Goal: Task Accomplishment & Management: Manage account settings

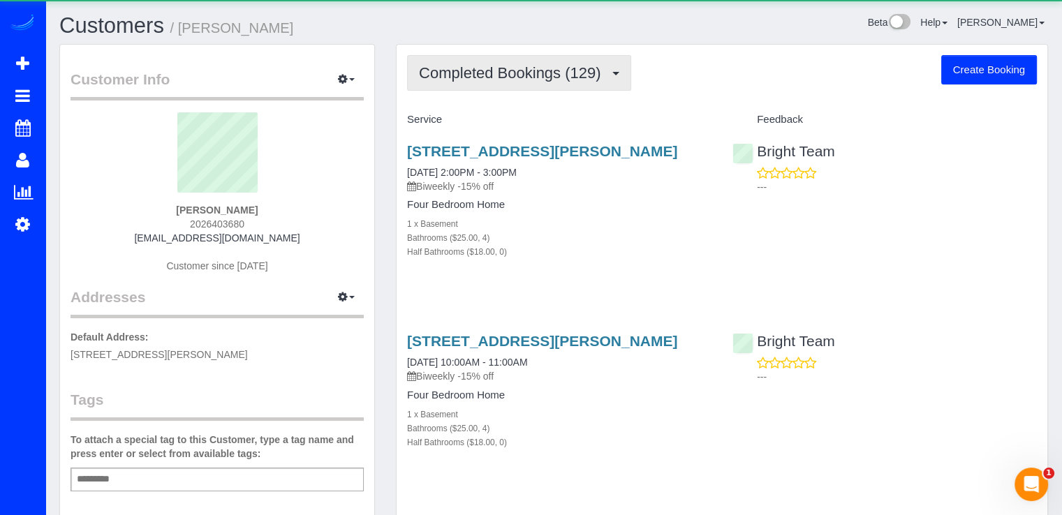
click at [505, 66] on span "Completed Bookings (129)" at bounding box center [513, 72] width 189 height 17
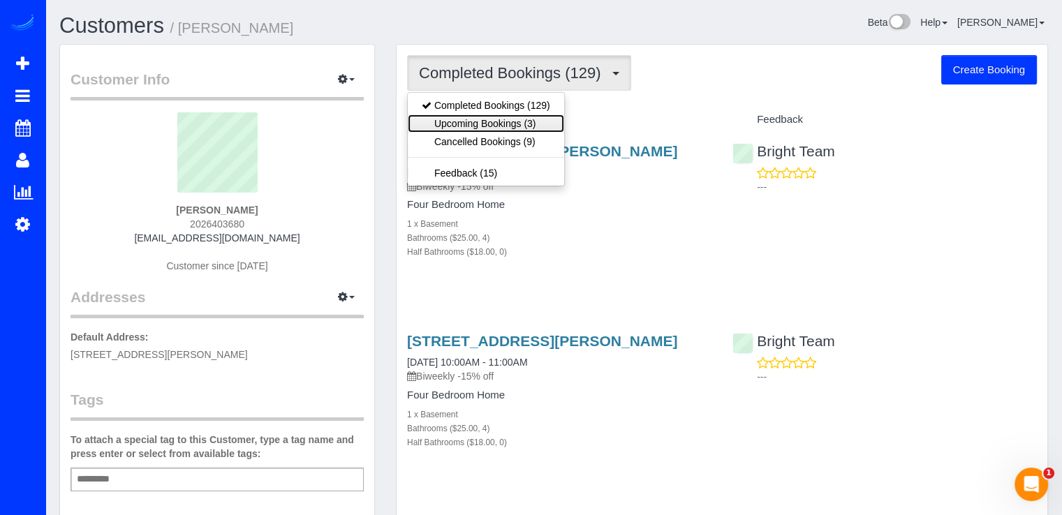
click at [525, 124] on link "Upcoming Bookings (3)" at bounding box center [486, 124] width 156 height 18
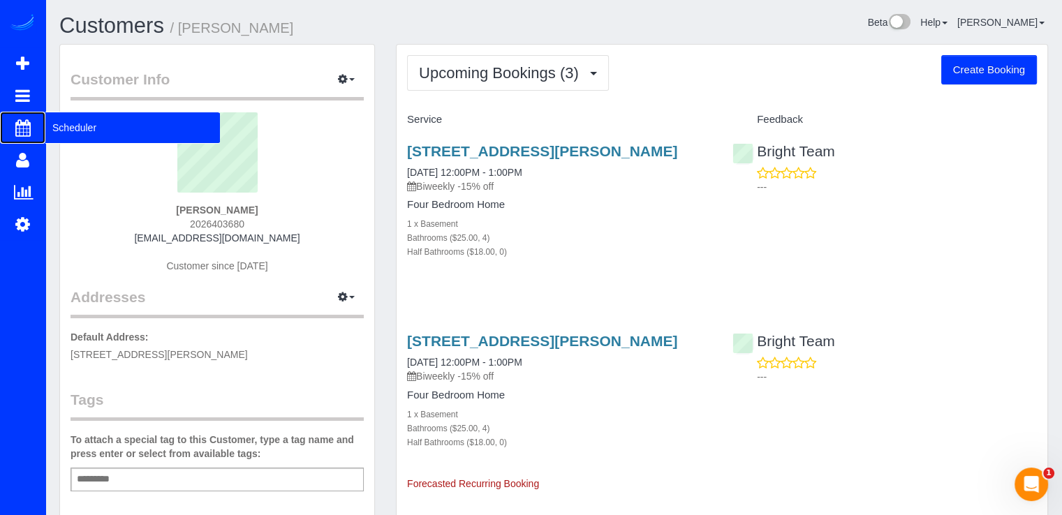
click at [87, 124] on span "Scheduler" at bounding box center [132, 128] width 175 height 32
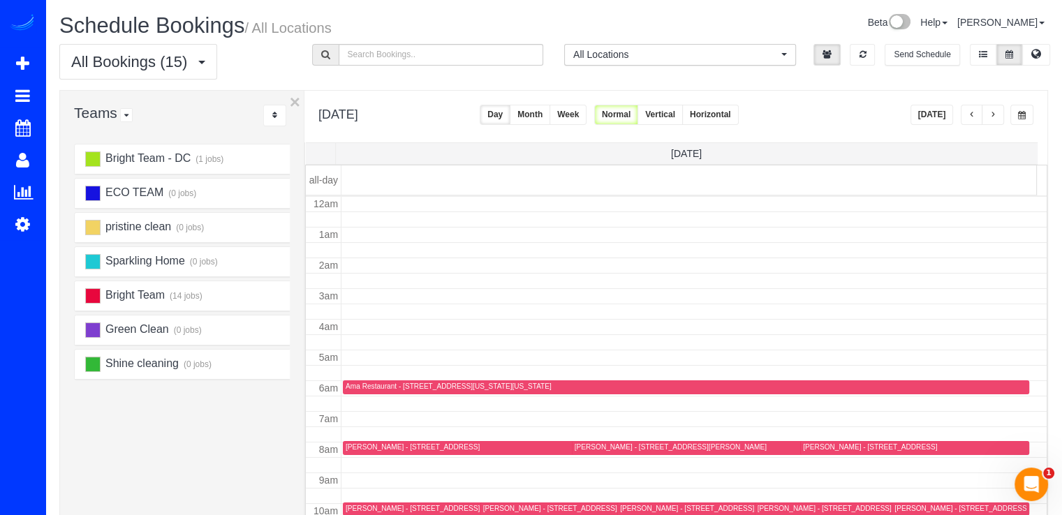
scroll to position [184, 0]
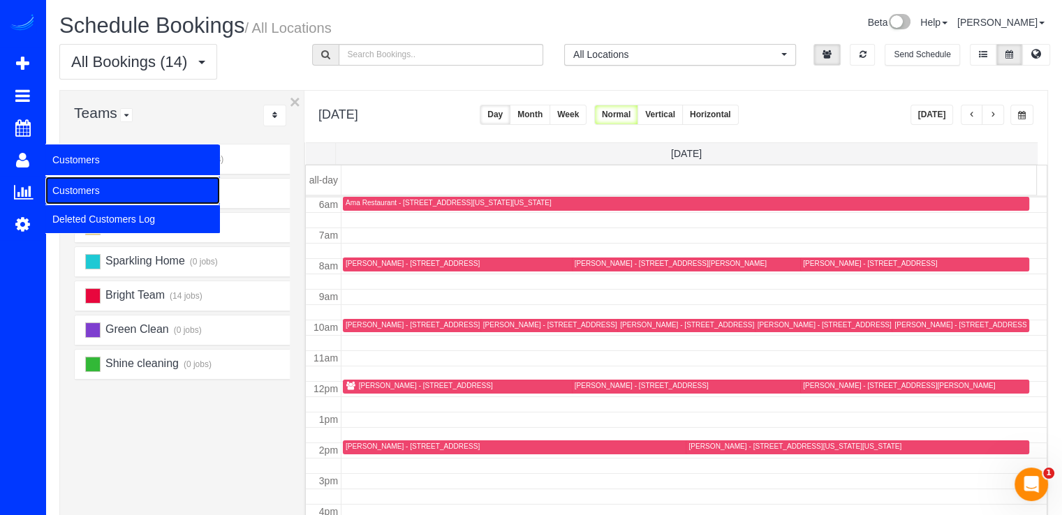
click at [71, 185] on link "Customers" at bounding box center [132, 191] width 175 height 28
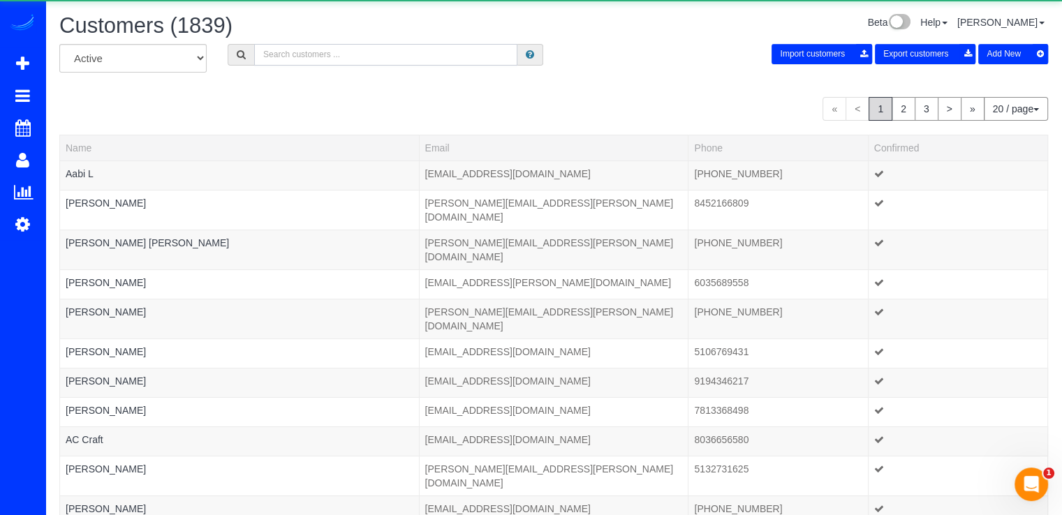
click at [337, 51] on input "text" at bounding box center [385, 55] width 263 height 22
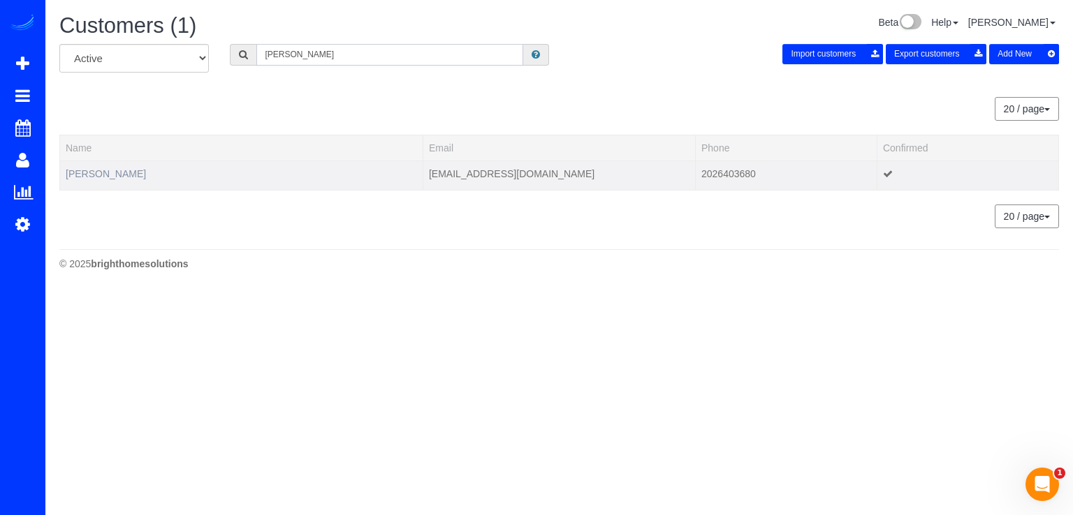
type input "Anna Ivanova"
click at [95, 177] on link "Anna Ivanova" at bounding box center [106, 173] width 80 height 11
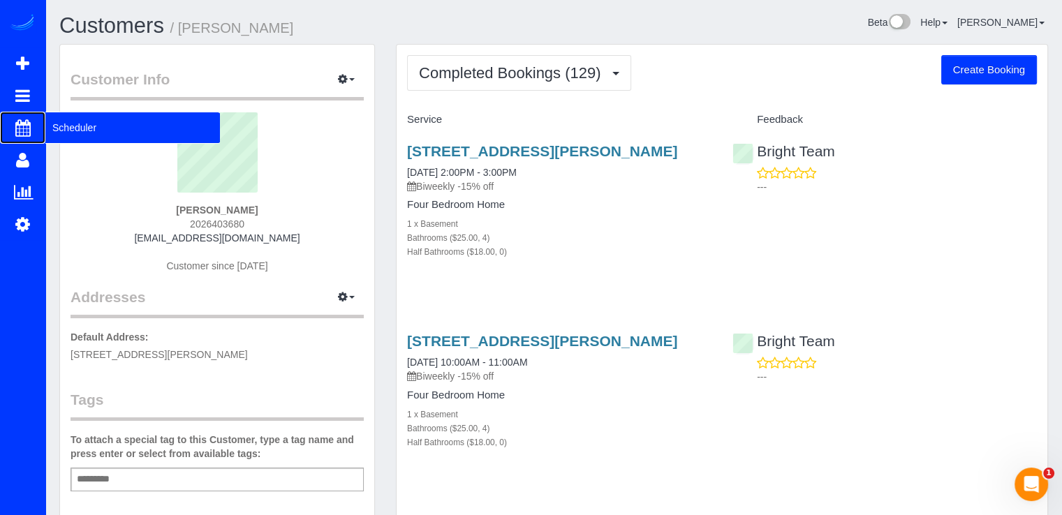
click at [76, 125] on span "Scheduler" at bounding box center [132, 128] width 175 height 32
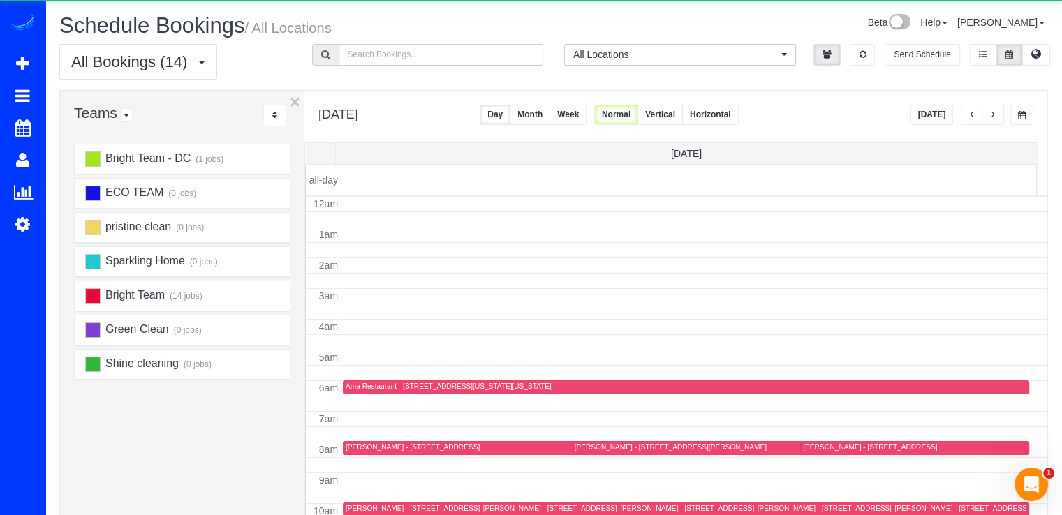
scroll to position [184, 0]
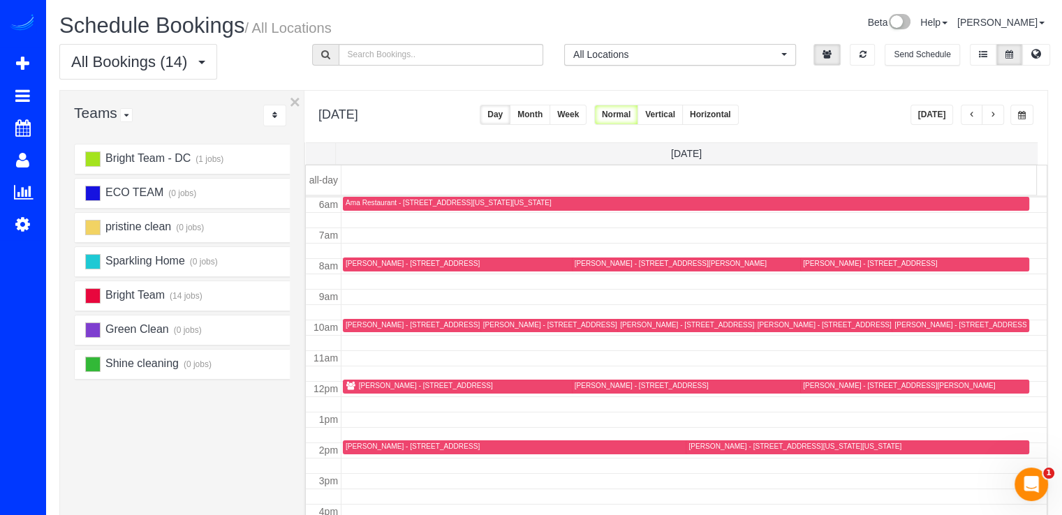
click at [997, 115] on button "button" at bounding box center [993, 115] width 22 height 20
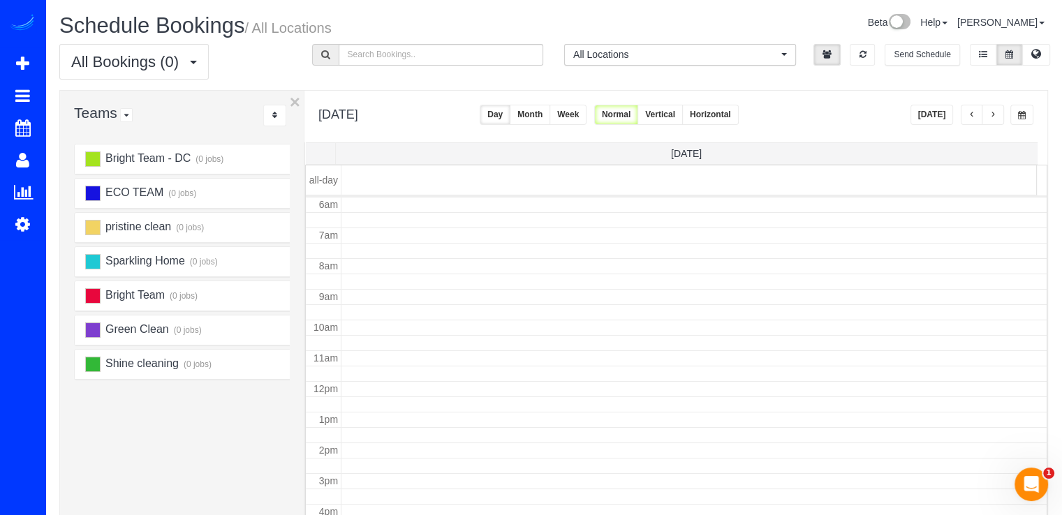
click at [997, 115] on button "button" at bounding box center [993, 115] width 22 height 20
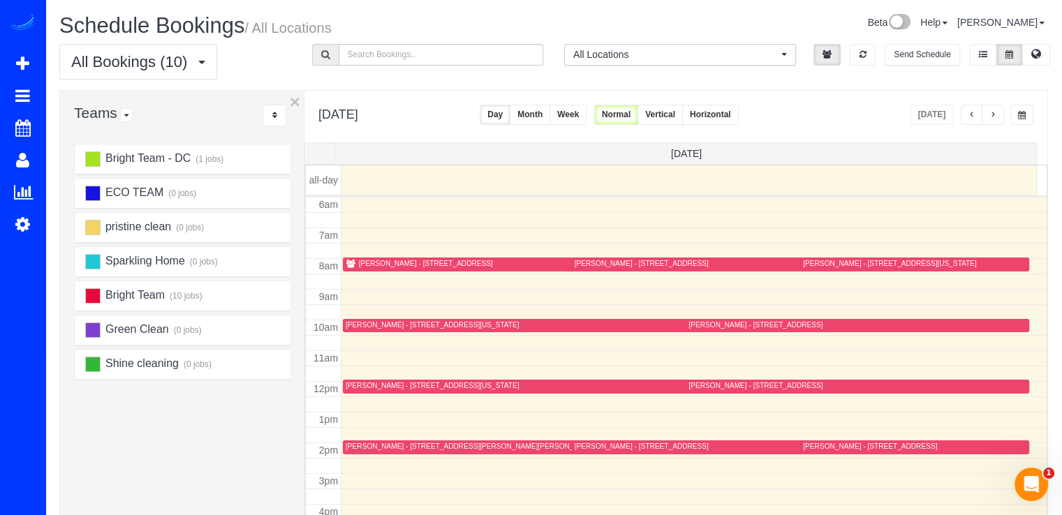
click at [997, 115] on button "button" at bounding box center [993, 115] width 22 height 20
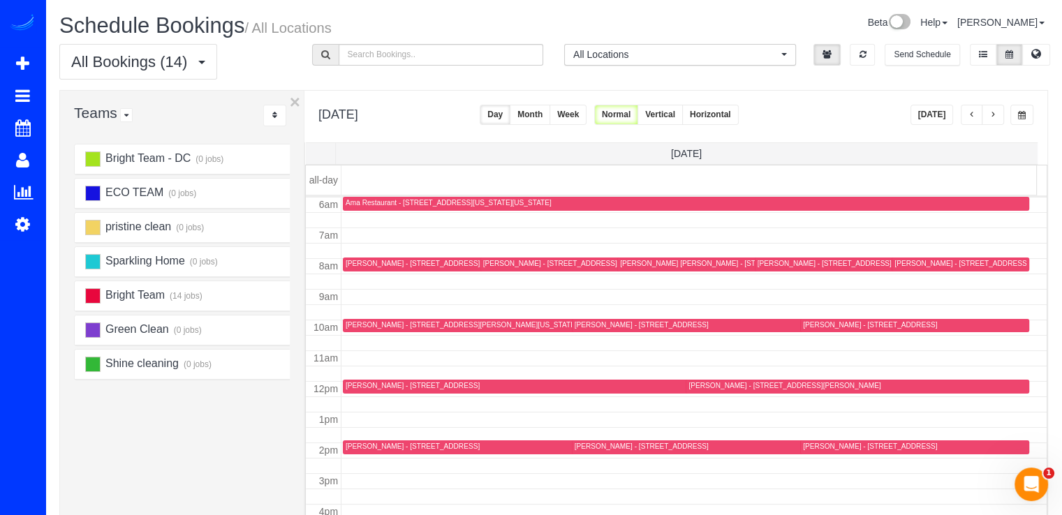
click at [997, 115] on button "button" at bounding box center [993, 115] width 22 height 20
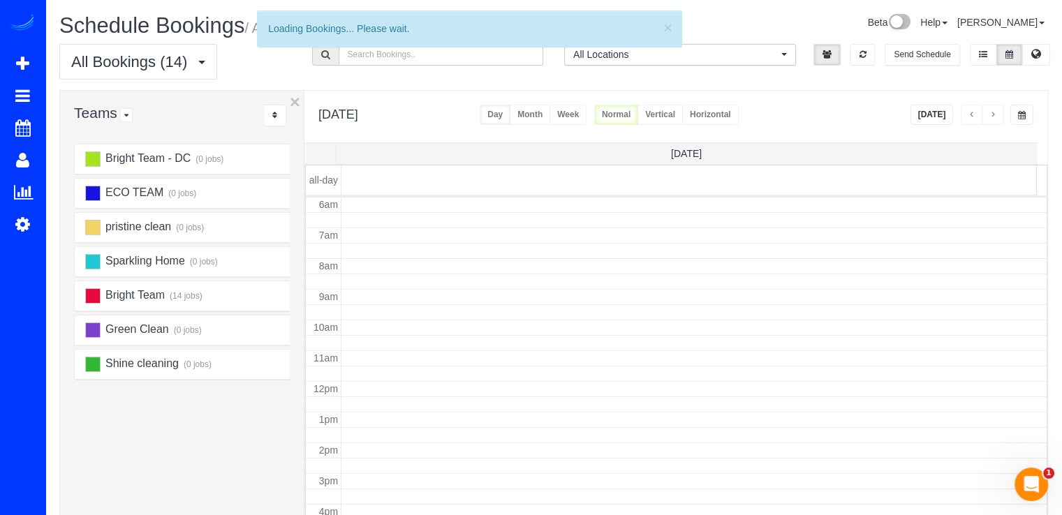
click at [997, 115] on button "button" at bounding box center [993, 115] width 22 height 20
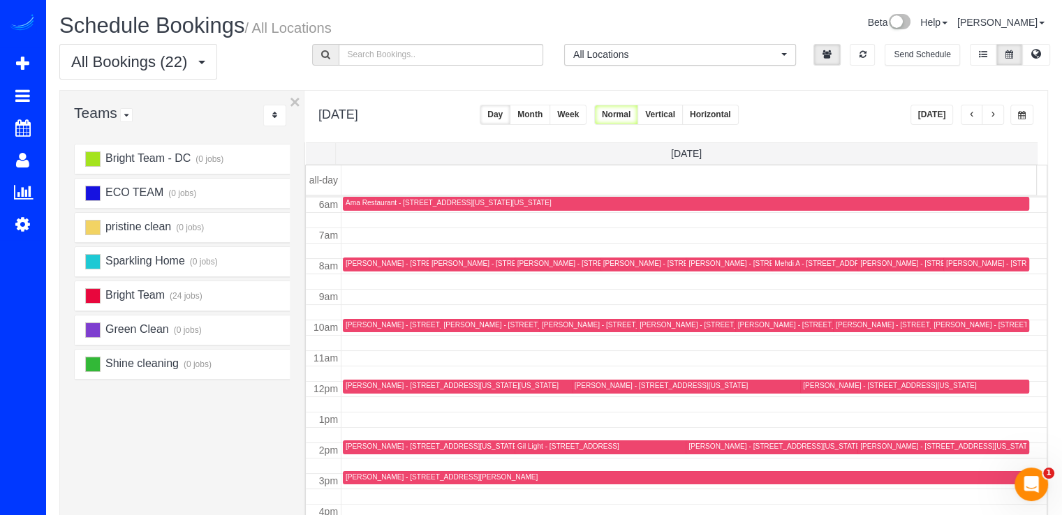
click at [997, 115] on button "button" at bounding box center [993, 115] width 22 height 20
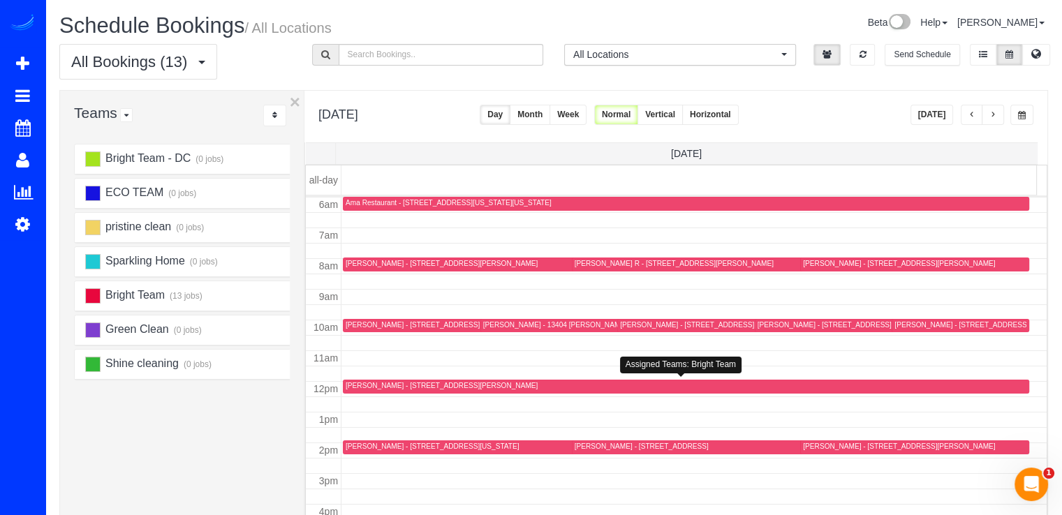
click at [354, 381] on div "Anna Ivanova - 6304 Wilson Ln, Bethesda, MD 20817" at bounding box center [442, 385] width 192 height 9
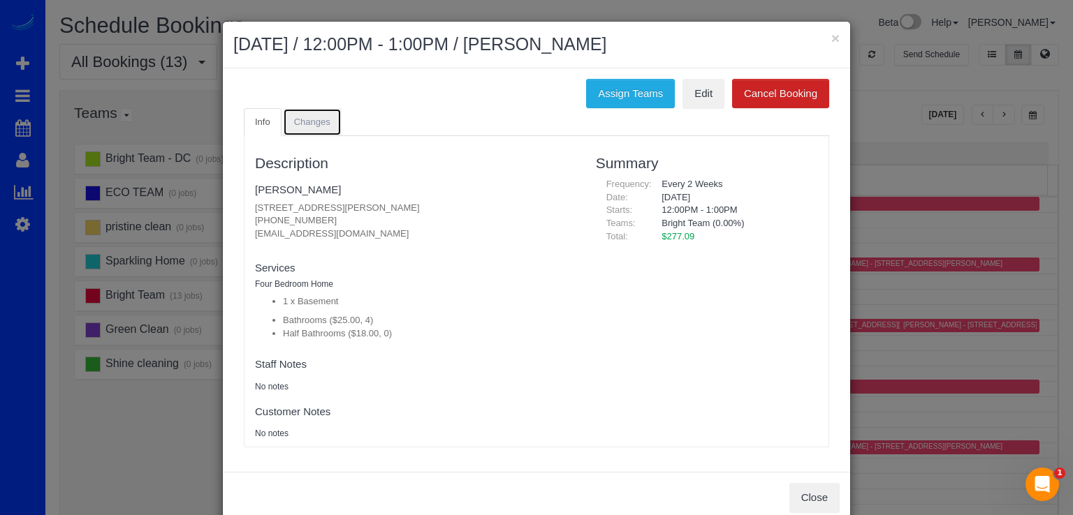
click at [316, 122] on span "Changes" at bounding box center [312, 122] width 36 height 10
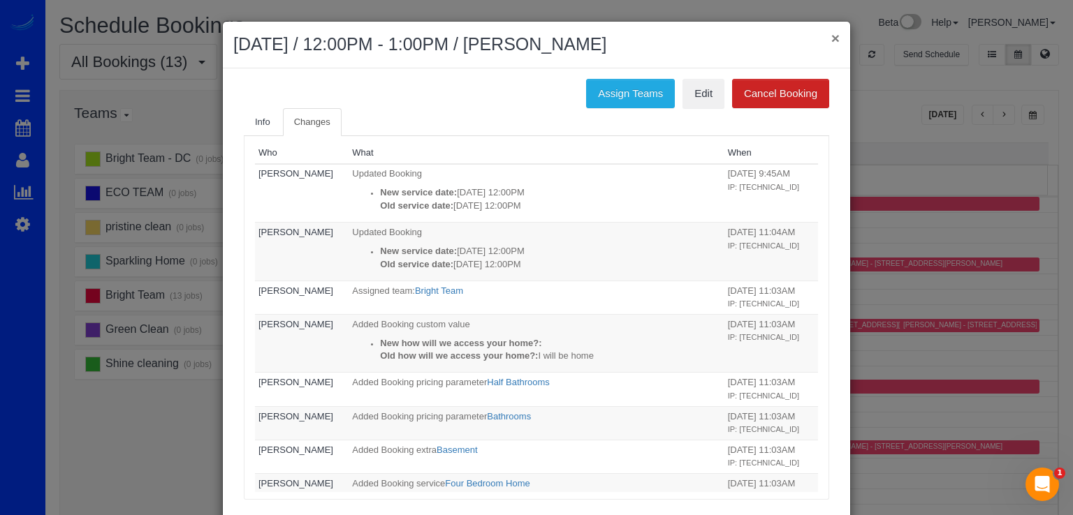
click at [831, 38] on button "×" at bounding box center [835, 38] width 8 height 15
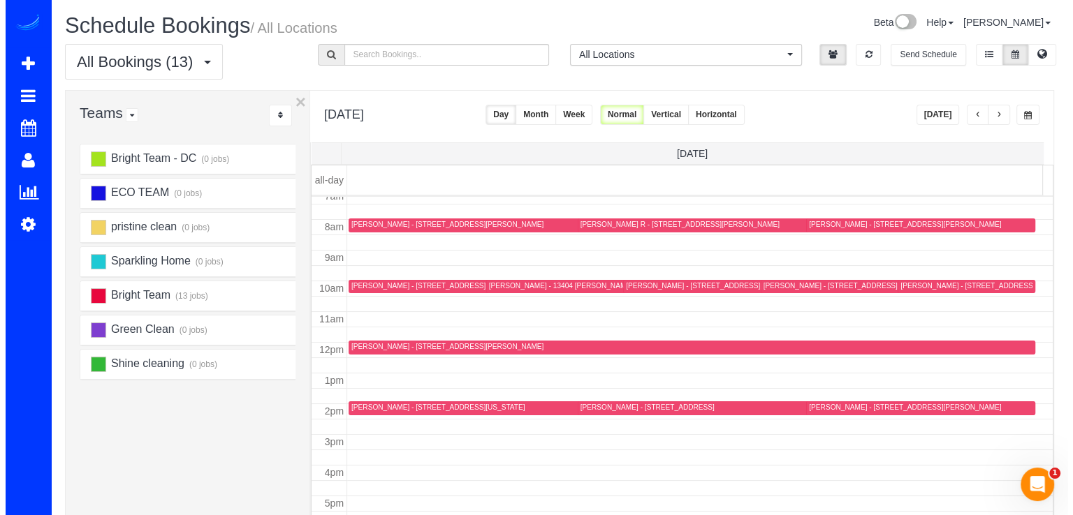
scroll to position [253, 0]
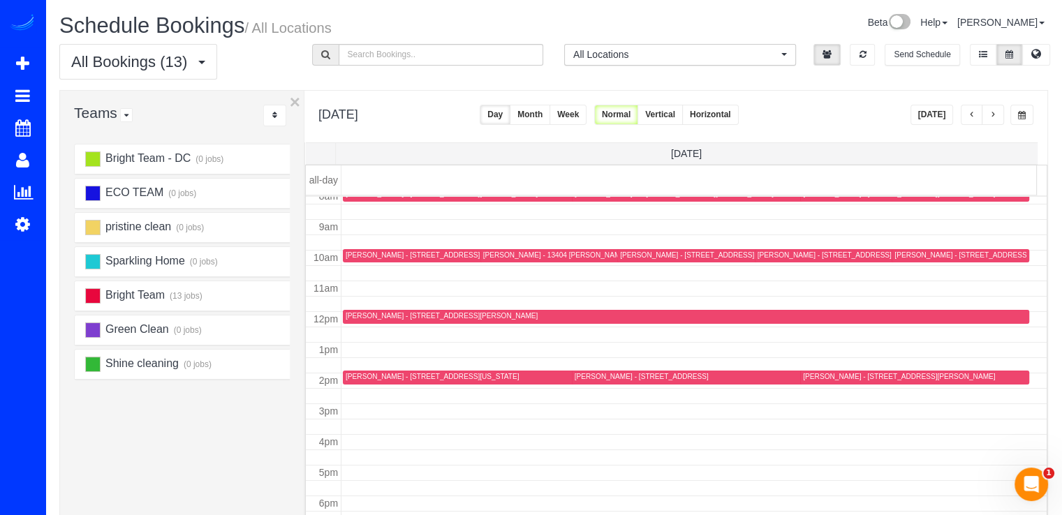
click at [355, 316] on div "Anna Ivanova - 6304 Wilson Ln, Bethesda, MD 20817" at bounding box center [442, 315] width 192 height 9
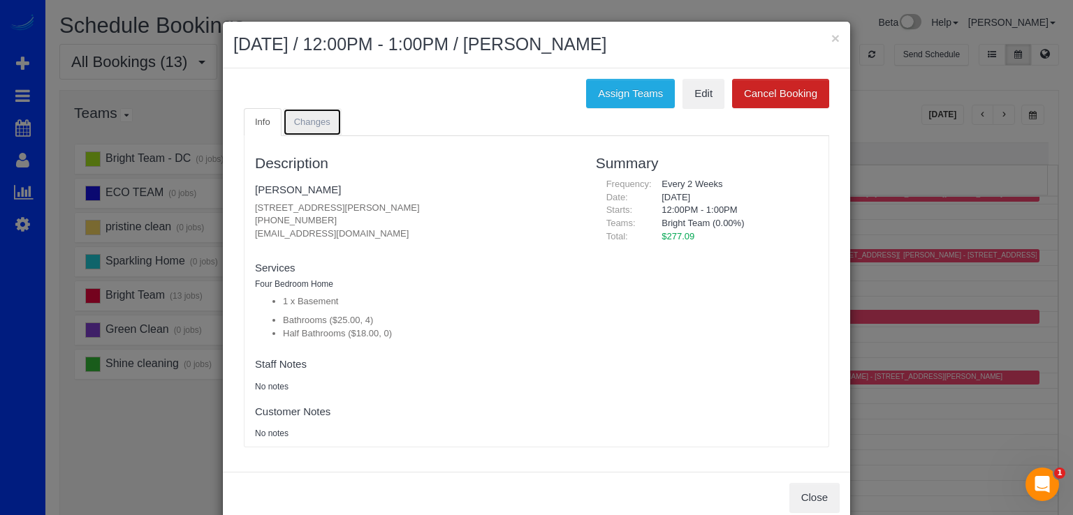
click at [304, 119] on span "Changes" at bounding box center [312, 122] width 36 height 10
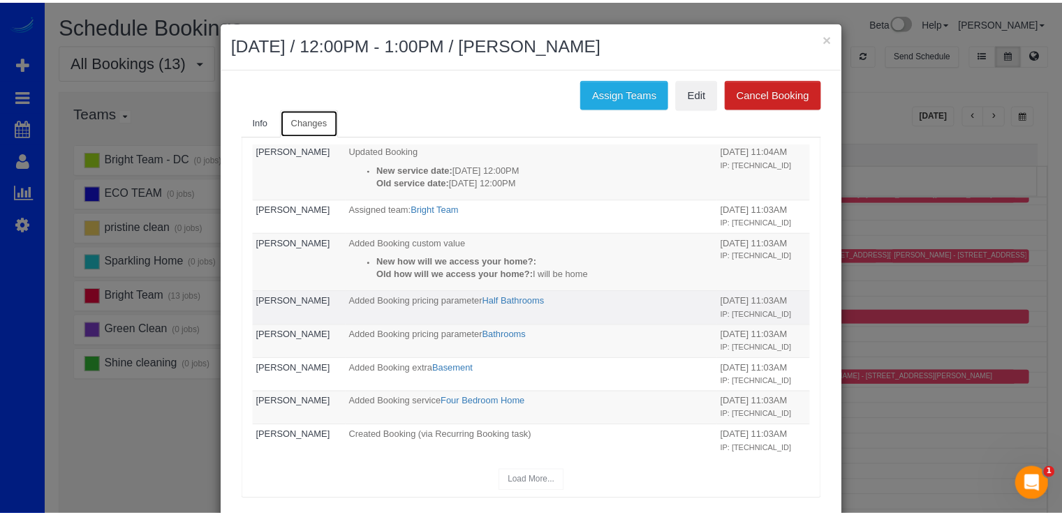
scroll to position [157, 0]
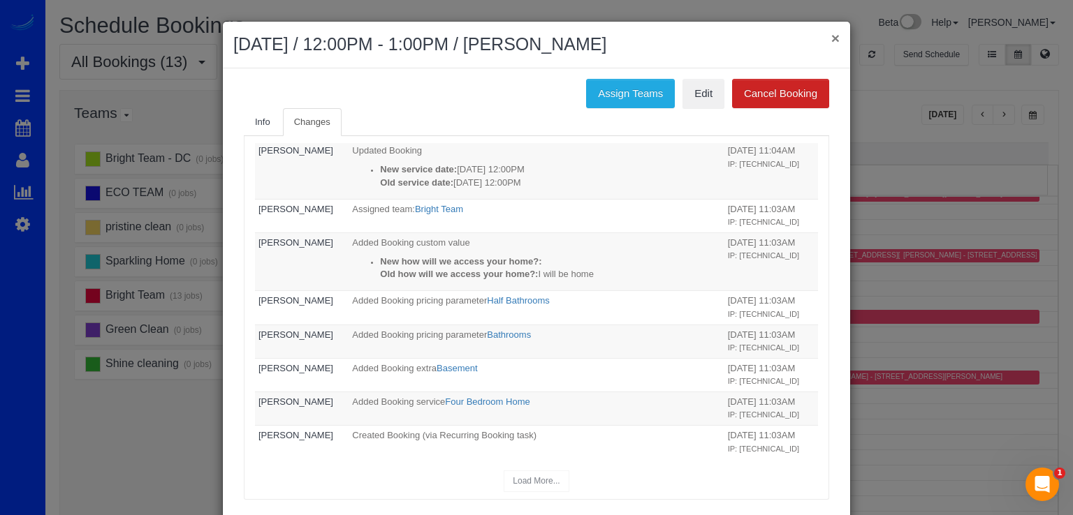
click at [831, 35] on button "×" at bounding box center [835, 38] width 8 height 15
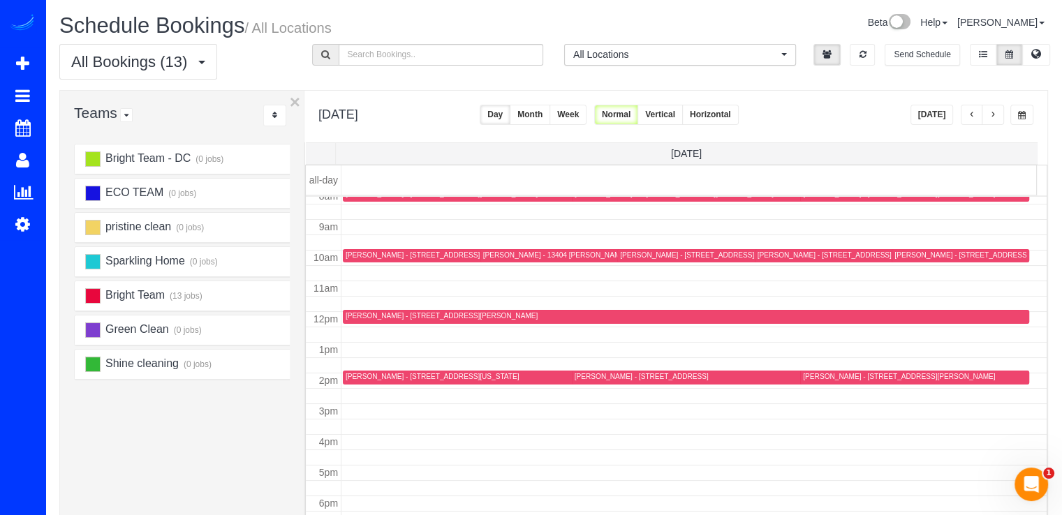
click at [360, 310] on div at bounding box center [686, 317] width 686 height 14
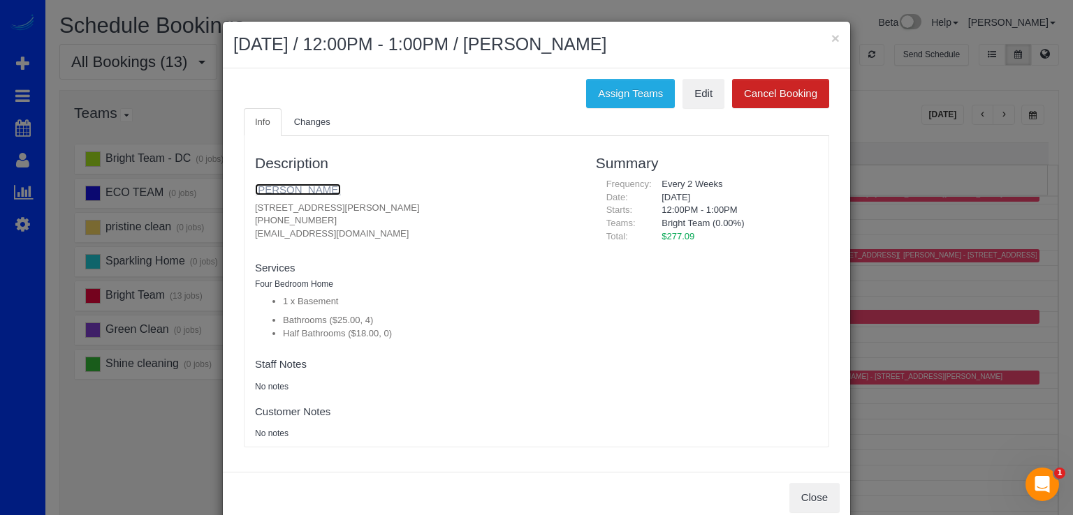
click at [274, 185] on link "Anna Ivanova" at bounding box center [298, 190] width 86 height 12
click at [284, 184] on link "Anna Ivanova" at bounding box center [298, 190] width 86 height 12
click at [831, 40] on button "×" at bounding box center [835, 38] width 8 height 15
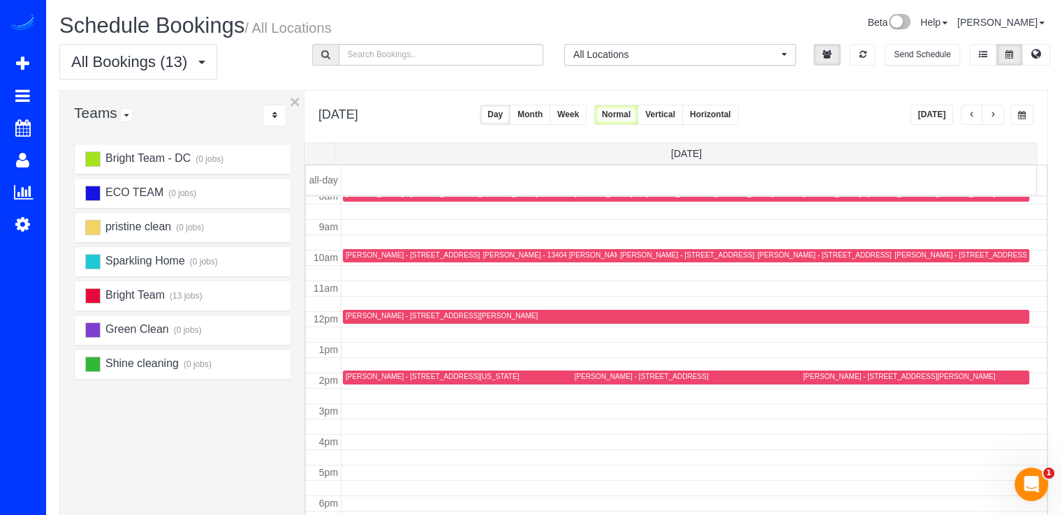
drag, startPoint x: 916, startPoint y: 112, endPoint x: 927, endPoint y: 115, distance: 11.5
click at [918, 114] on button "Today" at bounding box center [932, 115] width 43 height 20
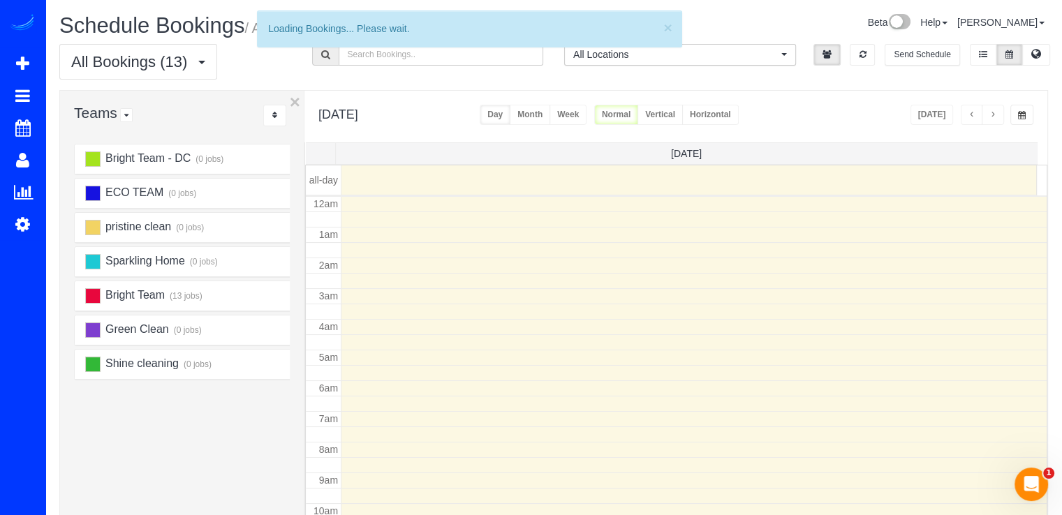
scroll to position [184, 0]
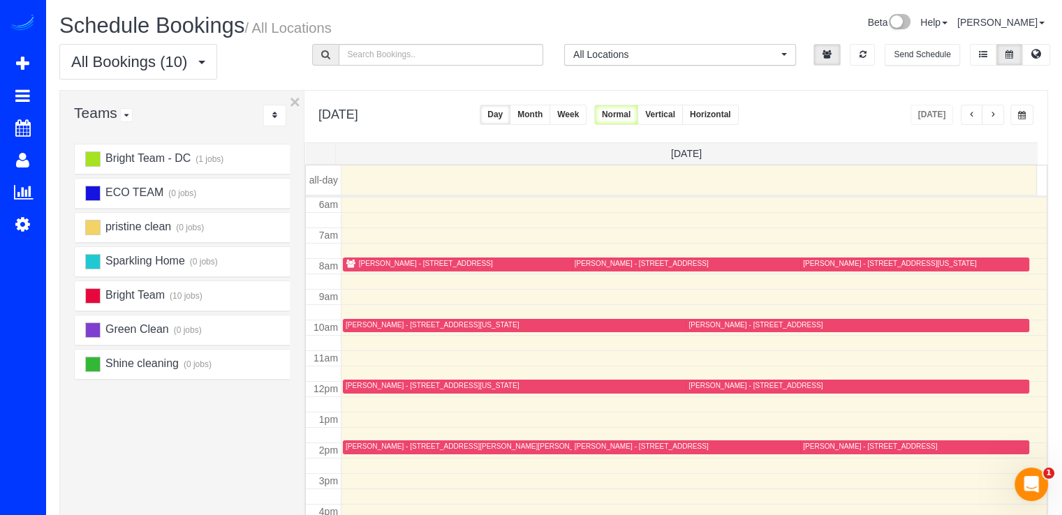
click at [989, 120] on button "button" at bounding box center [993, 115] width 22 height 20
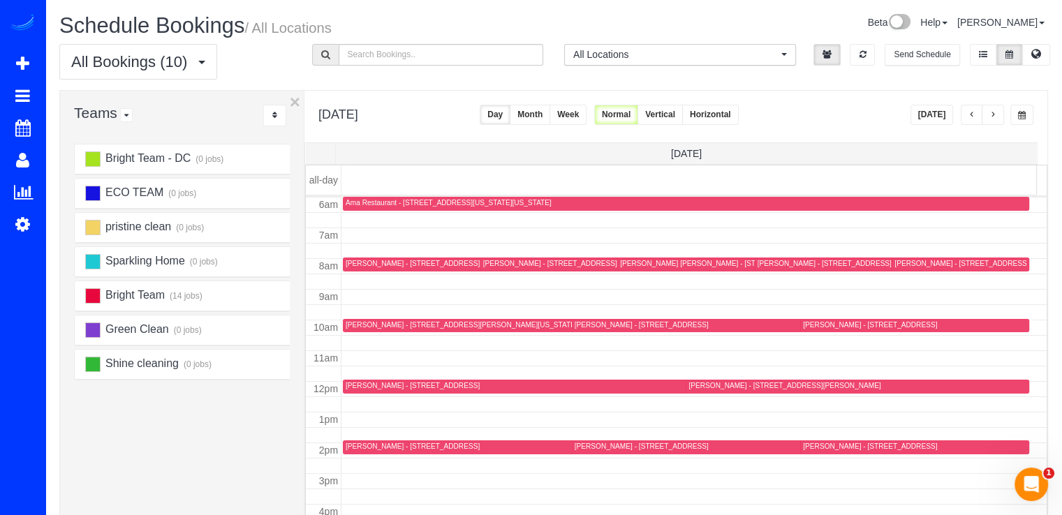
click at [997, 114] on span "button" at bounding box center [993, 115] width 7 height 8
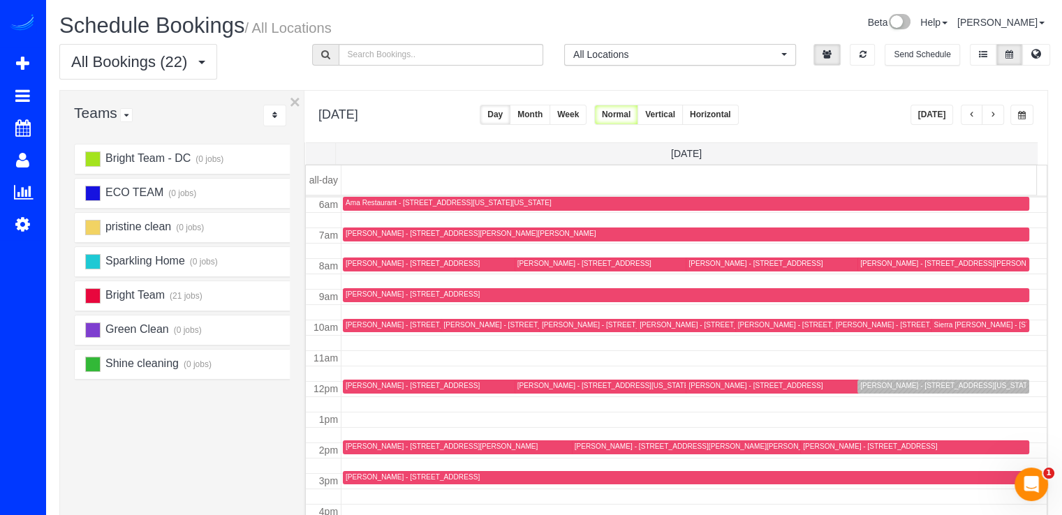
click at [871, 267] on div "Michael Brille - 8503 Rayburn Rd, Bethesda, MD 20817" at bounding box center [956, 263] width 192 height 9
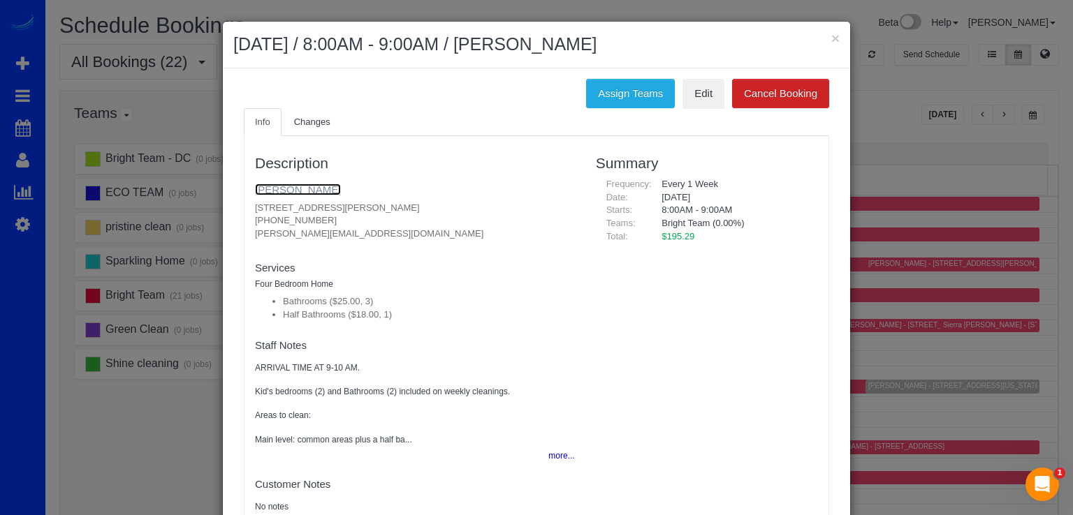
click at [269, 189] on link "Michael Brille" at bounding box center [298, 190] width 86 height 12
click at [321, 121] on span "Changes" at bounding box center [312, 122] width 36 height 10
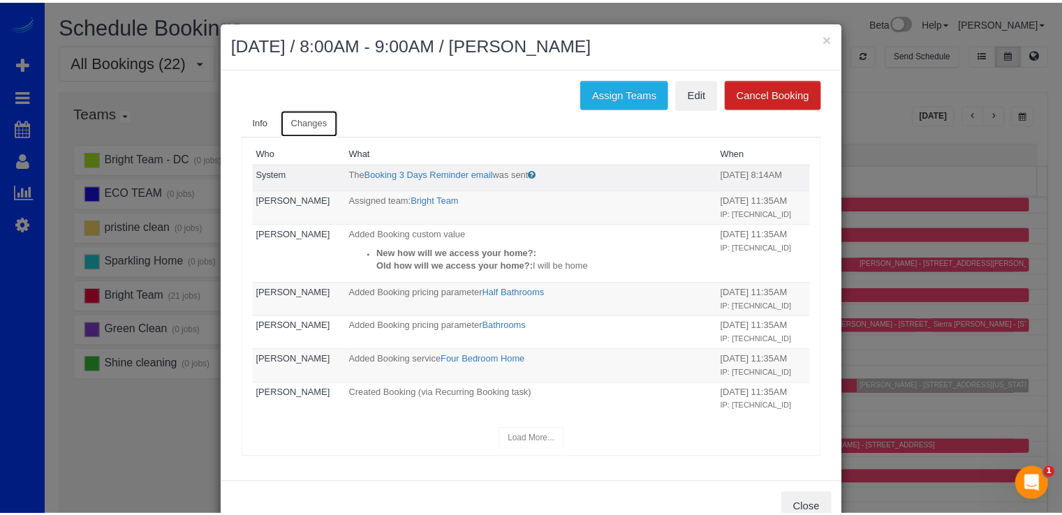
scroll to position [0, 0]
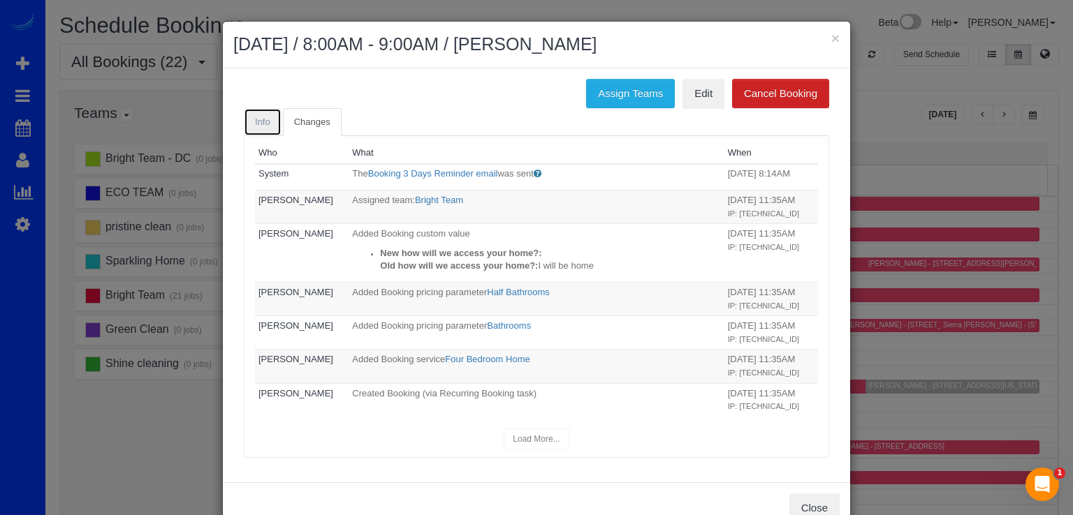
click at [246, 115] on link "Info" at bounding box center [263, 122] width 38 height 29
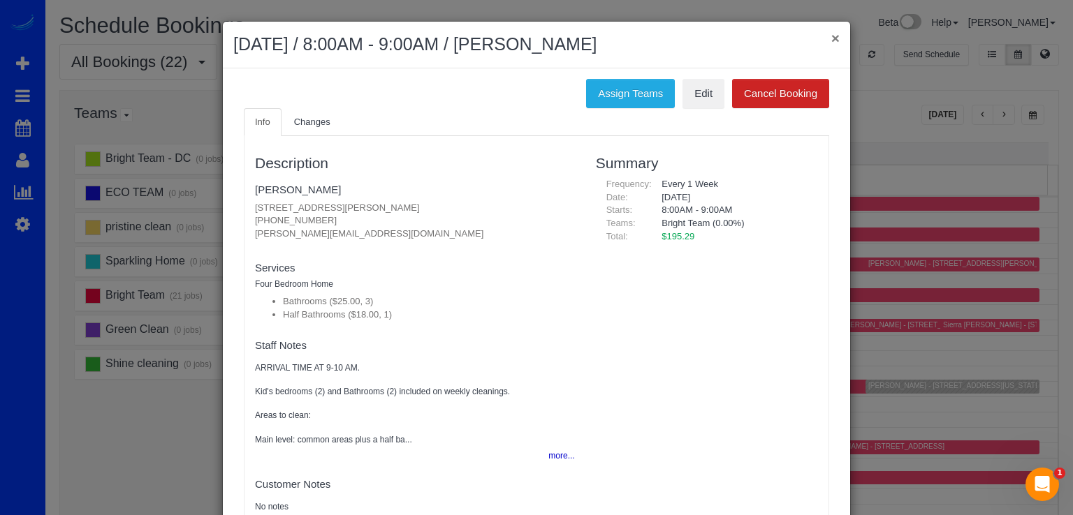
click at [831, 37] on button "×" at bounding box center [835, 38] width 8 height 15
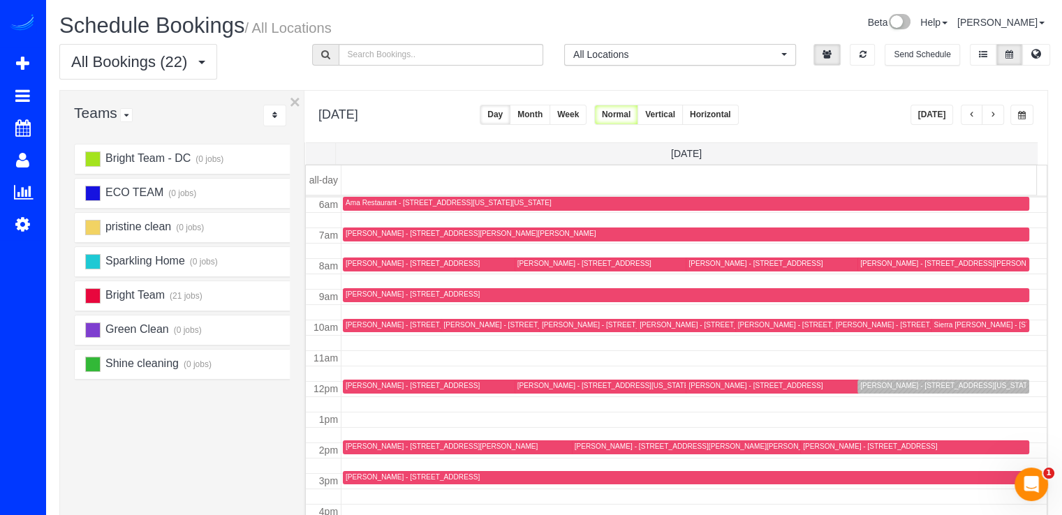
click at [990, 117] on span "button" at bounding box center [993, 115] width 7 height 8
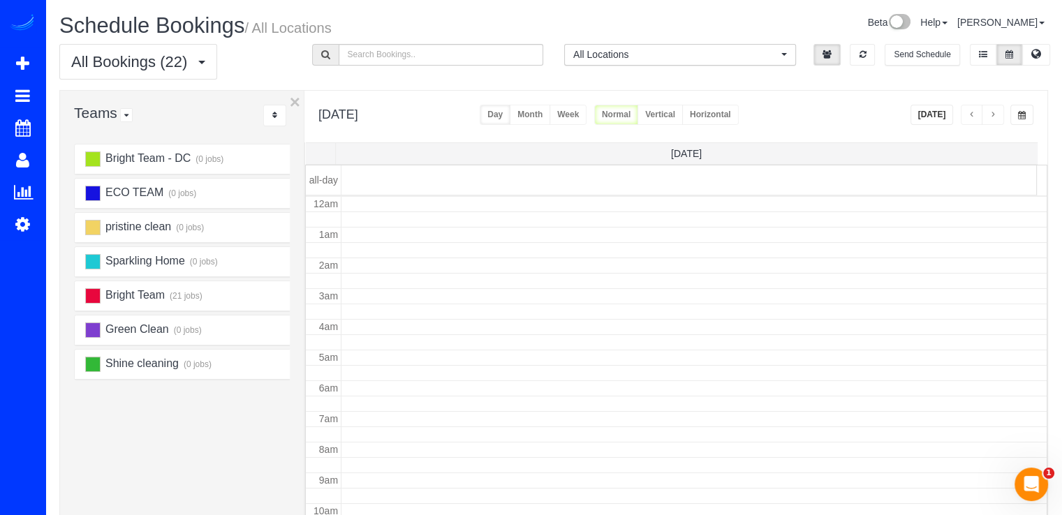
scroll to position [184, 0]
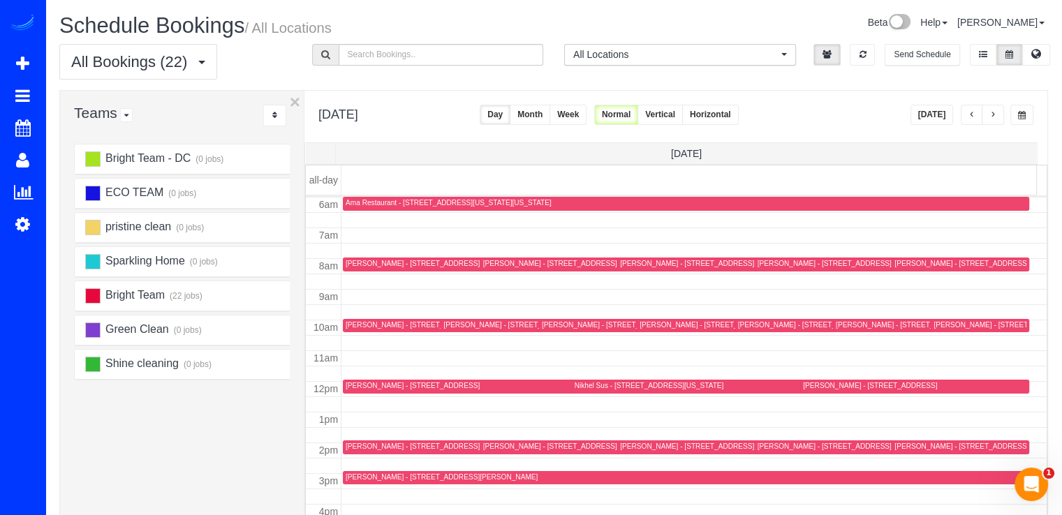
click at [990, 117] on span "button" at bounding box center [993, 115] width 7 height 8
click at [976, 117] on button "button" at bounding box center [972, 115] width 22 height 20
click at [995, 115] on span "button" at bounding box center [993, 115] width 7 height 8
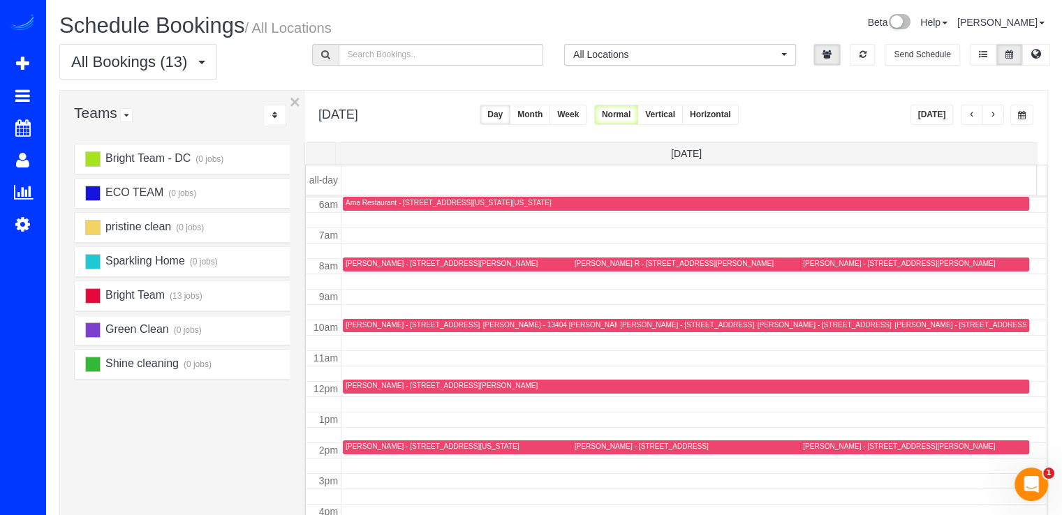
click at [995, 115] on span "button" at bounding box center [993, 115] width 7 height 8
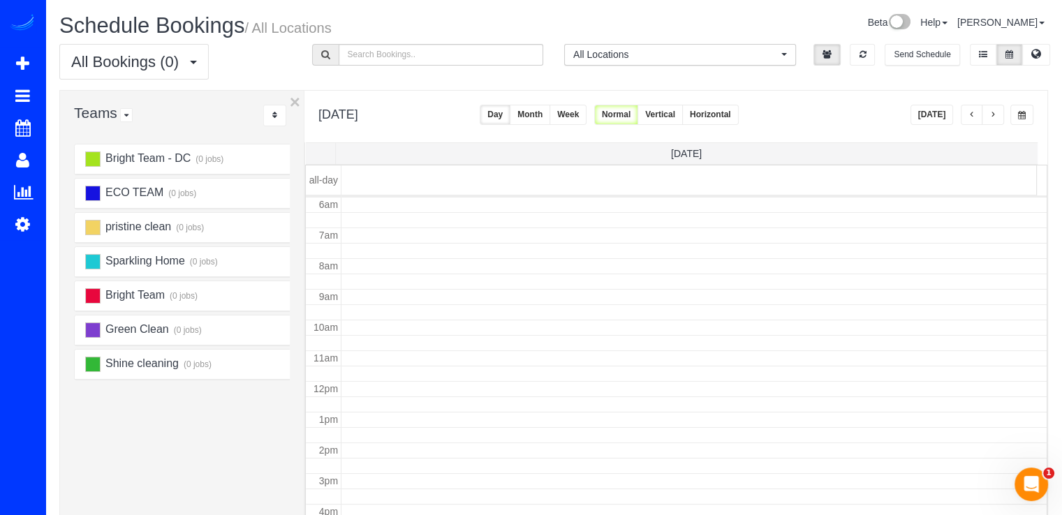
click at [995, 114] on span "button" at bounding box center [993, 115] width 7 height 8
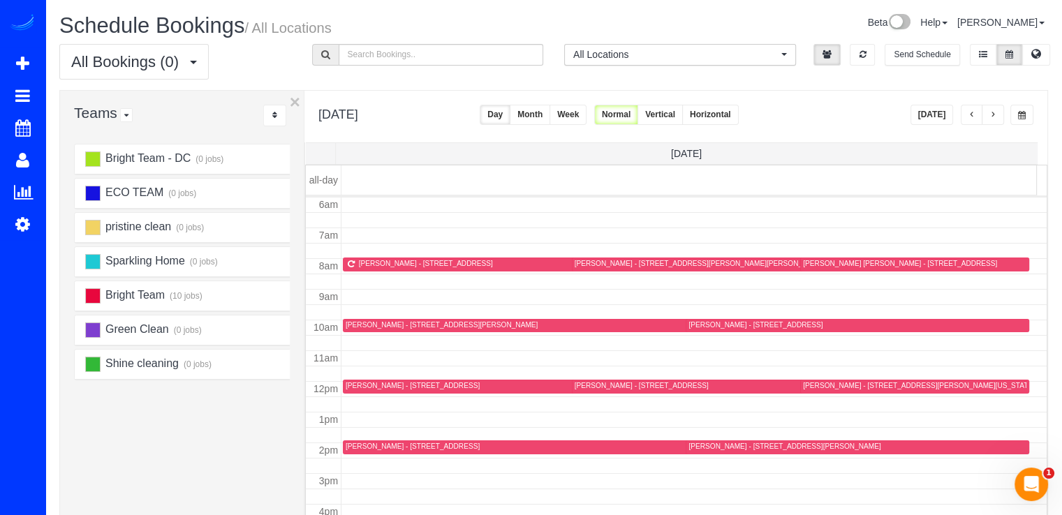
click at [999, 107] on button "button" at bounding box center [993, 115] width 22 height 20
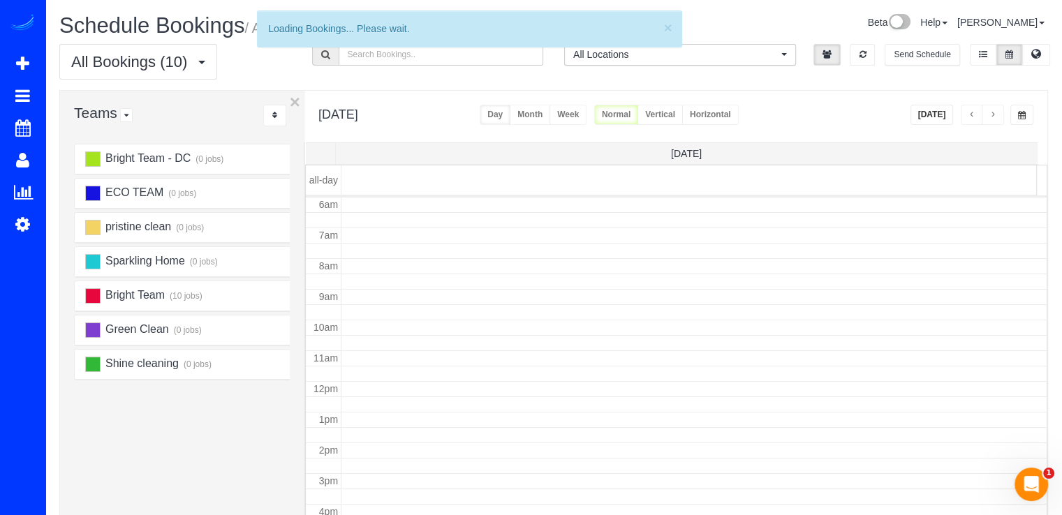
click at [999, 107] on button "button" at bounding box center [993, 115] width 22 height 20
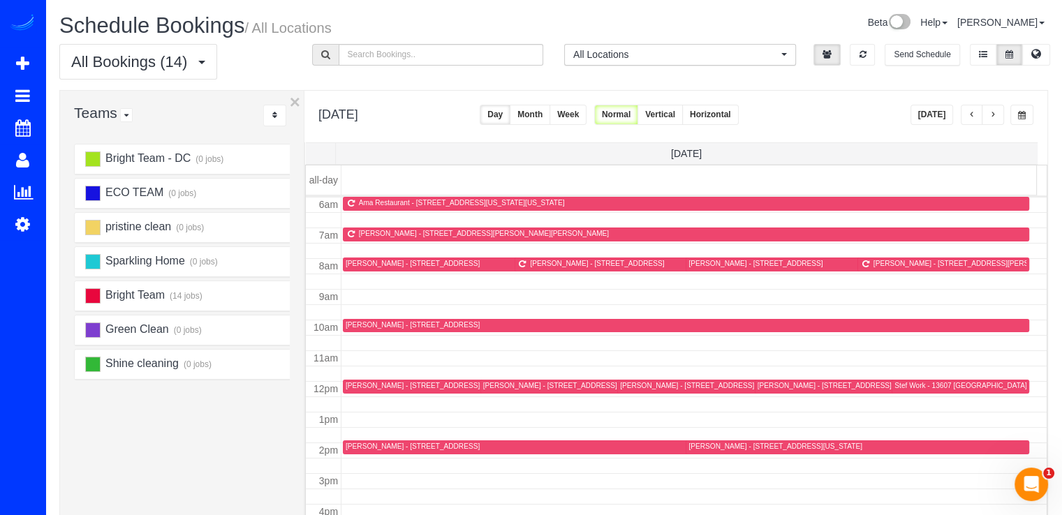
click at [999, 107] on button "button" at bounding box center [993, 115] width 22 height 20
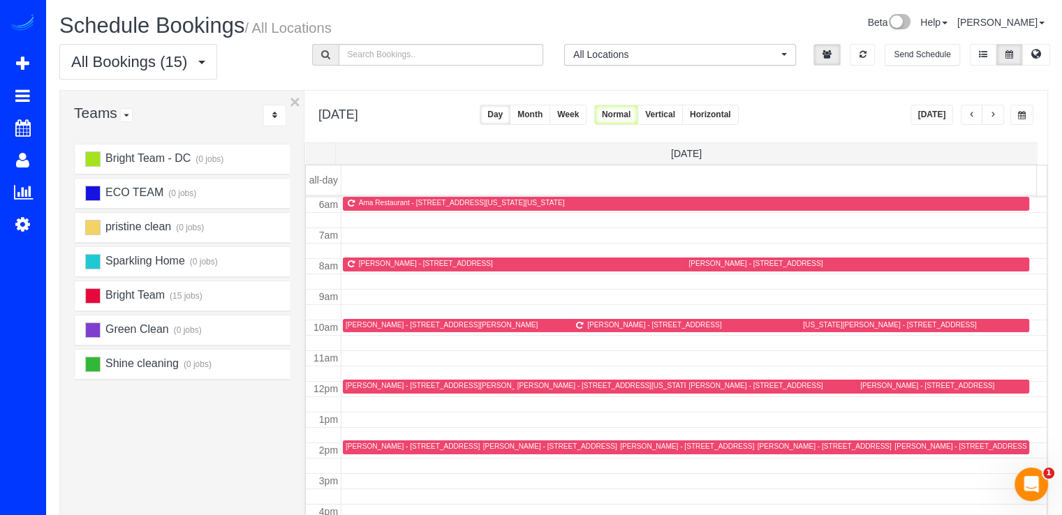
click at [972, 115] on span "button" at bounding box center [972, 115] width 7 height 8
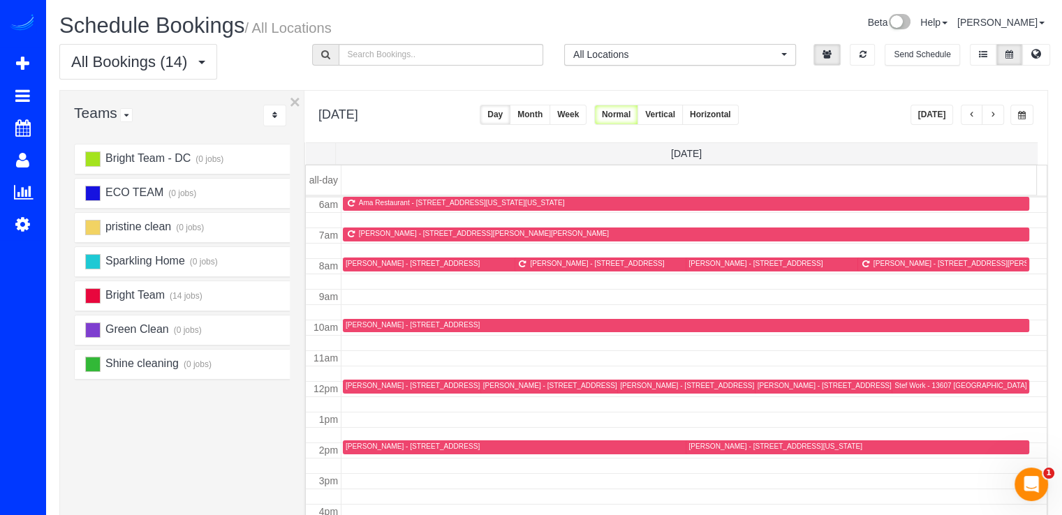
click at [990, 118] on span "button" at bounding box center [993, 115] width 7 height 8
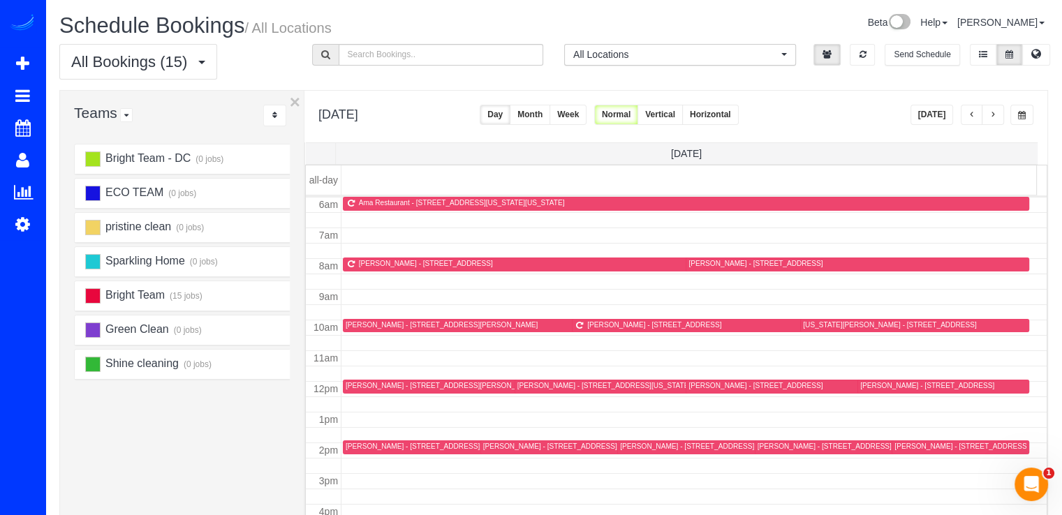
click at [933, 123] on button "Today" at bounding box center [932, 115] width 43 height 20
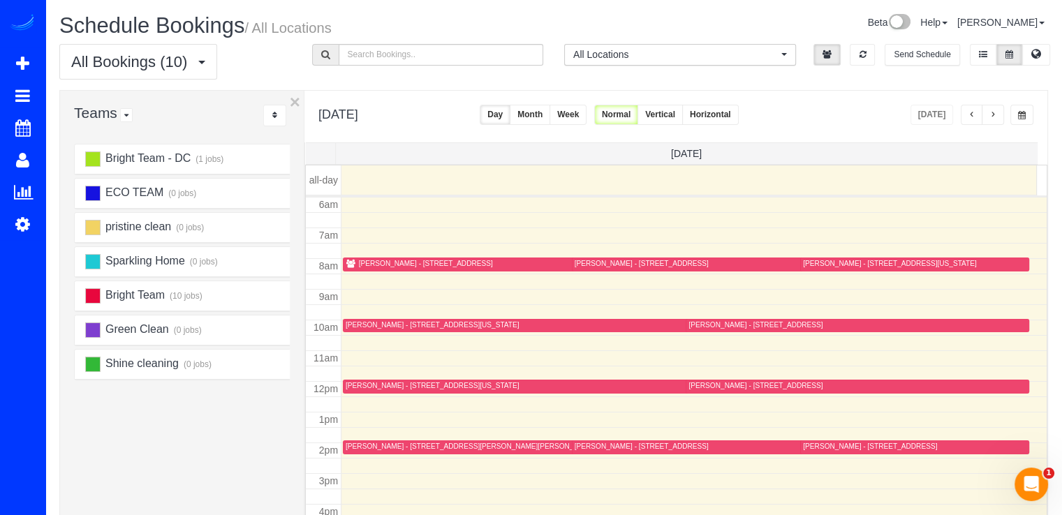
click at [983, 111] on button "button" at bounding box center [993, 115] width 22 height 20
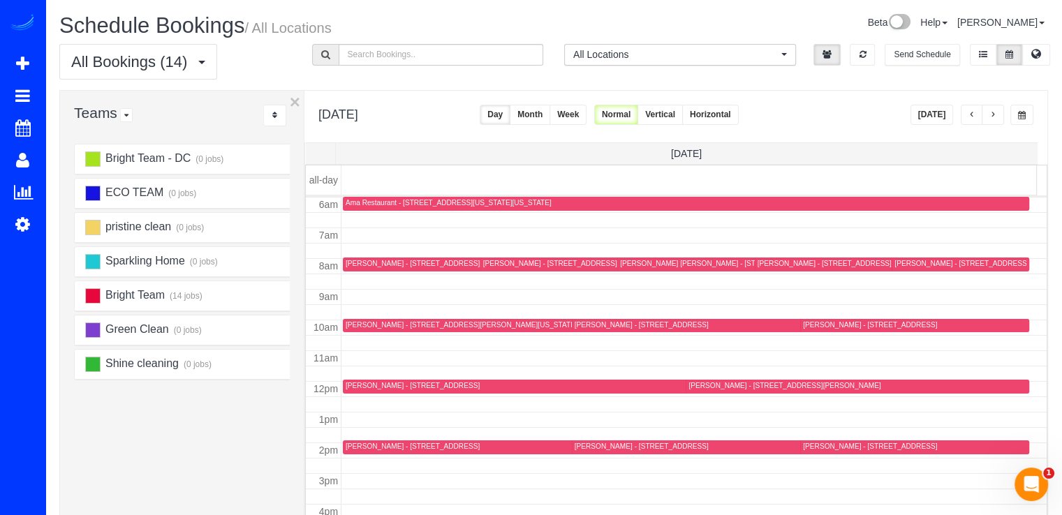
click at [985, 110] on button "button" at bounding box center [993, 115] width 22 height 20
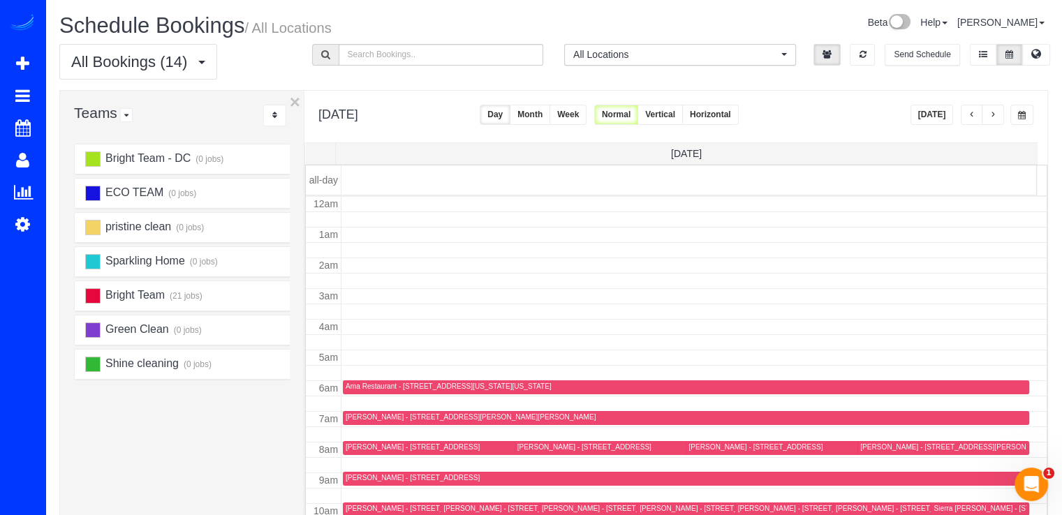
click at [985, 110] on button "button" at bounding box center [993, 115] width 22 height 20
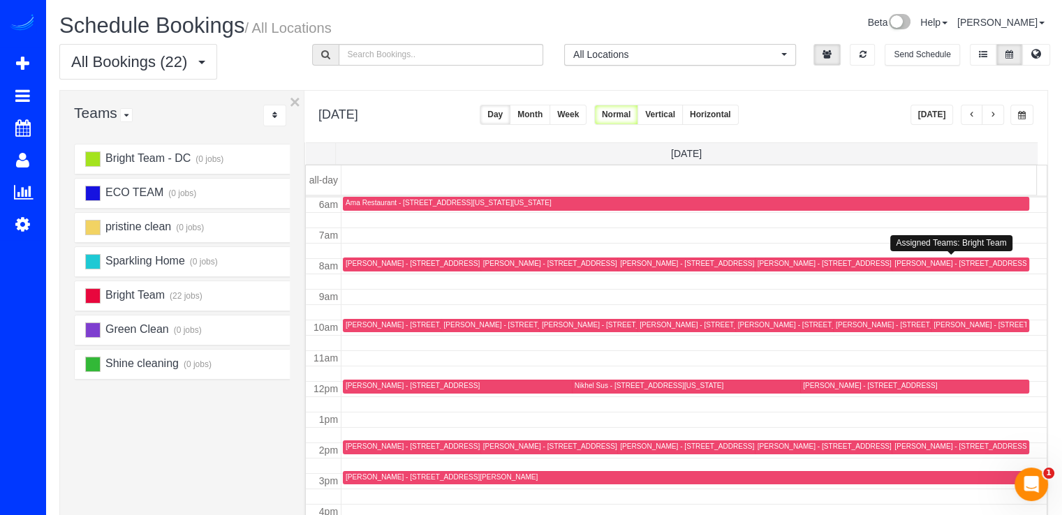
click at [913, 266] on div "Michael Hsieh - 5707 Colorado Ave Nw,, Washington, DC 20011" at bounding box center [1001, 263] width 213 height 9
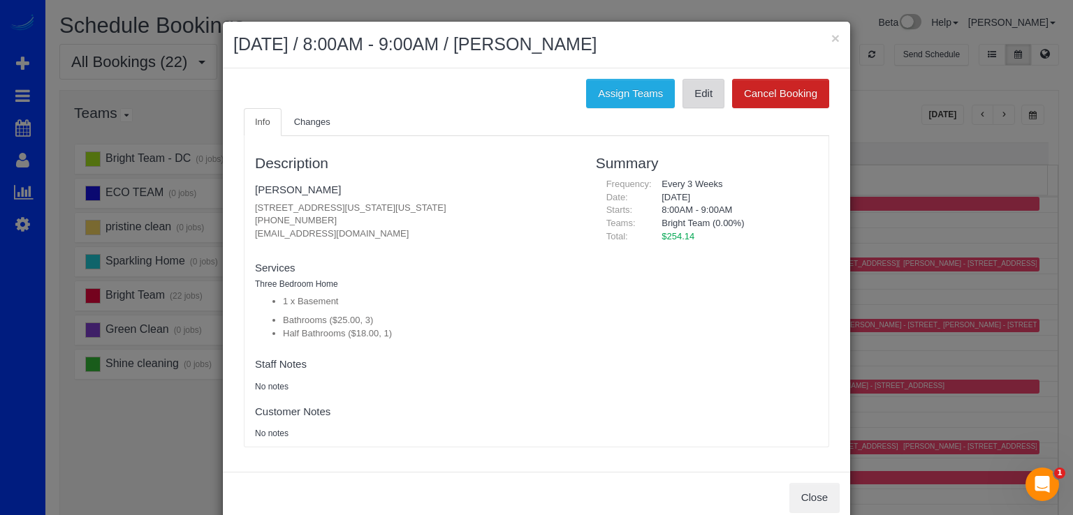
click at [684, 94] on link "Edit" at bounding box center [703, 93] width 42 height 29
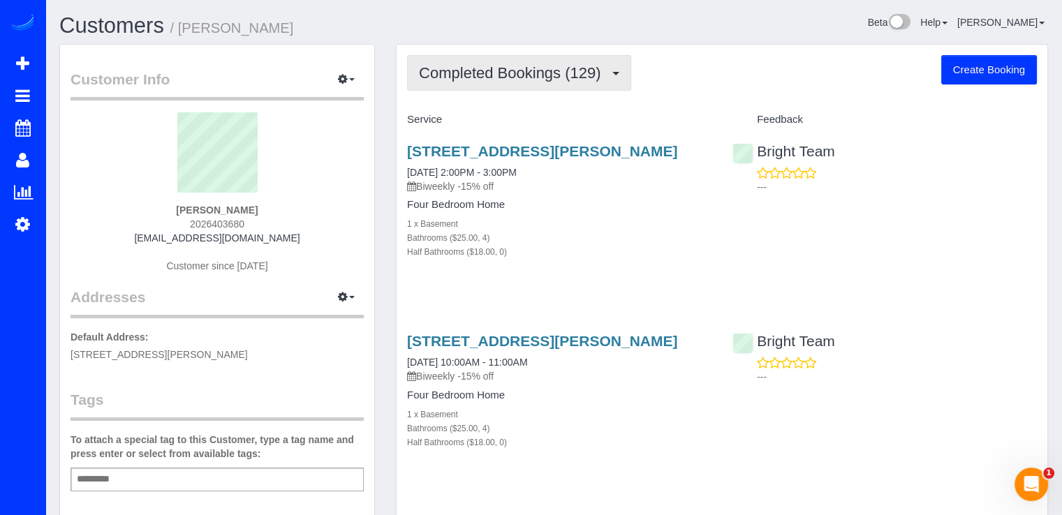
click at [530, 79] on span "Completed Bookings (129)" at bounding box center [513, 72] width 189 height 17
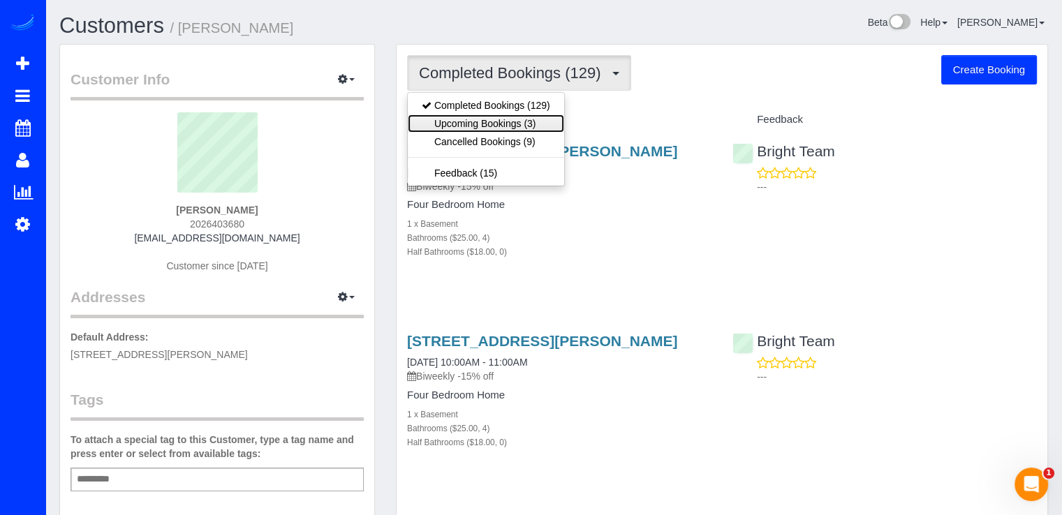
click at [533, 117] on link "Upcoming Bookings (3)" at bounding box center [486, 124] width 156 height 18
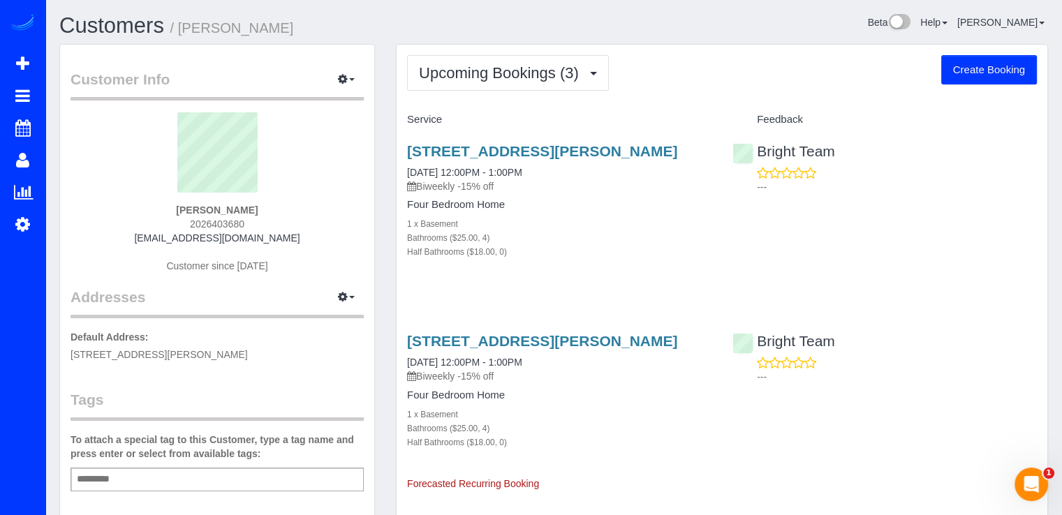
click at [517, 97] on div "Upcoming Bookings (3) Completed Bookings (129) Upcoming Bookings (3) Cancelled …" at bounding box center [722, 393] width 651 height 696
click at [520, 86] on button "Upcoming Bookings (3)" at bounding box center [508, 73] width 202 height 36
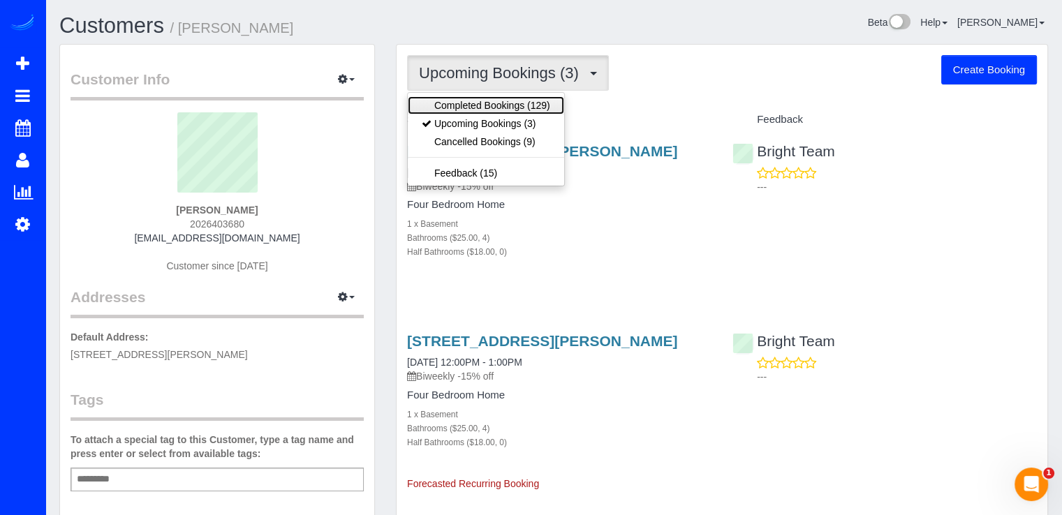
click at [517, 112] on link "Completed Bookings (129)" at bounding box center [486, 105] width 156 height 18
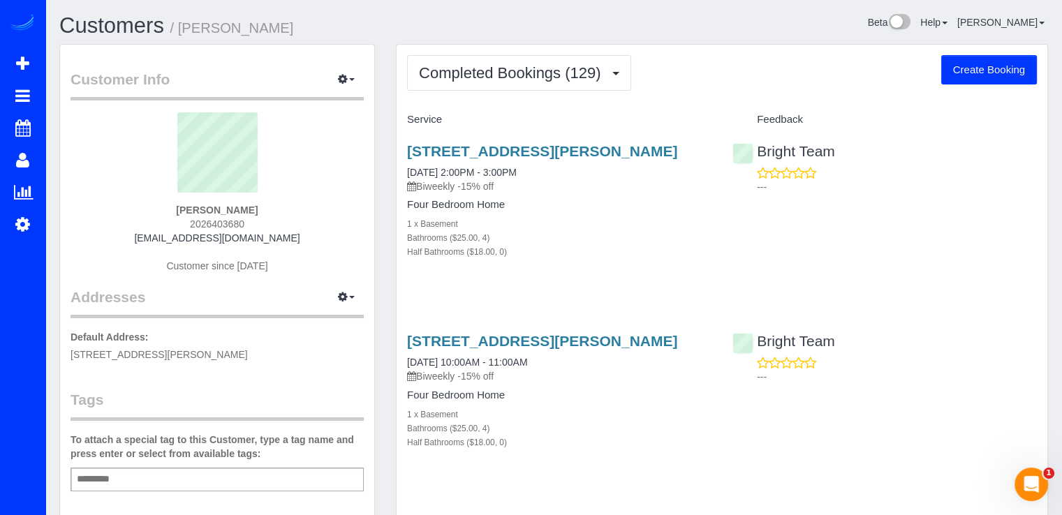
click at [508, 84] on button "Completed Bookings (129)" at bounding box center [519, 73] width 224 height 36
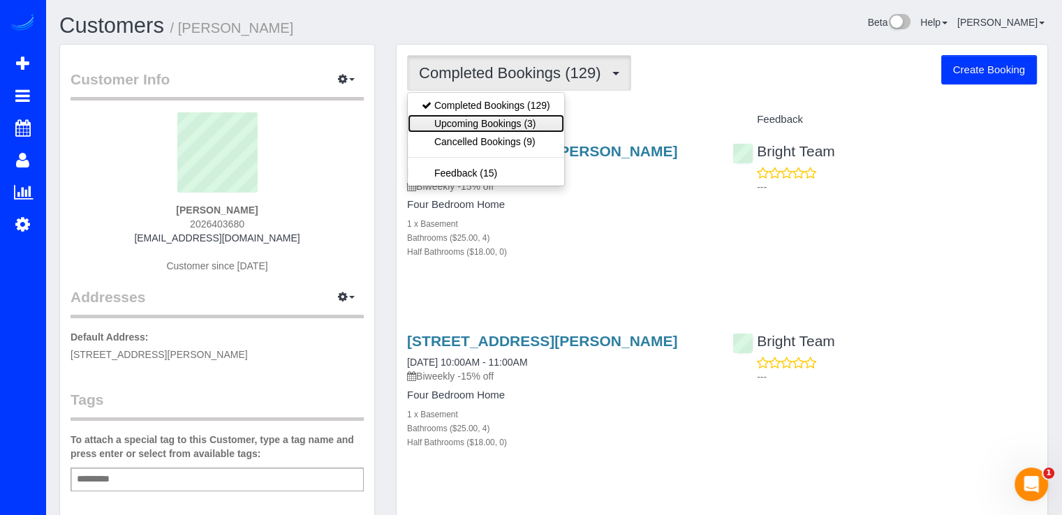
click at [508, 117] on link "Upcoming Bookings (3)" at bounding box center [486, 124] width 156 height 18
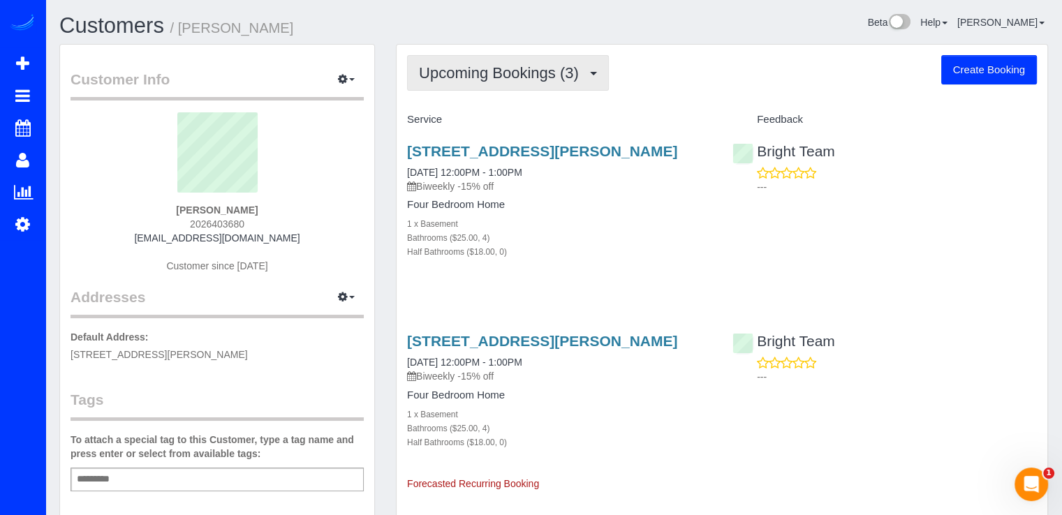
click at [507, 80] on span "Upcoming Bookings (3)" at bounding box center [502, 72] width 167 height 17
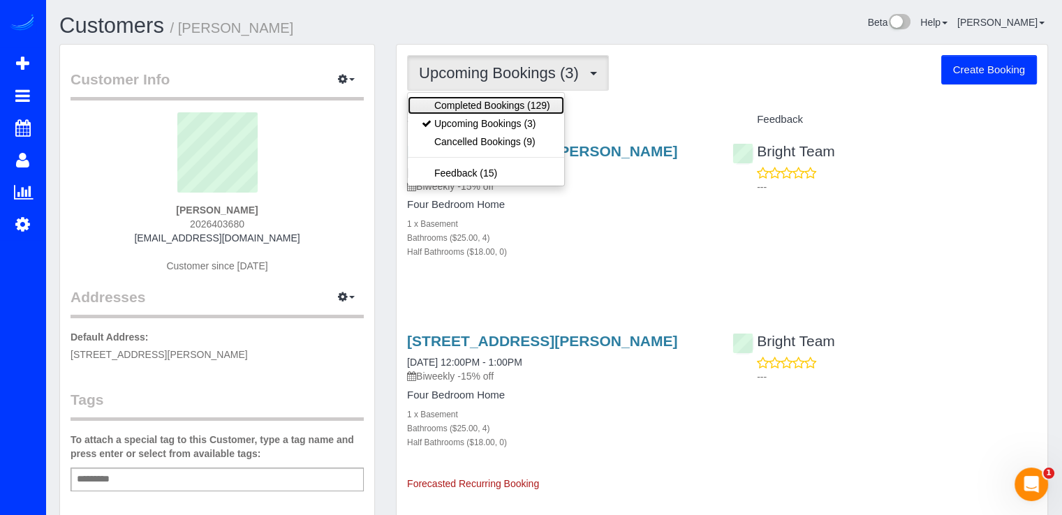
click at [510, 105] on link "Completed Bookings (129)" at bounding box center [486, 105] width 156 height 18
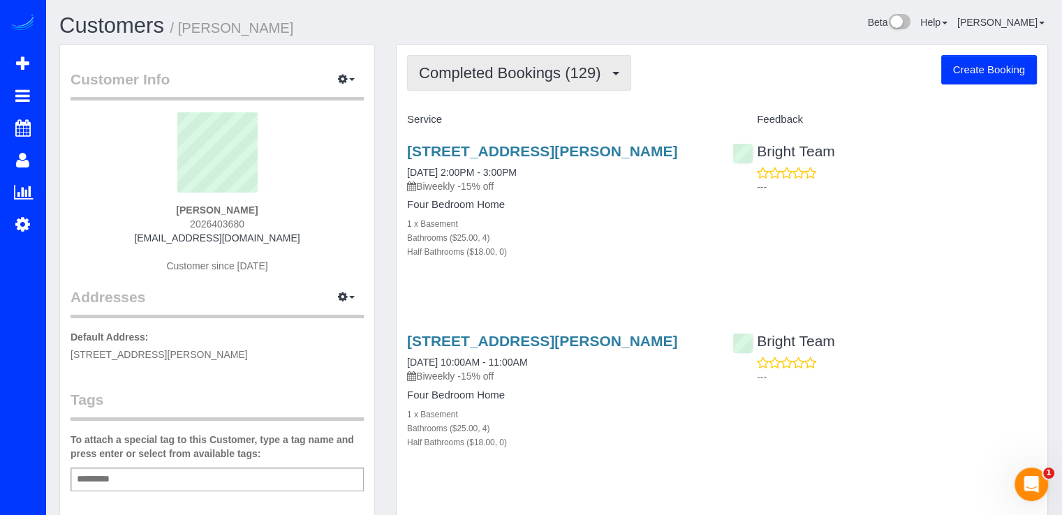
click at [560, 69] on span "Completed Bookings (129)" at bounding box center [513, 72] width 189 height 17
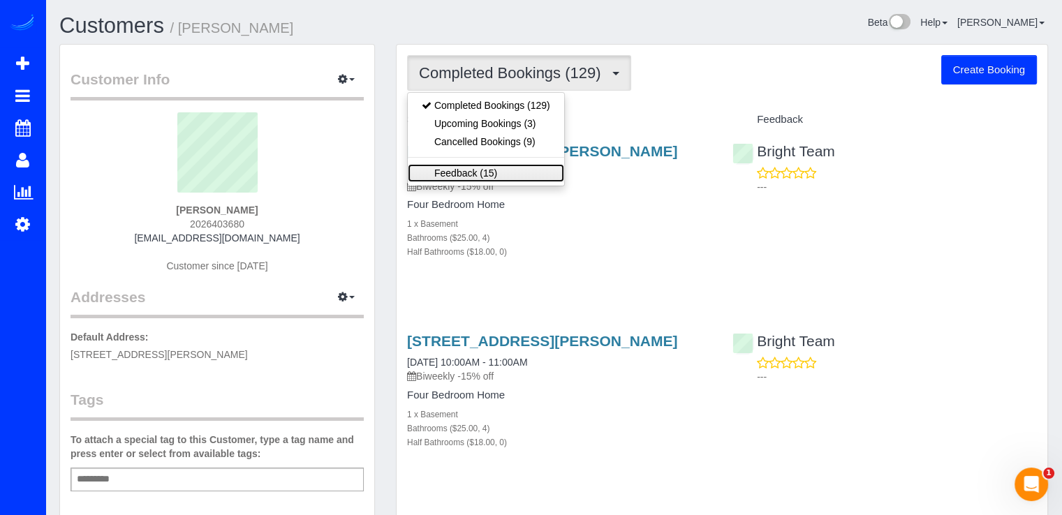
click at [470, 172] on link "Feedback (15)" at bounding box center [486, 173] width 156 height 18
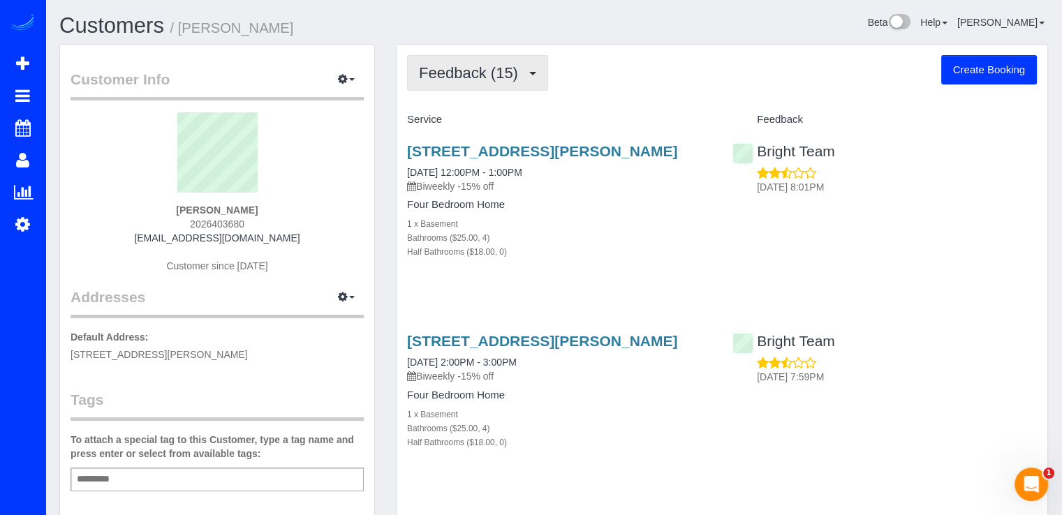
click at [506, 68] on span "Feedback (15)" at bounding box center [472, 72] width 106 height 17
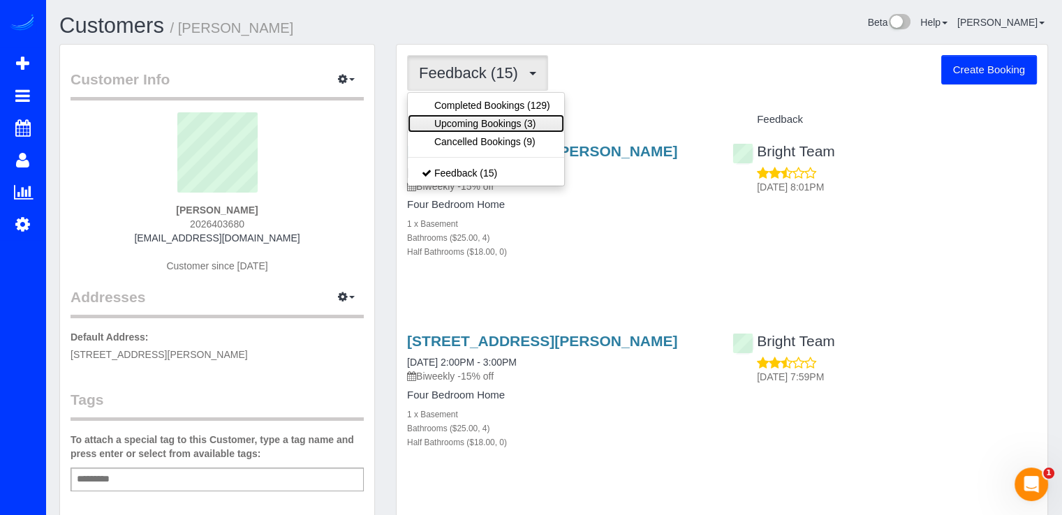
click at [508, 125] on link "Upcoming Bookings (3)" at bounding box center [486, 124] width 156 height 18
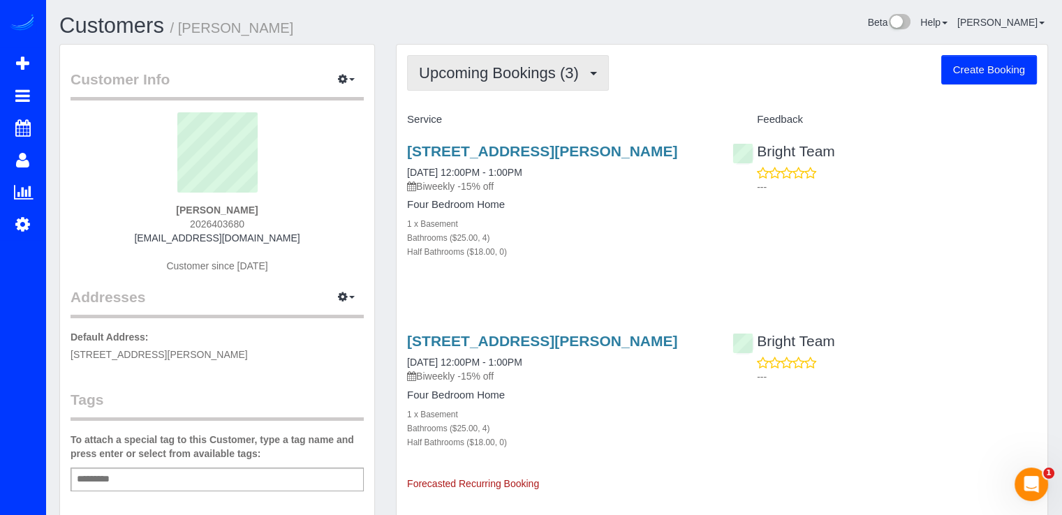
click at [504, 88] on button "Upcoming Bookings (3)" at bounding box center [508, 73] width 202 height 36
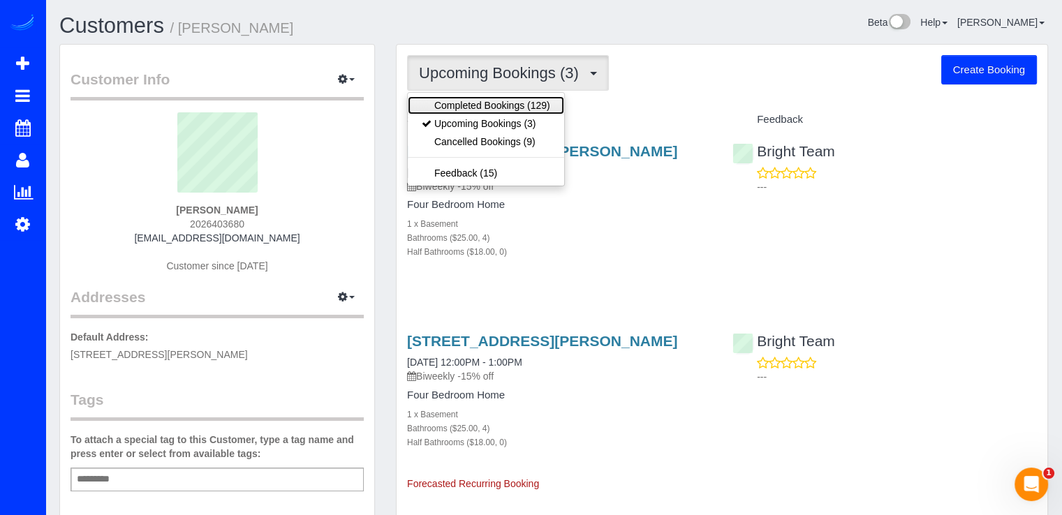
click at [497, 107] on link "Completed Bookings (129)" at bounding box center [486, 105] width 156 height 18
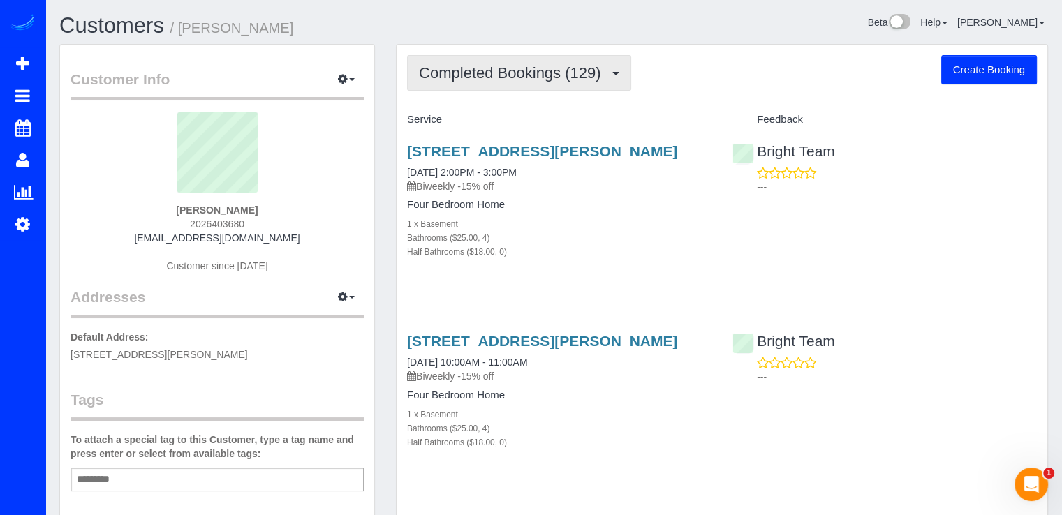
click at [516, 73] on span "Completed Bookings (129)" at bounding box center [513, 72] width 189 height 17
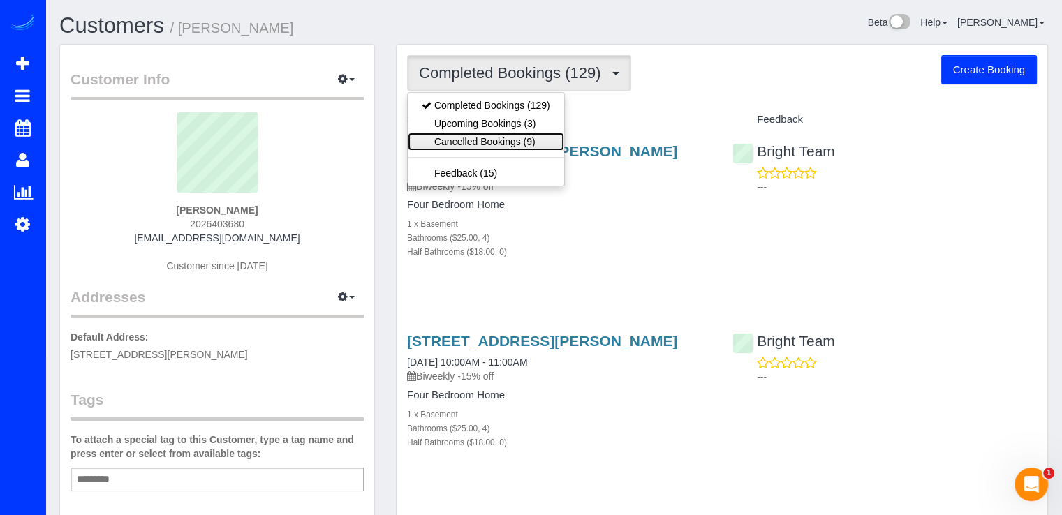
click at [494, 144] on link "Cancelled Bookings (9)" at bounding box center [486, 142] width 156 height 18
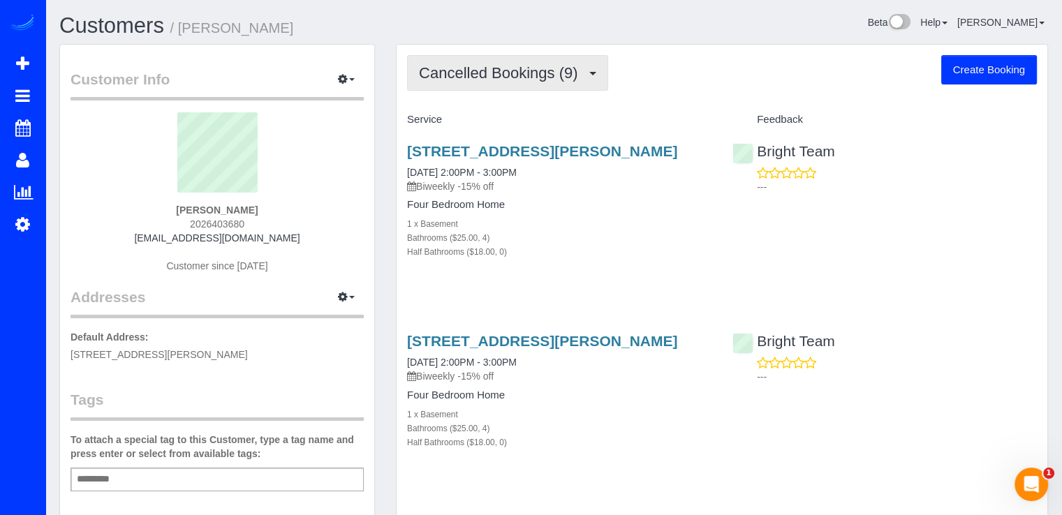
click at [501, 87] on button "Cancelled Bookings (9)" at bounding box center [507, 73] width 201 height 36
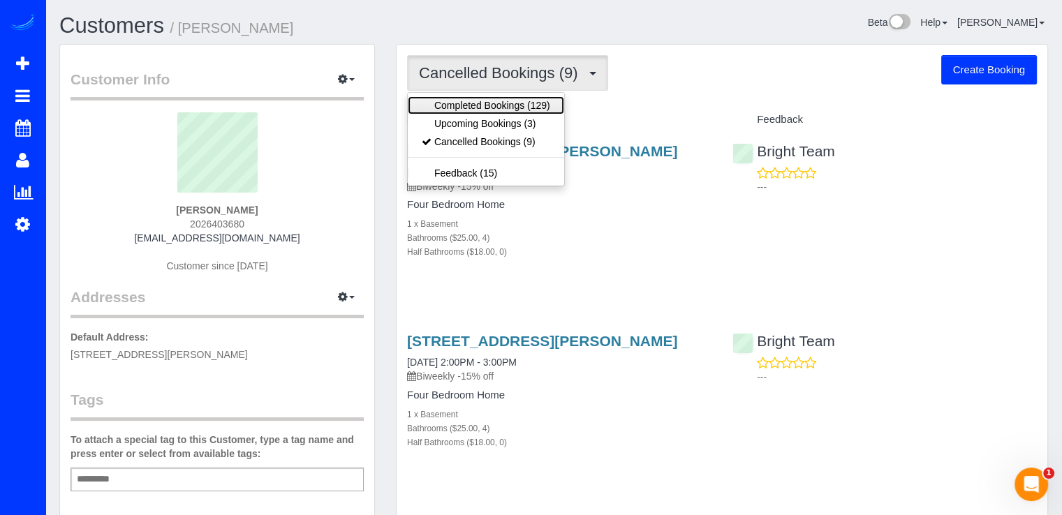
click at [503, 108] on link "Completed Bookings (129)" at bounding box center [486, 105] width 156 height 18
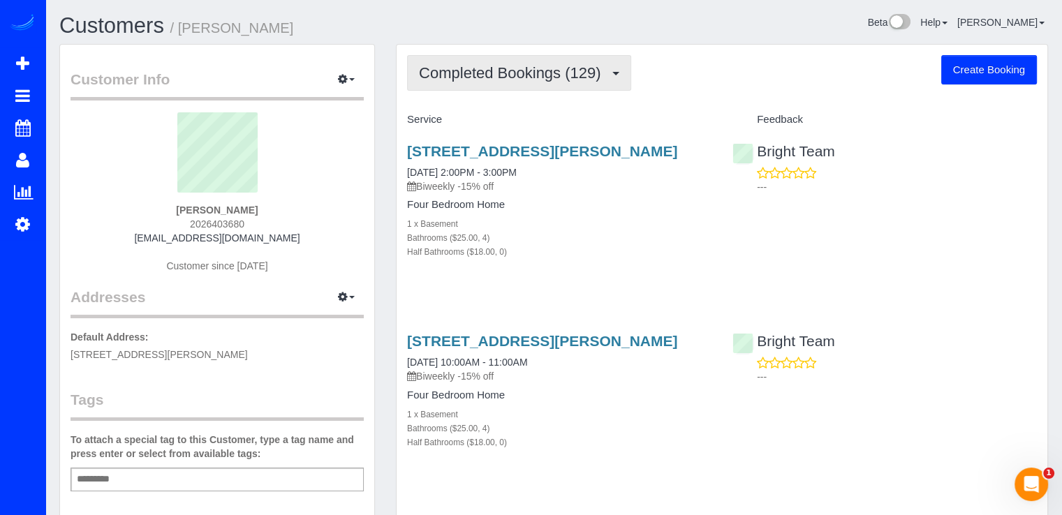
click at [529, 83] on button "Completed Bookings (129)" at bounding box center [519, 73] width 224 height 36
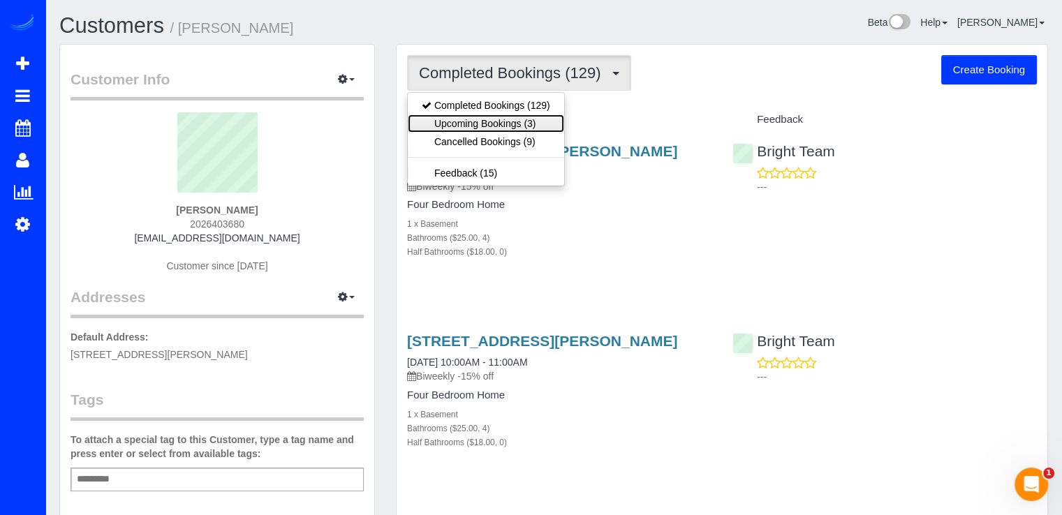
click at [526, 118] on link "Upcoming Bookings (3)" at bounding box center [486, 124] width 156 height 18
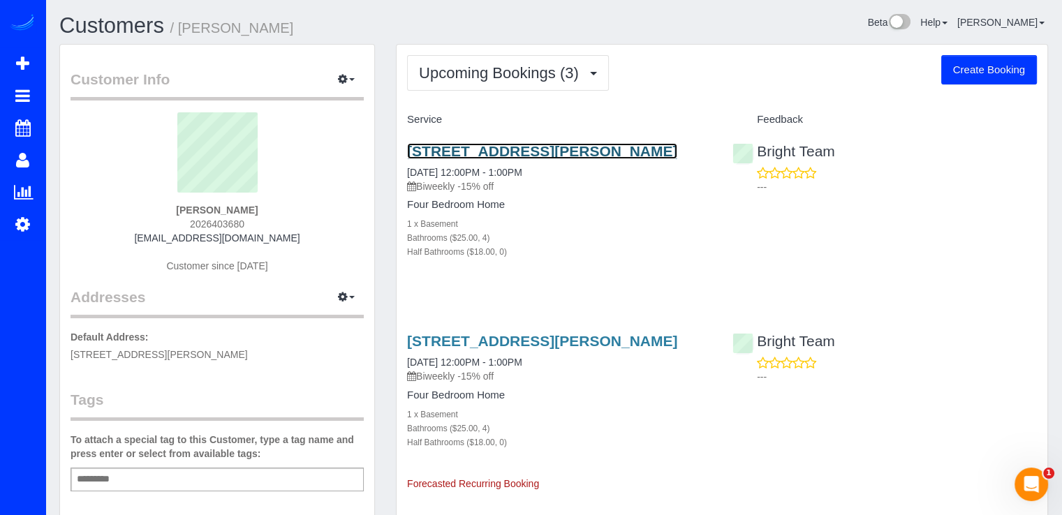
click at [473, 143] on link "6304 Wilson Ln, Bethesda, MD 20817" at bounding box center [542, 151] width 270 height 16
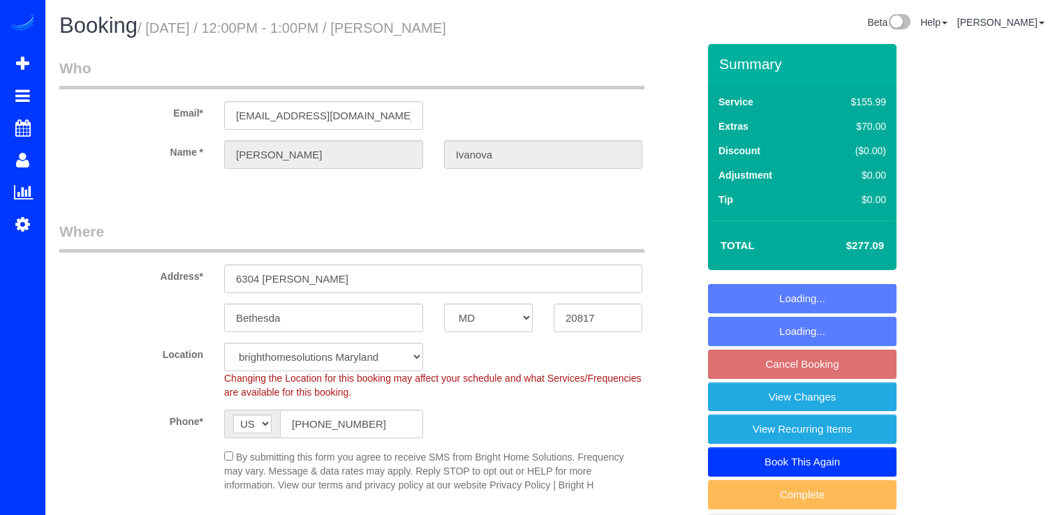
select select "MD"
select select "4"
select select "string:fspay-a9456e8e-efc9-4dd1-b773-ab4b456470c3"
select select "spot3"
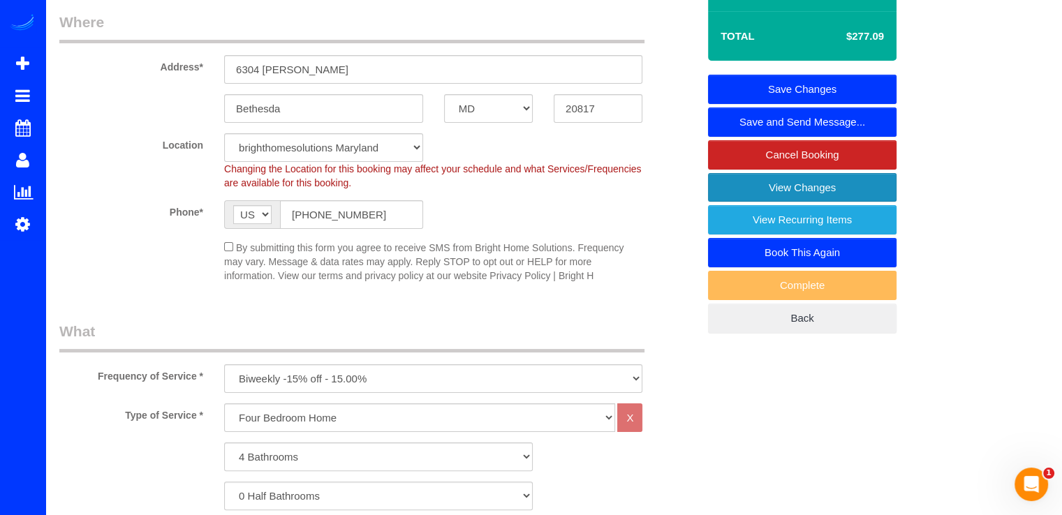
click at [722, 181] on link "View Changes" at bounding box center [802, 187] width 189 height 29
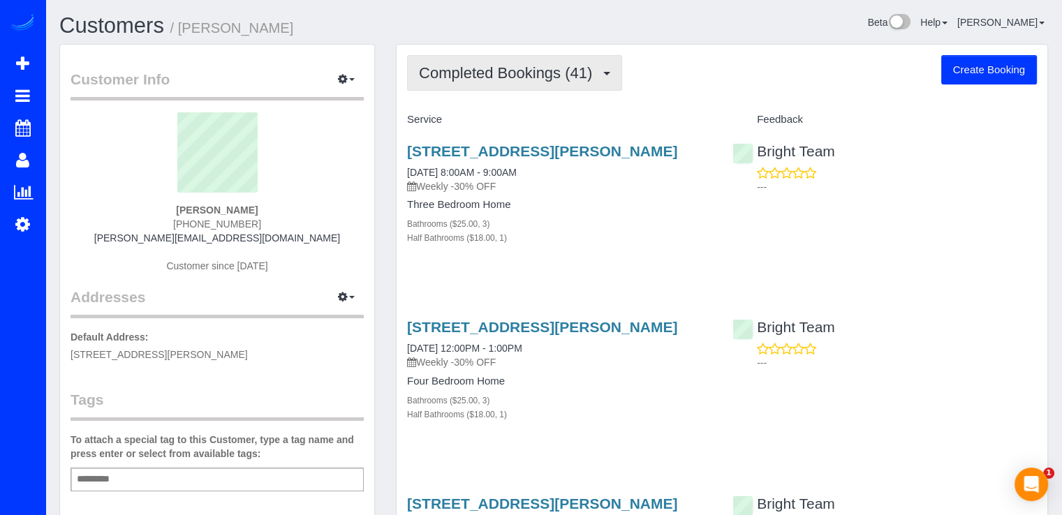
click at [556, 82] on button "Completed Bookings (41)" at bounding box center [514, 73] width 215 height 36
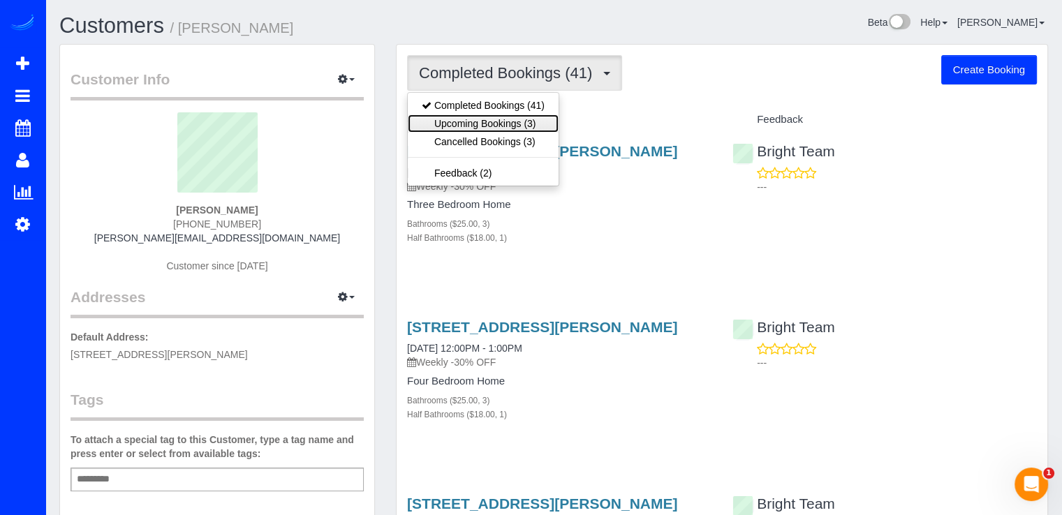
click at [533, 128] on link "Upcoming Bookings (3)" at bounding box center [483, 124] width 151 height 18
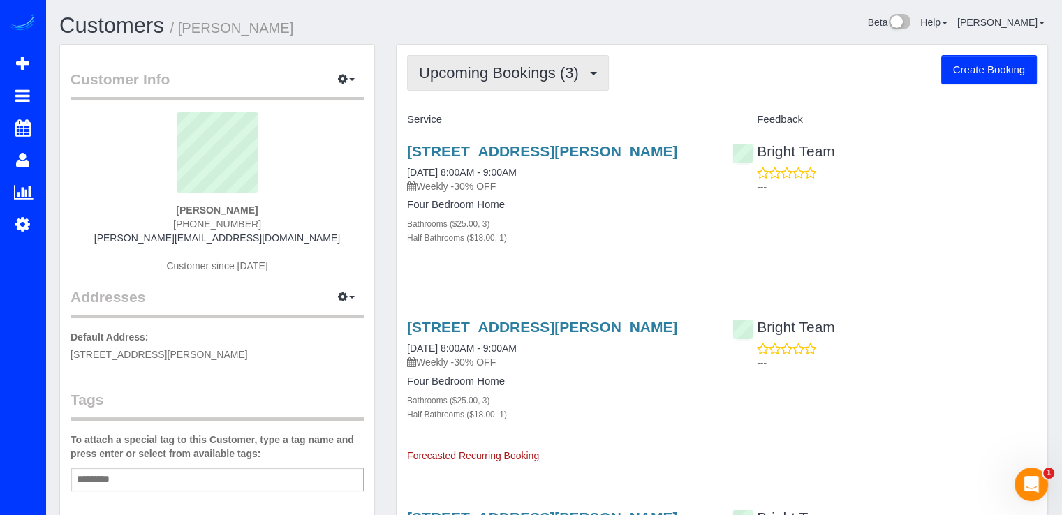
click at [544, 79] on span "Upcoming Bookings (3)" at bounding box center [502, 72] width 167 height 17
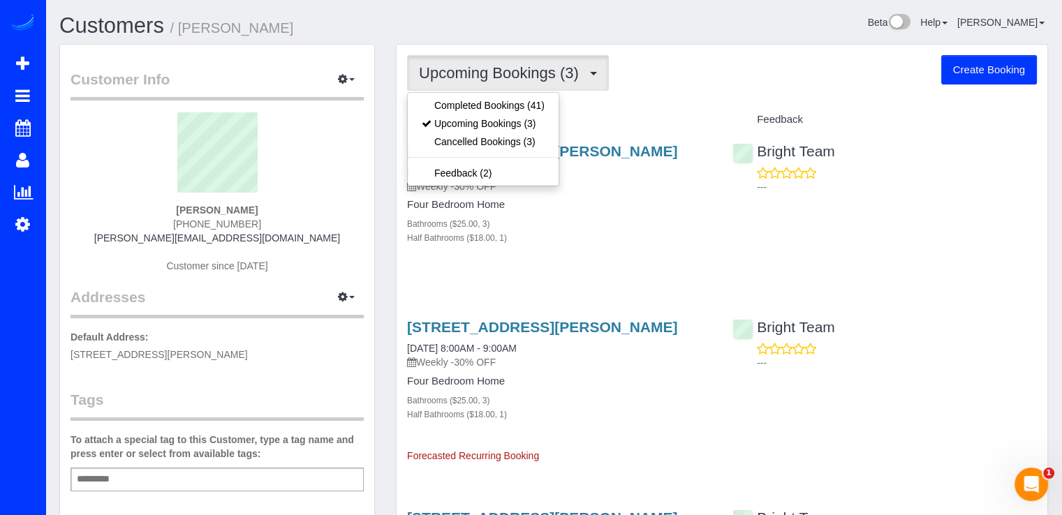
click at [624, 91] on div "Upcoming Bookings (3) Completed Bookings (41) Upcoming Bookings (3) Cancelled B…" at bounding box center [722, 372] width 651 height 654
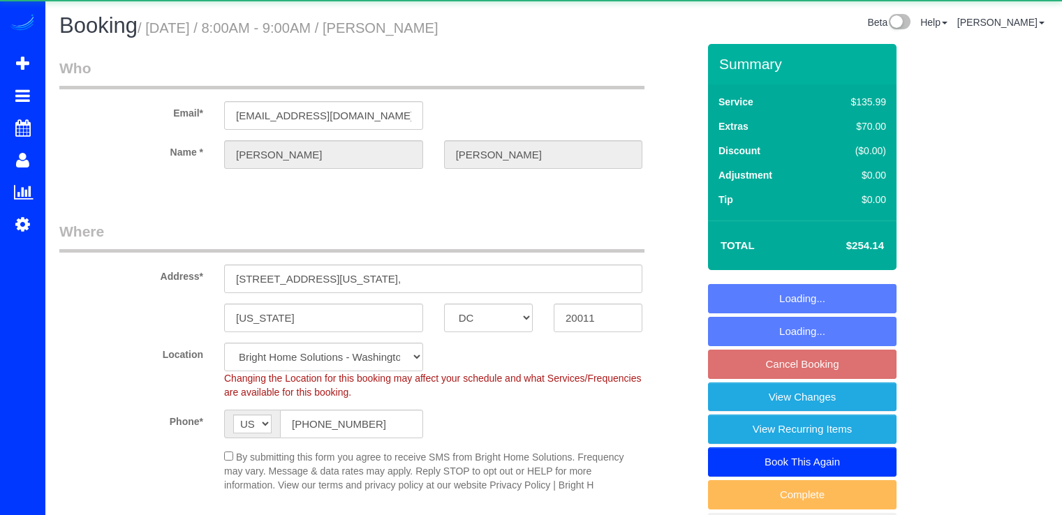
select select "DC"
select select "3"
select select "1"
select select "spot1"
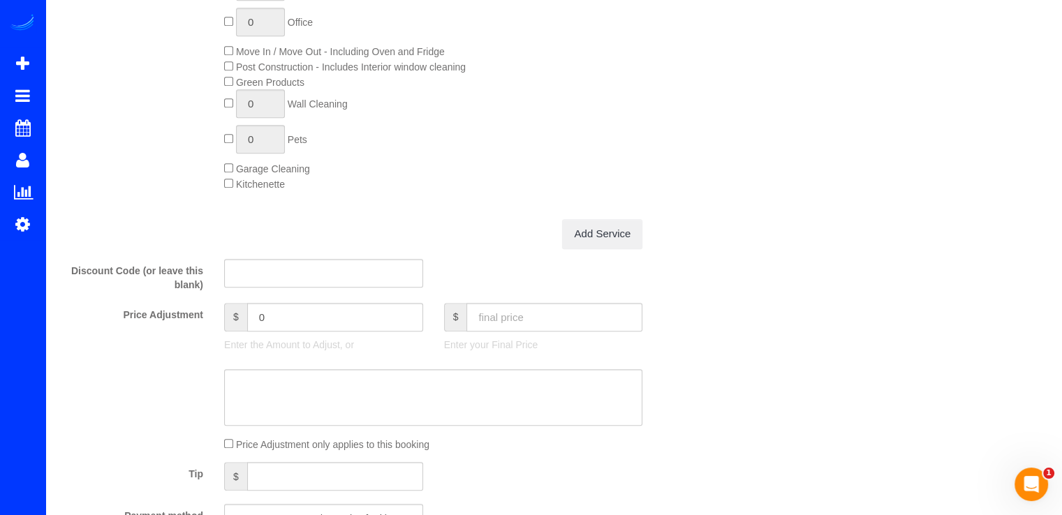
scroll to position [1397, 0]
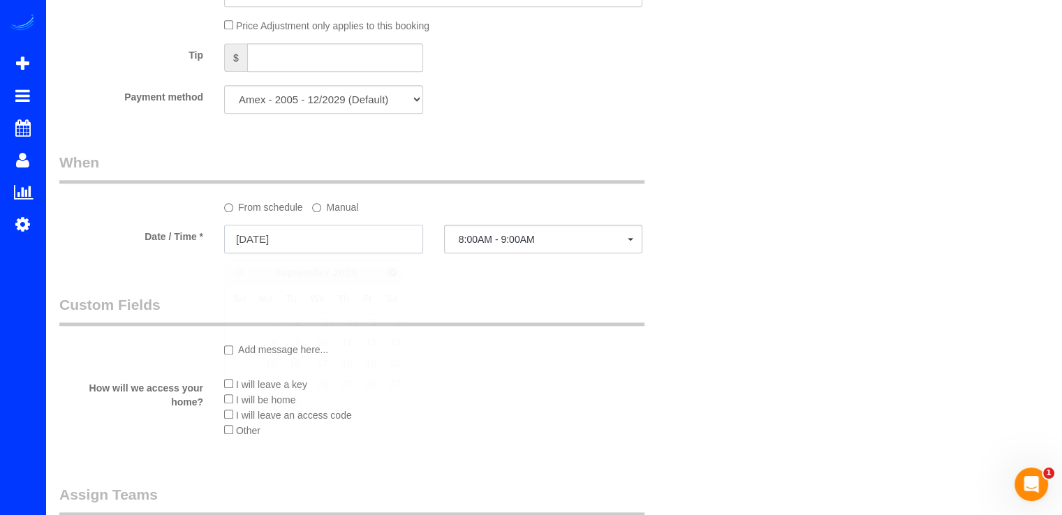
click at [375, 247] on input "09/04/2025" at bounding box center [323, 239] width 199 height 29
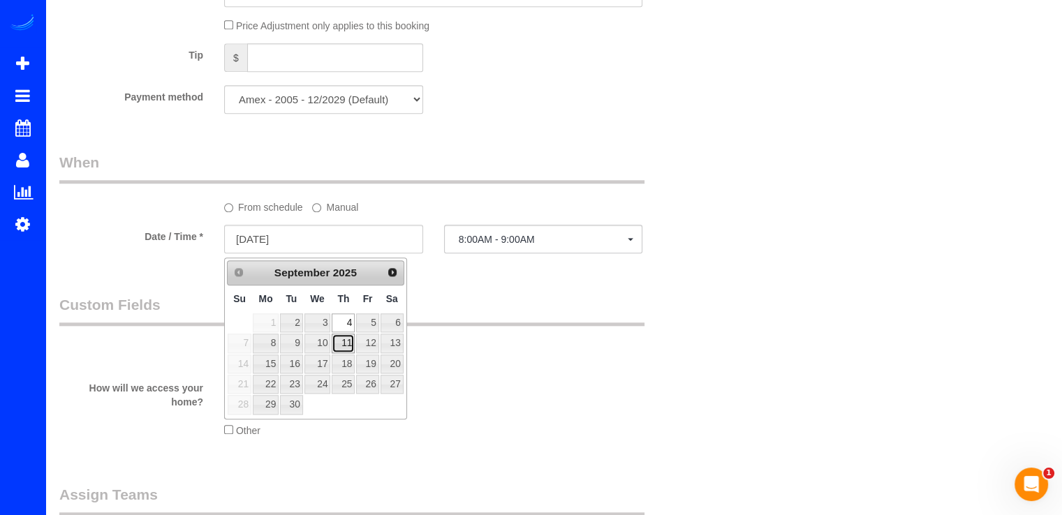
click at [351, 336] on link "11" at bounding box center [343, 343] width 23 height 19
type input "09/11/2025"
select select "spot18"
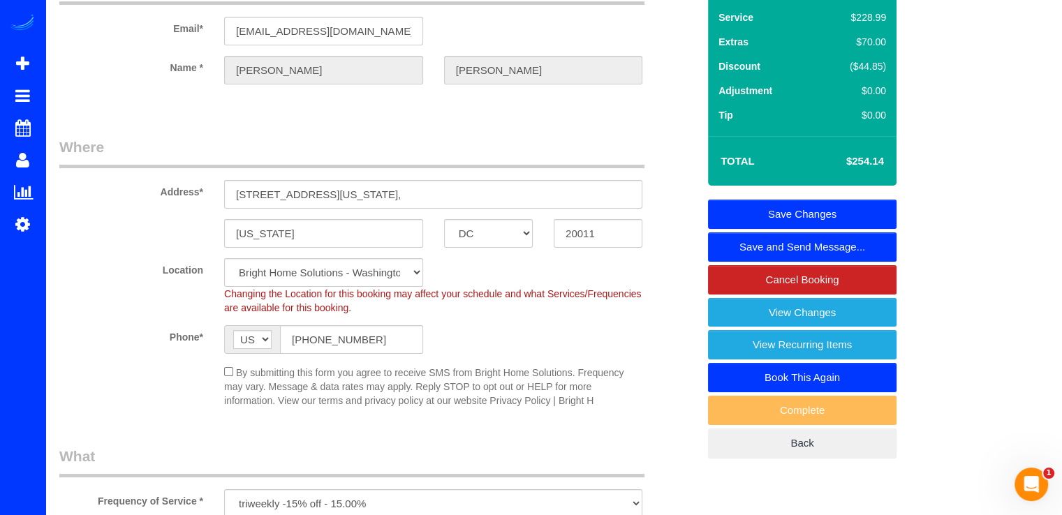
scroll to position [0, 0]
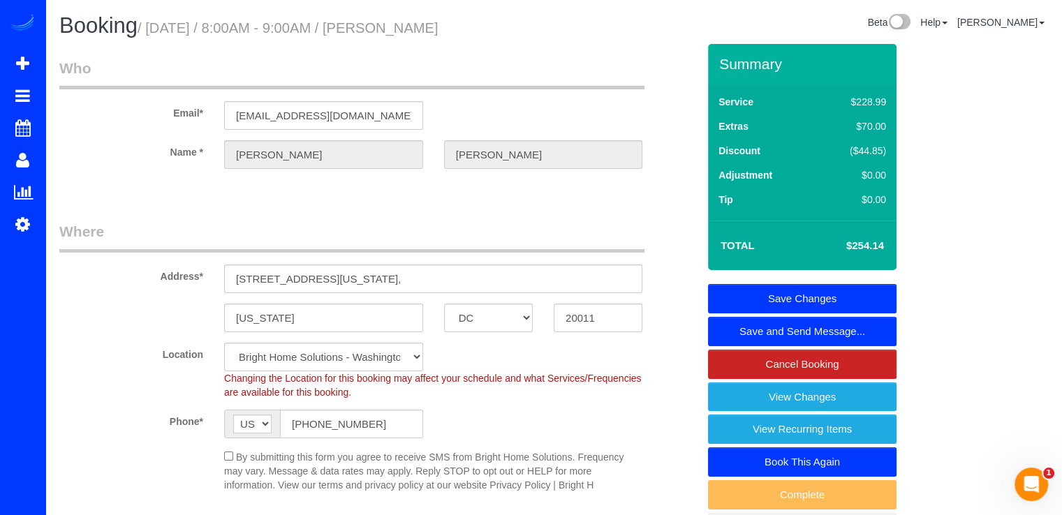
click at [861, 291] on link "Save Changes" at bounding box center [802, 298] width 189 height 29
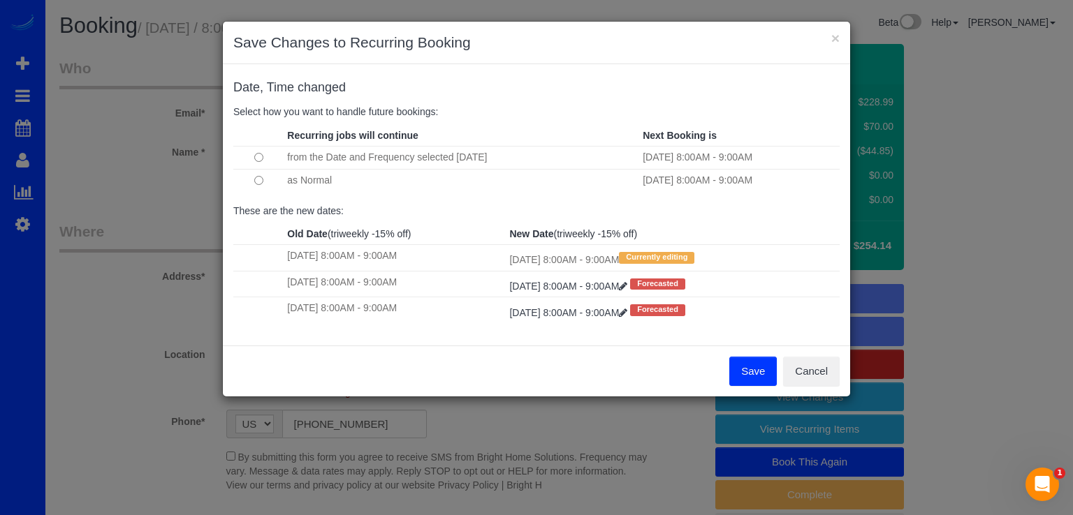
click at [754, 374] on button "Save" at bounding box center [752, 371] width 47 height 29
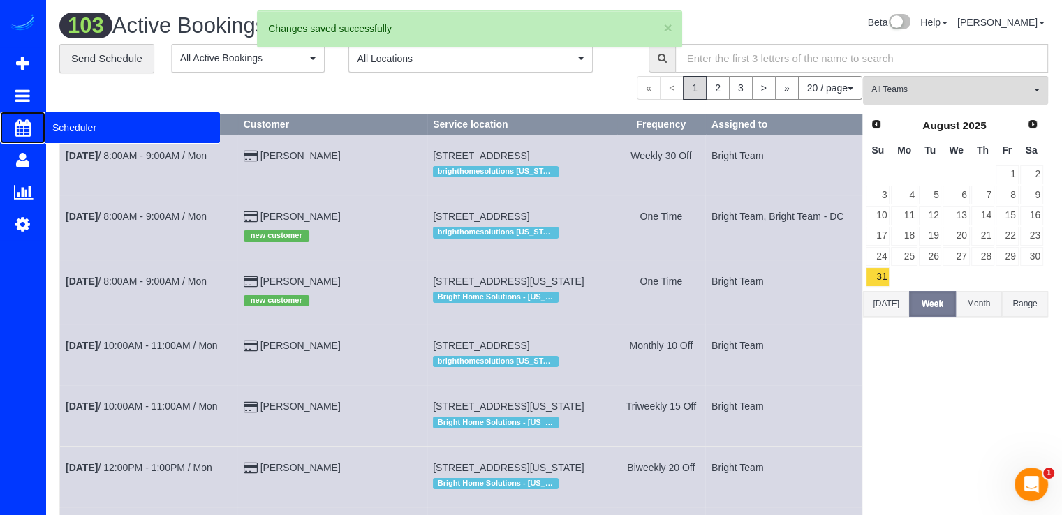
drag, startPoint x: 90, startPoint y: 126, endPoint x: 85, endPoint y: 120, distance: 8.0
click at [90, 126] on span "Scheduler" at bounding box center [132, 128] width 175 height 32
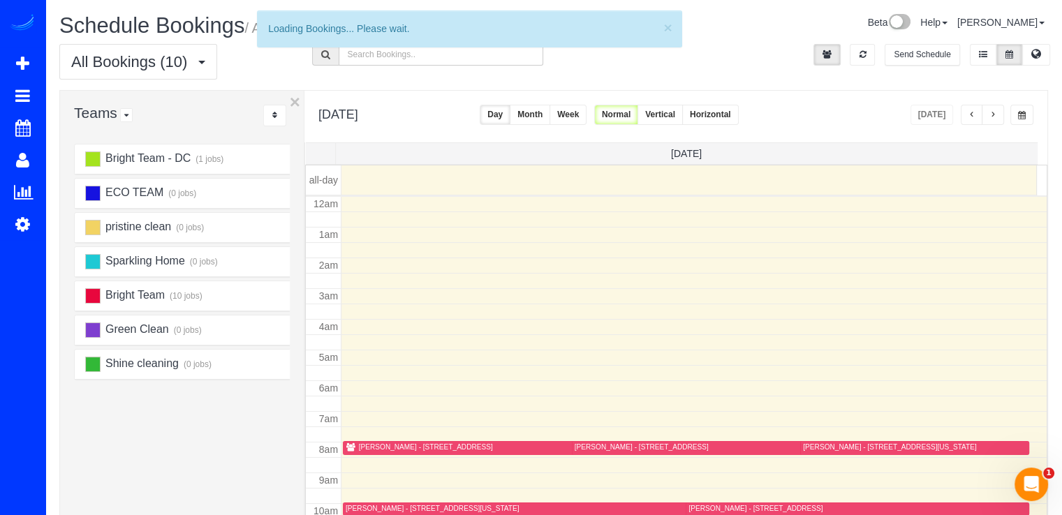
scroll to position [184, 0]
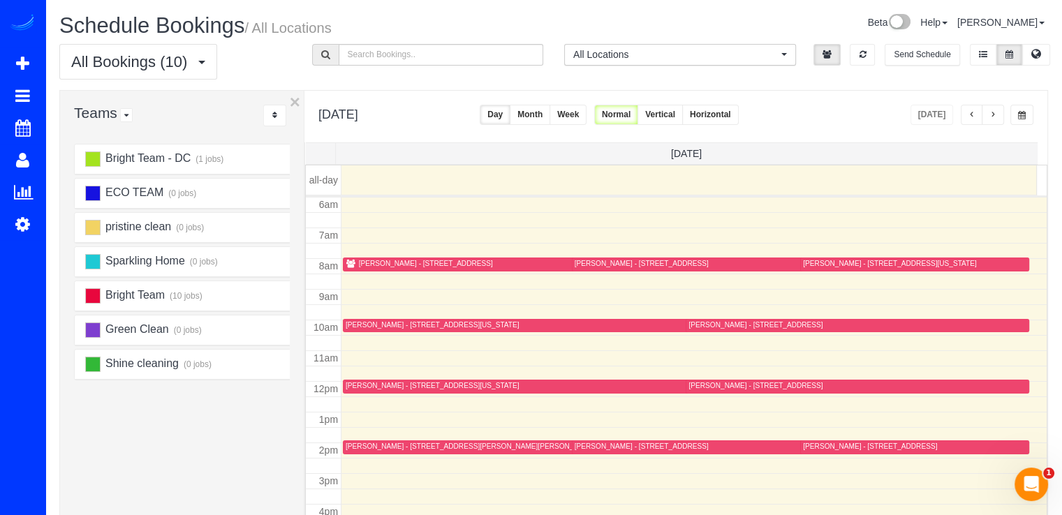
click at [980, 115] on button "button" at bounding box center [972, 115] width 22 height 20
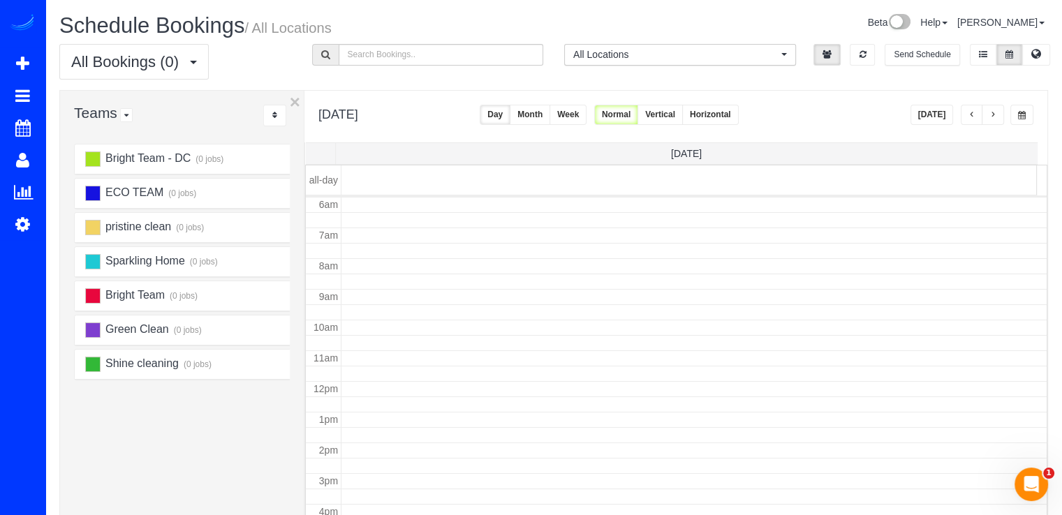
drag, startPoint x: 929, startPoint y: 119, endPoint x: 938, endPoint y: 123, distance: 9.7
click at [929, 120] on button "[DATE]" at bounding box center [932, 115] width 43 height 20
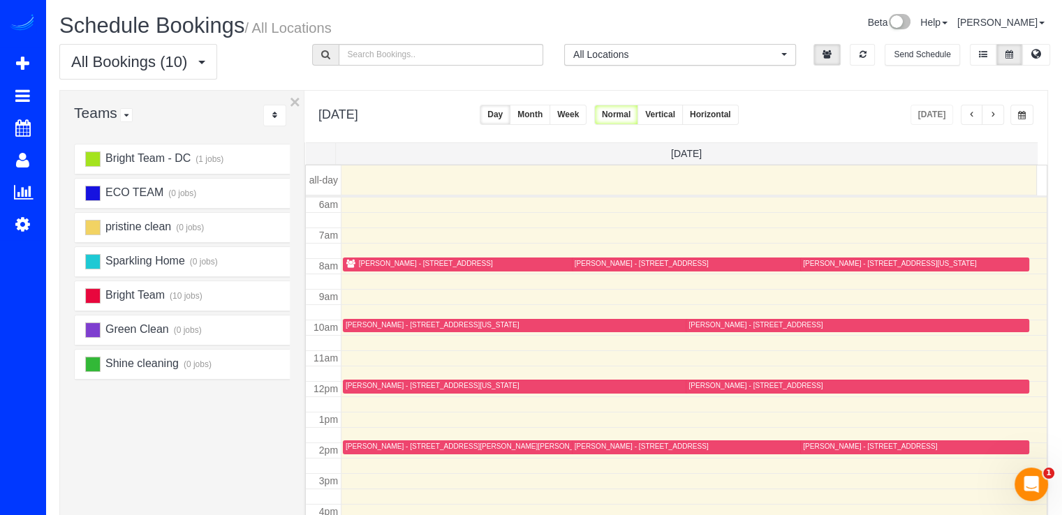
click at [994, 119] on button "button" at bounding box center [993, 115] width 22 height 20
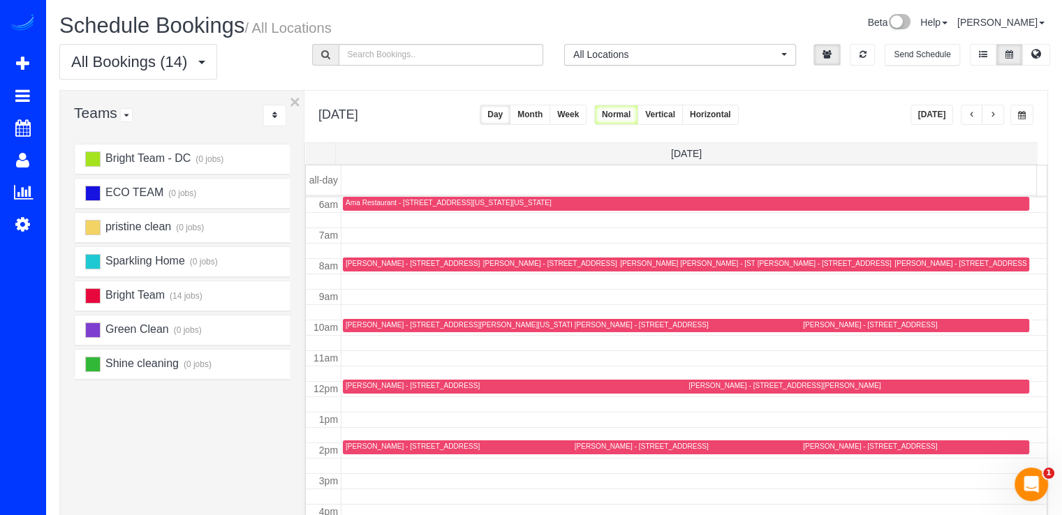
click at [992, 107] on button "button" at bounding box center [993, 115] width 22 height 20
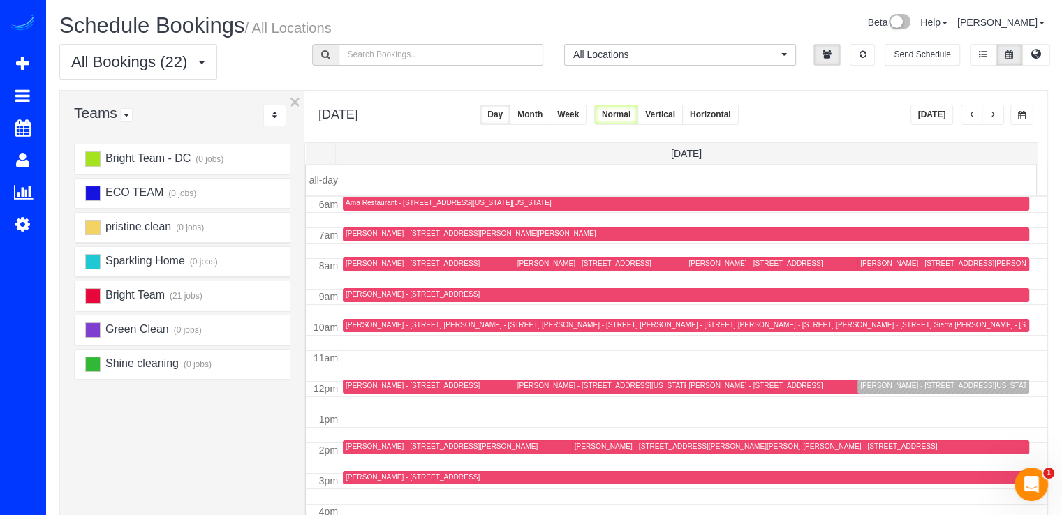
click at [969, 115] on span "button" at bounding box center [972, 115] width 7 height 8
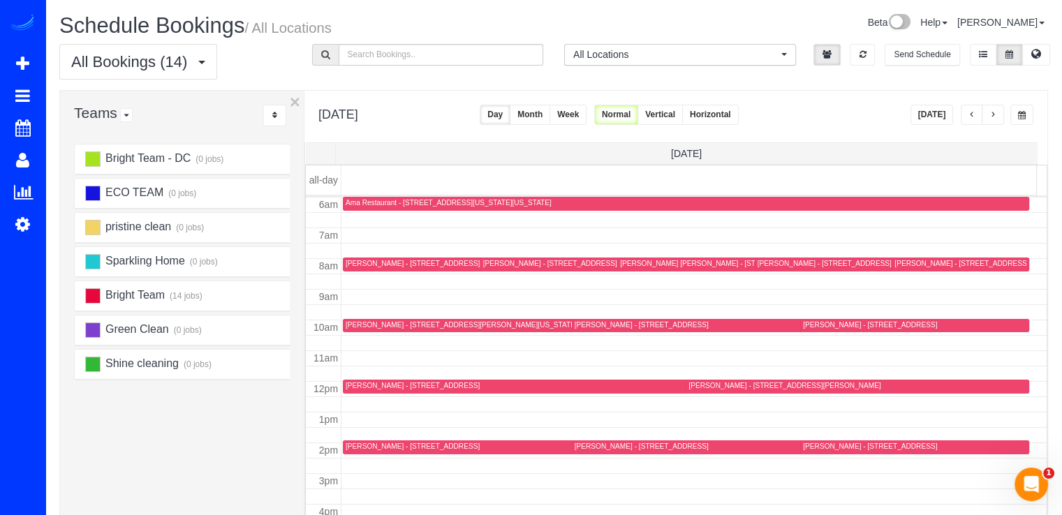
click at [994, 121] on button "button" at bounding box center [993, 115] width 22 height 20
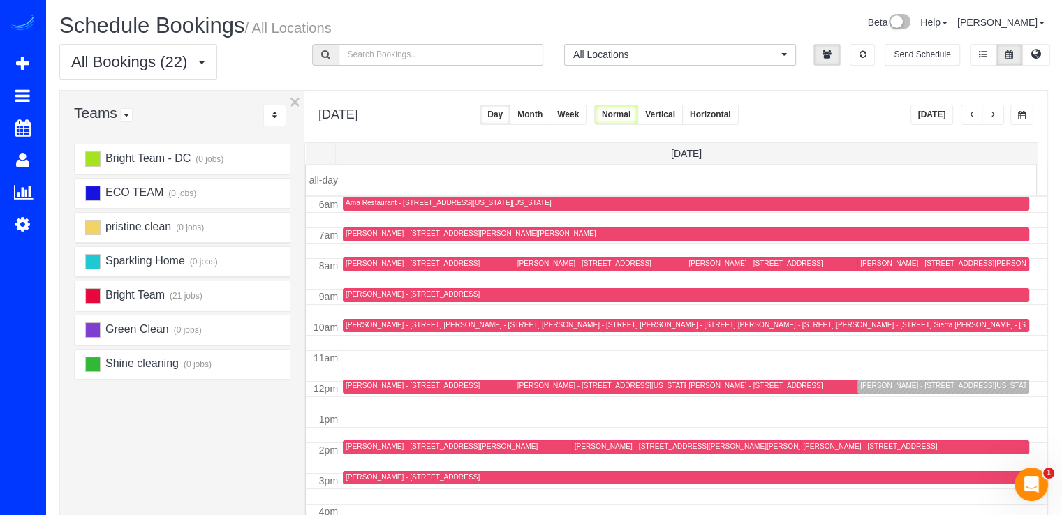
click at [866, 387] on div "Yadana Khin - 3401 38th St Nw, Apt 220, Washington, DC 20016" at bounding box center [946, 385] width 173 height 9
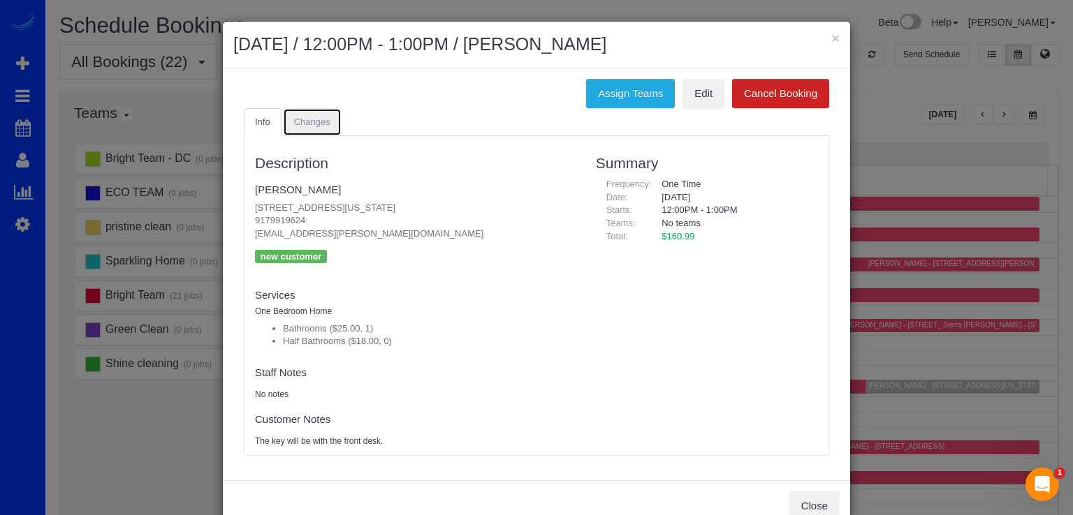
click at [317, 129] on link "Changes" at bounding box center [312, 122] width 59 height 29
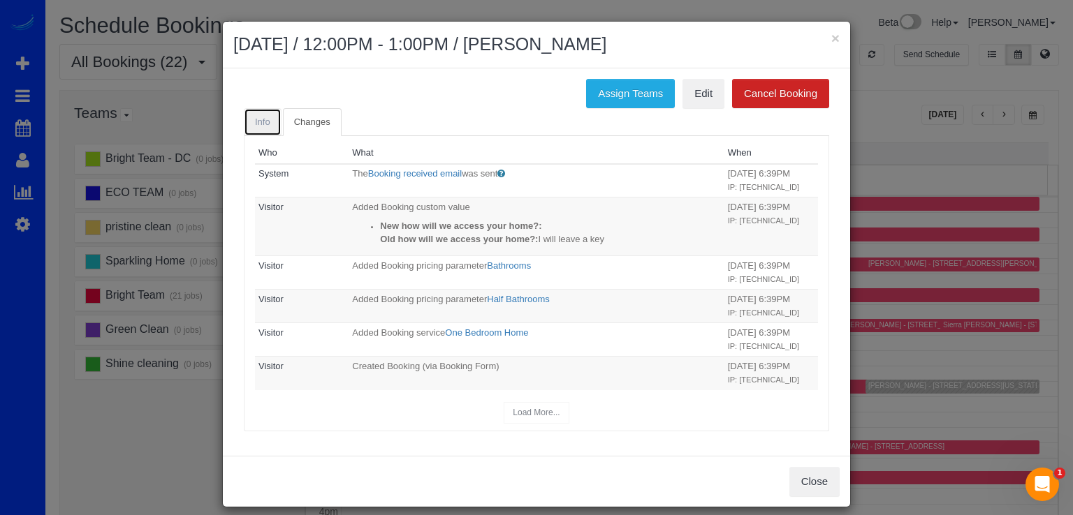
click at [263, 121] on span "Info" at bounding box center [262, 122] width 15 height 10
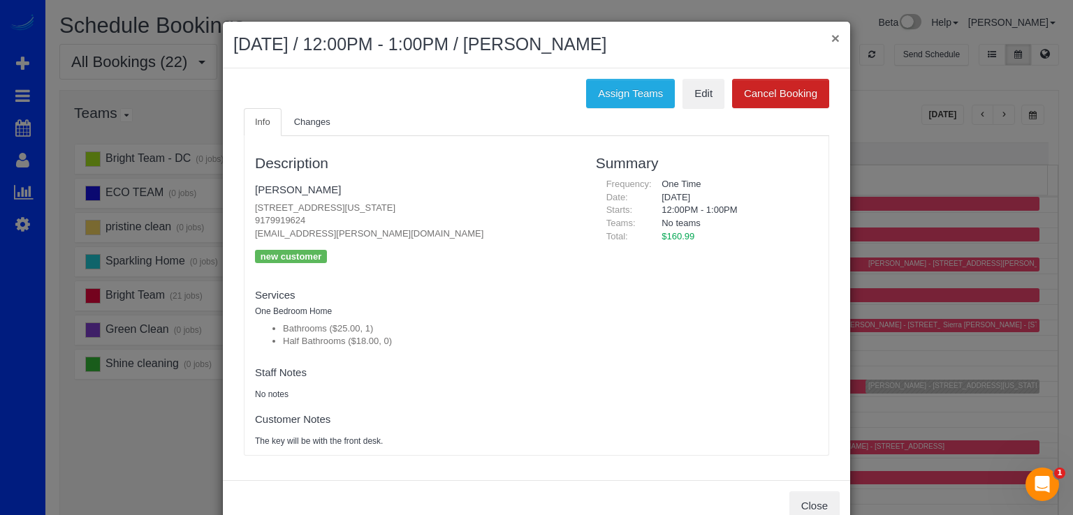
click at [831, 34] on button "×" at bounding box center [835, 38] width 8 height 15
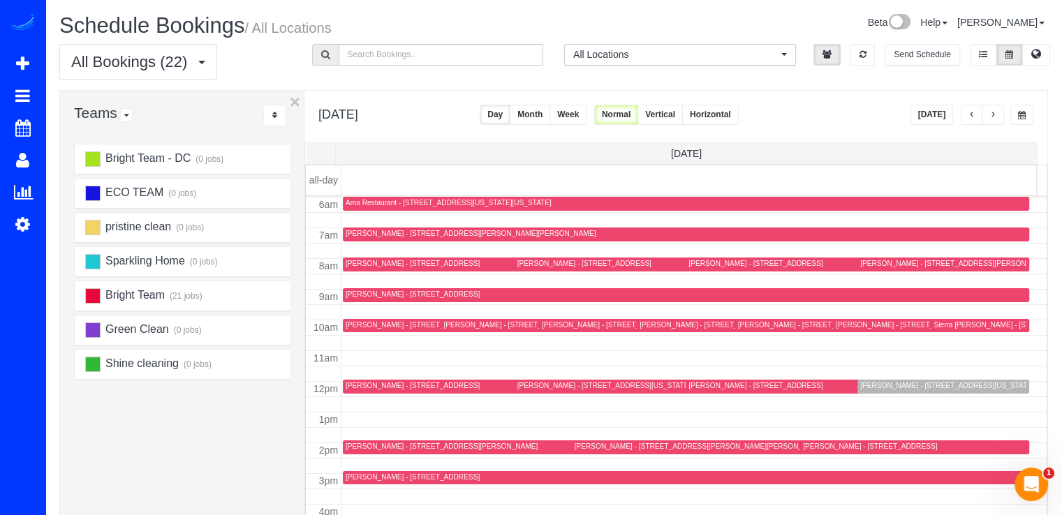
click at [996, 115] on span "button" at bounding box center [993, 115] width 7 height 8
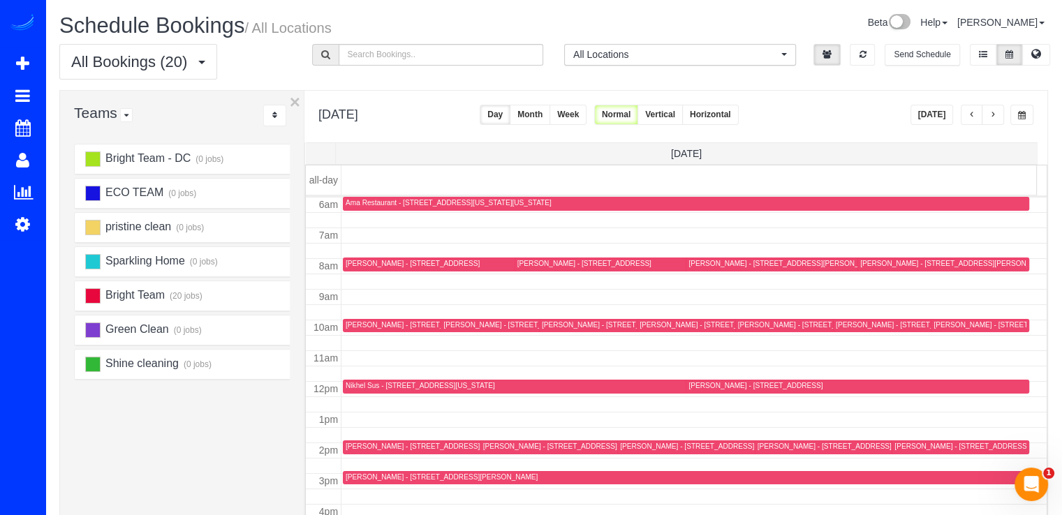
click at [971, 112] on span "button" at bounding box center [972, 115] width 7 height 8
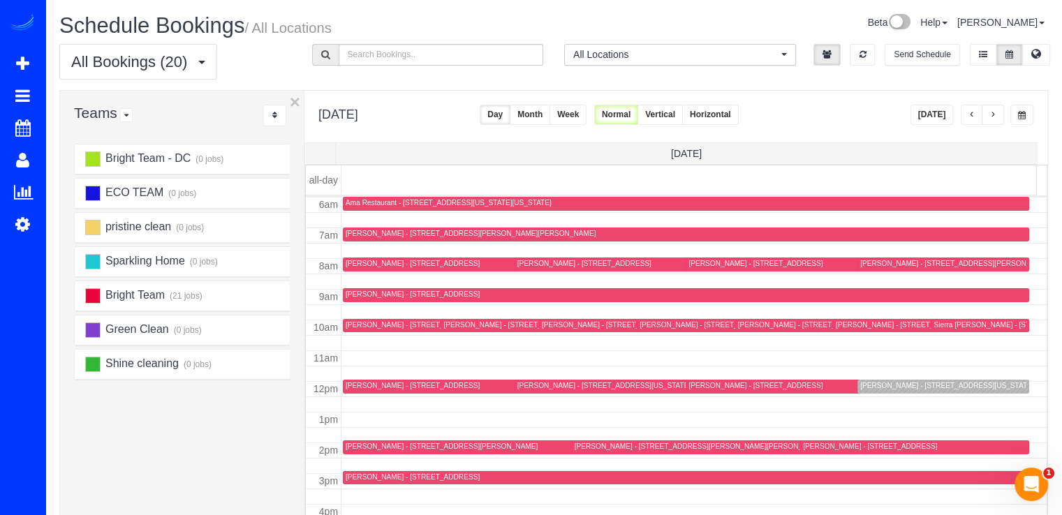
click at [971, 112] on span "button" at bounding box center [972, 115] width 7 height 8
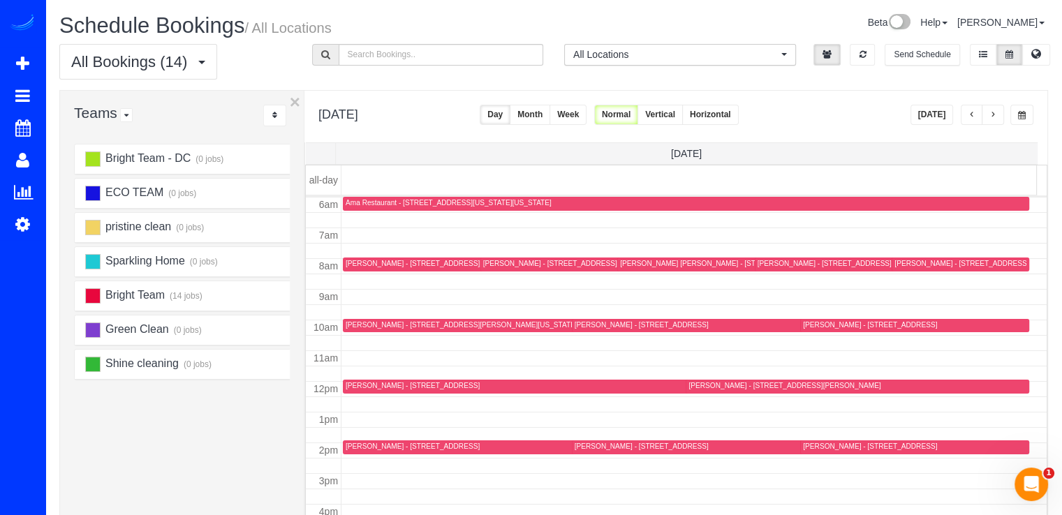
click at [997, 112] on button "button" at bounding box center [993, 115] width 22 height 20
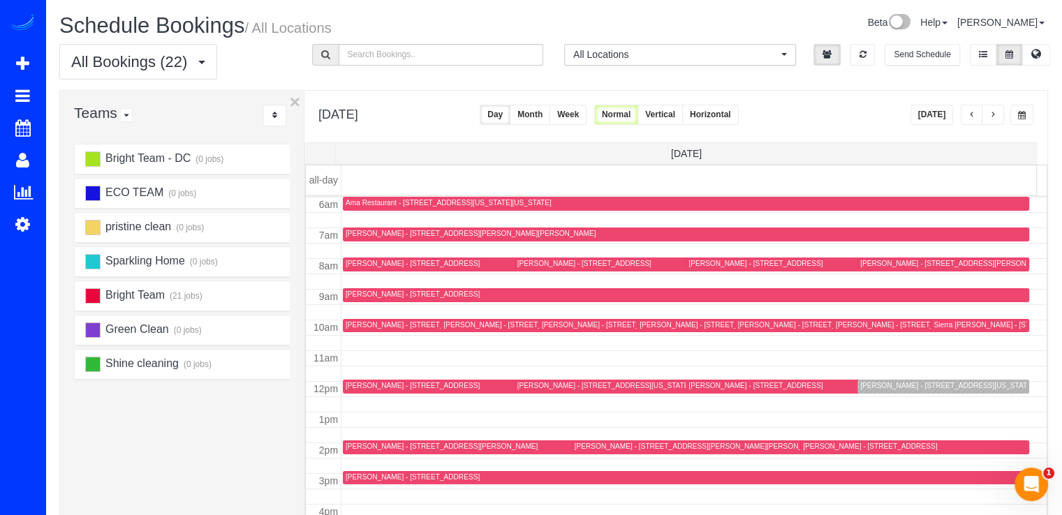
click at [997, 112] on button "button" at bounding box center [993, 115] width 22 height 20
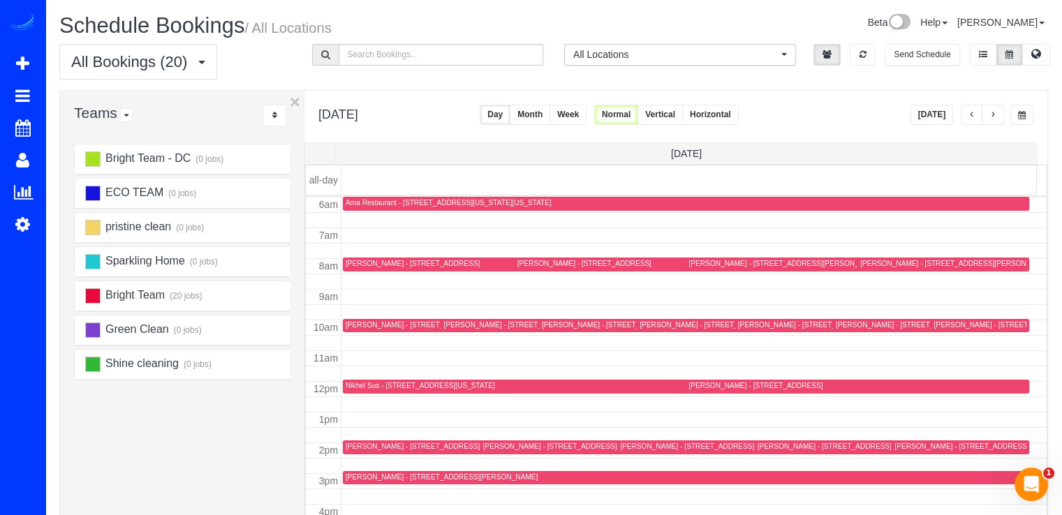
click at [354, 482] on div "Koryn Shuler - 15934 Coolidge Avenue, Silver Spring, MD 20906" at bounding box center [686, 478] width 681 height 10
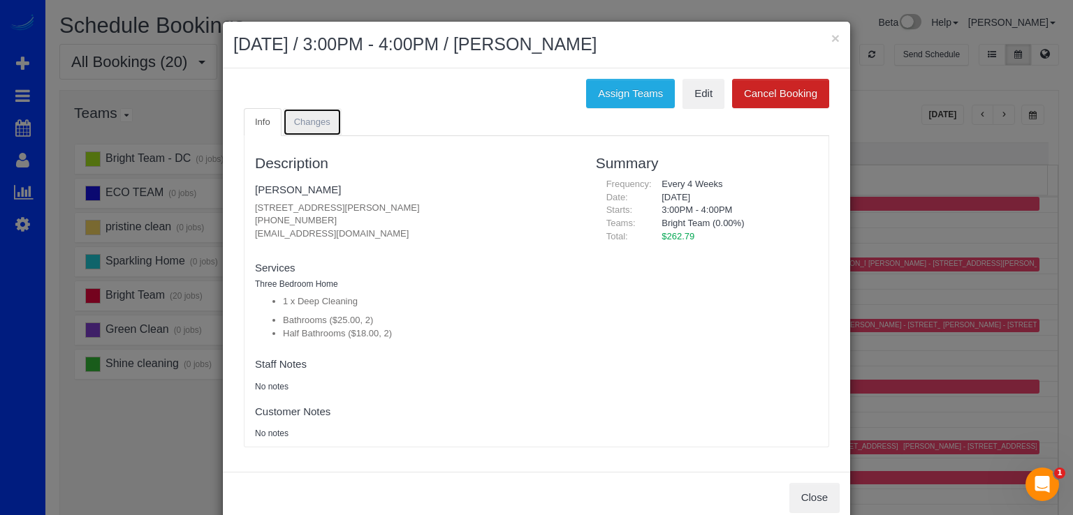
click at [321, 124] on span "Changes" at bounding box center [312, 122] width 36 height 10
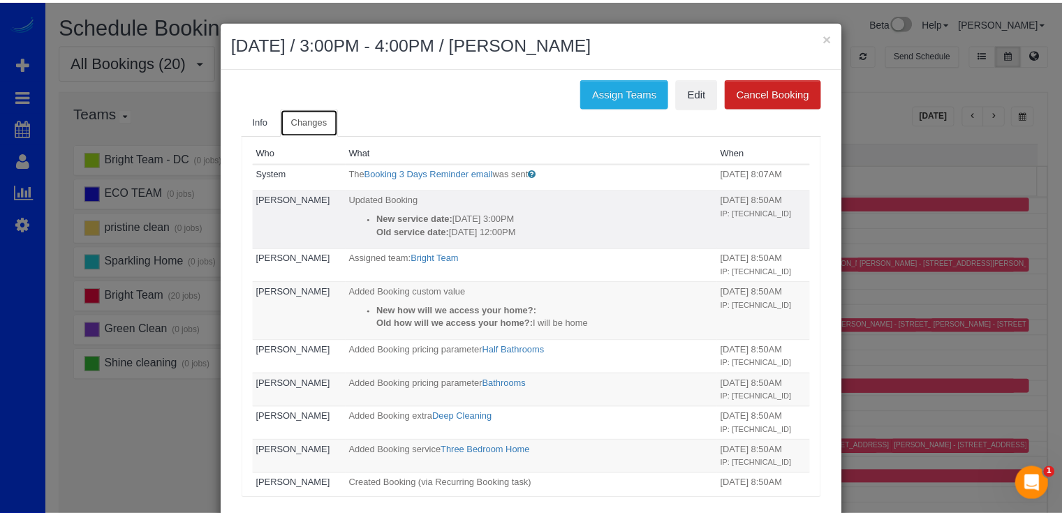
scroll to position [0, 0]
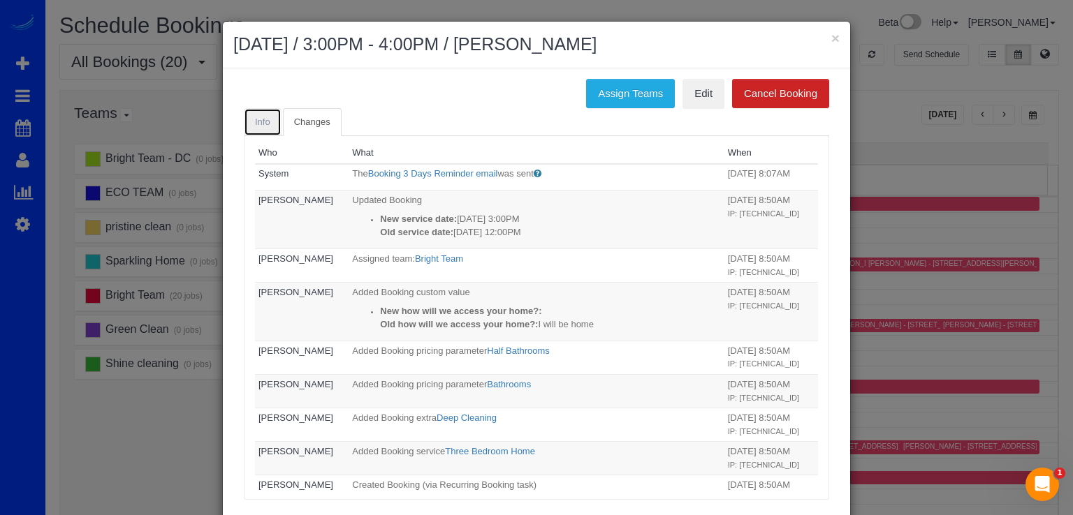
click at [247, 117] on link "Info" at bounding box center [263, 122] width 38 height 29
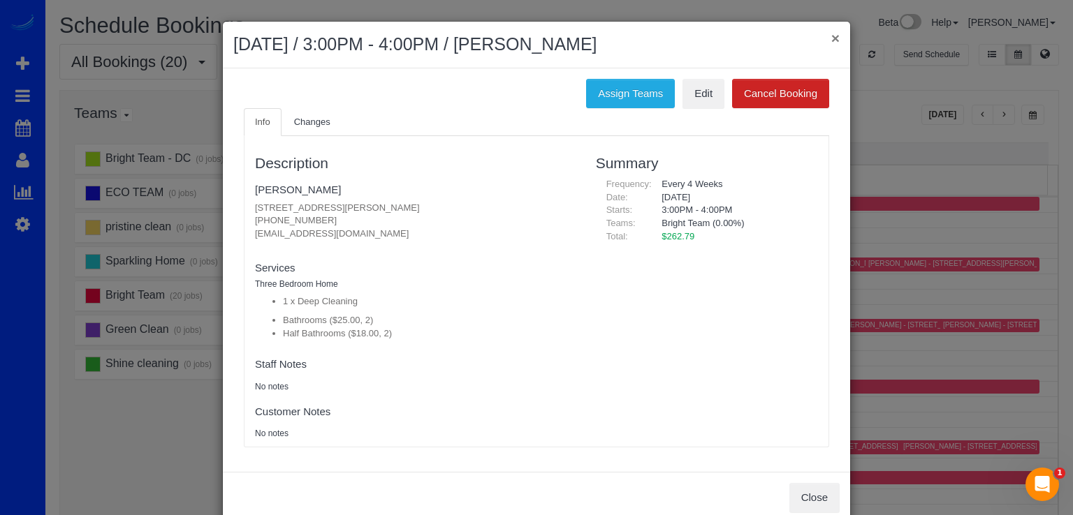
click at [831, 37] on button "×" at bounding box center [835, 38] width 8 height 15
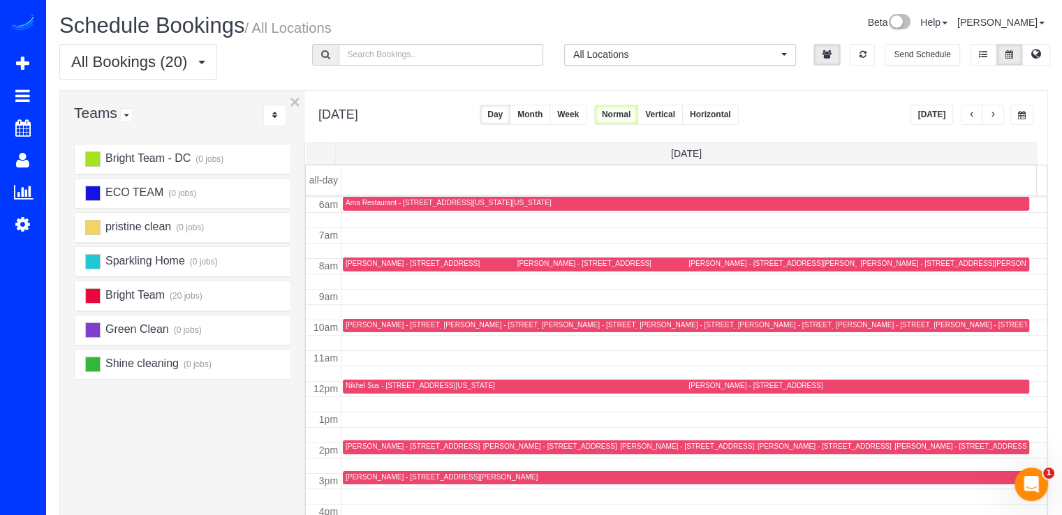
click at [991, 112] on span "button" at bounding box center [993, 115] width 7 height 8
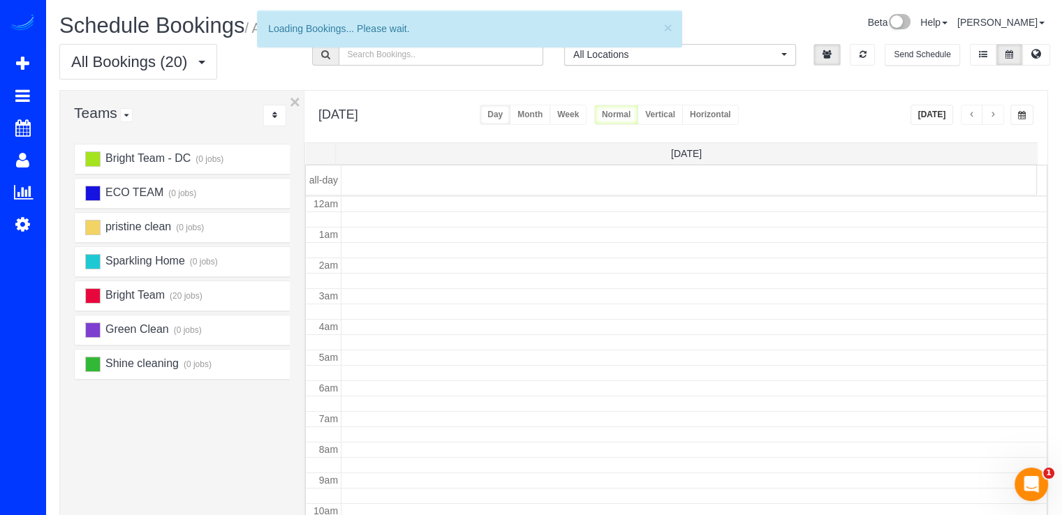
scroll to position [184, 0]
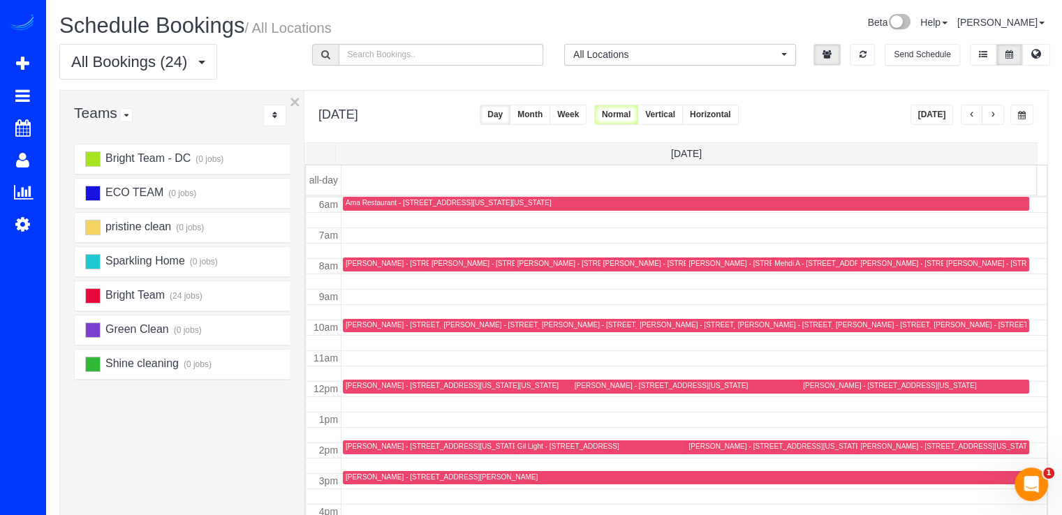
click at [973, 111] on span "button" at bounding box center [972, 115] width 7 height 8
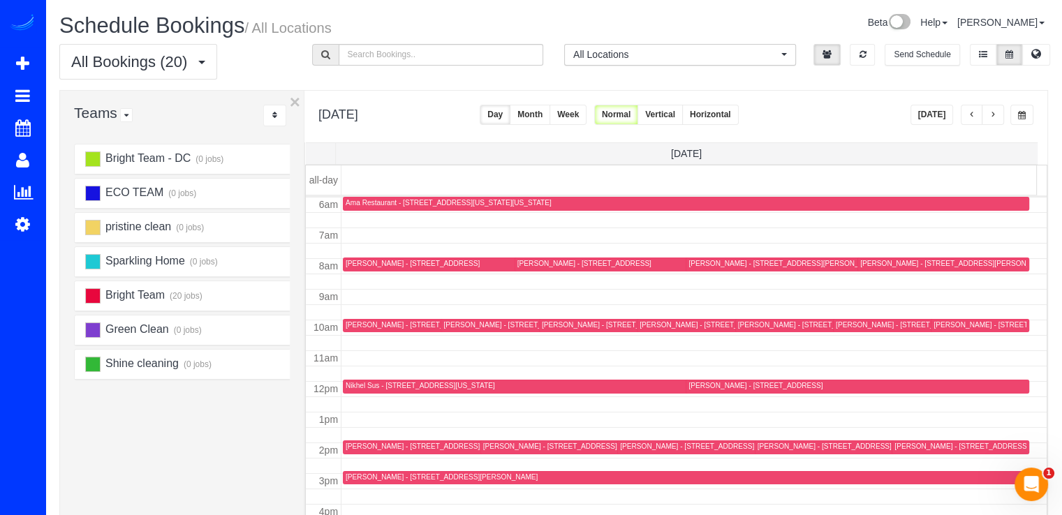
click at [972, 114] on span "button" at bounding box center [972, 115] width 7 height 8
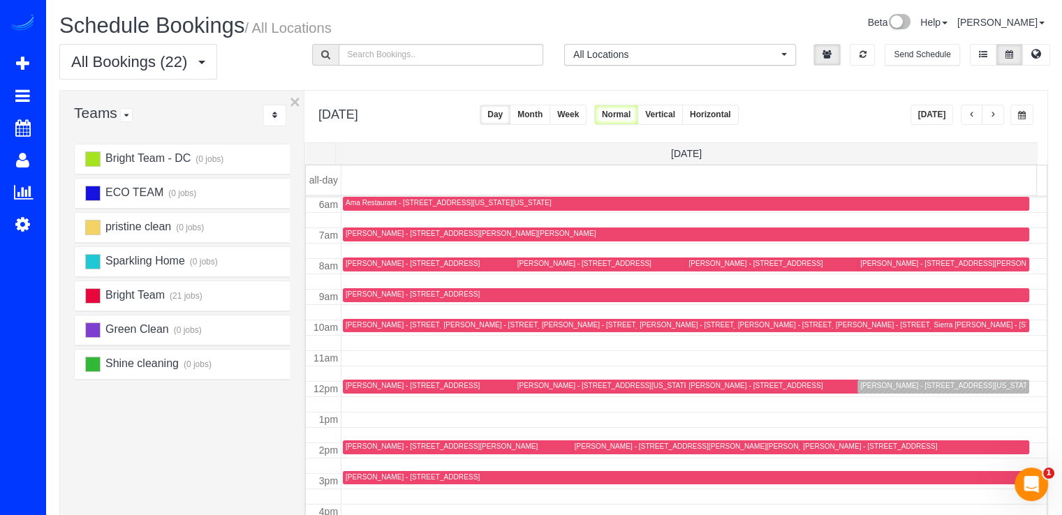
click at [972, 109] on button "button" at bounding box center [972, 115] width 22 height 20
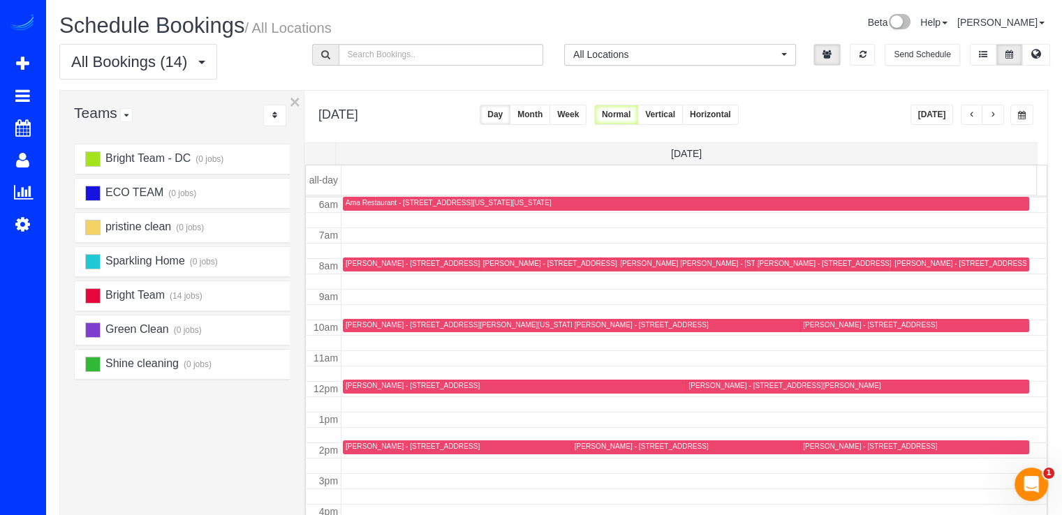
click at [997, 109] on button "button" at bounding box center [993, 115] width 22 height 20
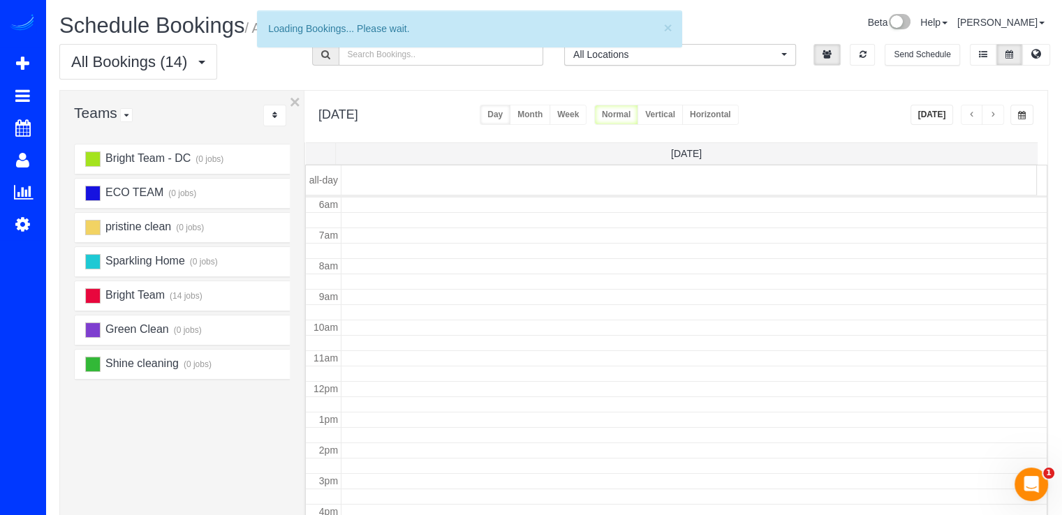
click at [999, 109] on button "button" at bounding box center [993, 115] width 22 height 20
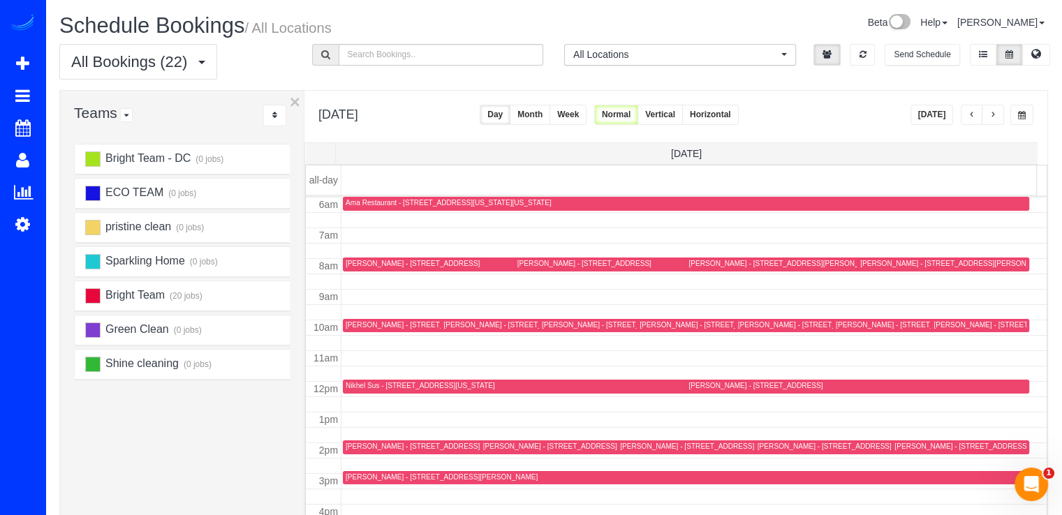
click at [997, 113] on button "button" at bounding box center [993, 115] width 22 height 20
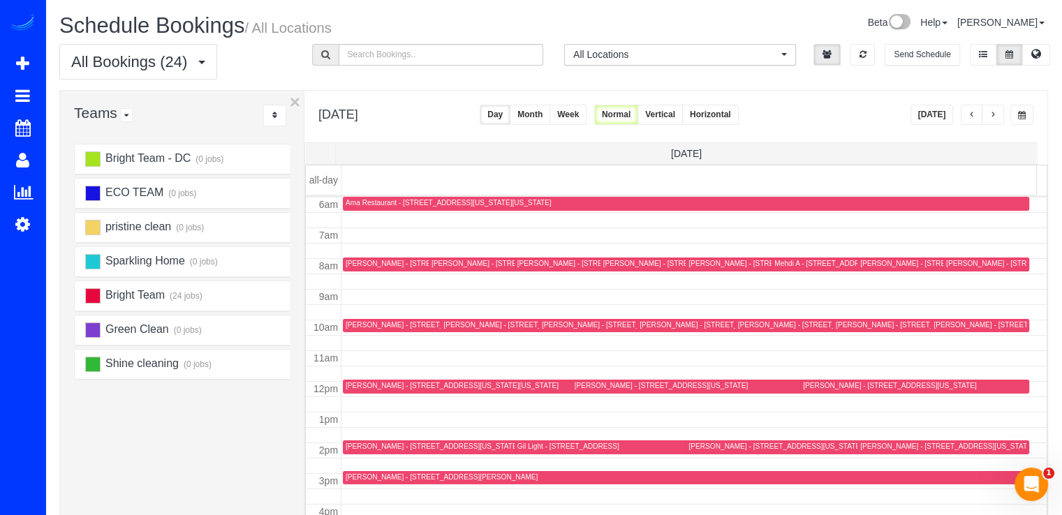
click at [969, 118] on span "button" at bounding box center [972, 115] width 7 height 8
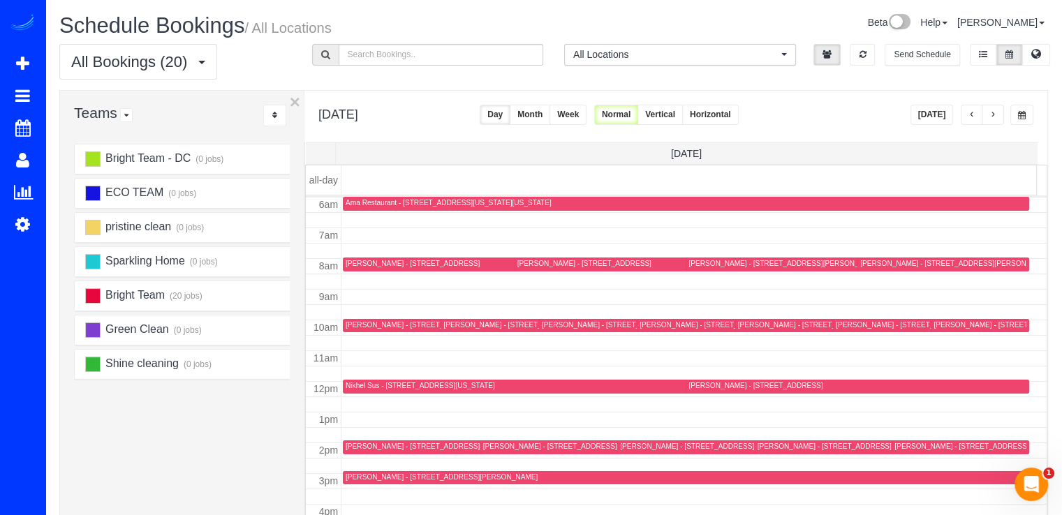
click at [988, 116] on button "button" at bounding box center [993, 115] width 22 height 20
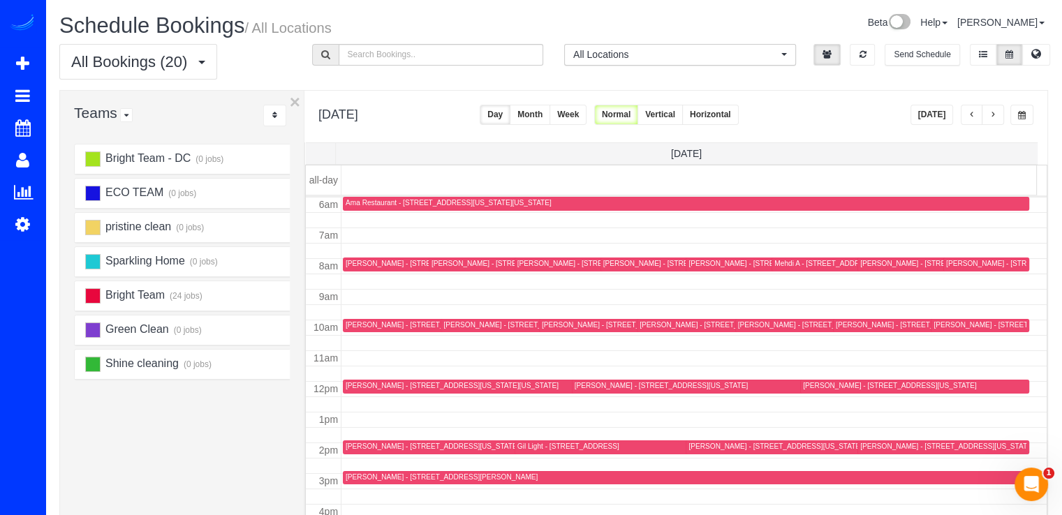
click at [988, 116] on button "button" at bounding box center [993, 115] width 22 height 20
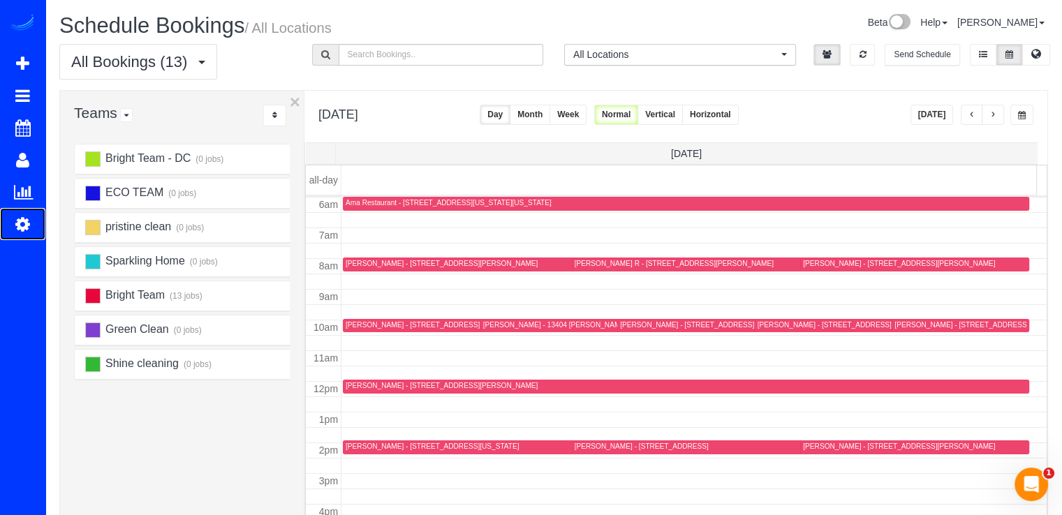
click at [9, 222] on link "Settings" at bounding box center [22, 224] width 45 height 32
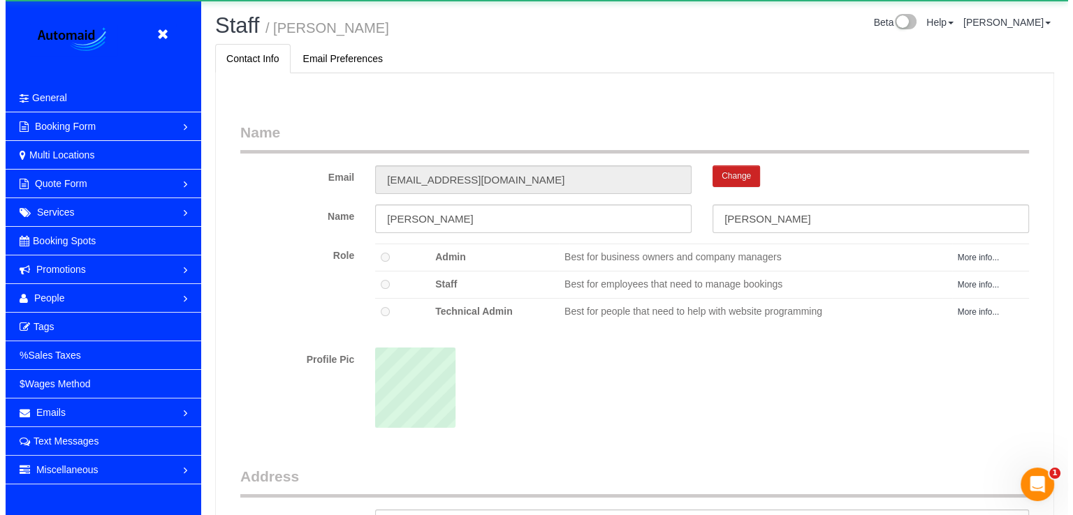
scroll to position [908, 1061]
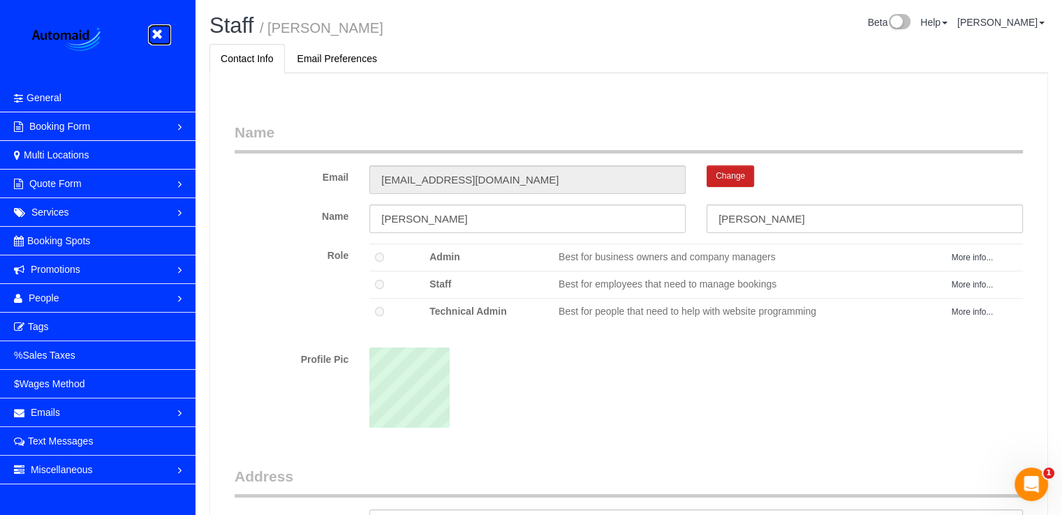
click at [154, 40] on icon at bounding box center [156, 34] width 17 height 17
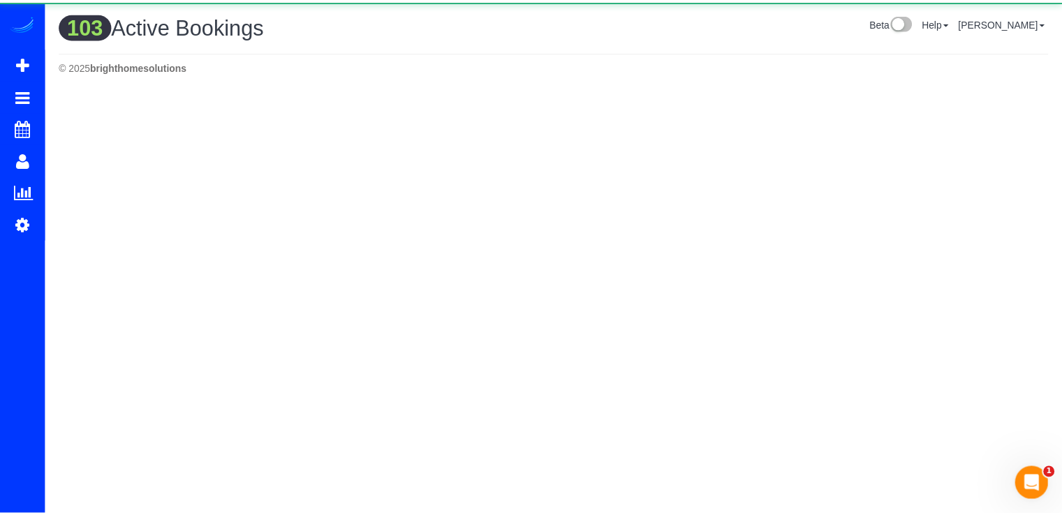
scroll to position [1629, 1061]
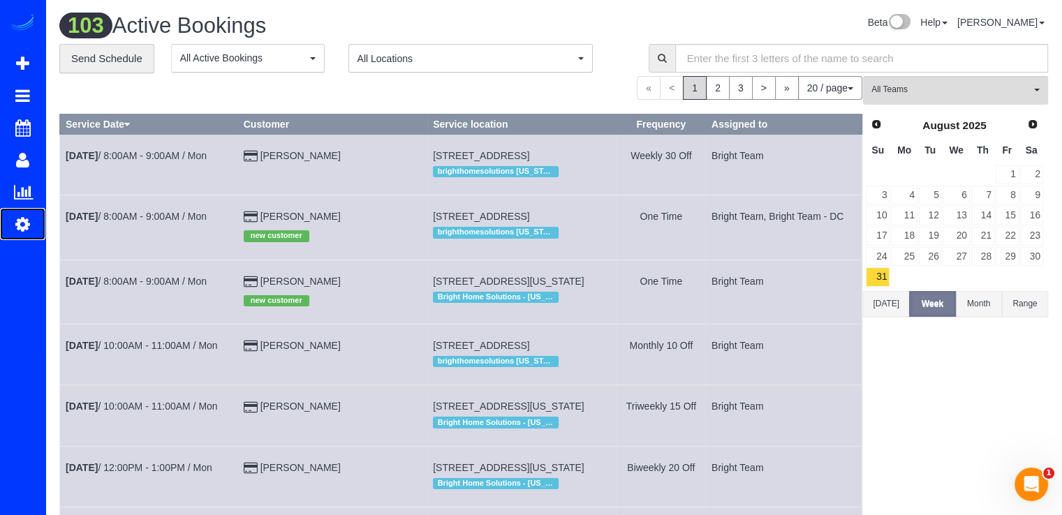
click at [23, 221] on icon at bounding box center [22, 224] width 15 height 17
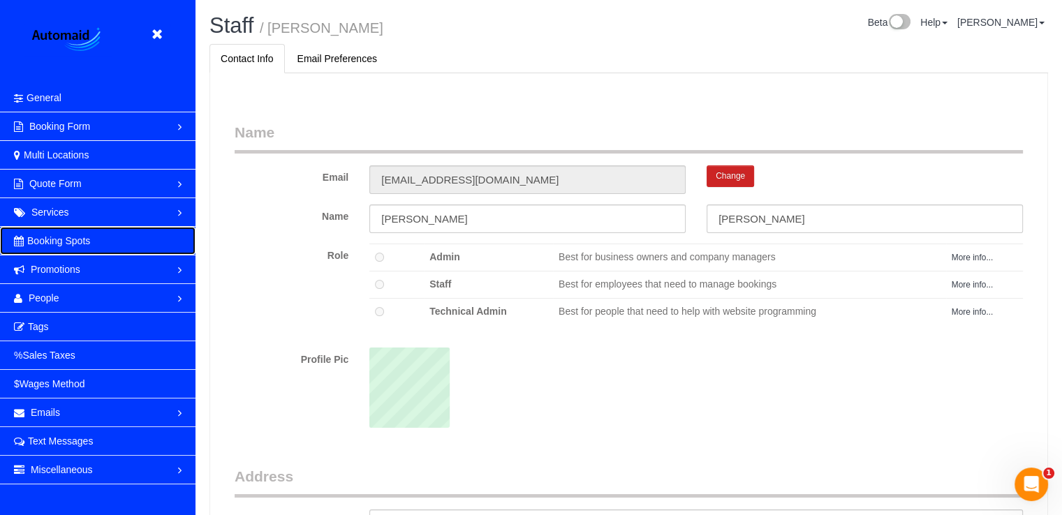
click at [98, 238] on link "Booking Spots" at bounding box center [98, 241] width 196 height 28
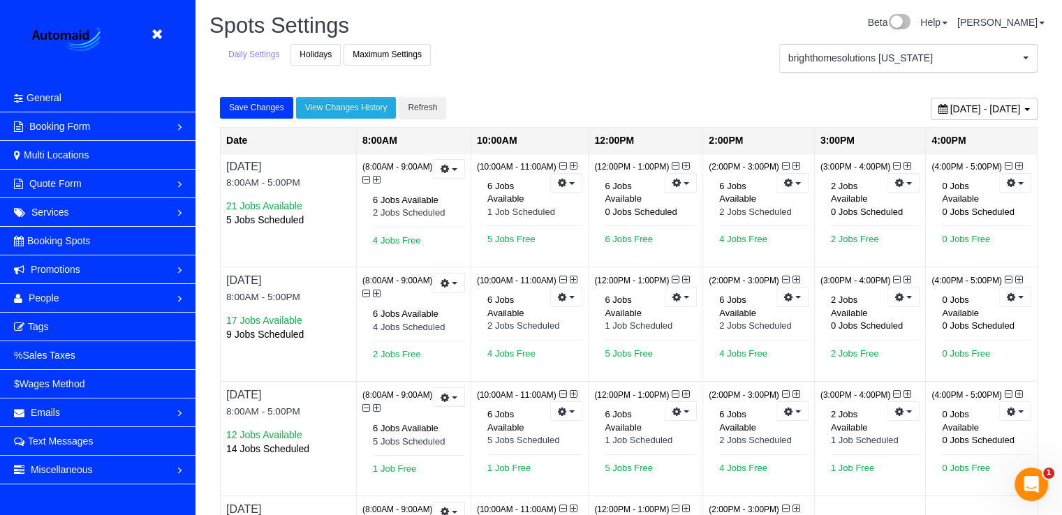
click at [978, 115] on div "September 01, 2025 - September 07, 2025" at bounding box center [984, 109] width 107 height 22
type input "**********"
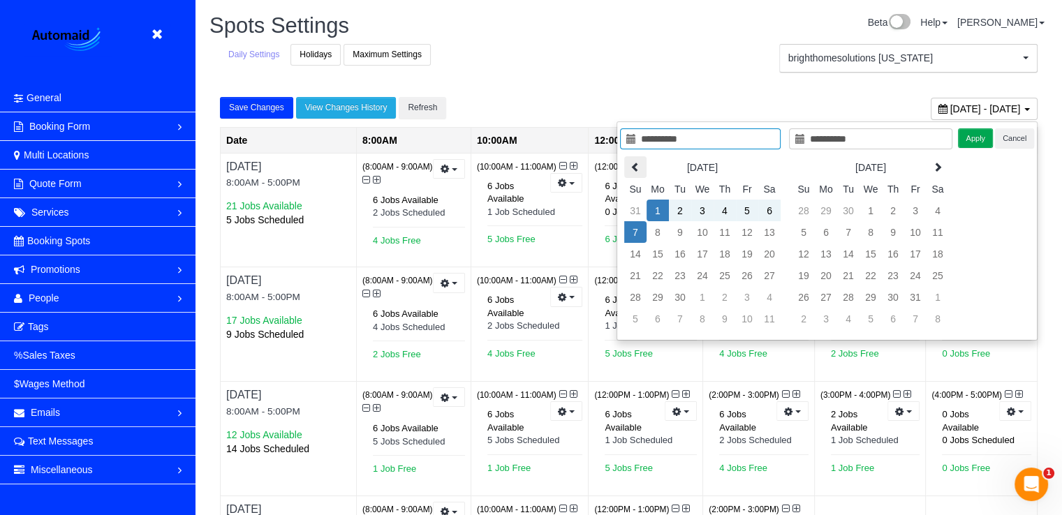
click at [638, 163] on icon at bounding box center [636, 167] width 10 height 10
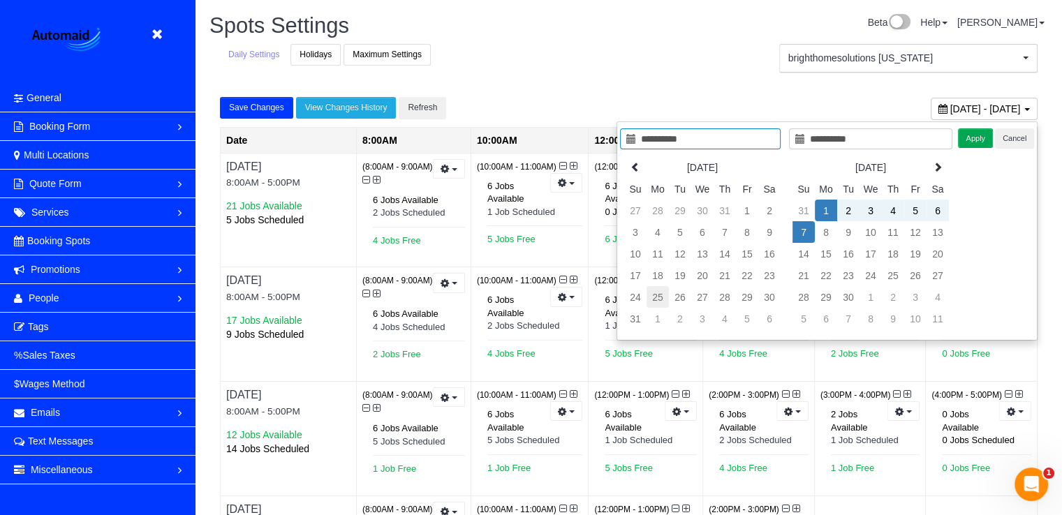
type input "**********"
click at [651, 286] on td "25" at bounding box center [658, 297] width 22 height 22
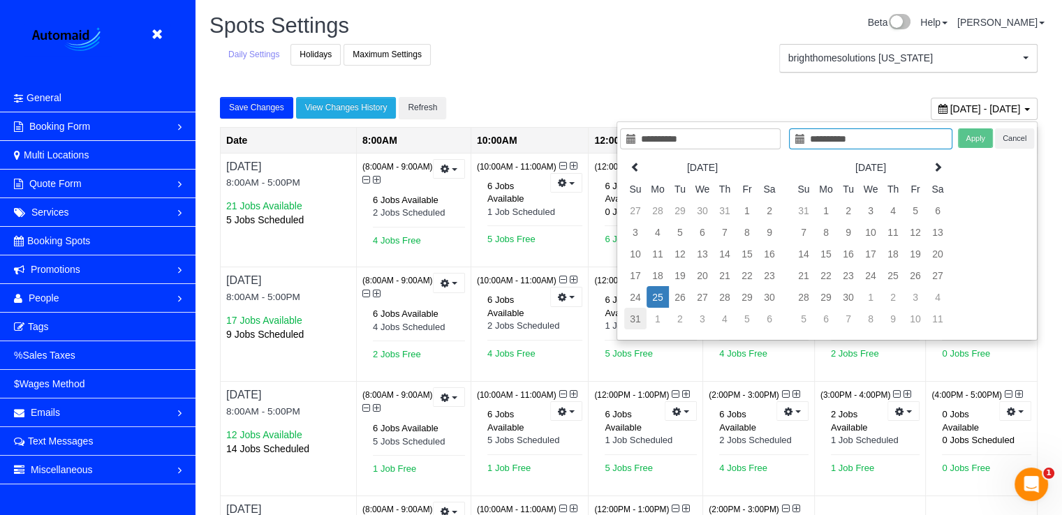
type input "**********"
click at [632, 311] on td "31" at bounding box center [635, 319] width 22 height 22
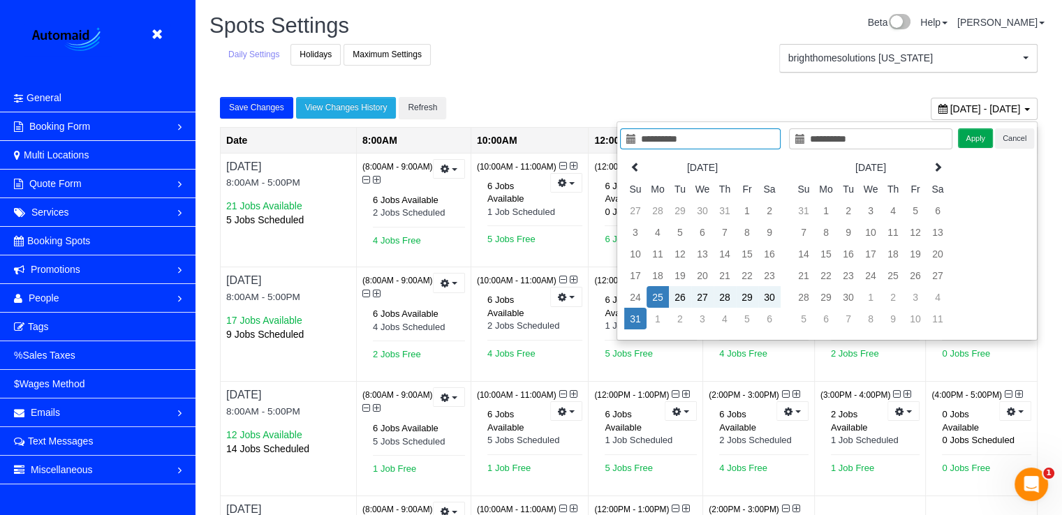
type input "**********"
click at [971, 139] on button "Apply" at bounding box center [975, 138] width 35 height 20
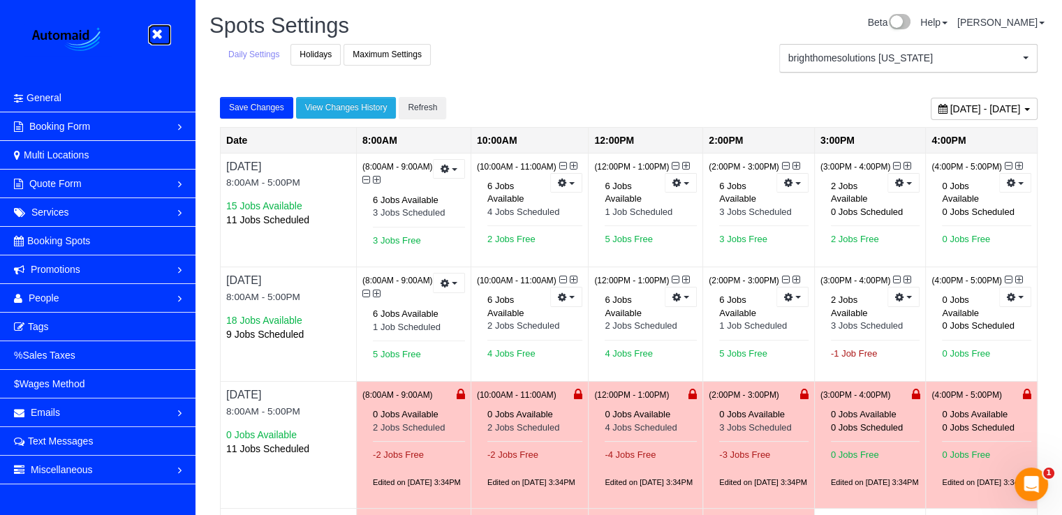
click at [154, 28] on link at bounding box center [160, 34] width 21 height 21
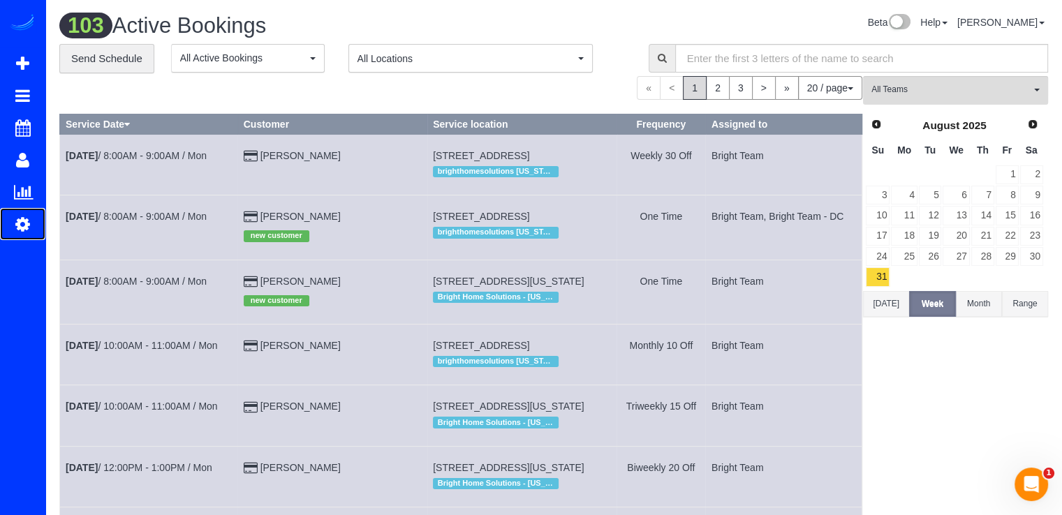
click at [22, 221] on icon at bounding box center [22, 224] width 15 height 17
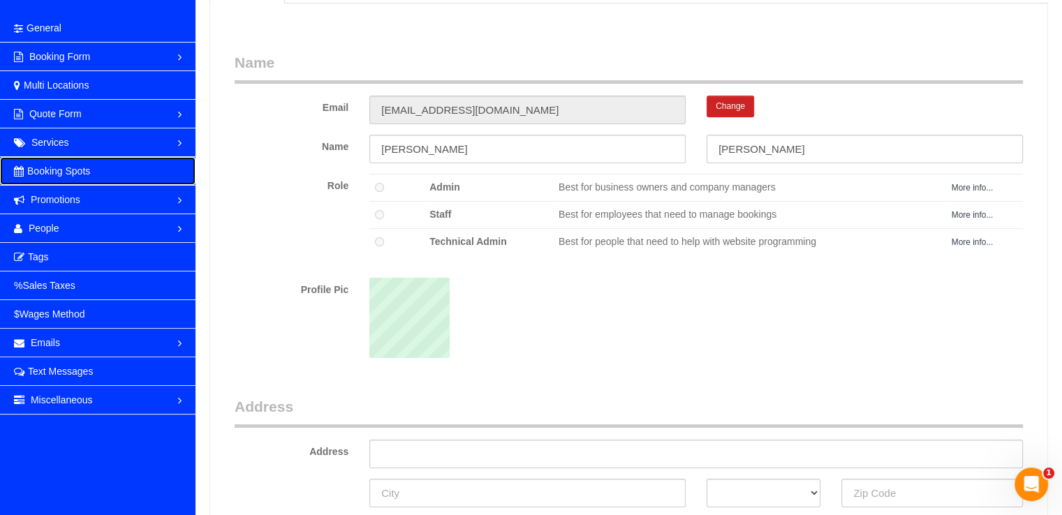
click at [125, 169] on link "Booking Spots" at bounding box center [98, 171] width 196 height 28
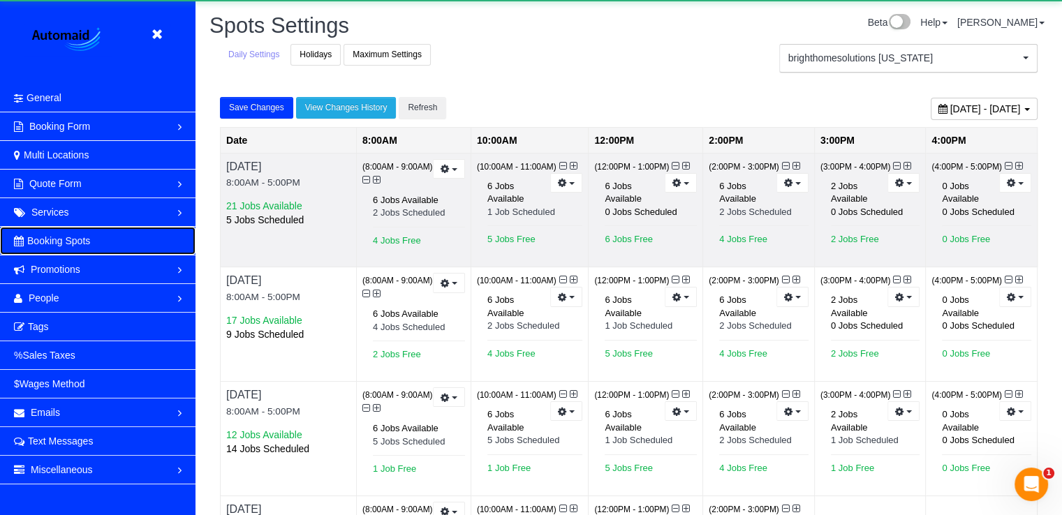
scroll to position [68794, 68772]
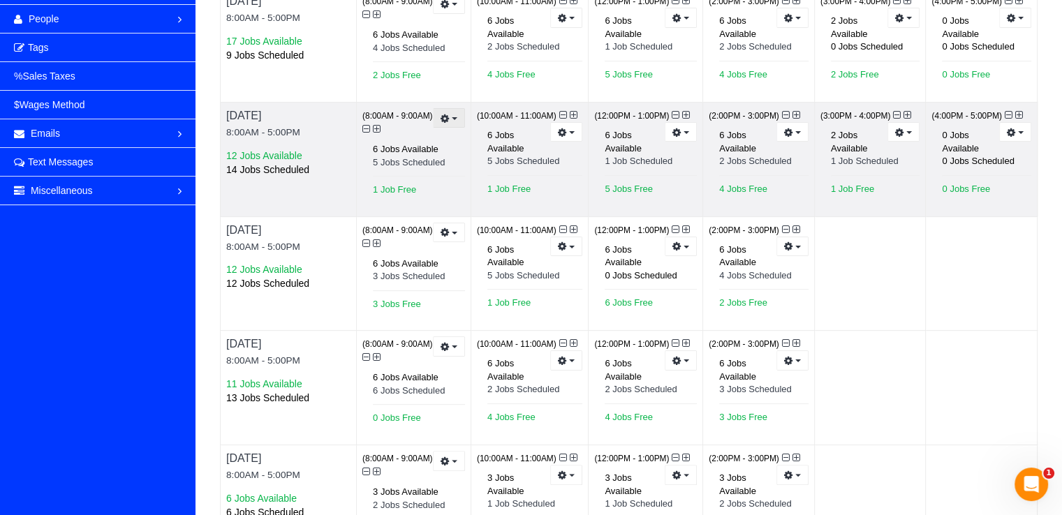
click at [462, 124] on button "button" at bounding box center [449, 118] width 32 height 20
click at [444, 138] on link "Prevent New Bookings" at bounding box center [397, 142] width 133 height 18
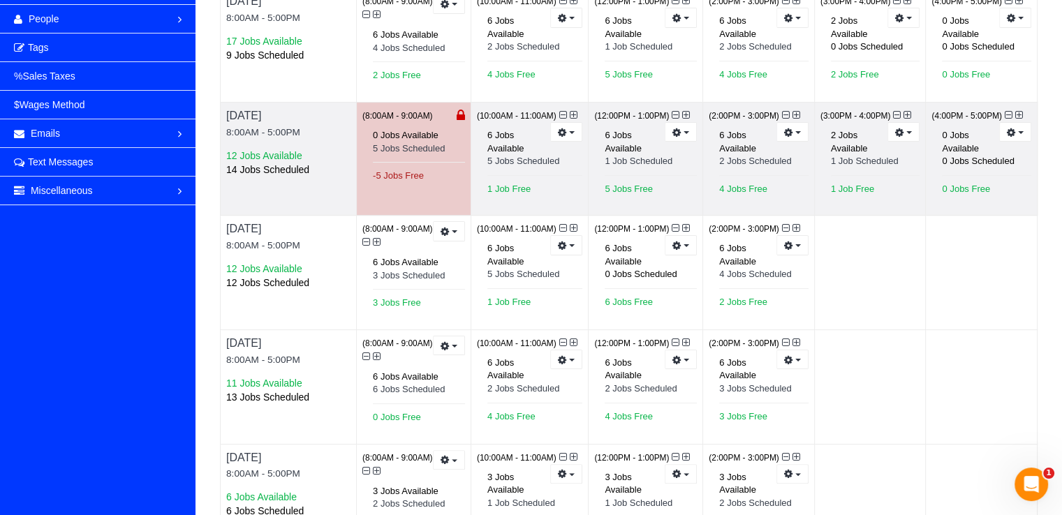
scroll to position [68795, 68772]
click at [551, 140] on div "(10:00AM - 11:00AM) Prevent New Bookings Reset to Default (6 jobs) 6 Jobs Avail…" at bounding box center [529, 159] width 117 height 112
click at [560, 135] on icon "button" at bounding box center [562, 132] width 9 height 8
click at [550, 158] on link "Prevent New Bookings" at bounding box center [514, 156] width 133 height 18
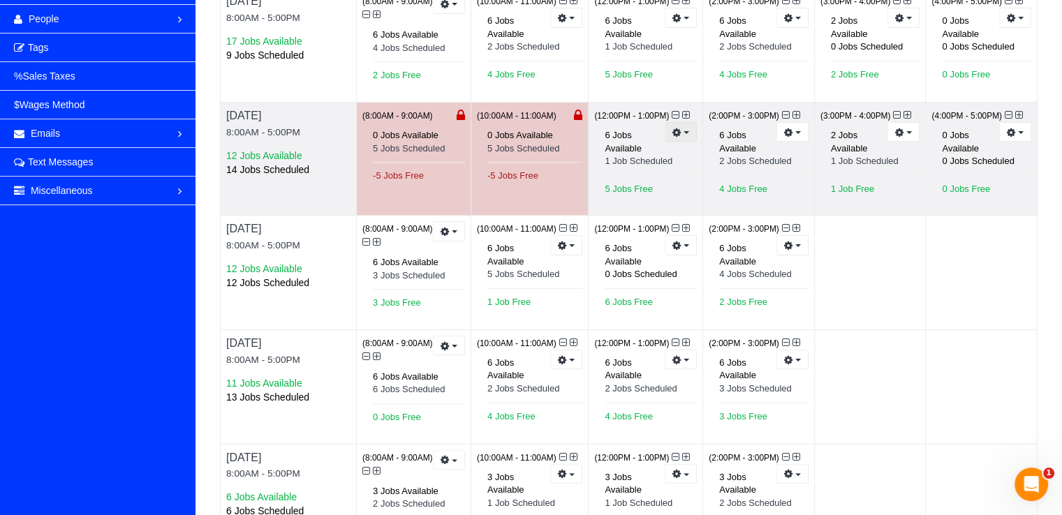
click at [677, 128] on icon "button" at bounding box center [677, 132] width 9 height 8
click at [679, 160] on link "Prevent New Bookings" at bounding box center [629, 156] width 133 height 18
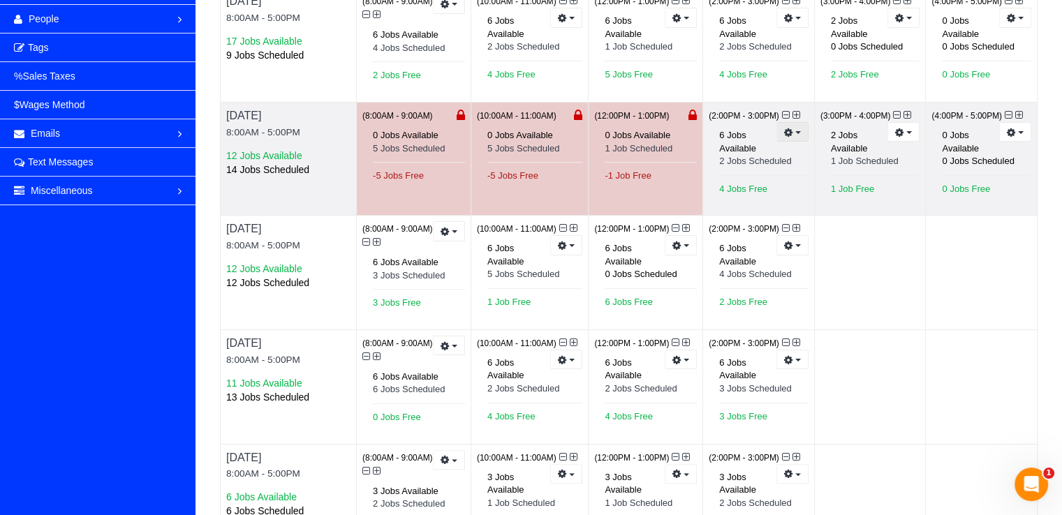
click at [791, 133] on icon "button" at bounding box center [788, 132] width 9 height 8
click at [758, 154] on link "Prevent New Bookings" at bounding box center [741, 156] width 133 height 18
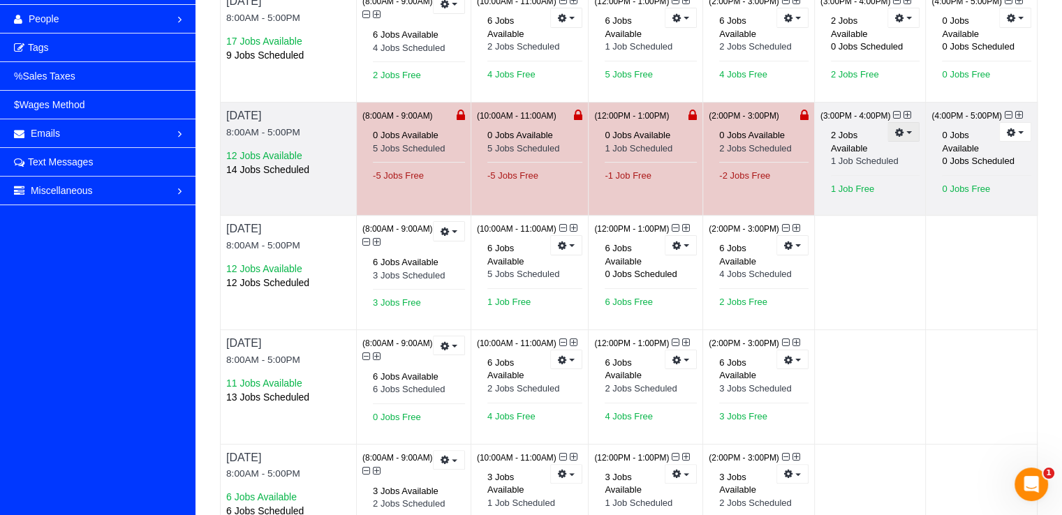
click at [892, 131] on button "button" at bounding box center [904, 132] width 32 height 20
drag, startPoint x: 880, startPoint y: 156, endPoint x: 912, endPoint y: 152, distance: 32.4
click at [880, 156] on link "Prevent New Bookings" at bounding box center [852, 156] width 133 height 18
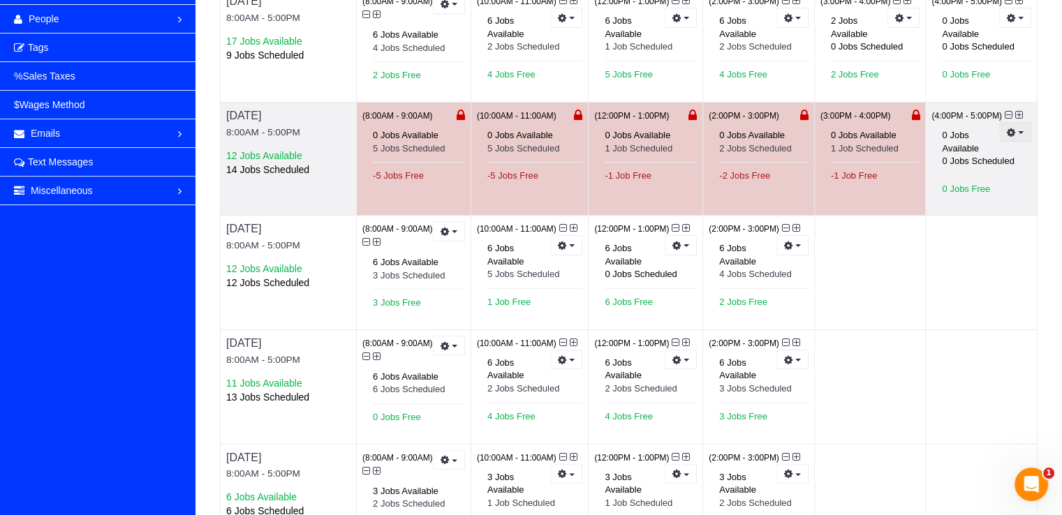
click at [1023, 138] on button "button" at bounding box center [1015, 132] width 32 height 20
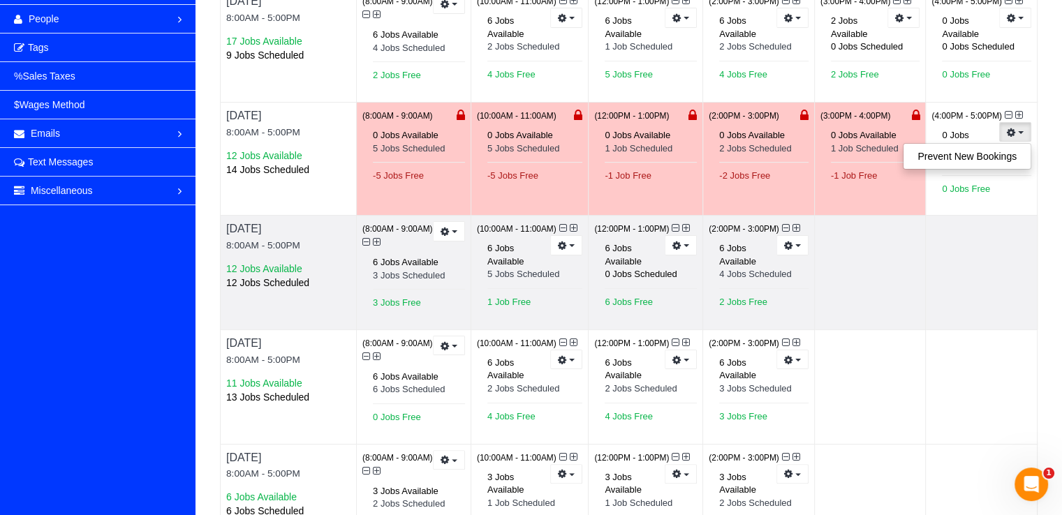
click at [971, 251] on td at bounding box center [982, 273] width 112 height 115
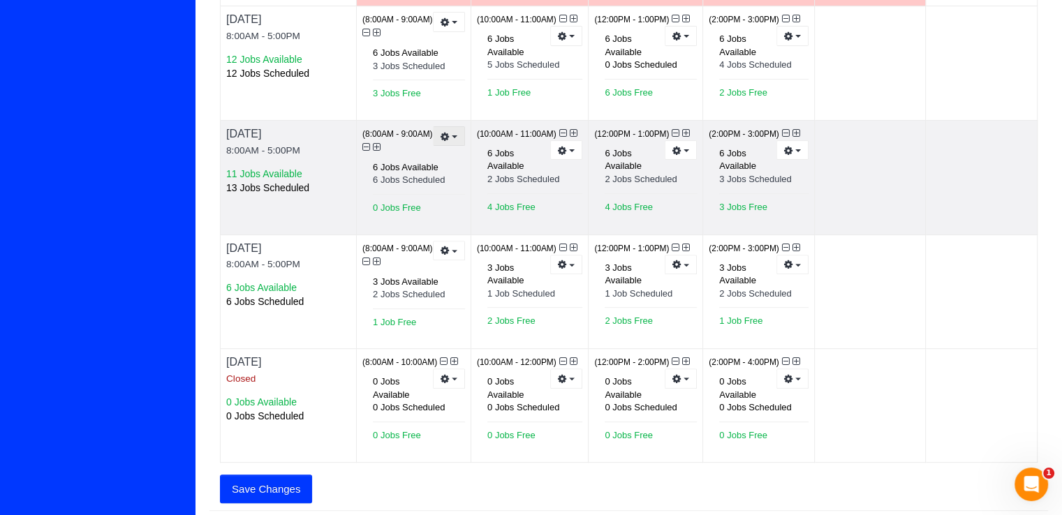
click at [446, 142] on button "button" at bounding box center [449, 136] width 32 height 20
click at [439, 160] on link "Prevent New Bookings" at bounding box center [397, 161] width 133 height 18
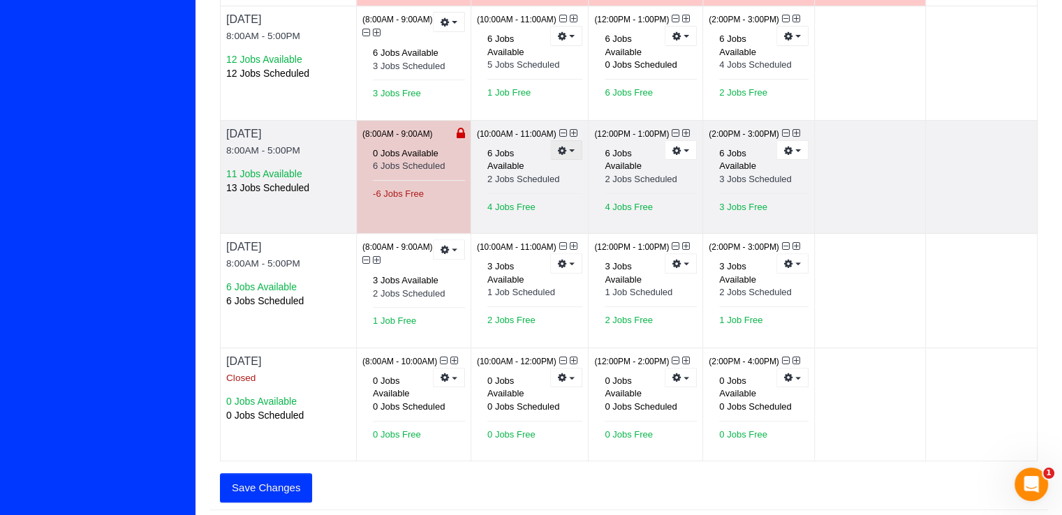
click at [564, 151] on icon "button" at bounding box center [562, 151] width 9 height 8
drag, startPoint x: 536, startPoint y: 171, endPoint x: 545, endPoint y: 171, distance: 8.4
click at [536, 171] on link "Prevent New Bookings" at bounding box center [514, 175] width 133 height 18
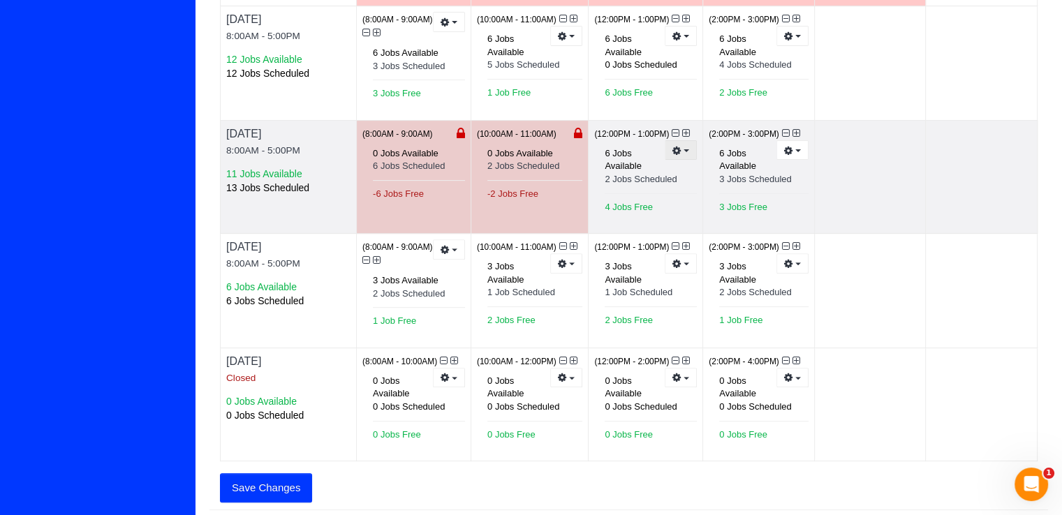
click at [691, 149] on button "button" at bounding box center [681, 150] width 32 height 20
click at [631, 172] on link "Prevent New Bookings" at bounding box center [629, 175] width 133 height 18
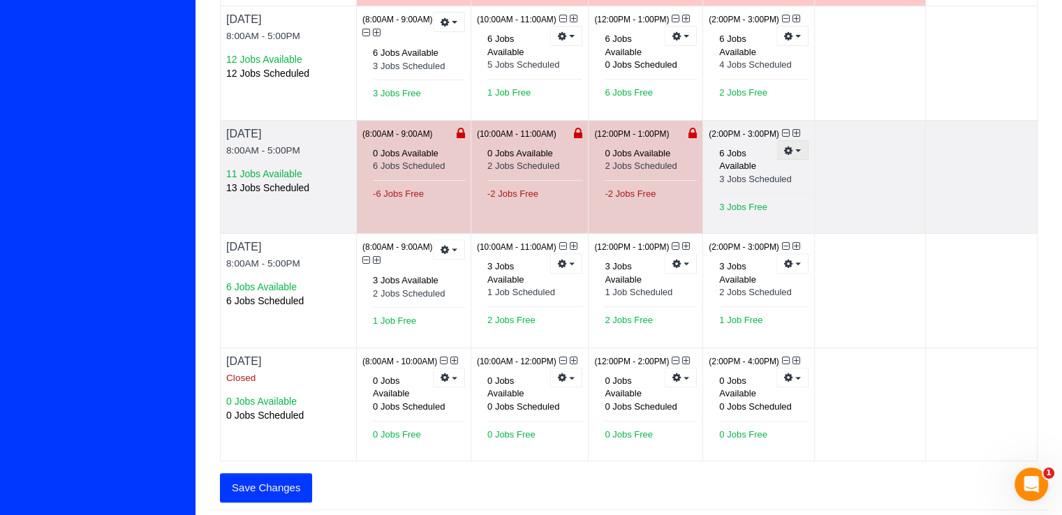
click at [791, 155] on button "button" at bounding box center [793, 150] width 32 height 20
click at [751, 175] on link "Prevent New Bookings" at bounding box center [741, 175] width 133 height 18
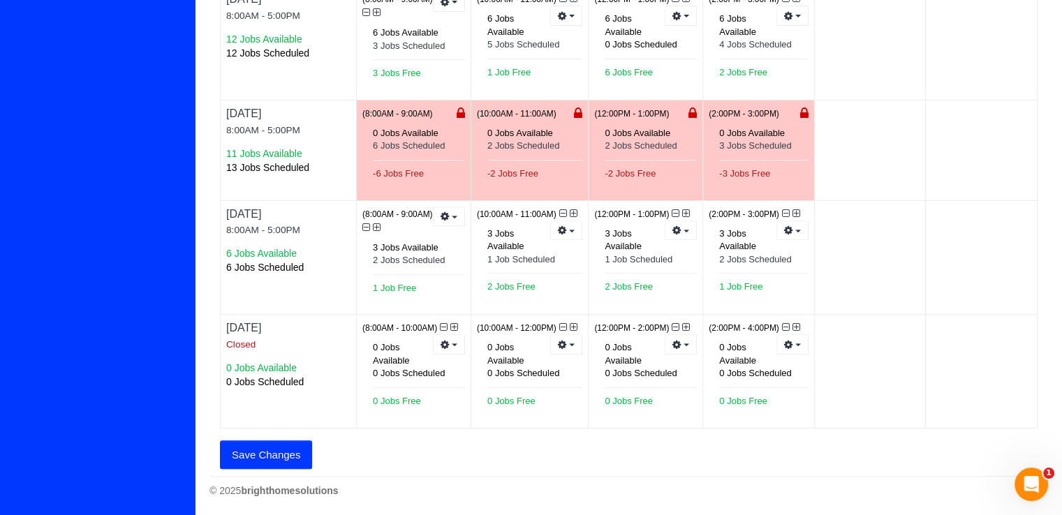
click at [241, 445] on button "Save Changes" at bounding box center [266, 455] width 92 height 29
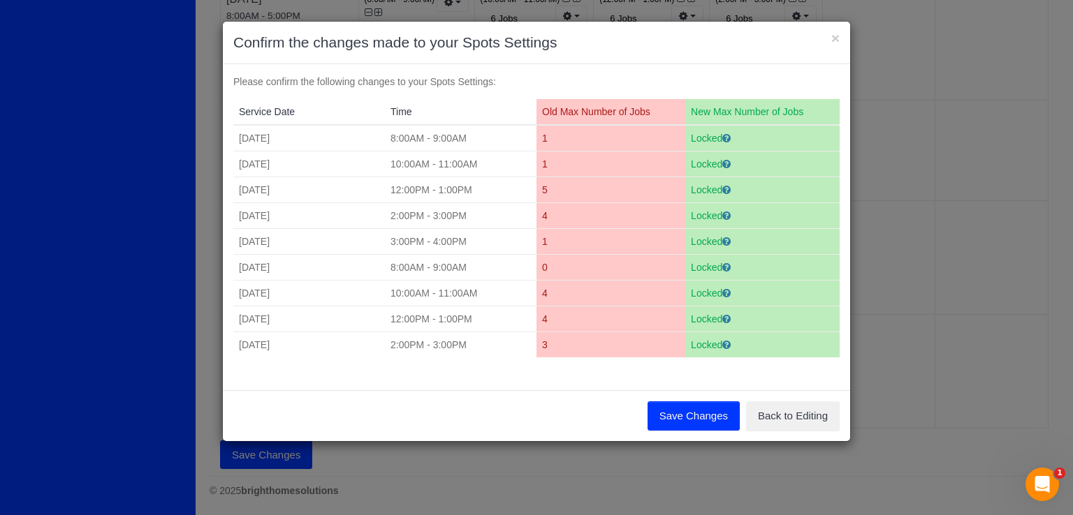
click at [665, 410] on button "Save Changes" at bounding box center [693, 416] width 92 height 29
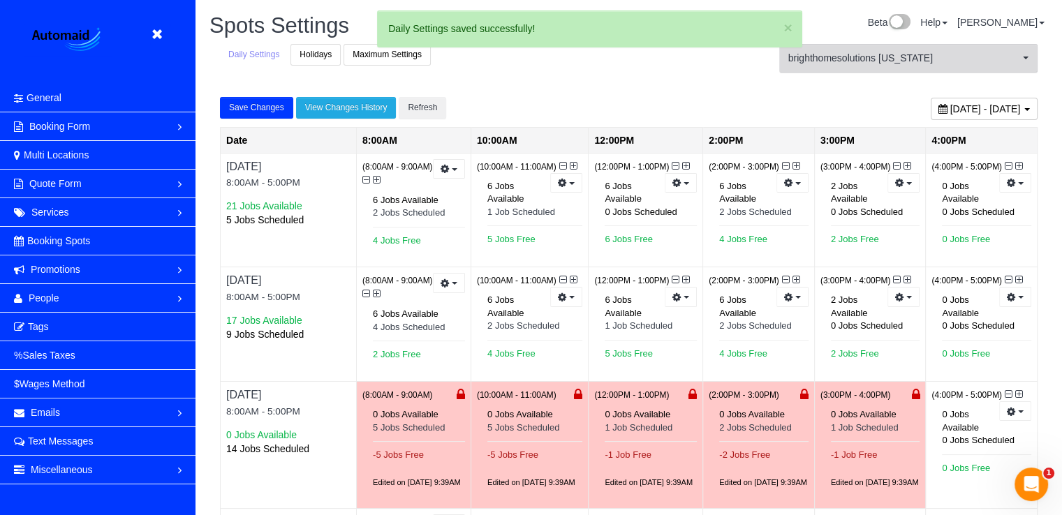
click at [916, 62] on span "brighthomesolutions [US_STATE]" at bounding box center [903, 58] width 231 height 14
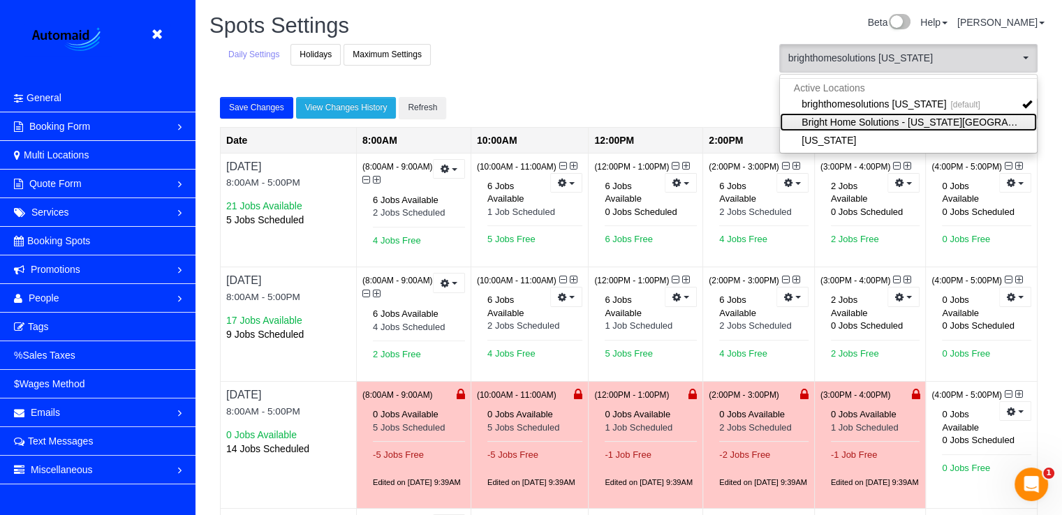
click at [885, 122] on link "Bright Home Solutions - [US_STATE][GEOGRAPHIC_DATA]" at bounding box center [908, 122] width 257 height 18
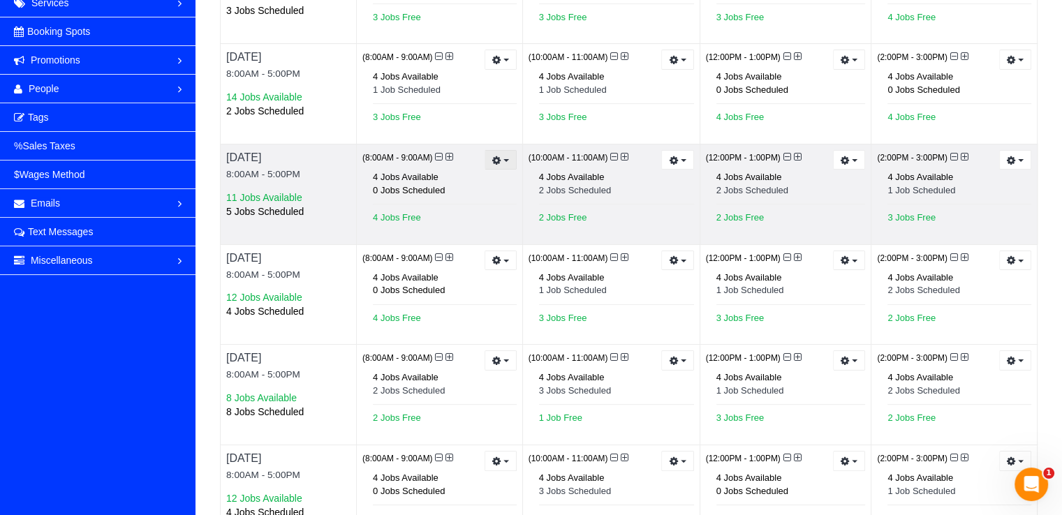
click at [497, 163] on icon "button" at bounding box center [496, 160] width 9 height 8
click at [478, 179] on link "Prevent New Bookings" at bounding box center [449, 184] width 133 height 18
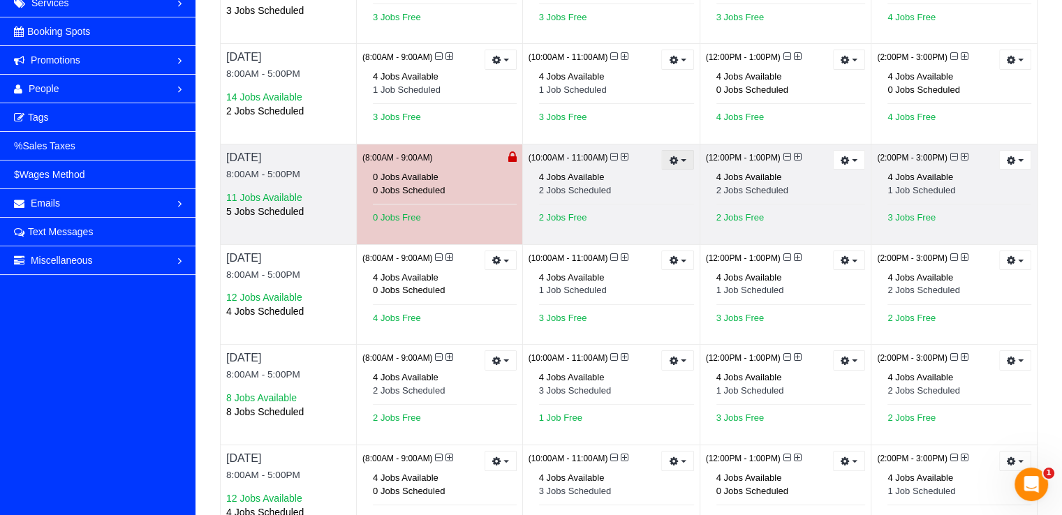
drag, startPoint x: 682, startPoint y: 155, endPoint x: 673, endPoint y: 166, distance: 13.4
click at [681, 155] on button "button" at bounding box center [677, 160] width 32 height 20
click at [659, 179] on link "Prevent New Bookings" at bounding box center [626, 184] width 133 height 18
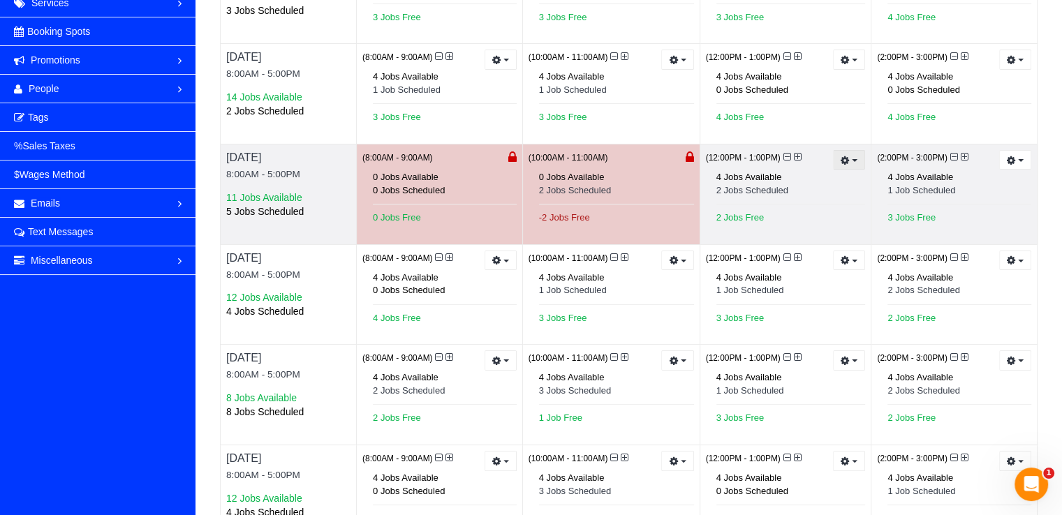
click at [839, 153] on button "button" at bounding box center [849, 160] width 32 height 20
click at [784, 177] on link "Prevent New Bookings" at bounding box center [797, 184] width 133 height 18
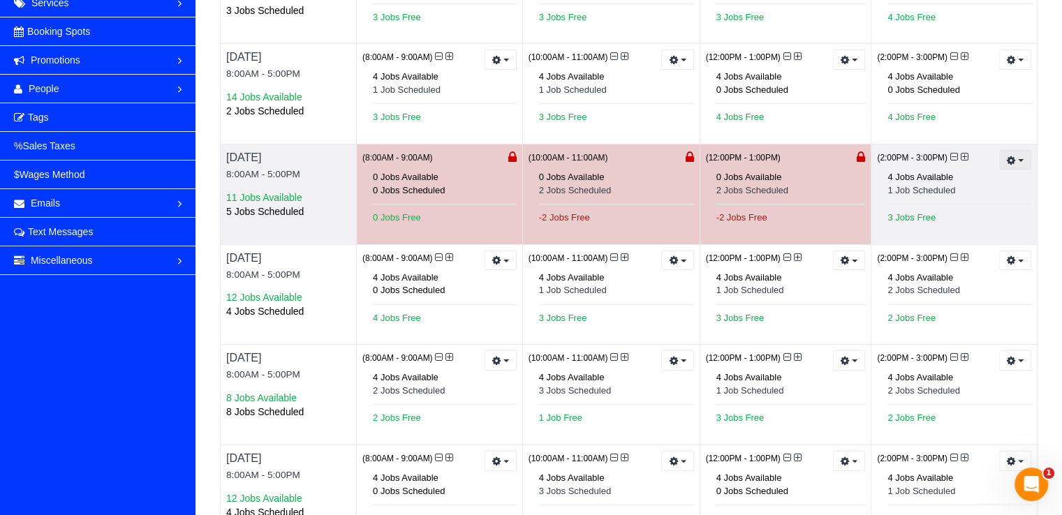
click at [1011, 166] on button "button" at bounding box center [1015, 160] width 32 height 20
click at [948, 181] on link "Prevent New Bookings" at bounding box center [963, 184] width 133 height 18
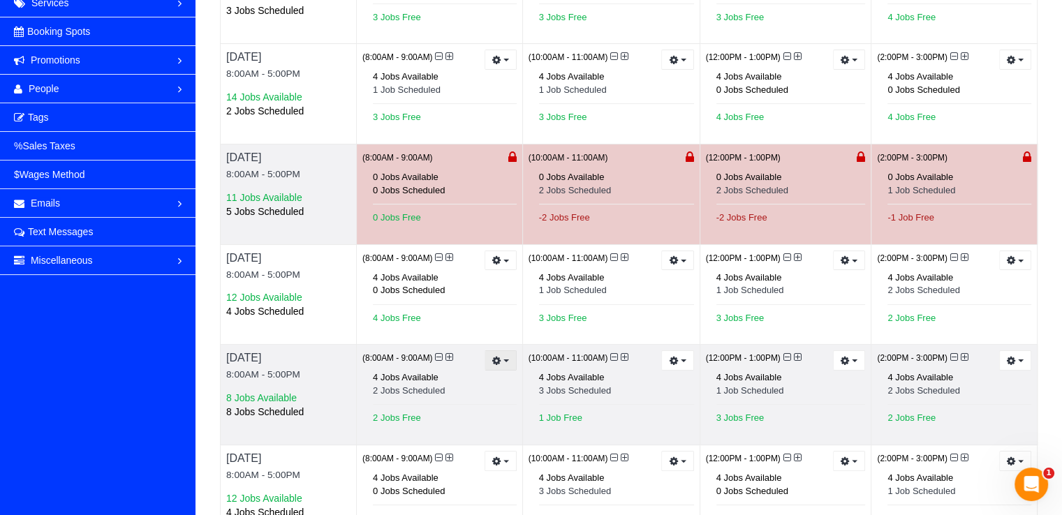
click at [507, 362] on button "button" at bounding box center [501, 361] width 32 height 20
drag, startPoint x: 480, startPoint y: 380, endPoint x: 494, endPoint y: 375, distance: 14.1
click at [480, 381] on link "Prevent New Bookings" at bounding box center [449, 385] width 133 height 18
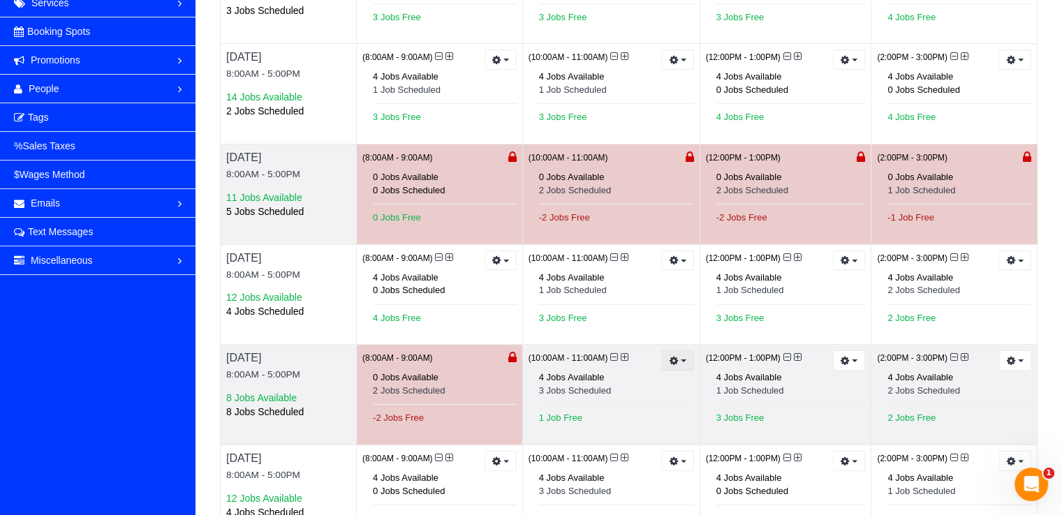
drag, startPoint x: 677, startPoint y: 359, endPoint x: 657, endPoint y: 361, distance: 20.4
click at [677, 359] on icon "button" at bounding box center [673, 361] width 9 height 8
click at [594, 378] on link "Prevent New Bookings" at bounding box center [626, 385] width 133 height 18
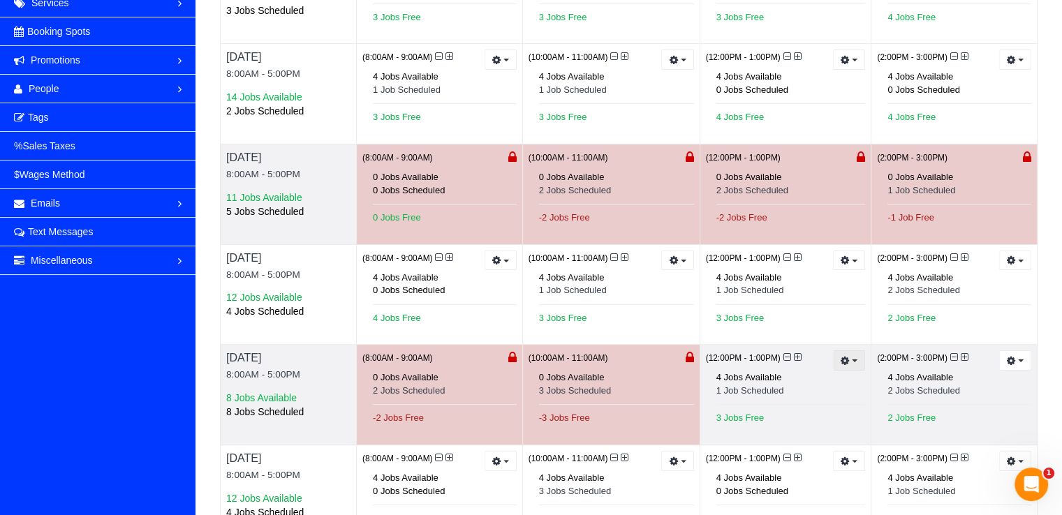
click at [842, 357] on icon "button" at bounding box center [845, 361] width 9 height 8
click at [749, 383] on link "Prevent New Bookings" at bounding box center [797, 385] width 133 height 18
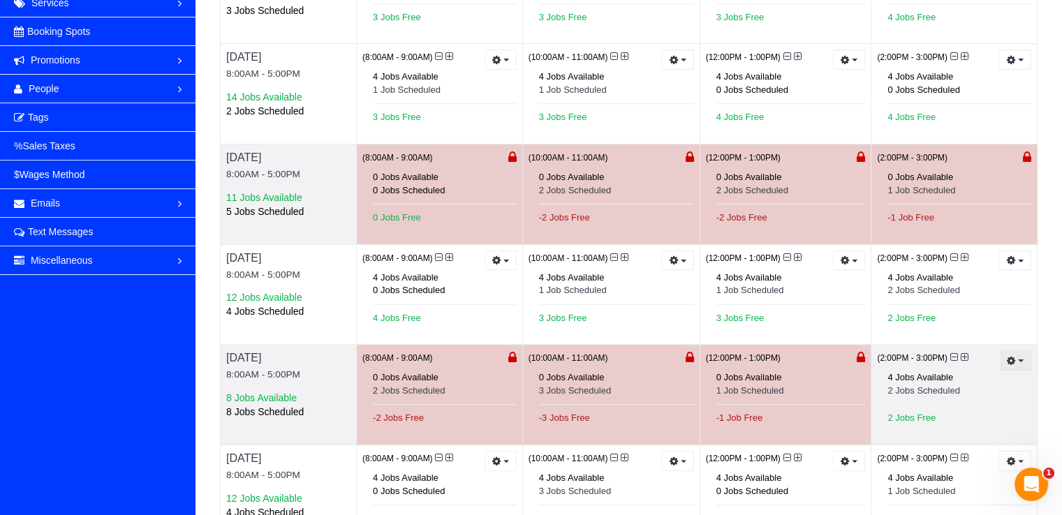
click at [1009, 357] on icon "button" at bounding box center [1011, 361] width 9 height 8
click at [946, 376] on link "Prevent New Bookings" at bounding box center [963, 385] width 133 height 18
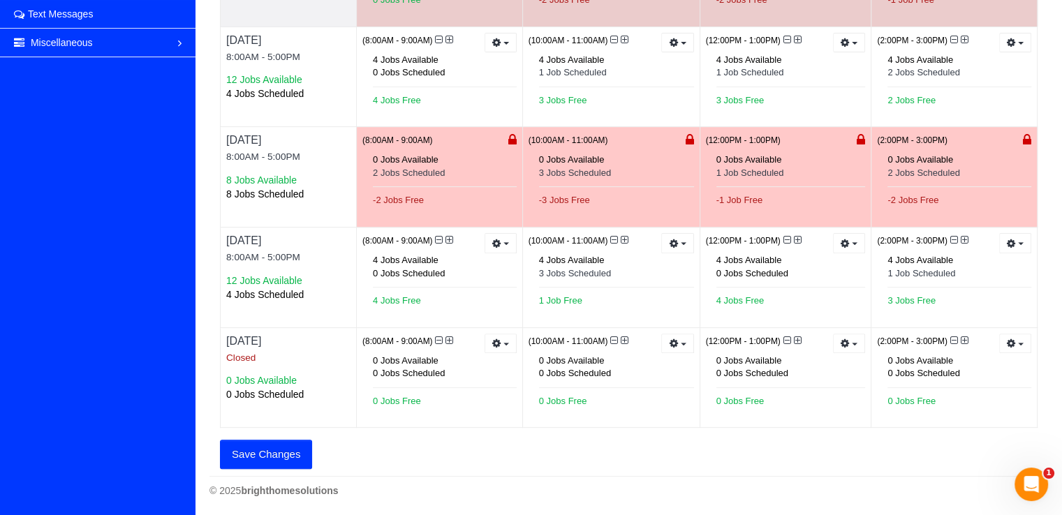
click at [269, 446] on button "Save Changes" at bounding box center [266, 454] width 92 height 29
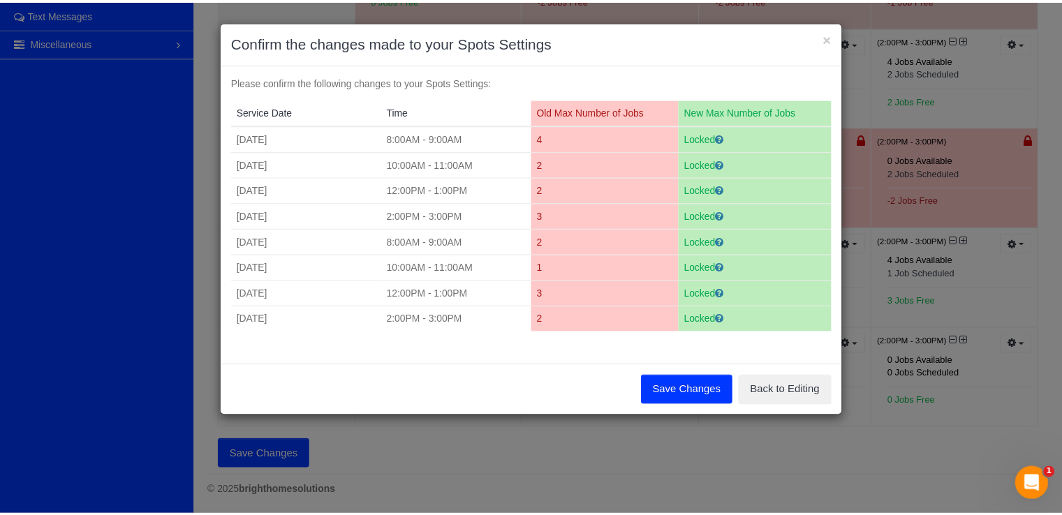
scroll to position [943, 1073]
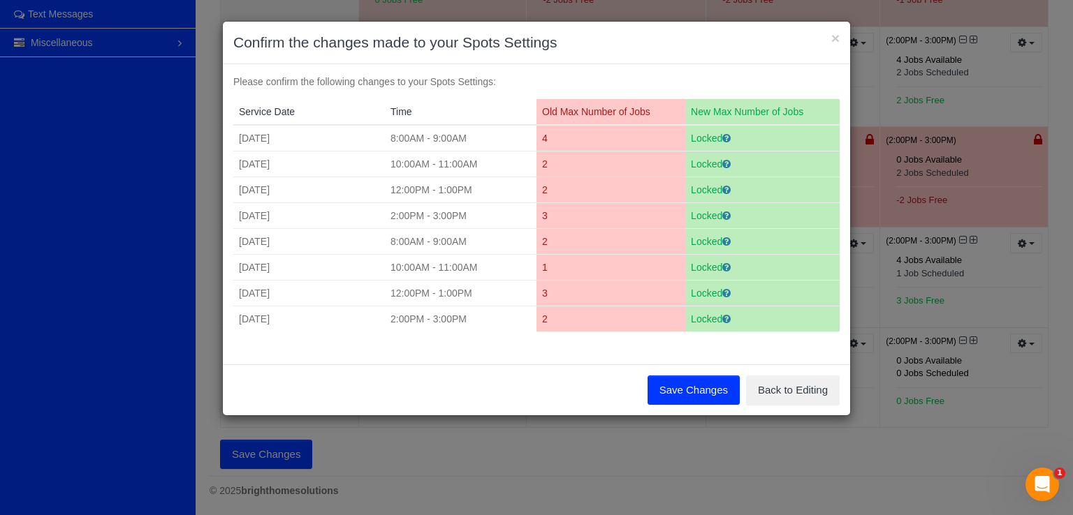
click at [704, 379] on button "Save Changes" at bounding box center [693, 390] width 92 height 29
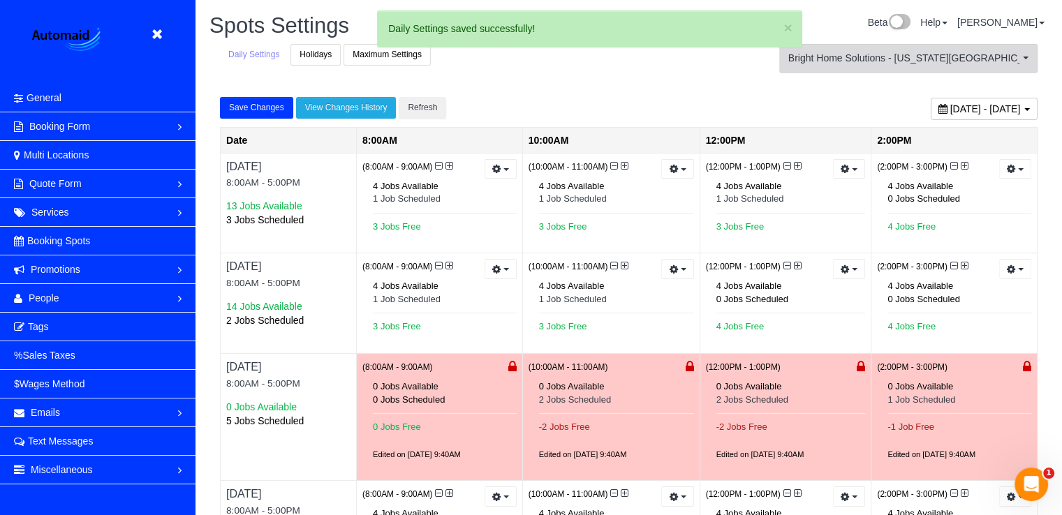
click at [962, 64] on span "Bright Home Solutions - [US_STATE][GEOGRAPHIC_DATA]" at bounding box center [903, 58] width 231 height 14
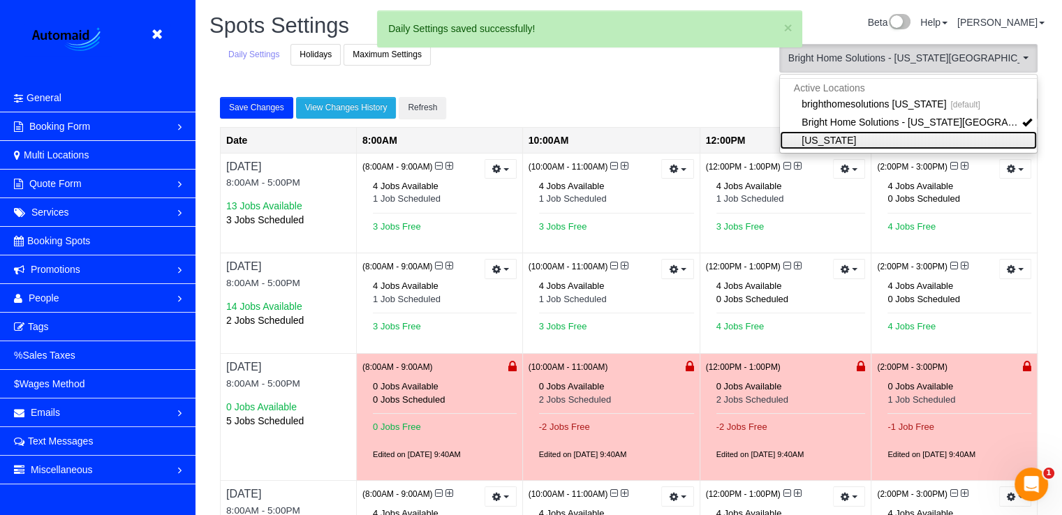
click at [871, 143] on link "[US_STATE]" at bounding box center [908, 140] width 257 height 18
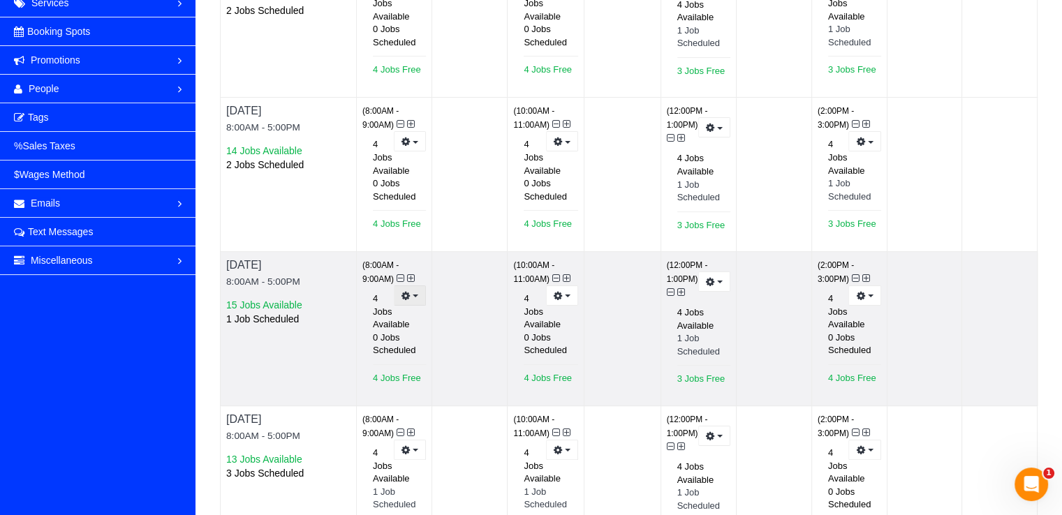
click at [399, 286] on button "button" at bounding box center [410, 296] width 32 height 20
click at [397, 311] on link "Prevent New Bookings" at bounding box center [361, 320] width 127 height 18
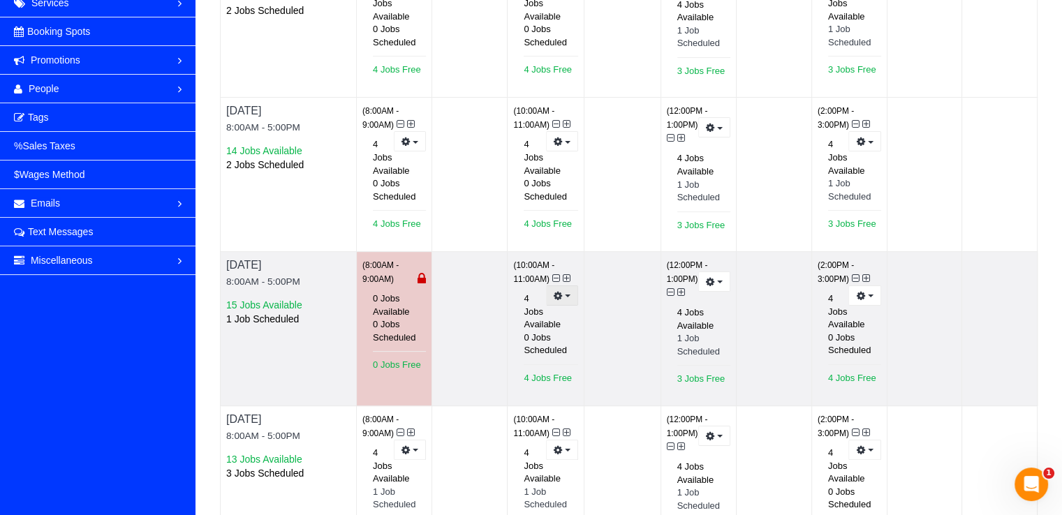
click at [566, 292] on button "button" at bounding box center [562, 296] width 32 height 20
click at [547, 311] on link "Prevent New Bookings" at bounding box center [513, 320] width 127 height 18
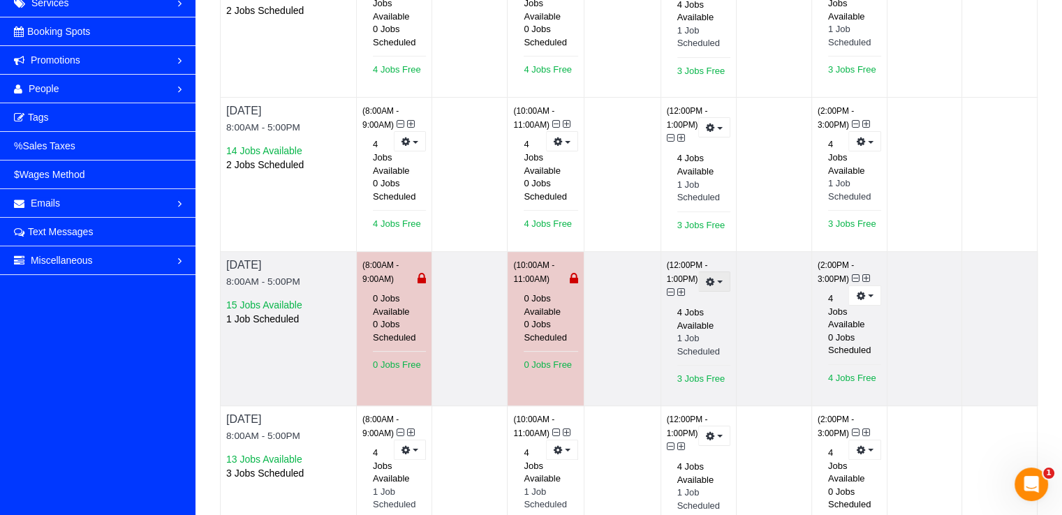
click at [715, 286] on button "button" at bounding box center [714, 282] width 32 height 20
click at [677, 305] on link "Prevent New Bookings" at bounding box center [662, 306] width 133 height 18
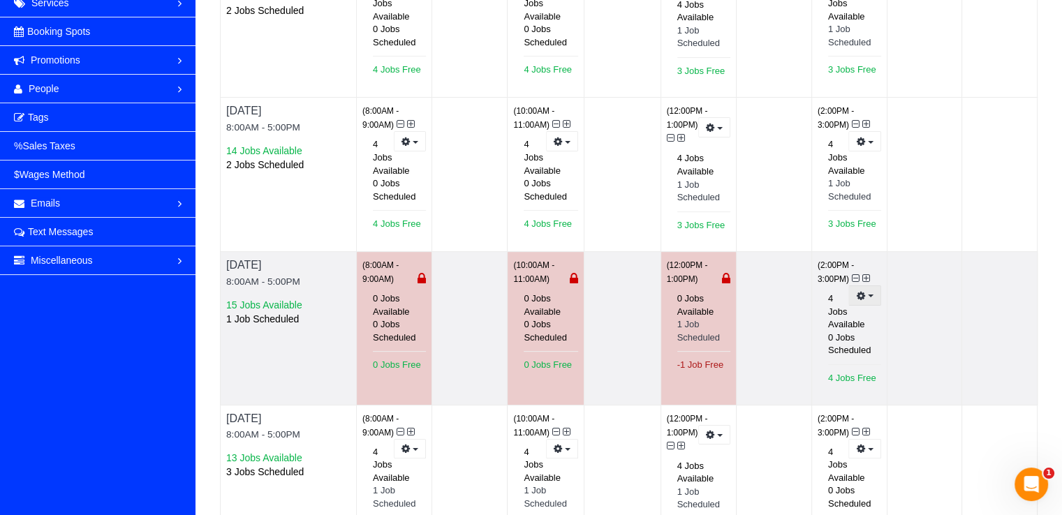
click at [860, 292] on icon "button" at bounding box center [860, 296] width 9 height 8
click at [851, 311] on link "Prevent New Bookings" at bounding box center [817, 320] width 127 height 18
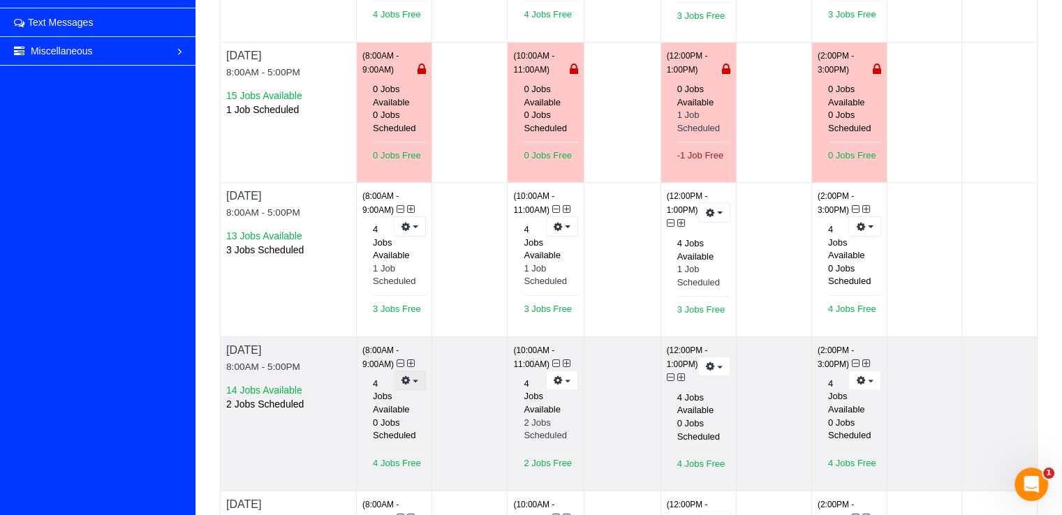
click at [406, 376] on icon "button" at bounding box center [406, 380] width 9 height 8
click at [390, 392] on ul "Prevent New Bookings" at bounding box center [361, 405] width 128 height 27
click at [409, 376] on icon "button" at bounding box center [406, 380] width 9 height 8
click at [402, 396] on link "Prevent New Bookings" at bounding box center [361, 405] width 127 height 18
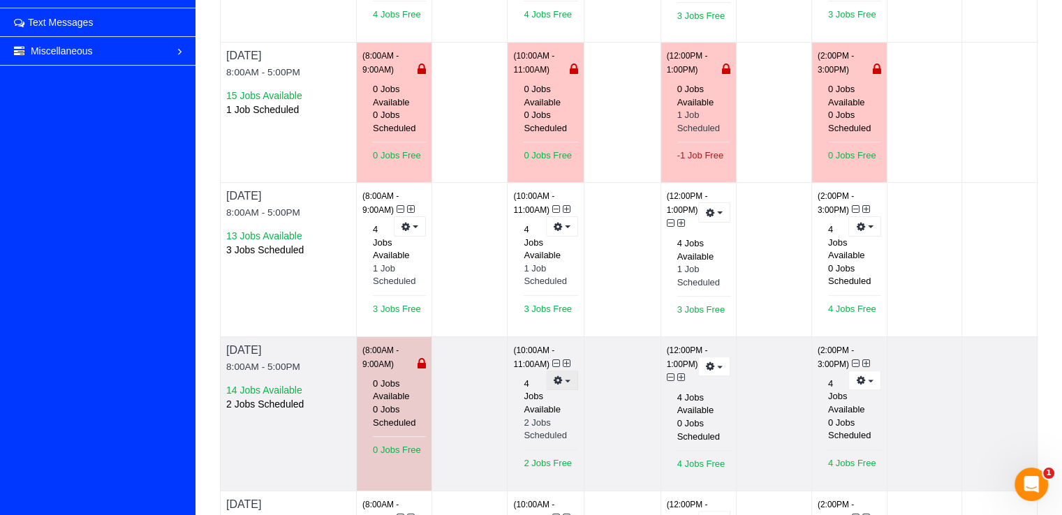
click at [559, 379] on icon "button" at bounding box center [558, 380] width 9 height 8
drag, startPoint x: 530, startPoint y: 396, endPoint x: 541, endPoint y: 395, distance: 11.3
click at [529, 397] on link "Prevent New Bookings" at bounding box center [510, 405] width 133 height 18
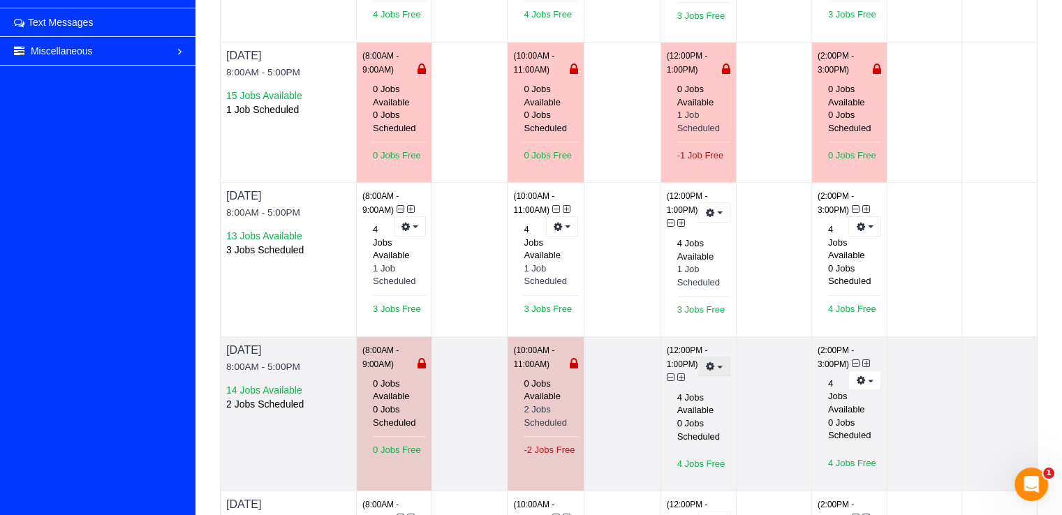
click at [710, 362] on icon "button" at bounding box center [710, 366] width 9 height 8
click at [686, 387] on link "Prevent New Bookings" at bounding box center [666, 391] width 127 height 18
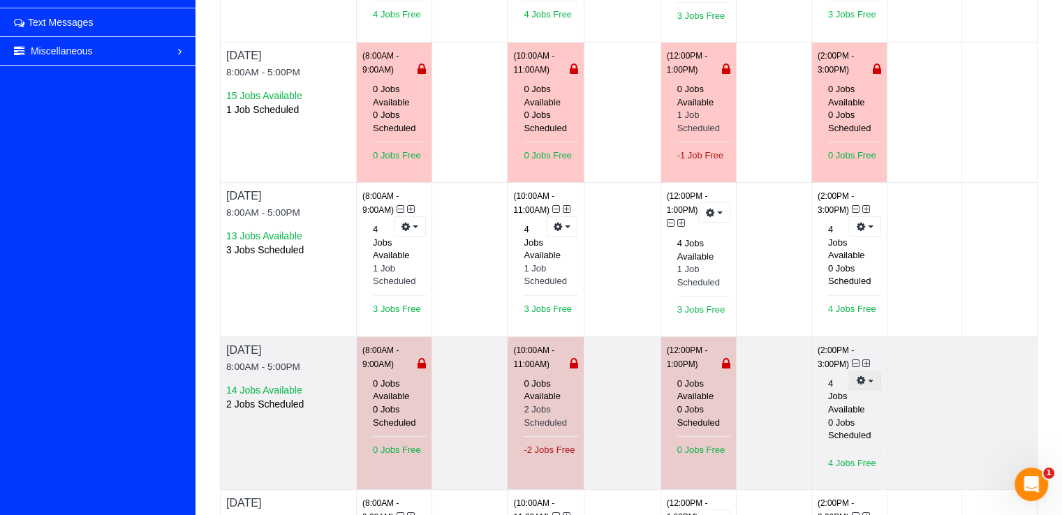
click at [858, 376] on icon "button" at bounding box center [860, 380] width 9 height 8
click at [847, 396] on link "Prevent New Bookings" at bounding box center [817, 405] width 127 height 18
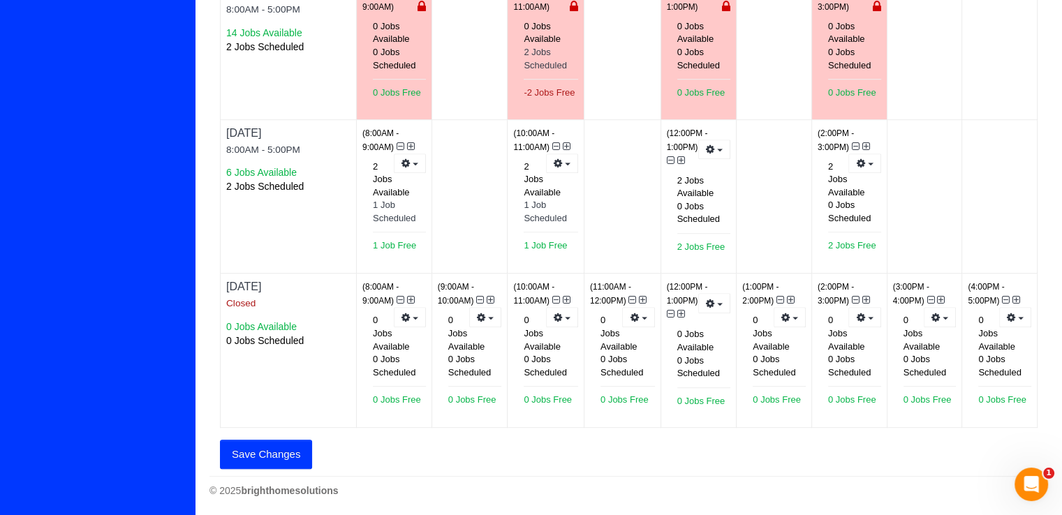
click at [266, 452] on button "Save Changes" at bounding box center [266, 454] width 92 height 29
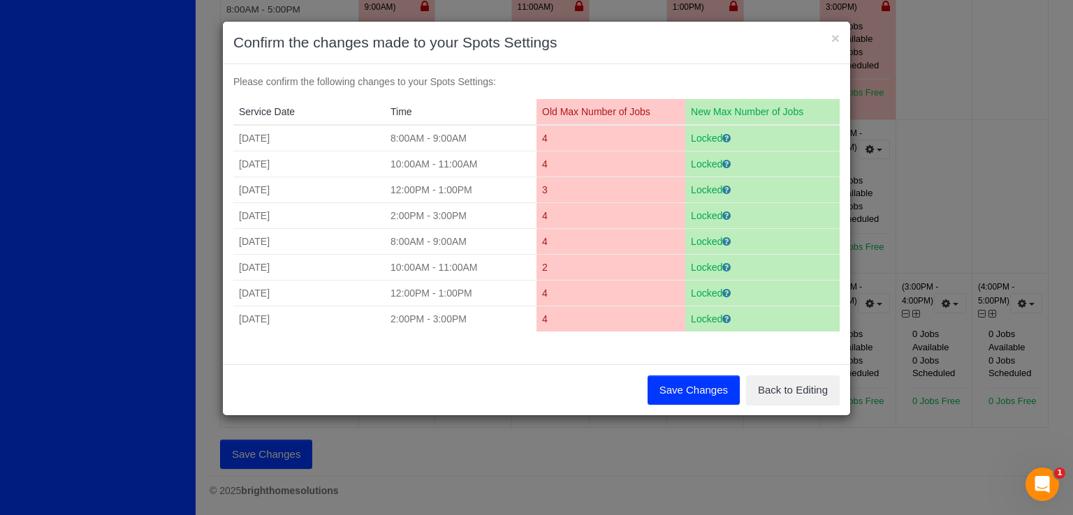
click at [704, 392] on button "Save Changes" at bounding box center [693, 390] width 92 height 29
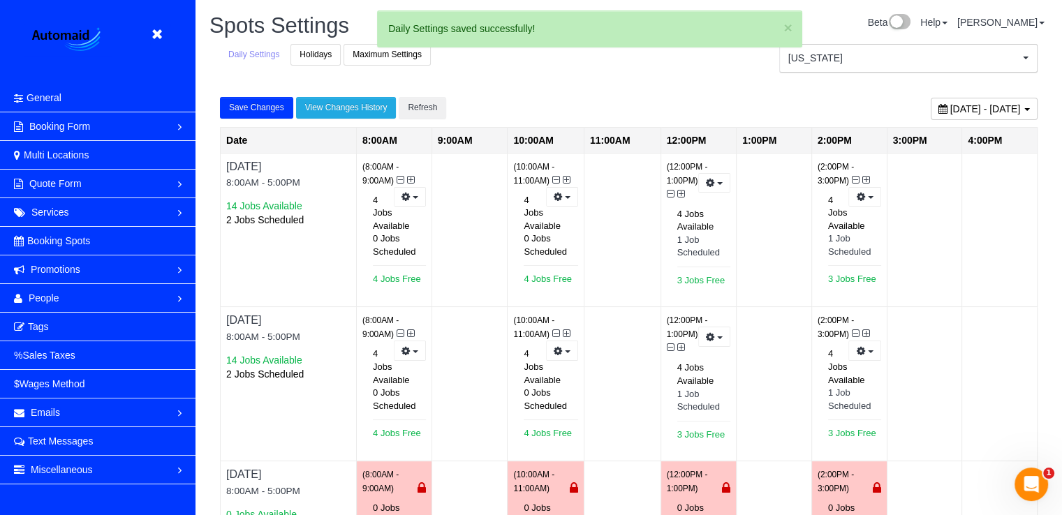
click at [904, 80] on div "Virginia Virginia Active Locations brighthomesolutions Maryland [default] Activ…" at bounding box center [908, 63] width 279 height 39
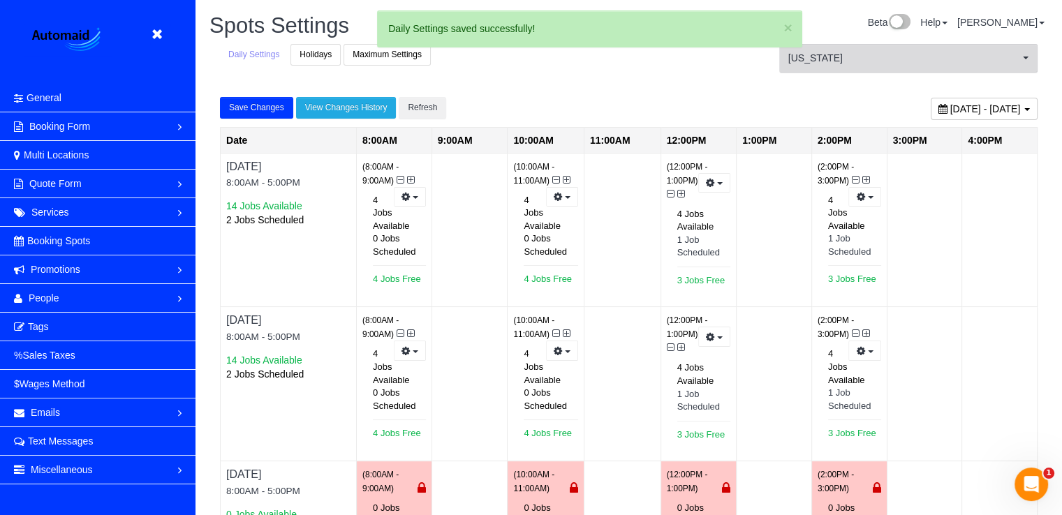
click at [899, 65] on span "[US_STATE]" at bounding box center [903, 58] width 231 height 14
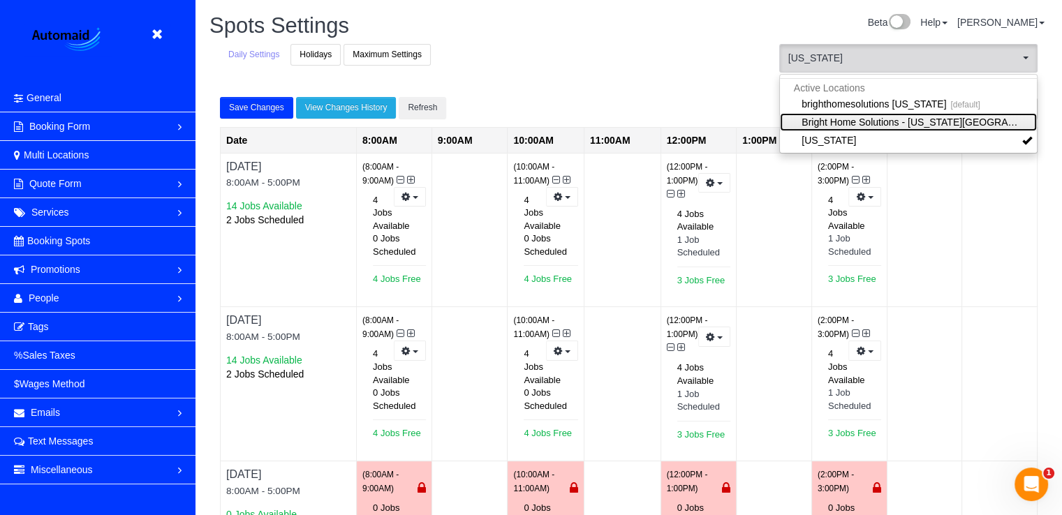
click at [880, 113] on link "Bright Home Solutions - [US_STATE][GEOGRAPHIC_DATA]" at bounding box center [908, 122] width 257 height 18
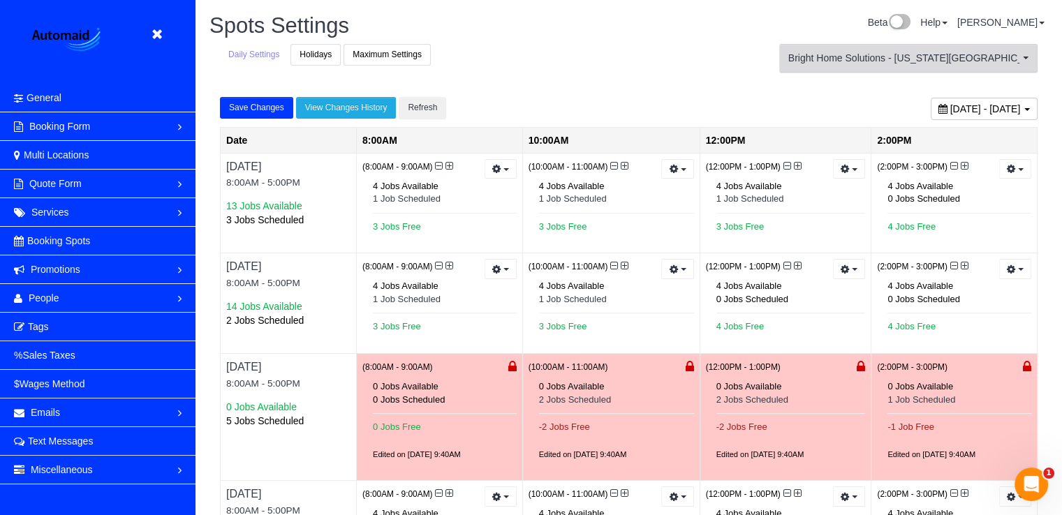
click at [898, 53] on span "Bright Home Solutions - [US_STATE][GEOGRAPHIC_DATA]" at bounding box center [903, 58] width 231 height 14
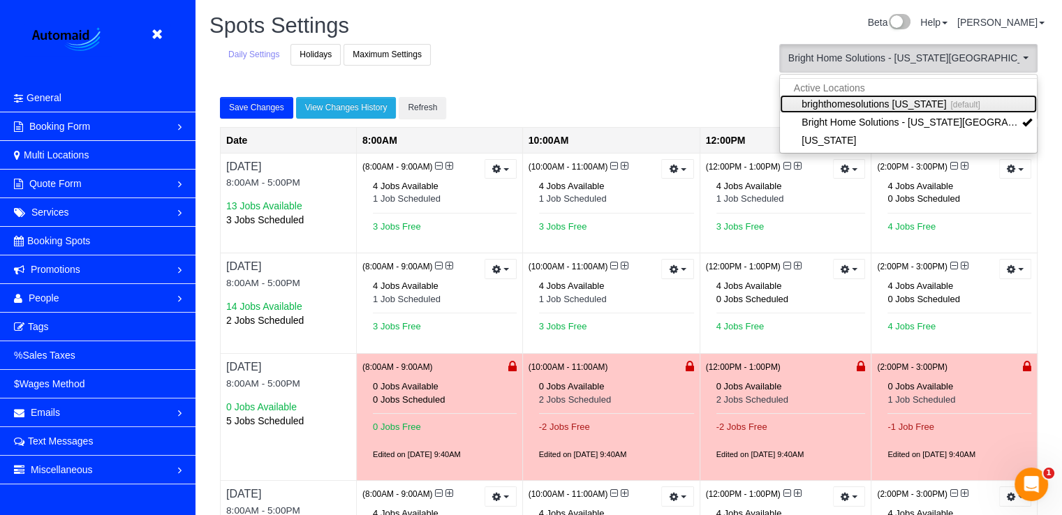
click at [885, 101] on link "brighthomesolutions Maryland [default]" at bounding box center [908, 104] width 257 height 18
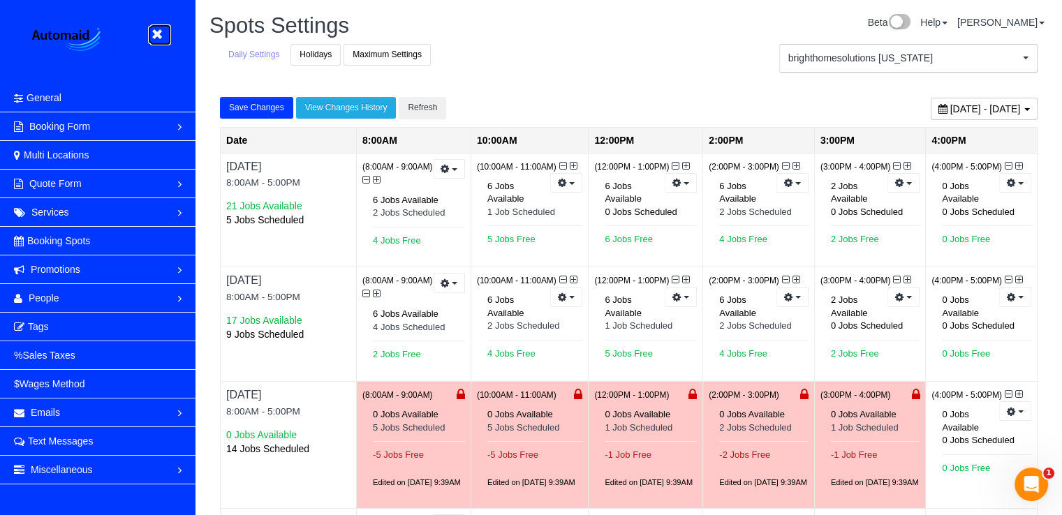
click at [157, 29] on icon at bounding box center [156, 34] width 17 height 17
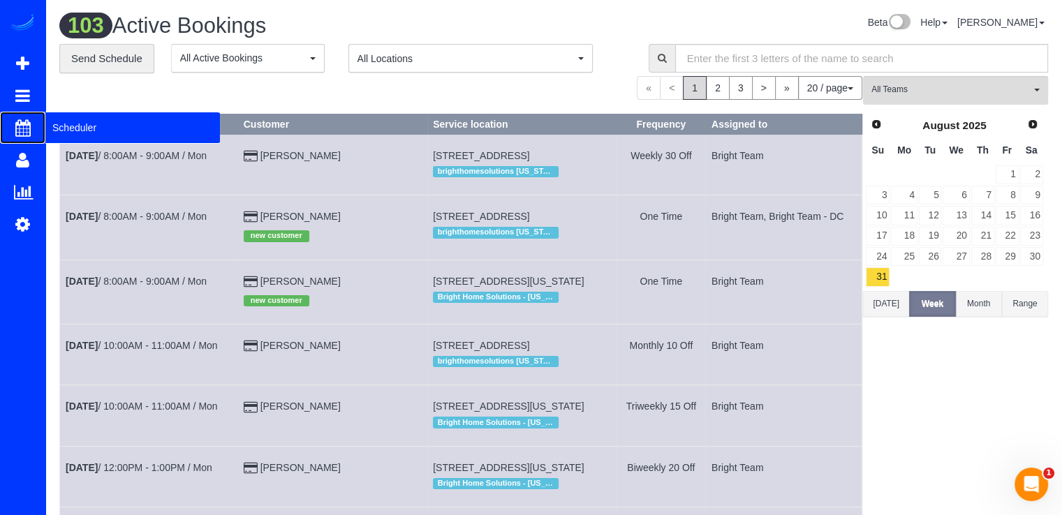
click at [63, 131] on span "Scheduler" at bounding box center [132, 128] width 175 height 32
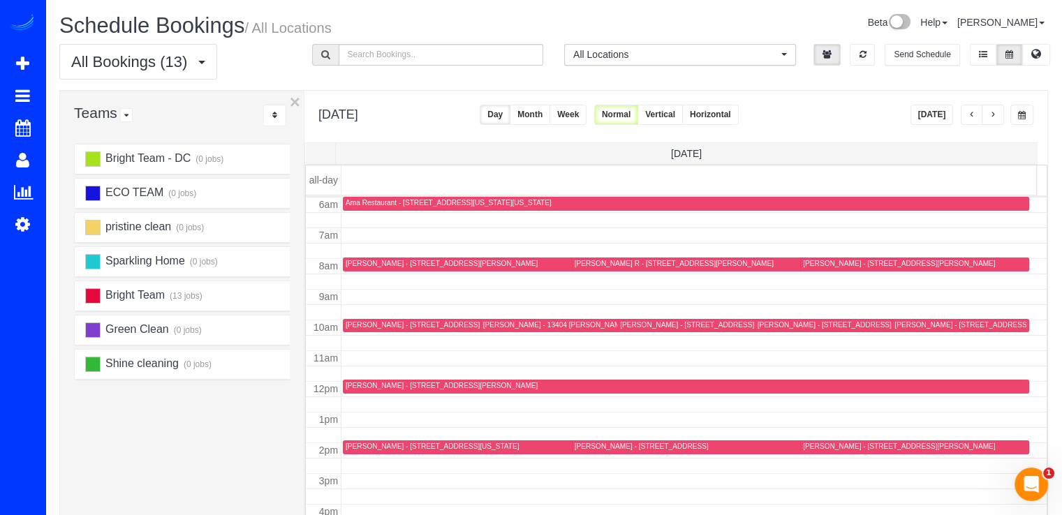
click at [937, 110] on button "Today" at bounding box center [932, 115] width 43 height 20
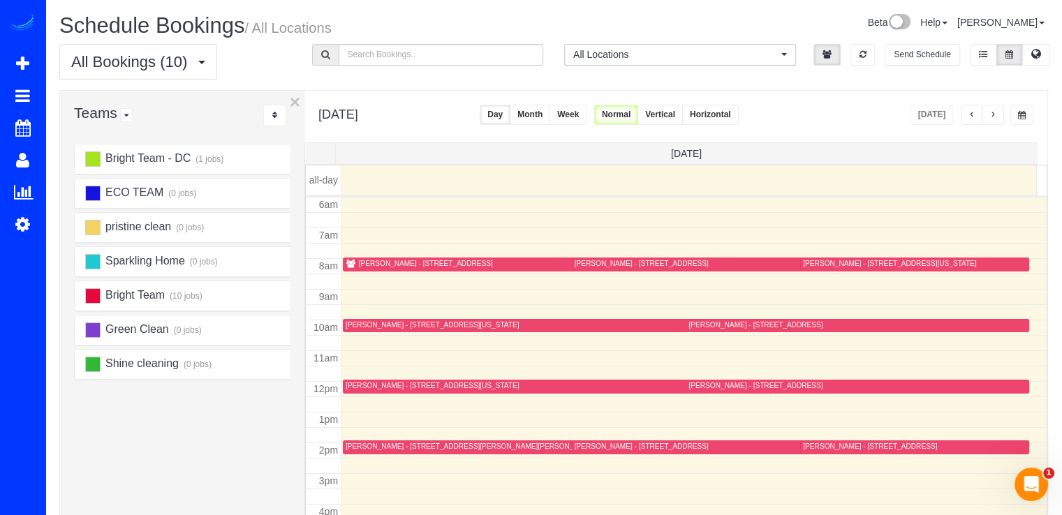
click at [358, 265] on div "Andrew Smith - 8002 Le Havre Pl #14, Falls Church, VA 22042" at bounding box center [565, 264] width 438 height 10
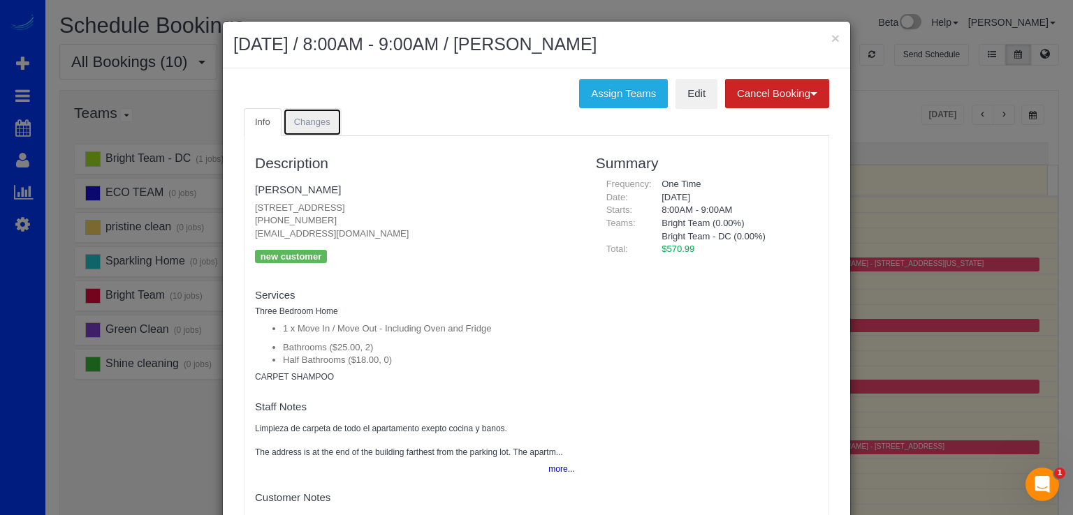
click at [300, 128] on link "Changes" at bounding box center [312, 122] width 59 height 29
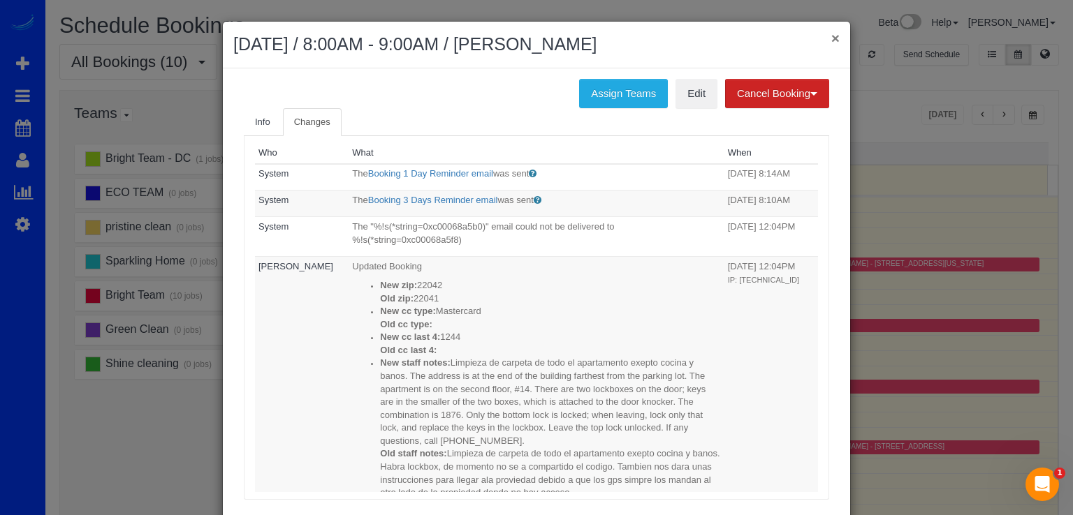
click at [831, 33] on button "×" at bounding box center [835, 38] width 8 height 15
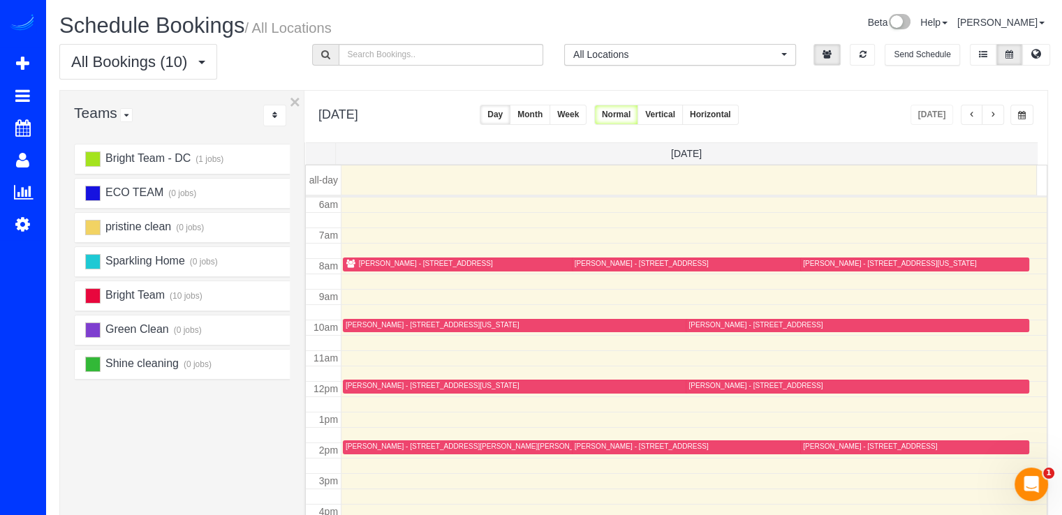
click at [983, 114] on button "button" at bounding box center [972, 115] width 22 height 20
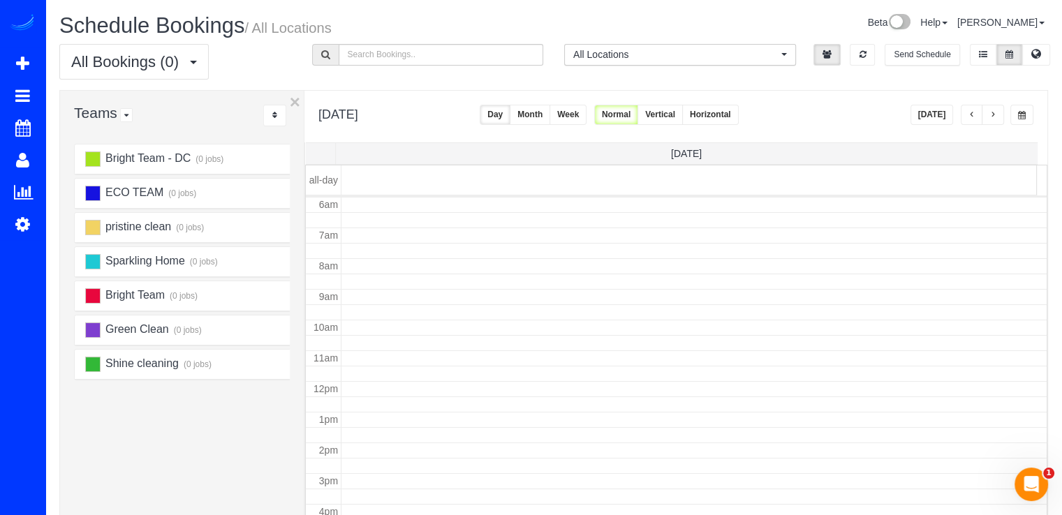
click at [992, 115] on span "button" at bounding box center [993, 115] width 7 height 8
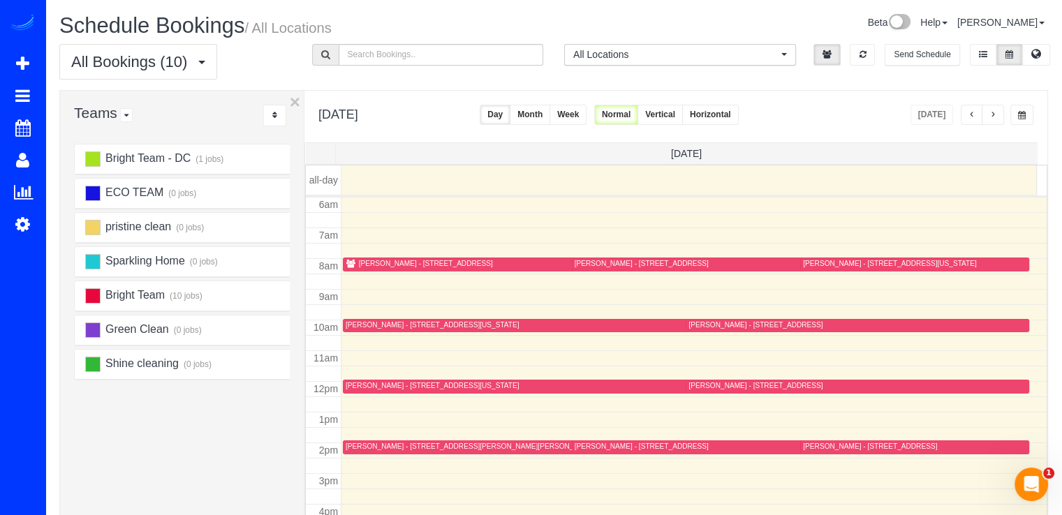
click at [992, 115] on span "button" at bounding box center [993, 115] width 7 height 8
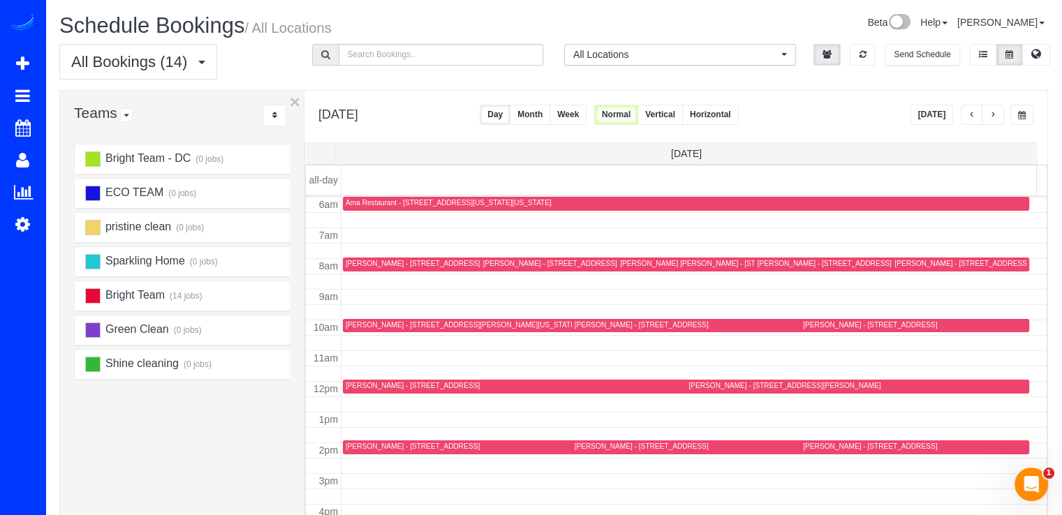
click at [506, 264] on div "John Yang - 1794 Lanier Pl Nw Unit 304, Washington, DC 20009" at bounding box center [599, 263] width 232 height 9
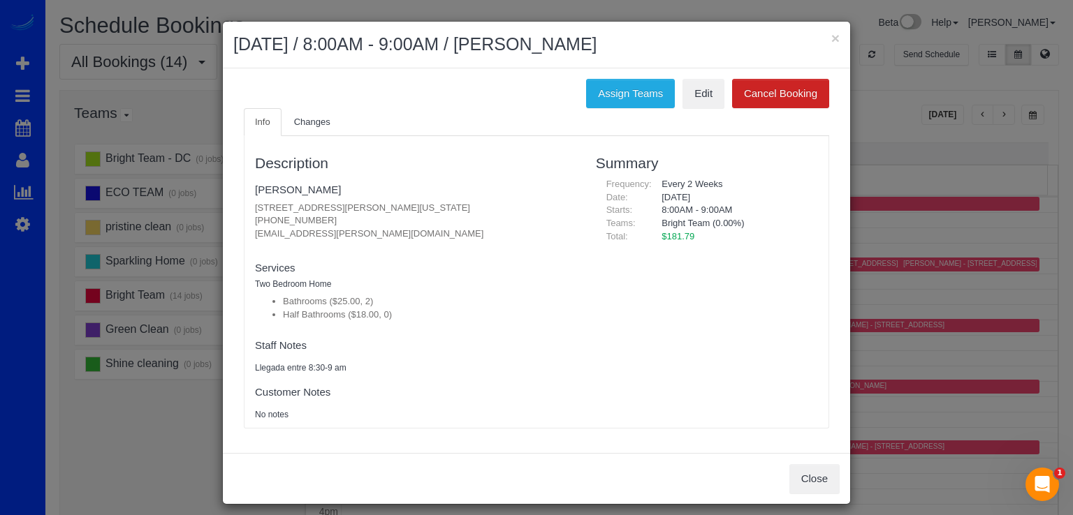
click at [821, 36] on h2 "September 02, 2025 / 8:00AM - 9:00AM / John Yang" at bounding box center [536, 44] width 606 height 25
click at [831, 37] on button "×" at bounding box center [835, 38] width 8 height 15
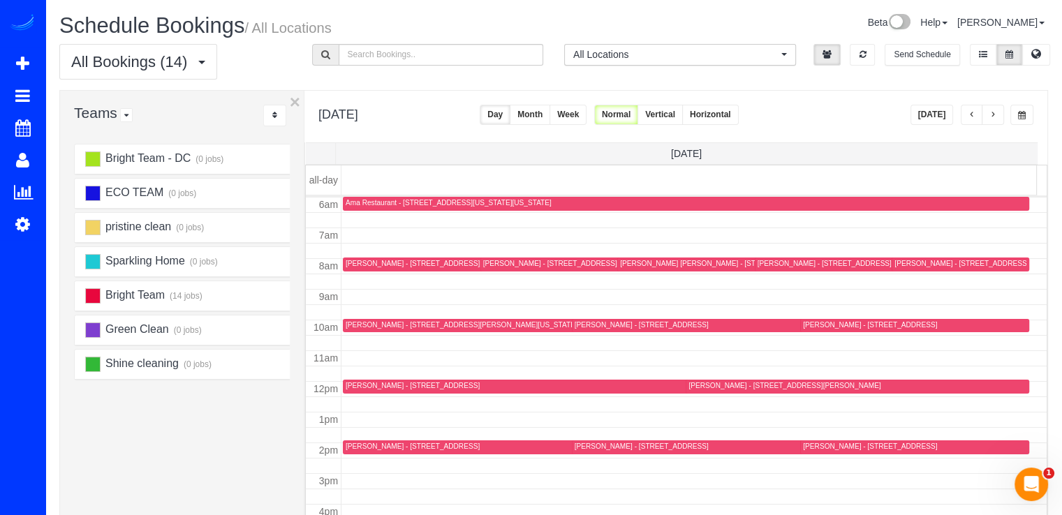
click at [1000, 118] on button "button" at bounding box center [993, 115] width 22 height 20
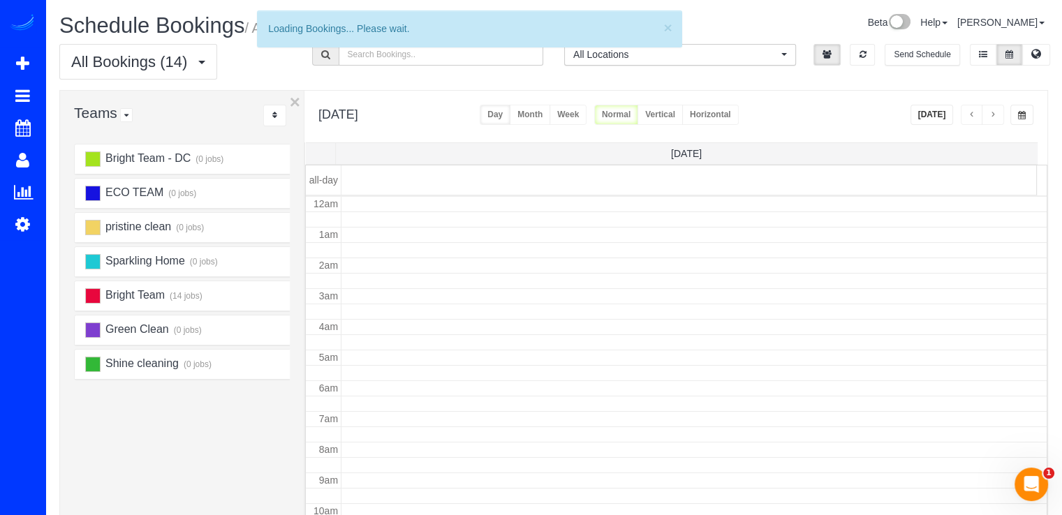
scroll to position [184, 0]
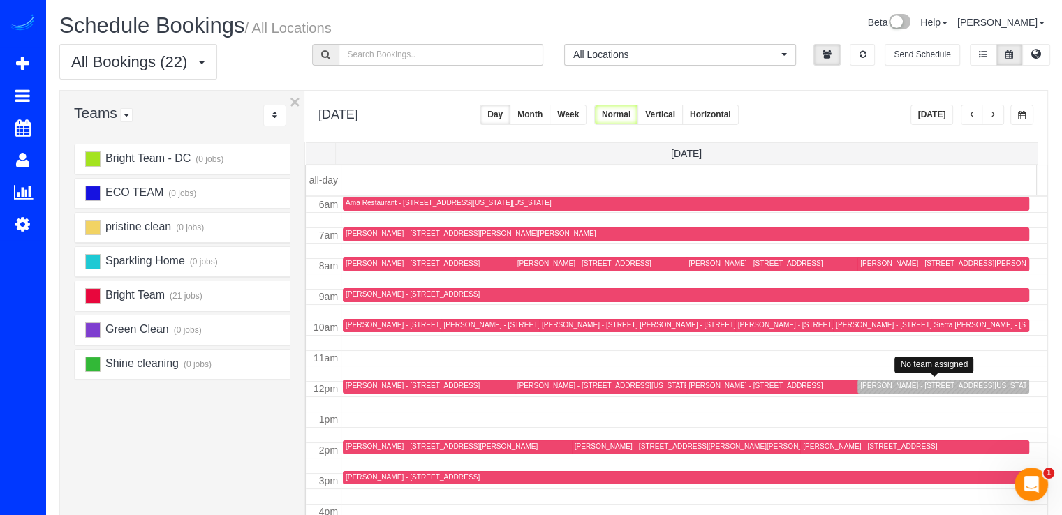
click at [865, 390] on div "Yadana Khin - 3401 38th St Nw, Apt 220, Washington, DC 20016" at bounding box center [943, 386] width 166 height 10
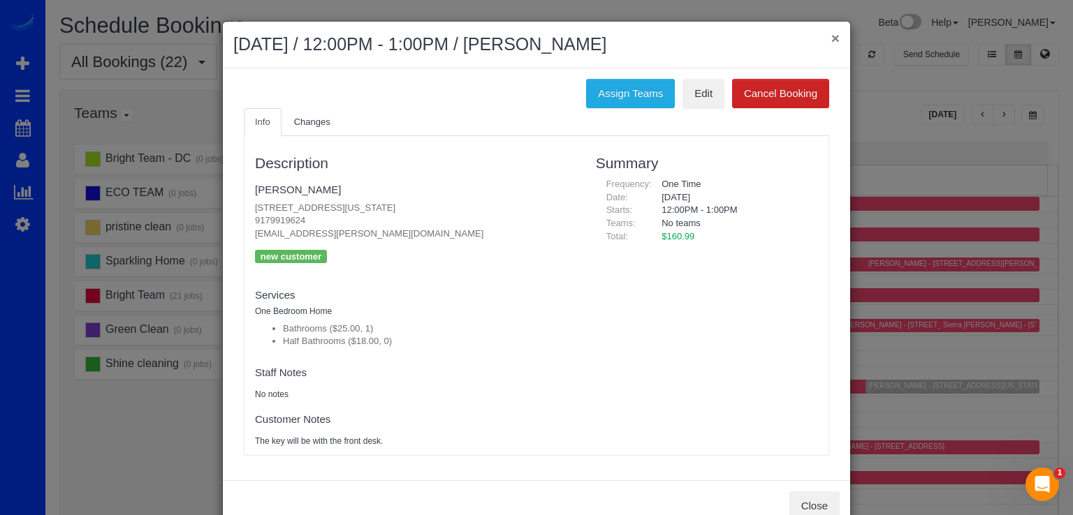
click at [831, 37] on button "×" at bounding box center [835, 38] width 8 height 15
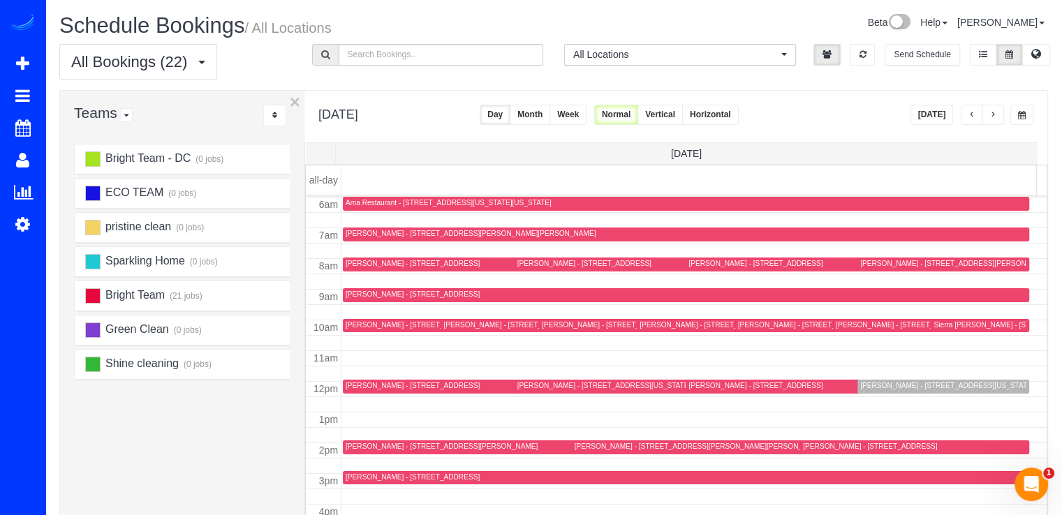
click at [878, 265] on div "Michael Brille - 8503 Rayburn Rd, Bethesda, MD 20817" at bounding box center [956, 263] width 192 height 9
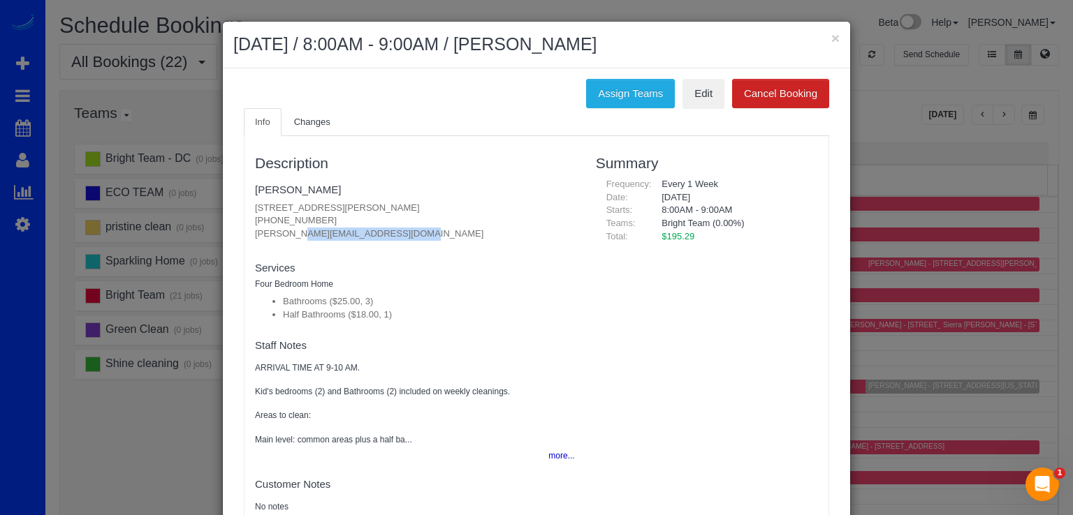
drag, startPoint x: 304, startPoint y: 235, endPoint x: 405, endPoint y: 233, distance: 100.6
click at [405, 233] on p "8503 Rayburn Rd, Bethesda, MD 20817 (301) 512-6267 michael.brille@gmail.com" at bounding box center [415, 221] width 320 height 39
copy p "michael.brille@gmail.com"
click at [265, 184] on link "Michael Brille" at bounding box center [298, 190] width 86 height 12
click at [831, 34] on button "×" at bounding box center [835, 38] width 8 height 15
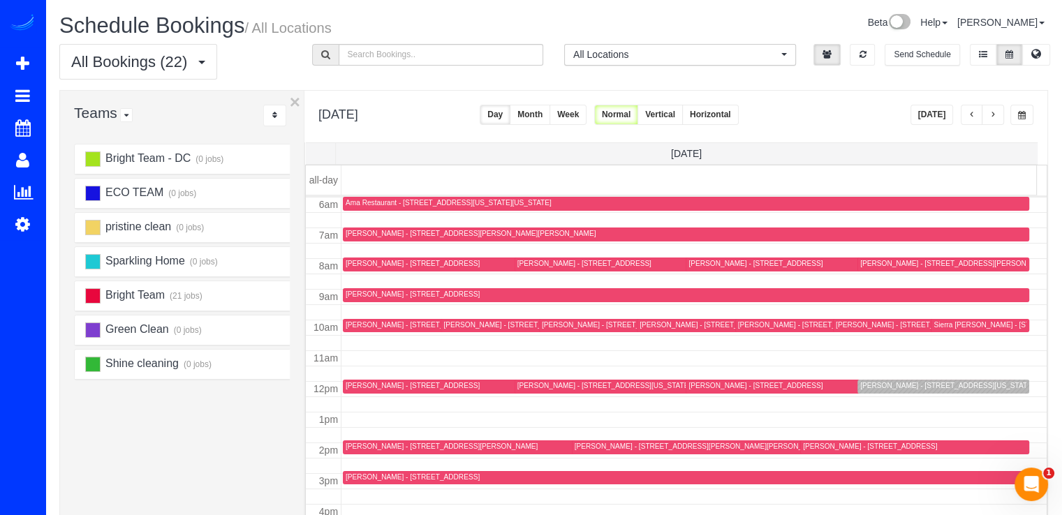
click at [860, 387] on div "Yadana Khin - 3401 38th St Nw, Apt 220, Washington, DC 20016" at bounding box center [946, 385] width 173 height 9
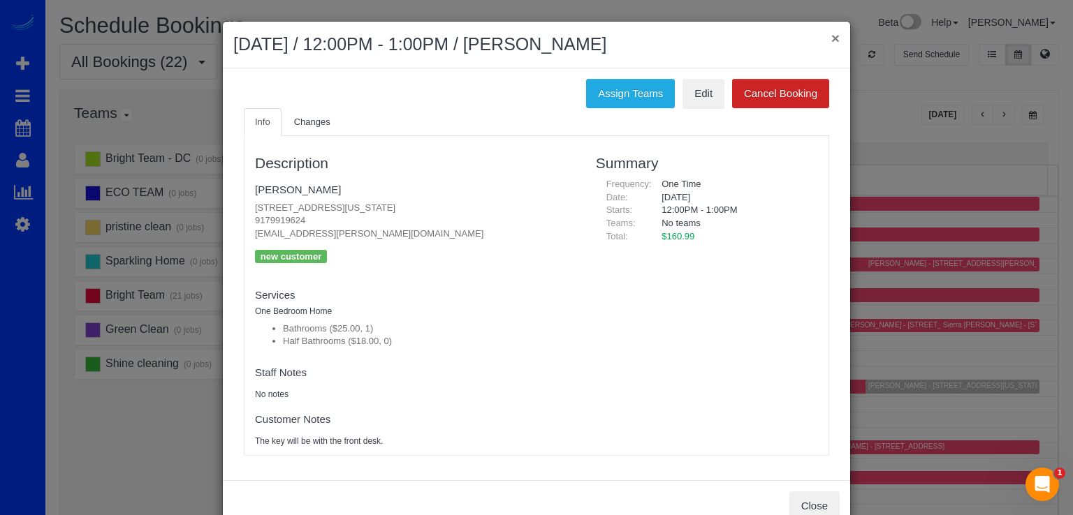
click at [832, 38] on button "×" at bounding box center [835, 38] width 8 height 15
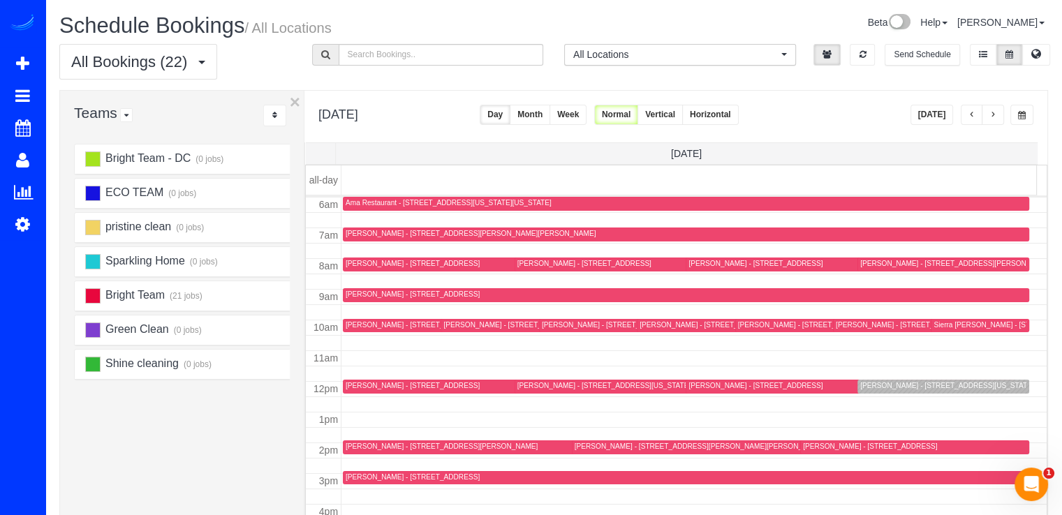
click at [53, 188] on div "All Bookings (22) All Bookings Unassigned Bookings Recurring Bookings New Custo…" at bounding box center [554, 379] width 1010 height 670
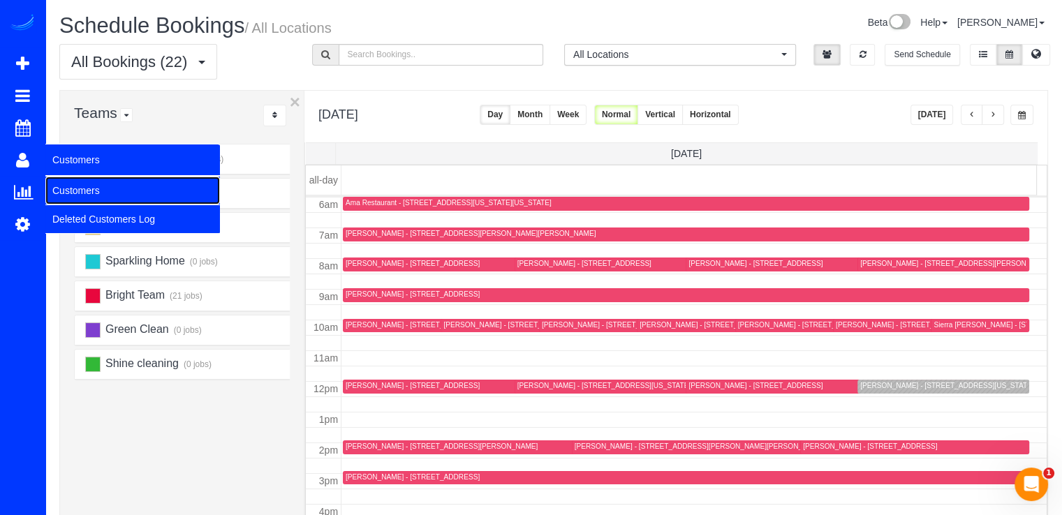
click at [69, 191] on link "Customers" at bounding box center [132, 191] width 175 height 28
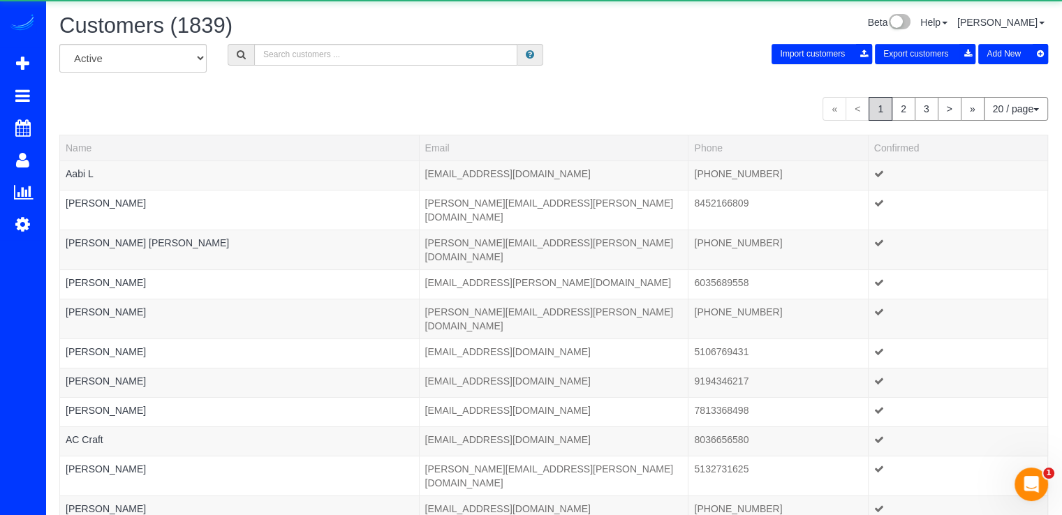
drag, startPoint x: 282, startPoint y: 77, endPoint x: 288, endPoint y: 72, distance: 7.4
click at [284, 77] on div "All Active Archived Import customers Export customers Add New" at bounding box center [554, 63] width 1010 height 39
click at [294, 62] on input "text" at bounding box center [385, 55] width 263 height 22
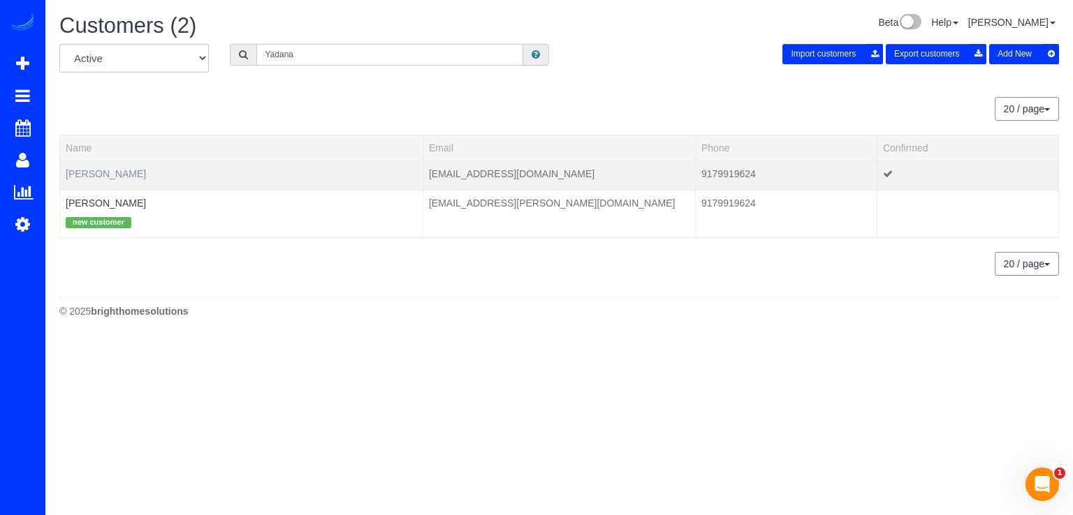
type input "Yadana"
click at [91, 176] on link "Yadana Khin" at bounding box center [106, 173] width 80 height 11
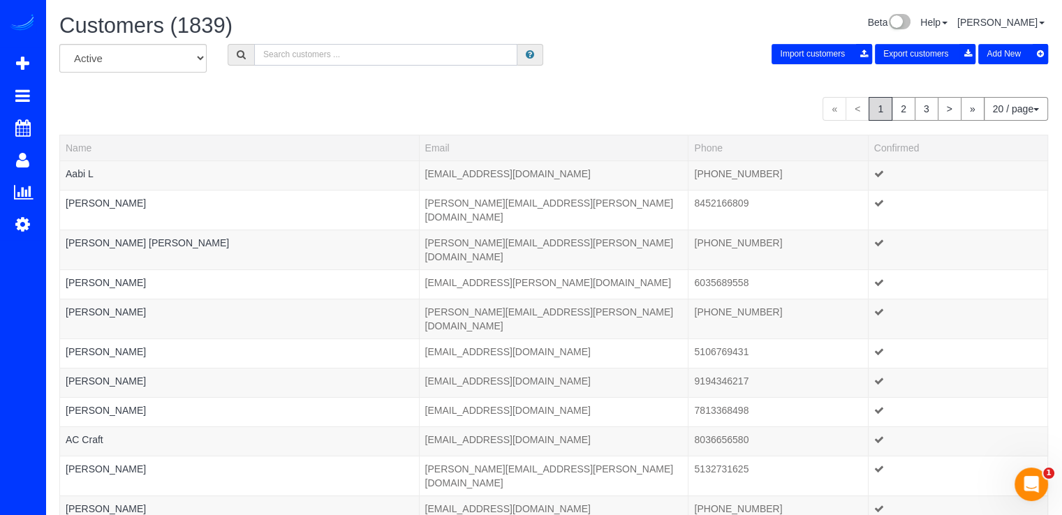
click at [337, 45] on input "text" at bounding box center [385, 55] width 263 height 22
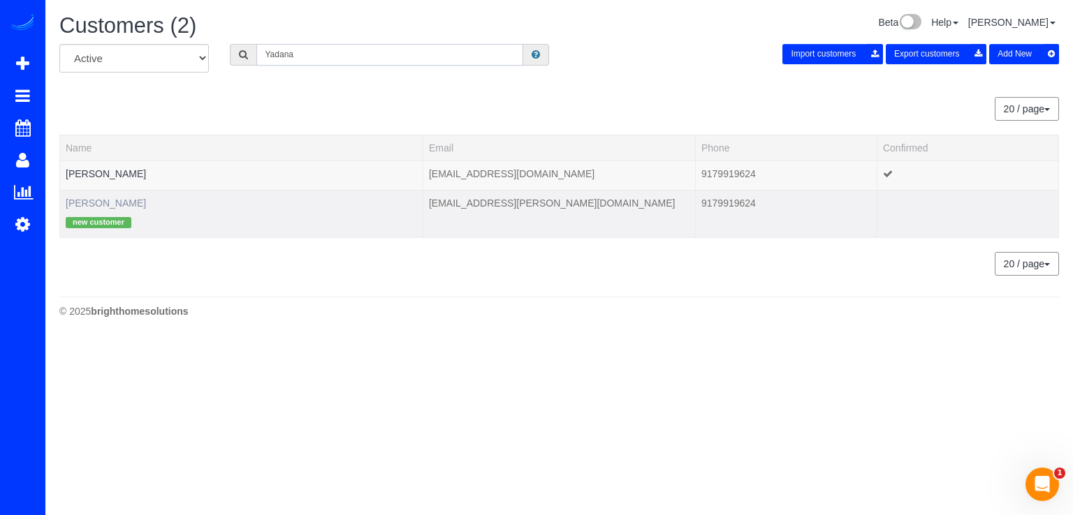
type input "Yadana"
click at [115, 203] on link "Yadana Khin" at bounding box center [106, 203] width 80 height 11
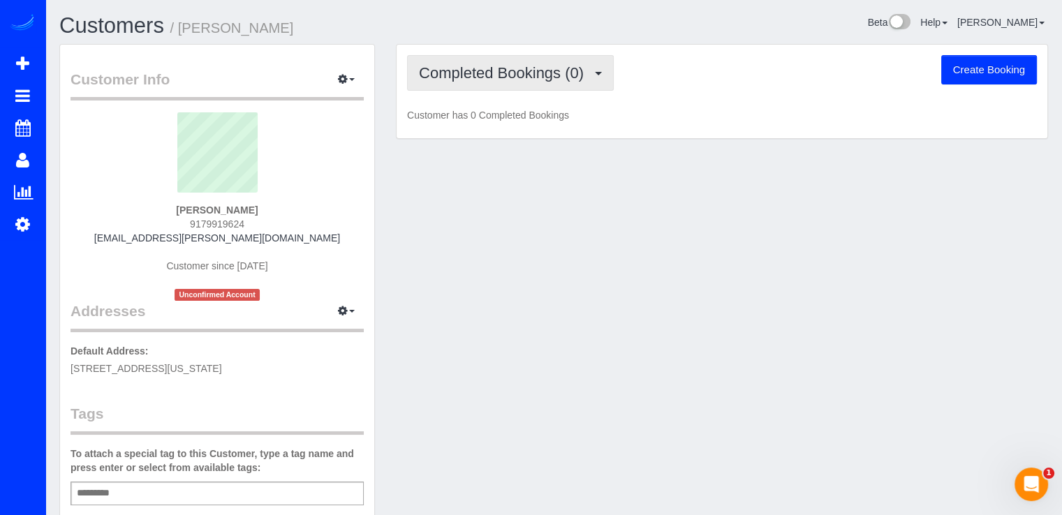
click at [557, 73] on span "Completed Bookings (0)" at bounding box center [505, 72] width 172 height 17
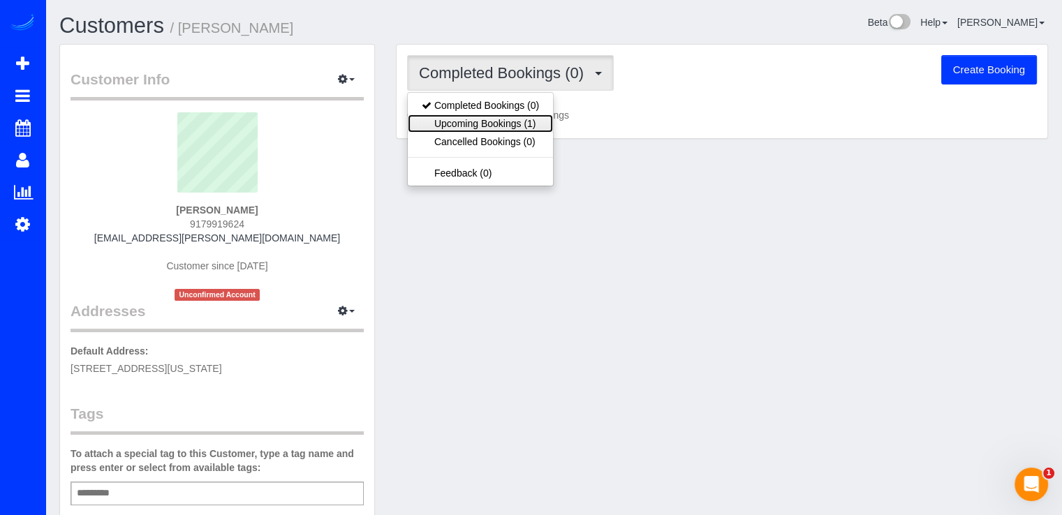
click at [535, 121] on link "Upcoming Bookings (1)" at bounding box center [480, 124] width 145 height 18
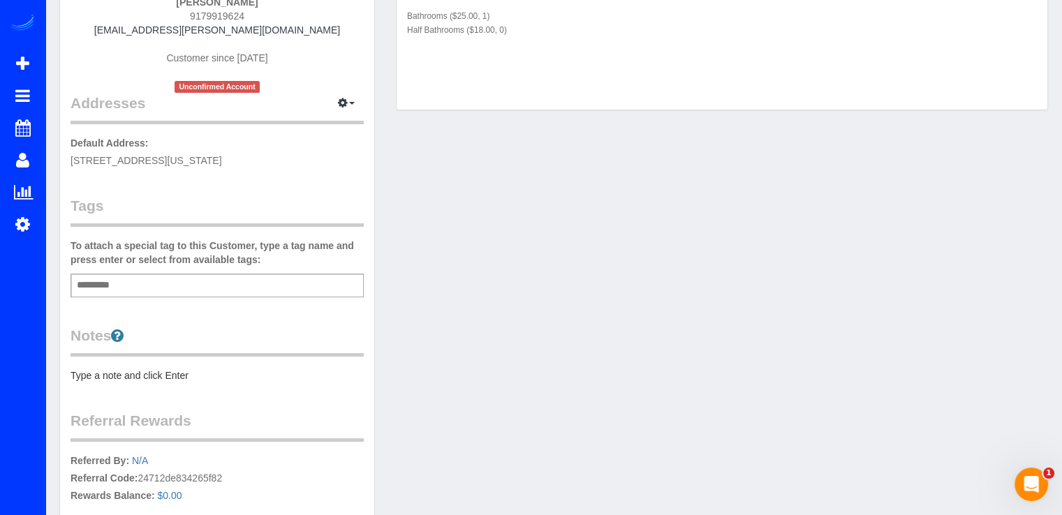
scroll to position [110, 0]
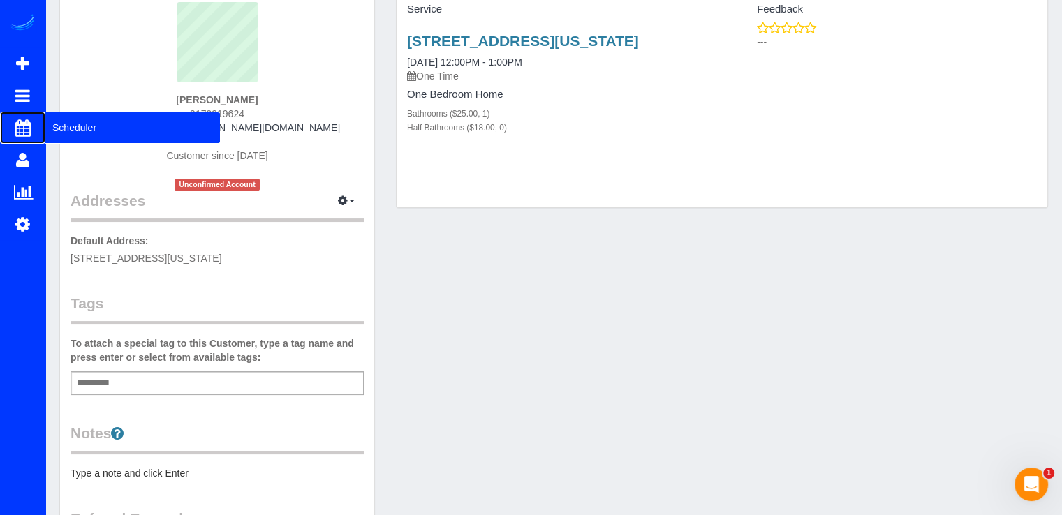
click at [65, 127] on span "Scheduler" at bounding box center [132, 128] width 175 height 32
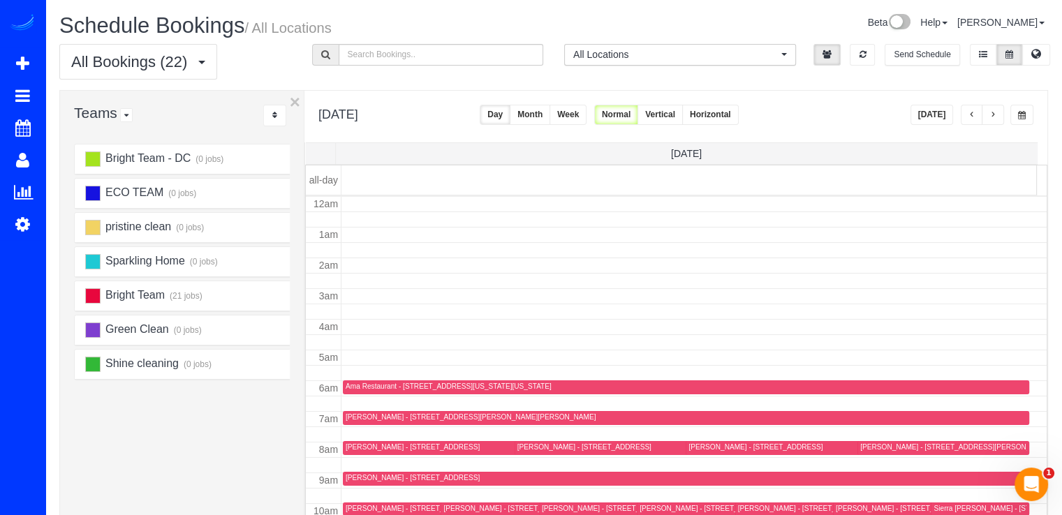
scroll to position [184, 0]
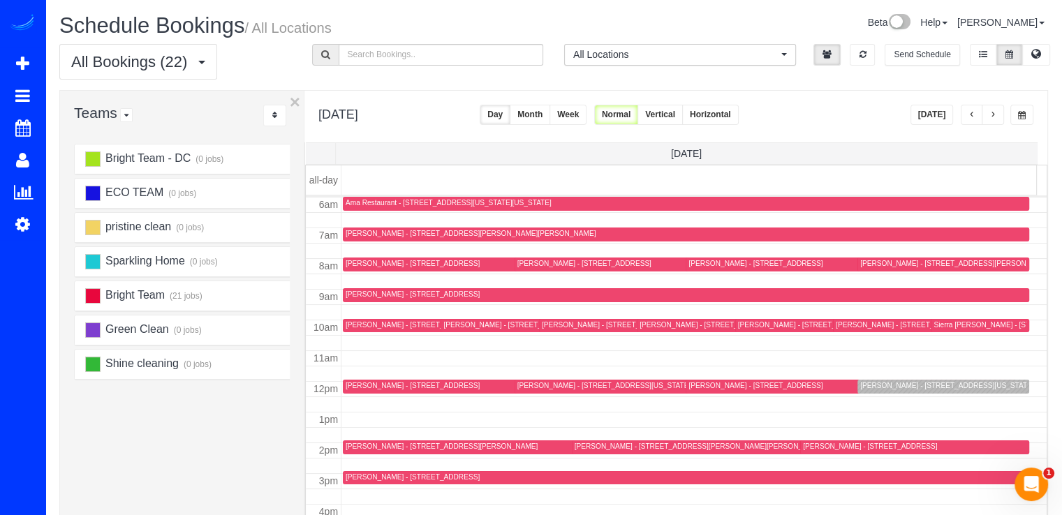
click at [970, 115] on span "button" at bounding box center [972, 115] width 7 height 8
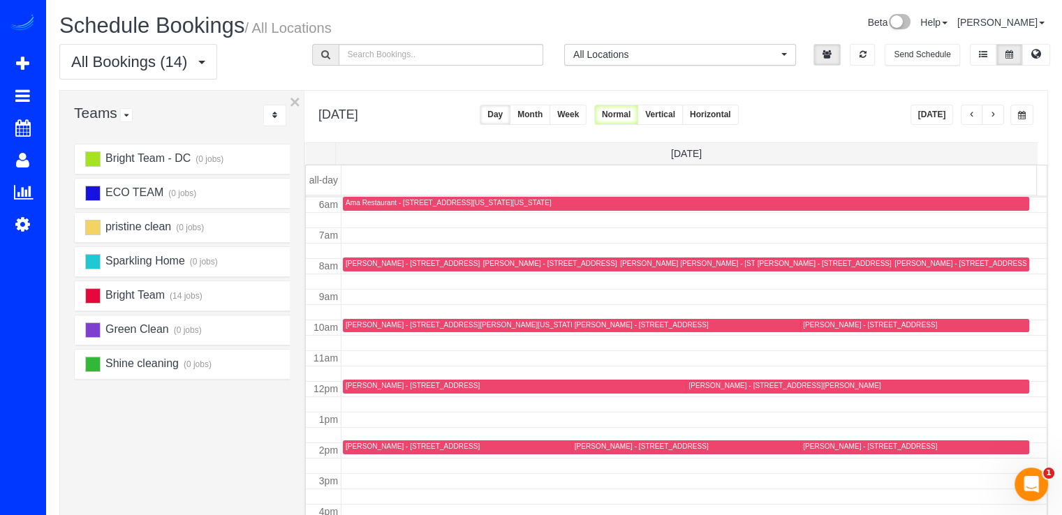
click at [997, 117] on button "button" at bounding box center [993, 115] width 22 height 20
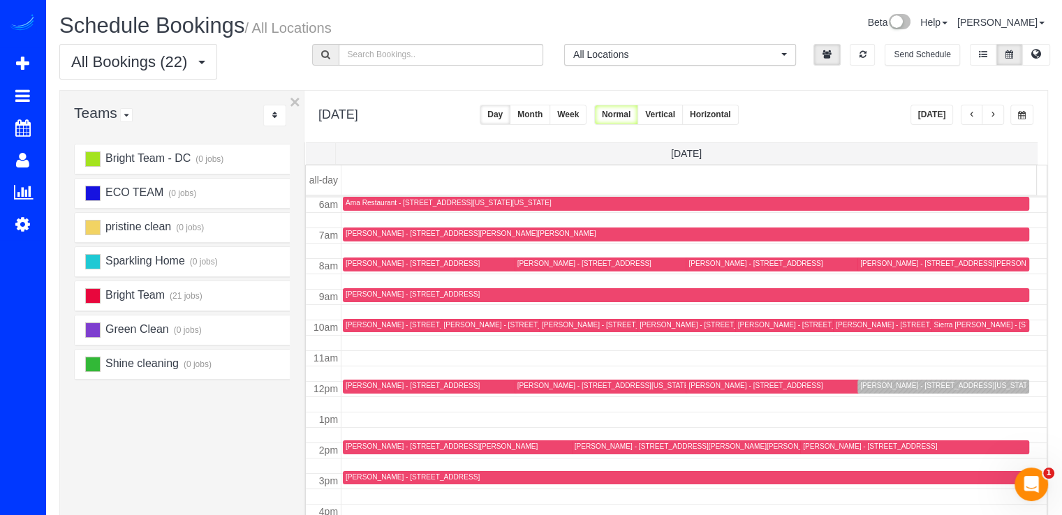
click at [369, 448] on div "Angela Barr - 8207 Meadowbrook Ln, Chevy Chase, MD 20815" at bounding box center [442, 446] width 192 height 9
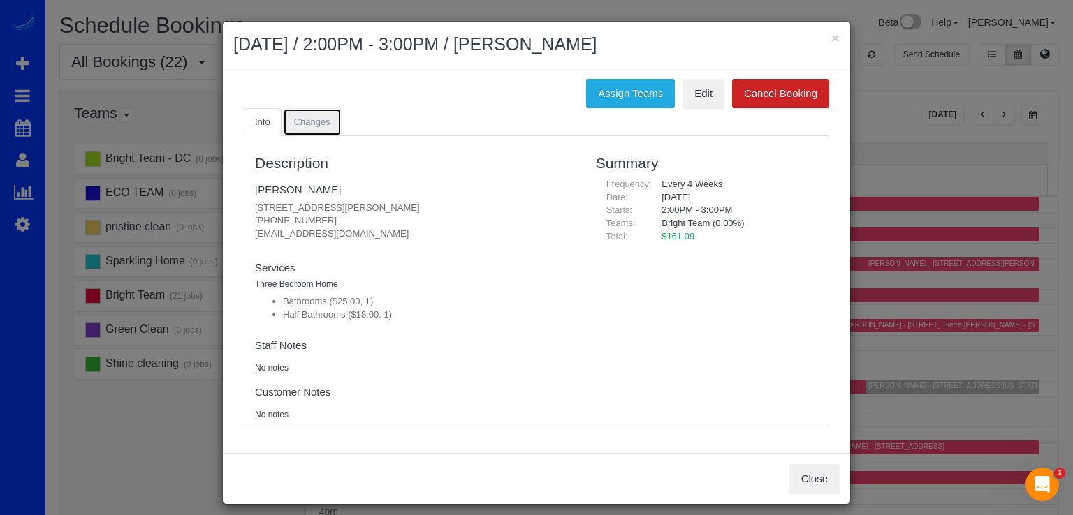
click at [324, 122] on span "Changes" at bounding box center [312, 122] width 36 height 10
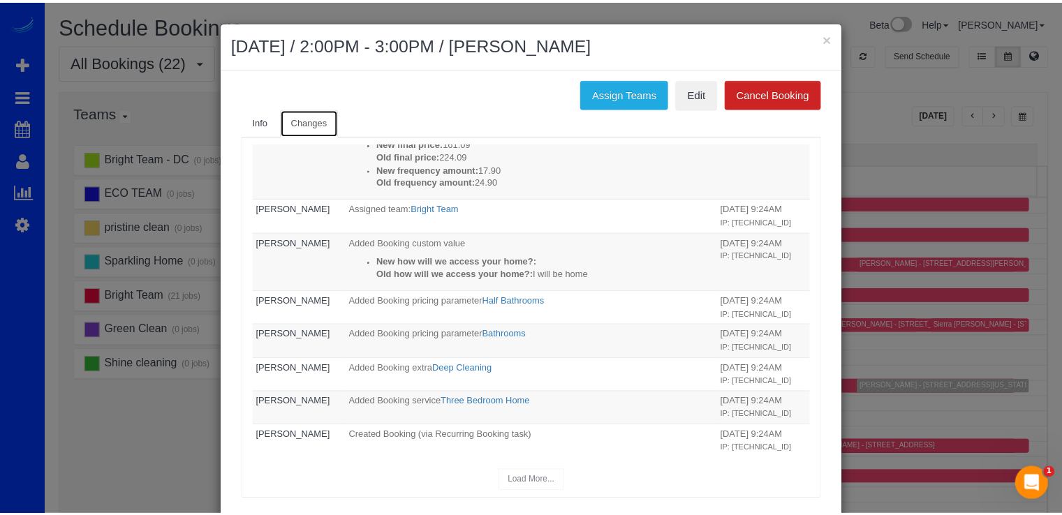
scroll to position [0, 0]
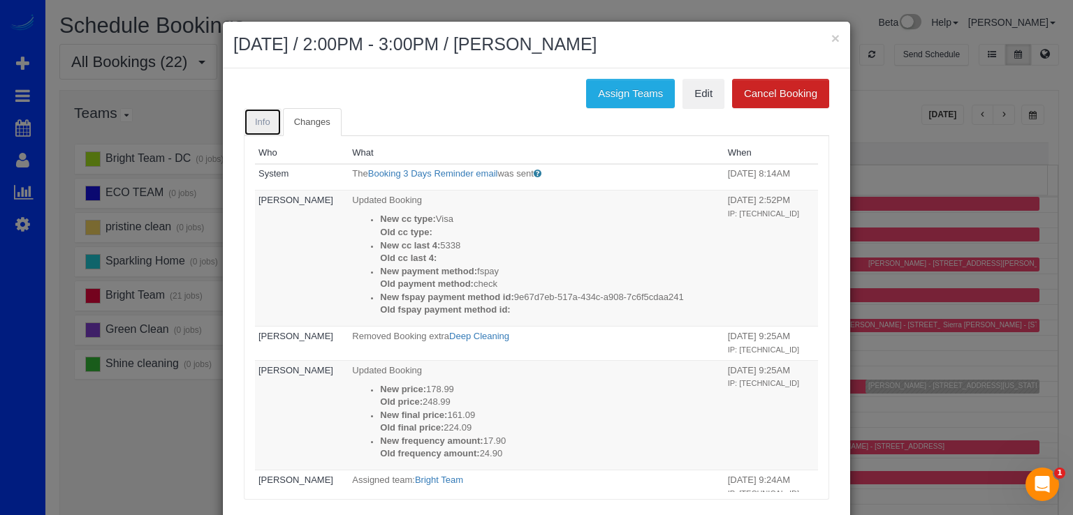
click at [258, 125] on link "Info" at bounding box center [263, 122] width 38 height 29
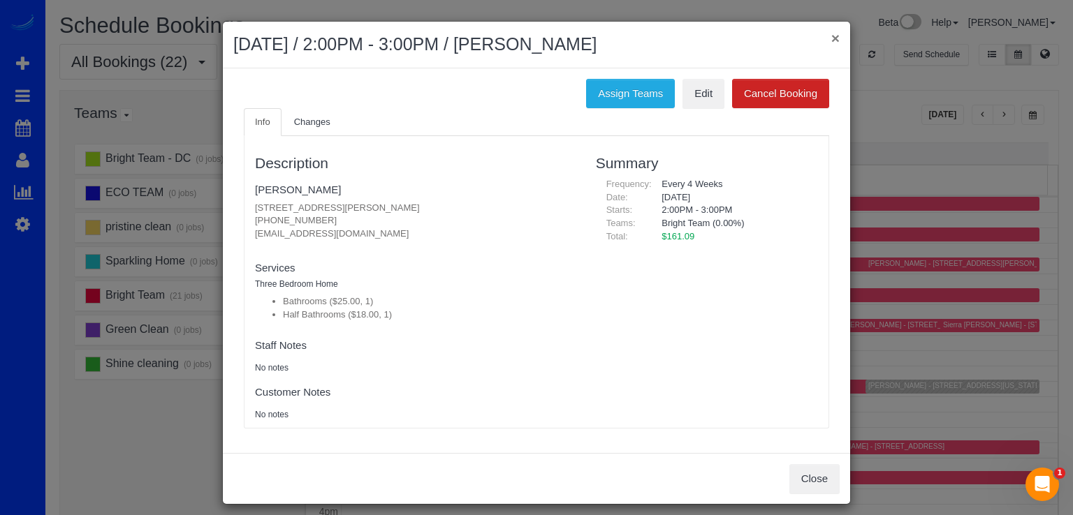
click at [831, 40] on button "×" at bounding box center [835, 38] width 8 height 15
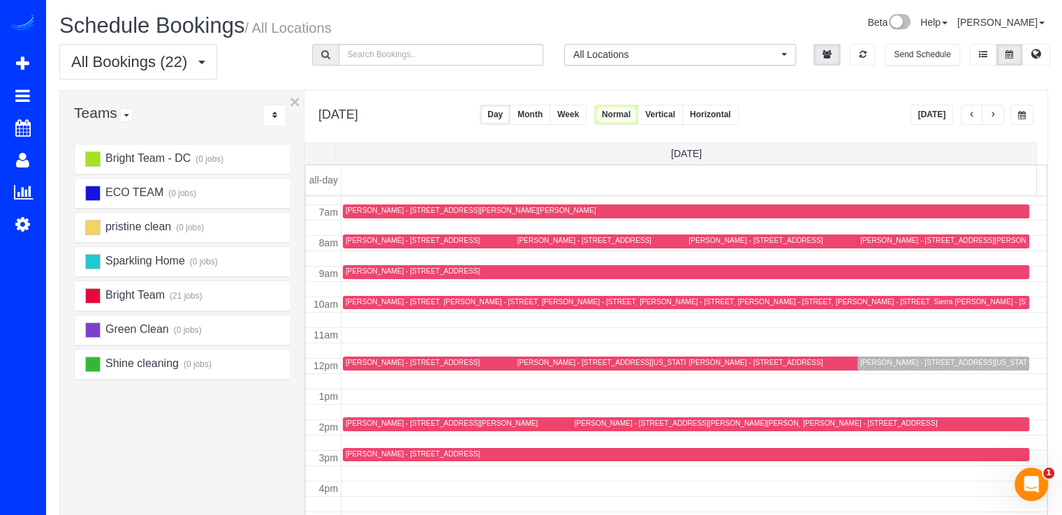
scroll to position [278, 0]
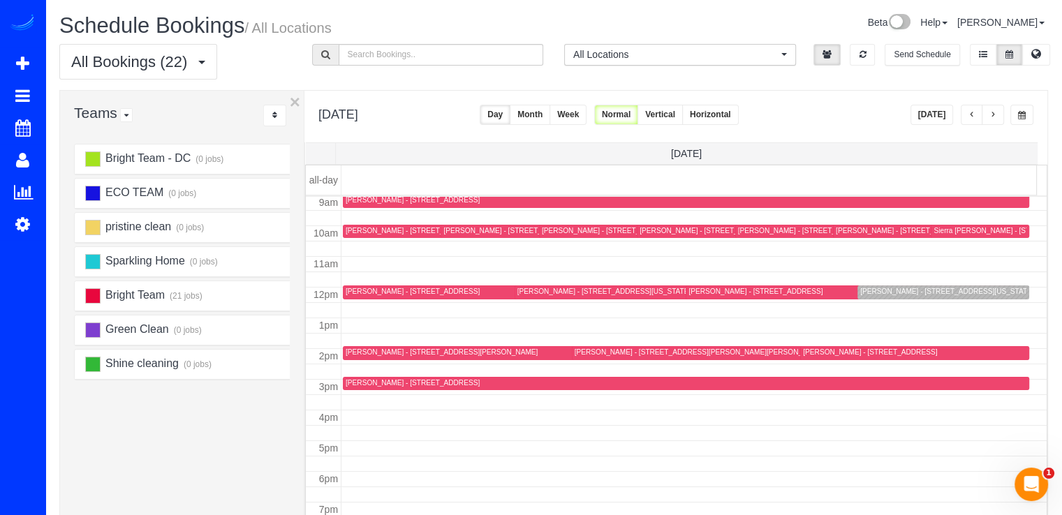
click at [358, 348] on div "Angela Barr - 8207 Meadowbrook Ln, Chevy Chase, MD 20815" at bounding box center [442, 352] width 192 height 9
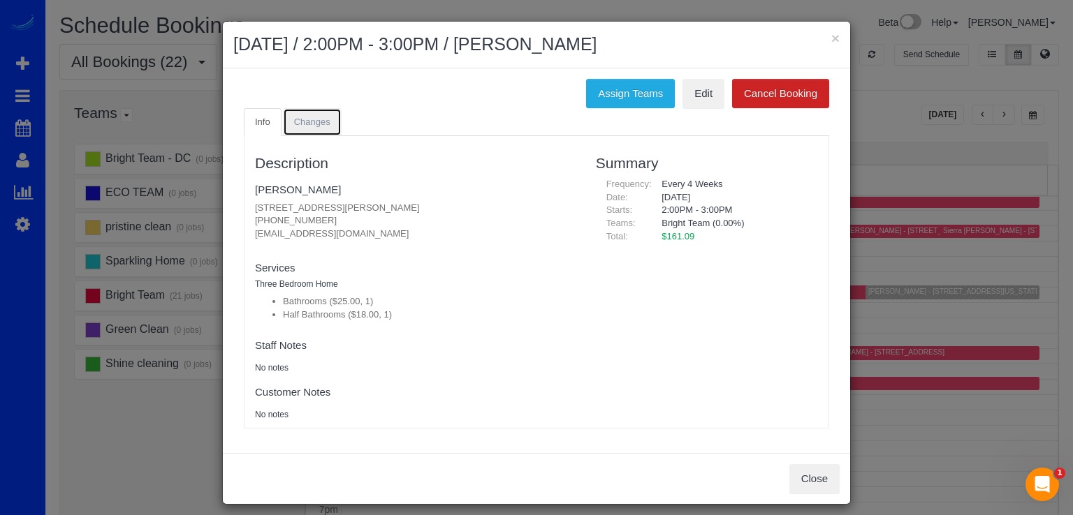
click at [310, 118] on span "Changes" at bounding box center [312, 122] width 36 height 10
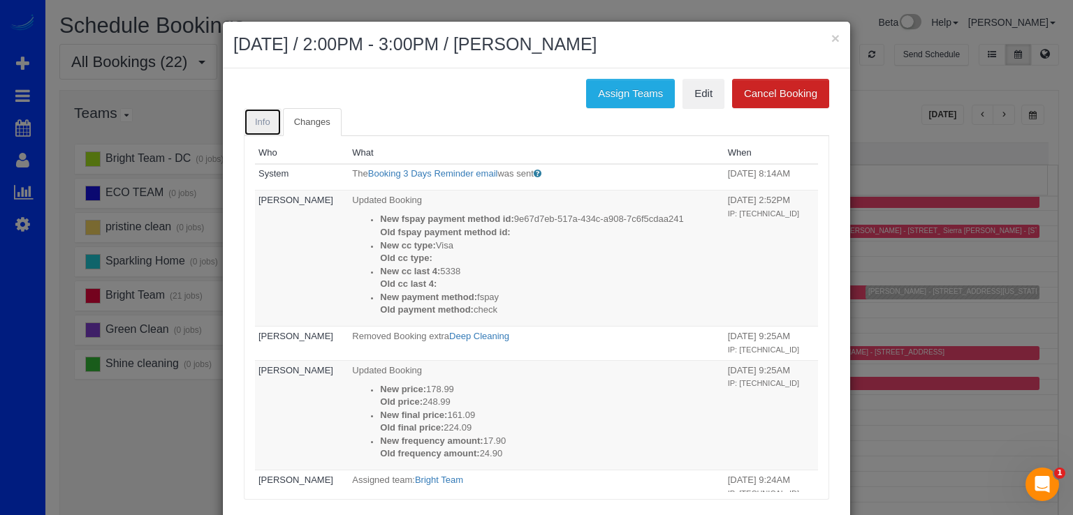
click at [263, 117] on span "Info" at bounding box center [262, 122] width 15 height 10
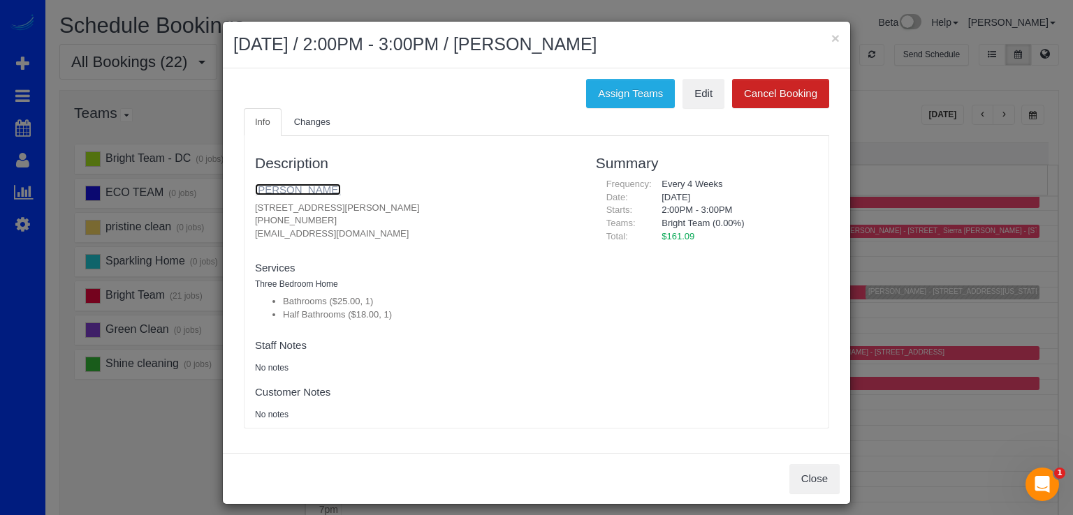
click at [271, 191] on link "Angela Barr" at bounding box center [298, 190] width 86 height 12
click at [281, 186] on link "Angela Barr" at bounding box center [298, 190] width 86 height 12
click at [831, 38] on button "×" at bounding box center [835, 38] width 8 height 15
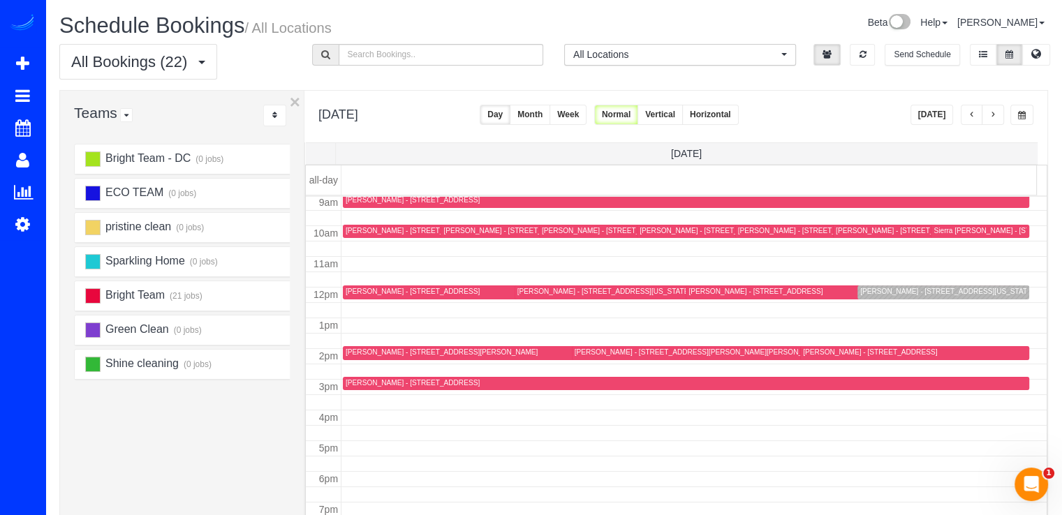
click at [933, 117] on button "Today" at bounding box center [932, 115] width 43 height 20
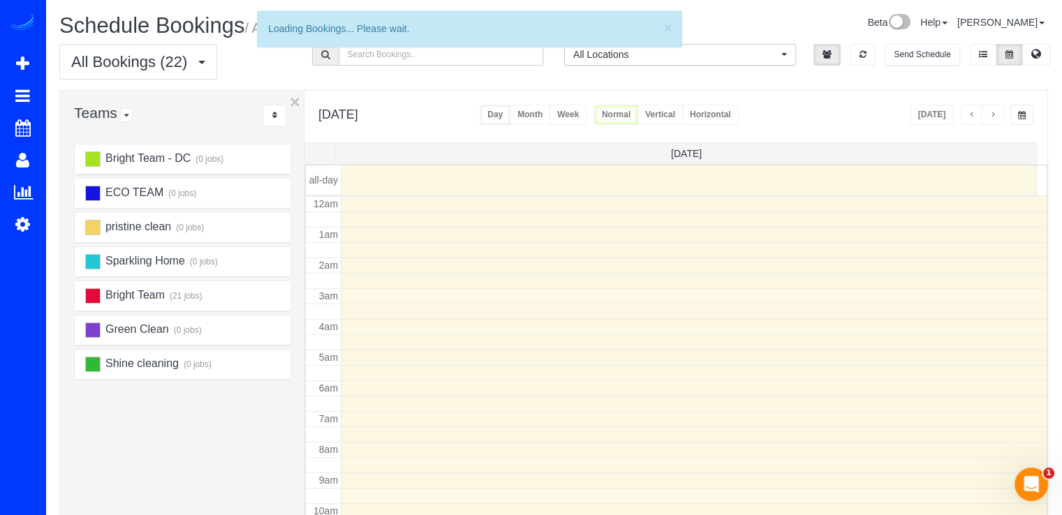
scroll to position [184, 0]
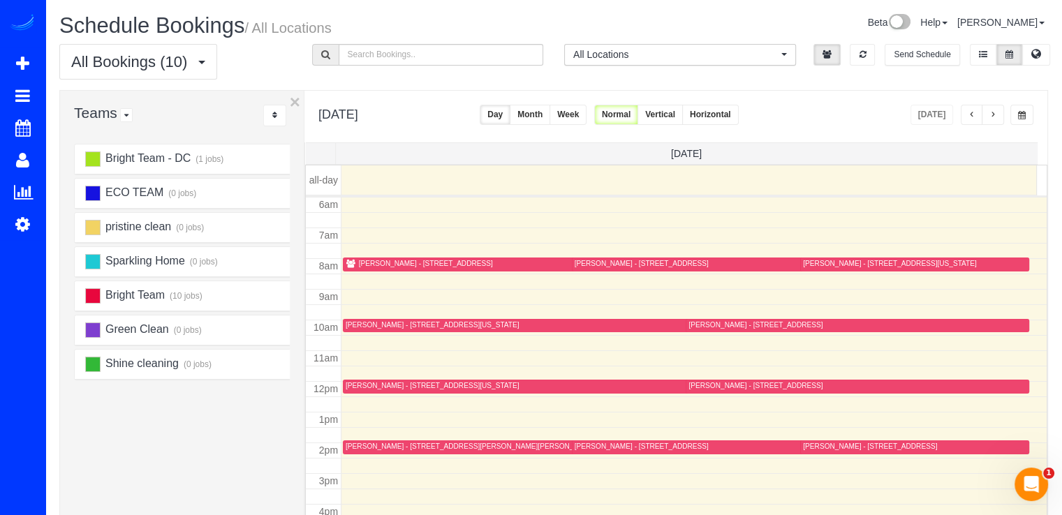
click at [999, 113] on button "button" at bounding box center [993, 115] width 22 height 20
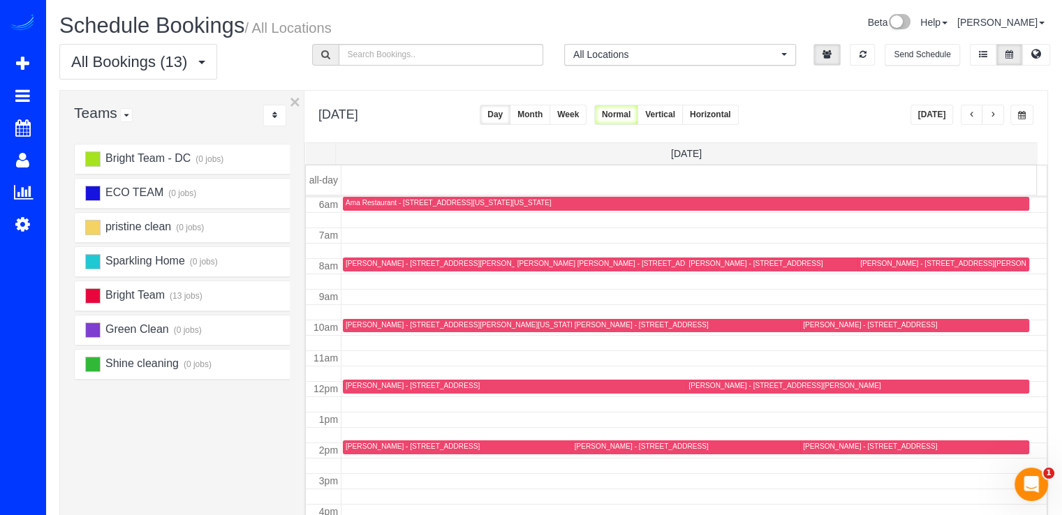
click at [992, 116] on span "button" at bounding box center [993, 115] width 7 height 8
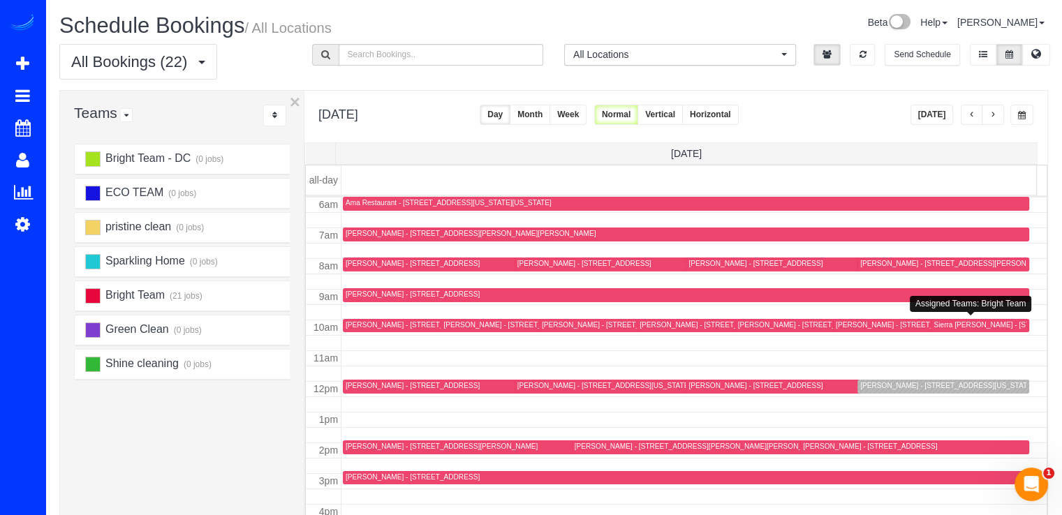
click at [946, 325] on div "Sierra Poske - 10701 Cavalier Drive, Silver Spring, MD 20901" at bounding box center [1011, 325] width 155 height 9
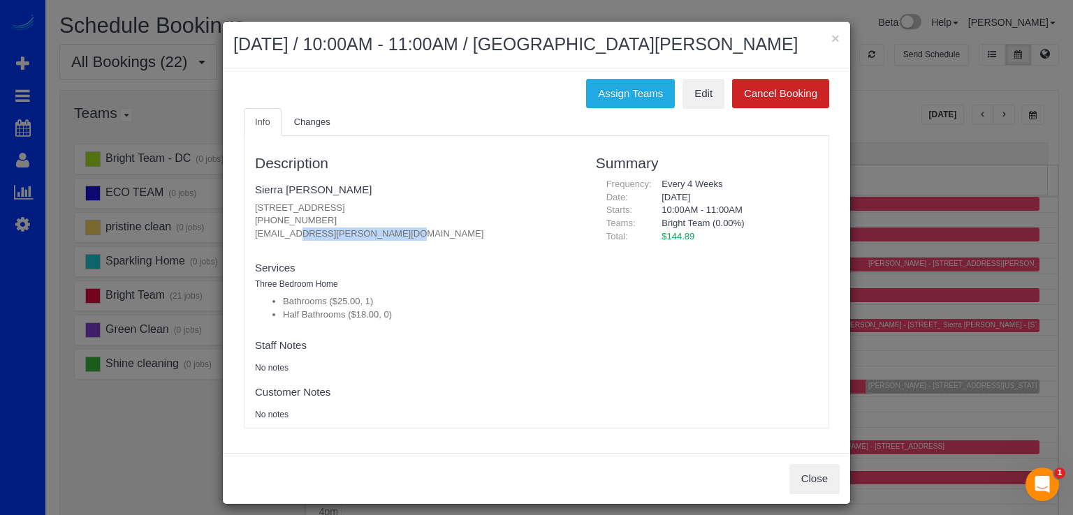
drag, startPoint x: 264, startPoint y: 232, endPoint x: 354, endPoint y: 233, distance: 90.1
click at [354, 233] on div "Description Sierra Poske 10701 Cavalier Drive, Silver Spring, MD 20901 (904) 63…" at bounding box center [414, 282] width 341 height 278
click at [831, 36] on button "×" at bounding box center [835, 38] width 8 height 15
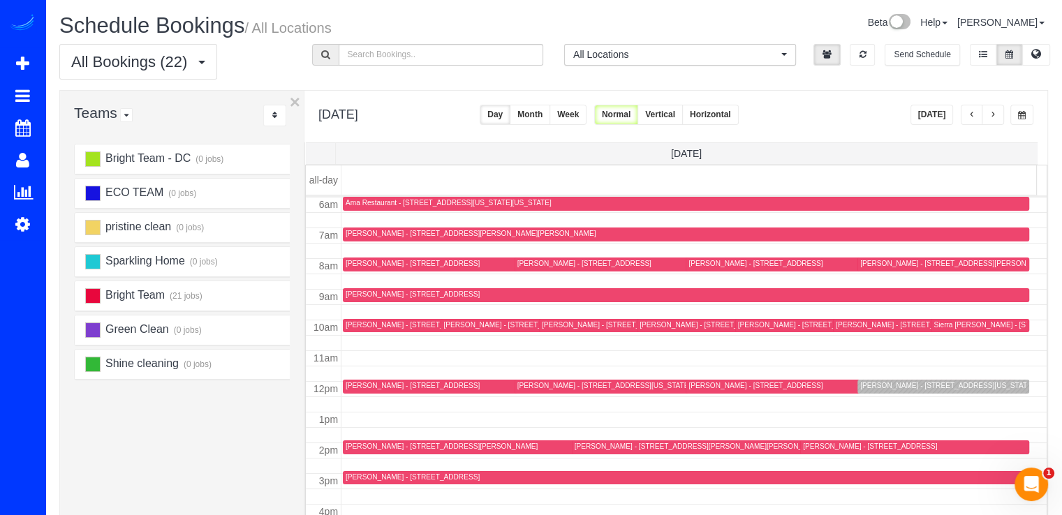
click at [473, 325] on div "Charlotte Hancock - 1312 Irving St Nw, Washington, DC 20010" at bounding box center [529, 325] width 173 height 9
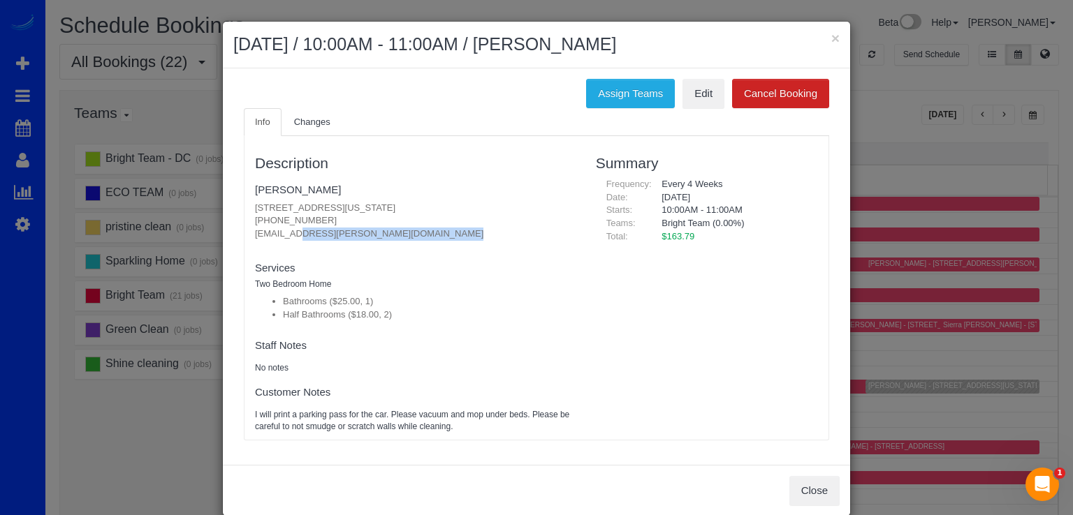
drag, startPoint x: 249, startPoint y: 235, endPoint x: 448, endPoint y: 245, distance: 199.3
click at [448, 245] on fieldset "Charlotte Hancock 1312 Irving St Nw, Washington, DC 20010 (340) 514-0942 char.h…" at bounding box center [415, 214] width 320 height 72
copy fieldset "char.hancock@gmail.com new customer"
click at [831, 38] on button "×" at bounding box center [835, 38] width 8 height 15
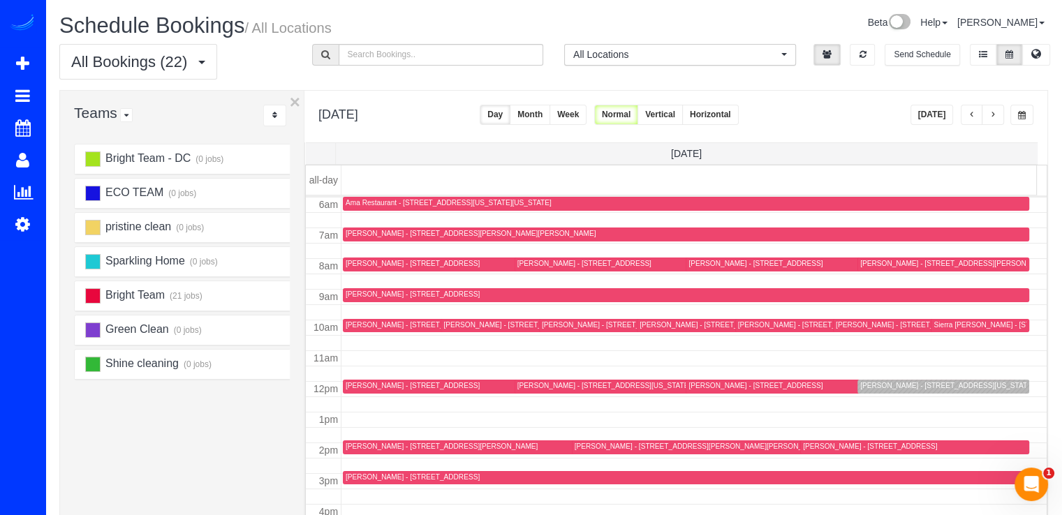
click at [874, 260] on div "Michael Brille - 8503 Rayburn Rd, Bethesda, MD 20817" at bounding box center [956, 263] width 192 height 9
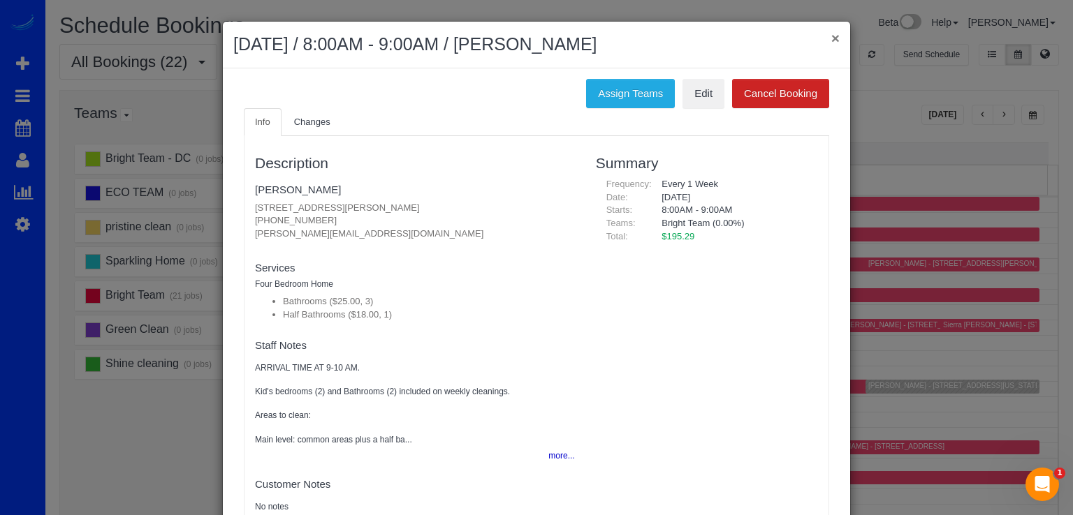
click at [831, 37] on button "×" at bounding box center [835, 38] width 8 height 15
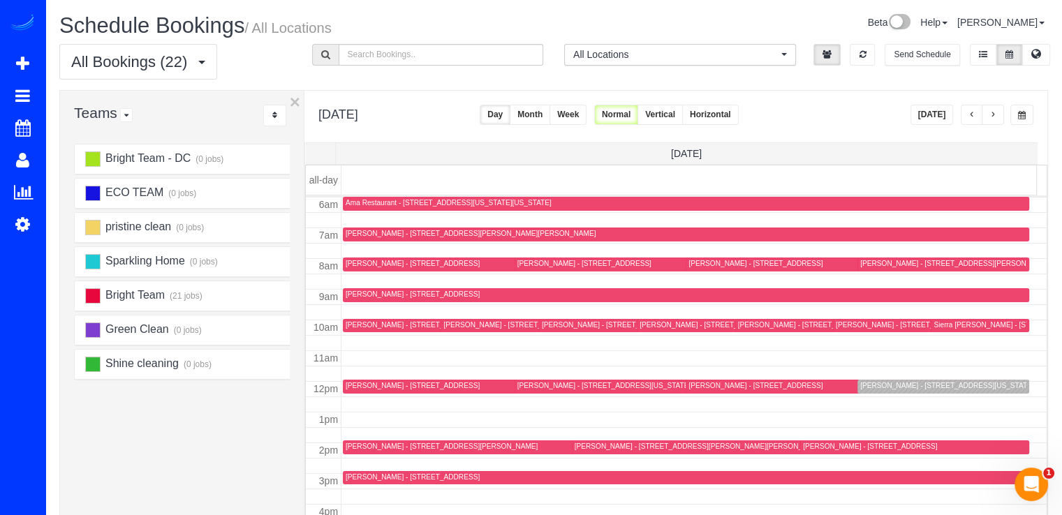
click at [932, 110] on button "Today" at bounding box center [932, 115] width 43 height 20
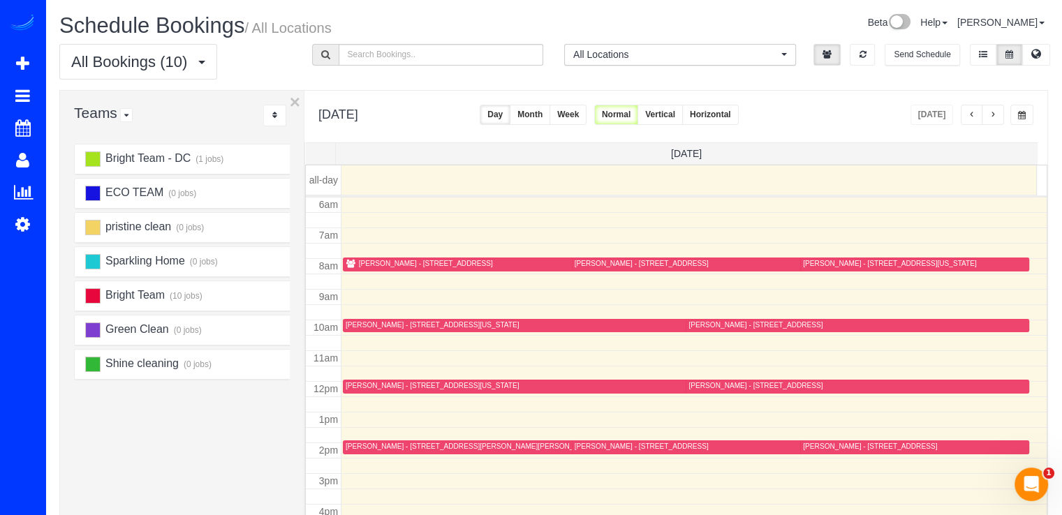
click at [989, 113] on button "button" at bounding box center [993, 115] width 22 height 20
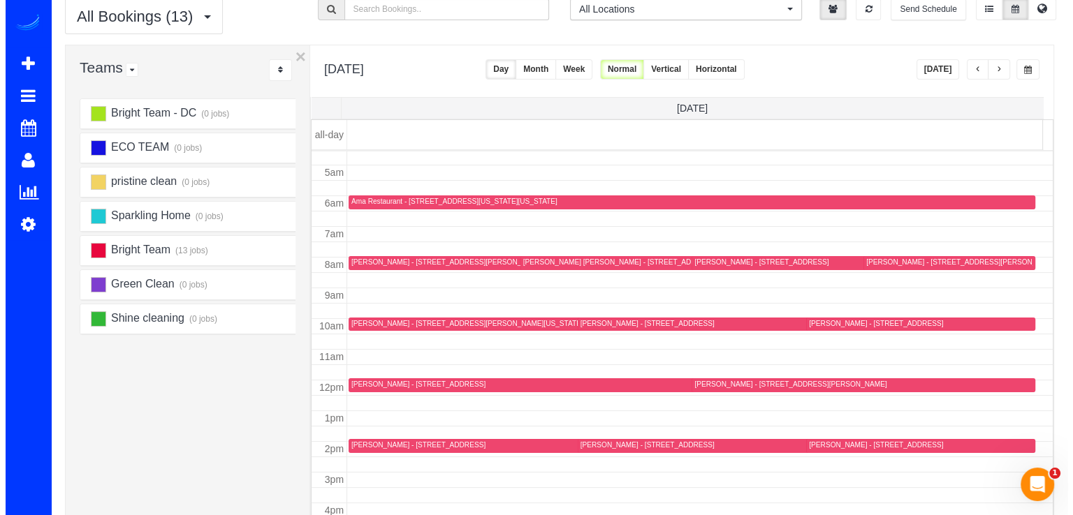
scroll to position [70, 0]
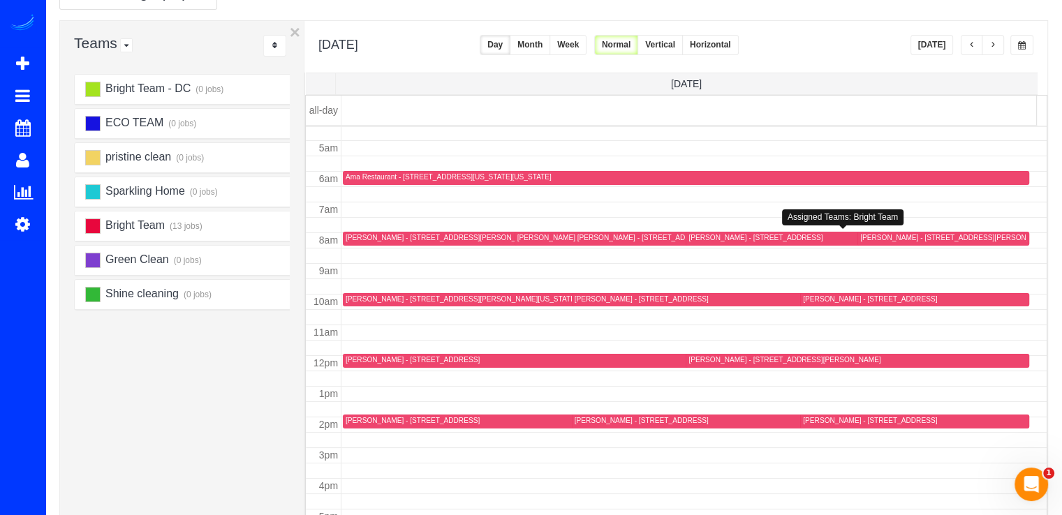
click at [709, 235] on div "Linda Bambrick - 13221 Oakland Hills Blvd Apt 403, Germantown, MD 20874" at bounding box center [756, 237] width 134 height 9
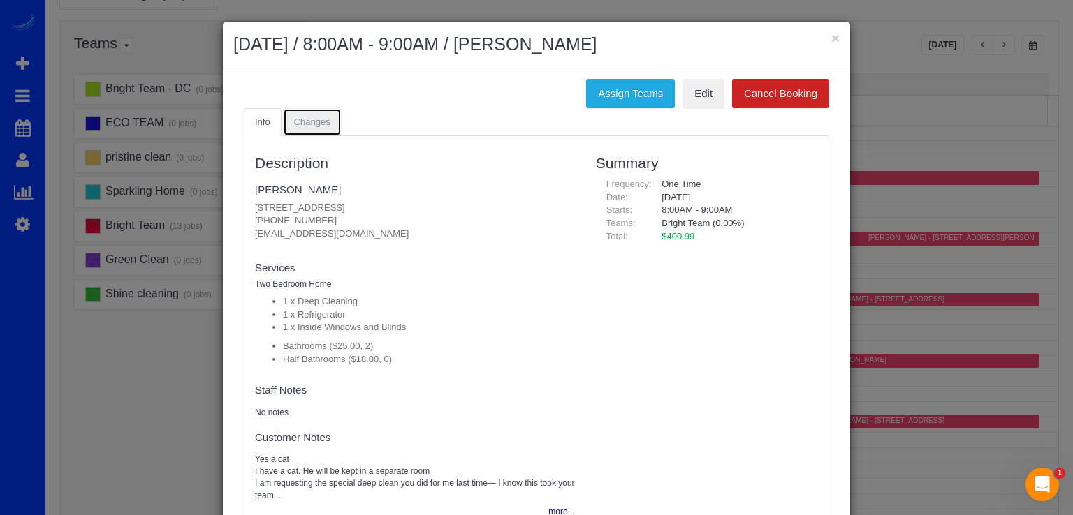
click at [305, 115] on link "Changes" at bounding box center [312, 122] width 59 height 29
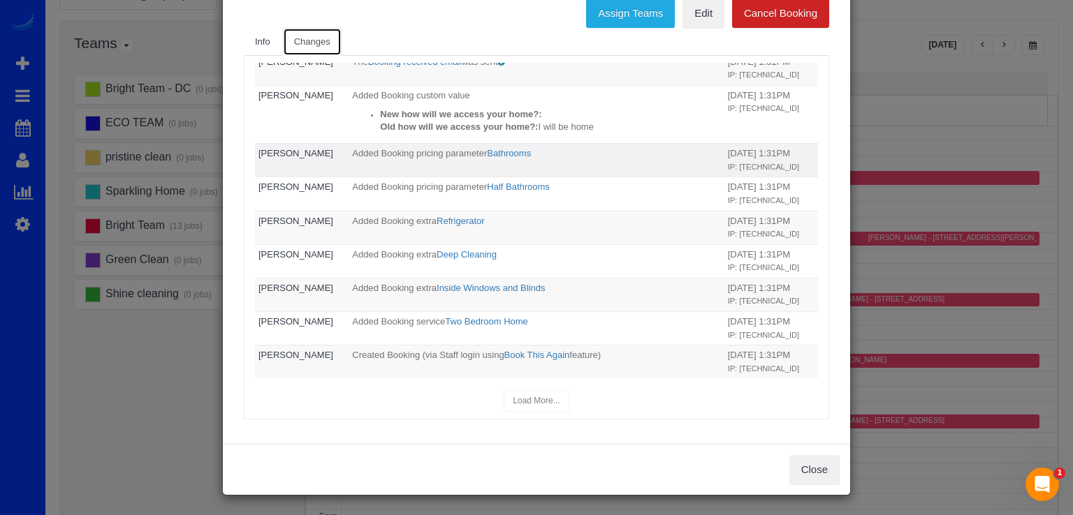
scroll to position [94, 0]
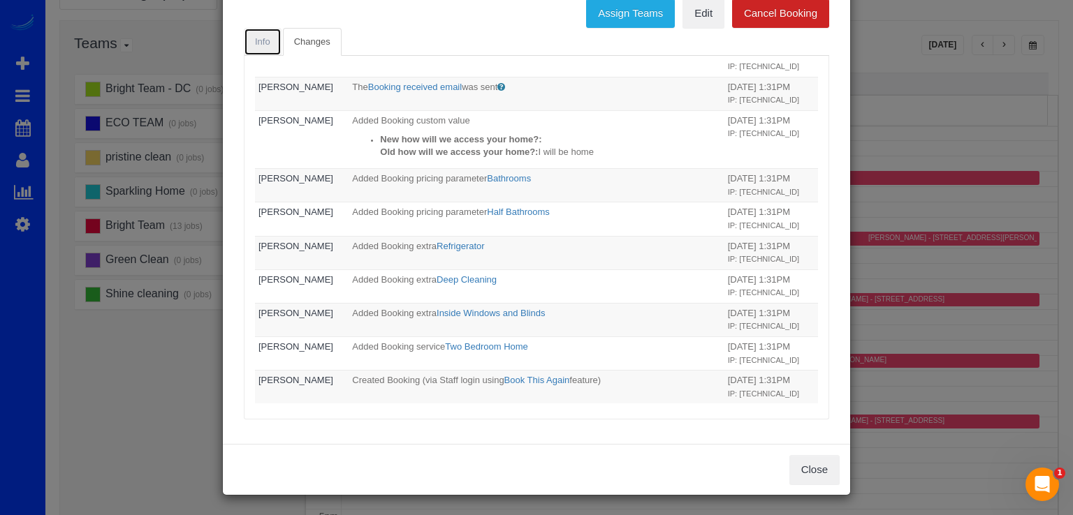
click at [268, 54] on link "Info" at bounding box center [263, 42] width 38 height 29
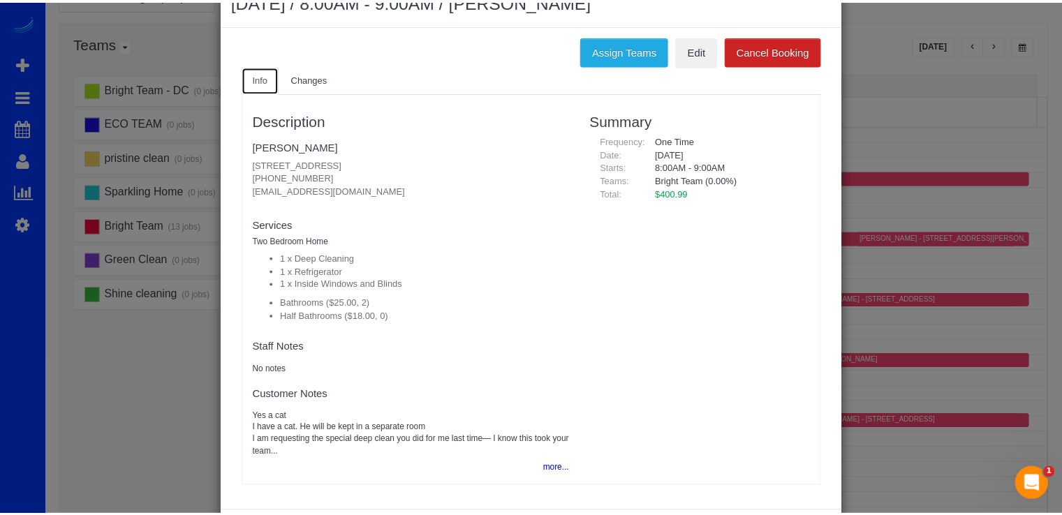
scroll to position [10, 0]
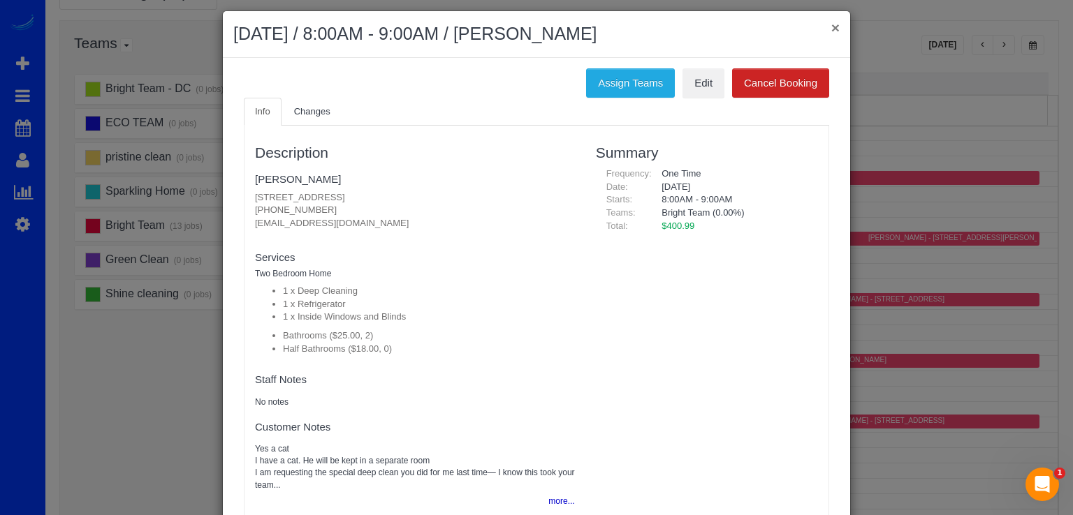
click at [831, 29] on button "×" at bounding box center [835, 27] width 8 height 15
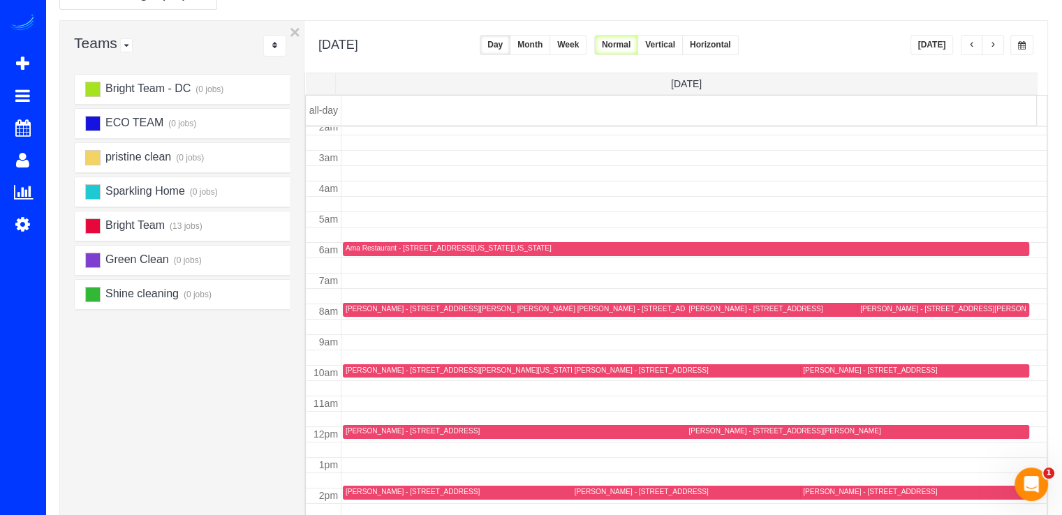
scroll to position [0, 0]
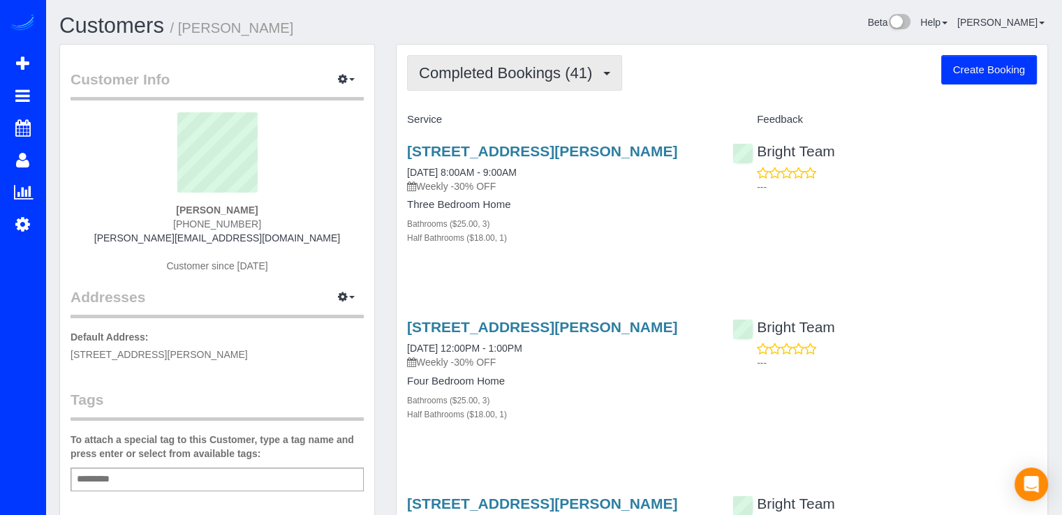
click at [545, 82] on button "Completed Bookings (41)" at bounding box center [514, 73] width 215 height 36
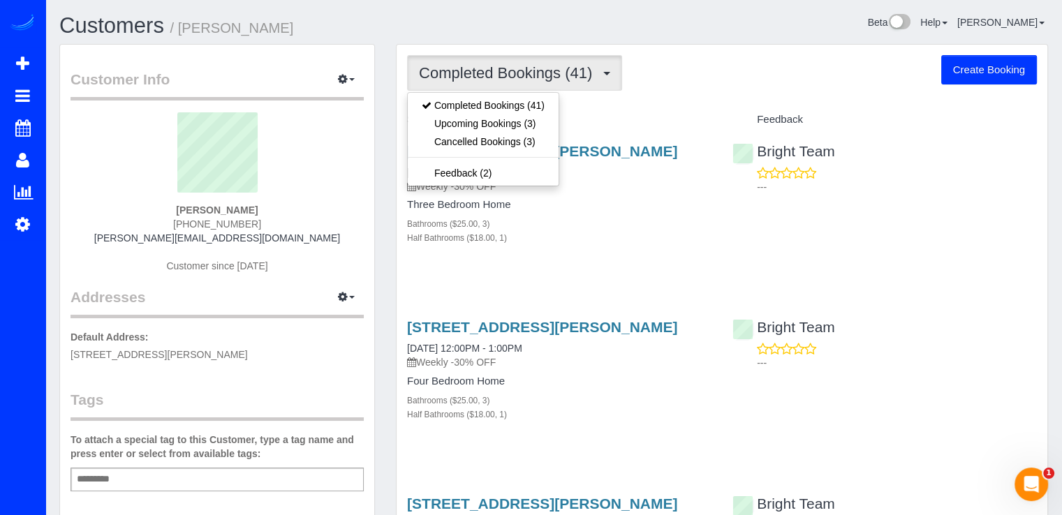
click at [652, 80] on div "Completed Bookings (41) Completed Bookings (41) Upcoming Bookings (3) Cancelled…" at bounding box center [722, 73] width 630 height 36
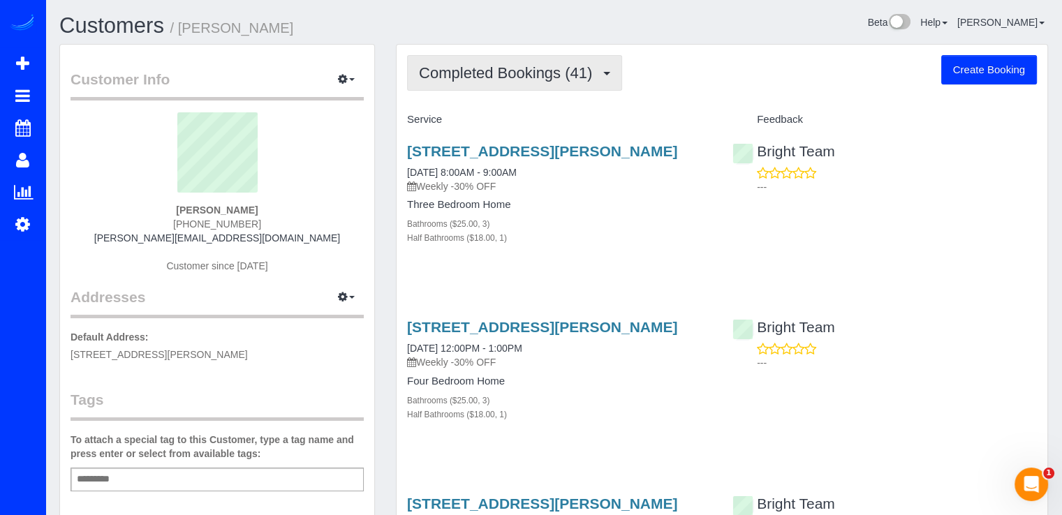
drag, startPoint x: 554, startPoint y: 62, endPoint x: 556, endPoint y: 73, distance: 11.3
click at [554, 62] on button "Completed Bookings (41)" at bounding box center [514, 73] width 215 height 36
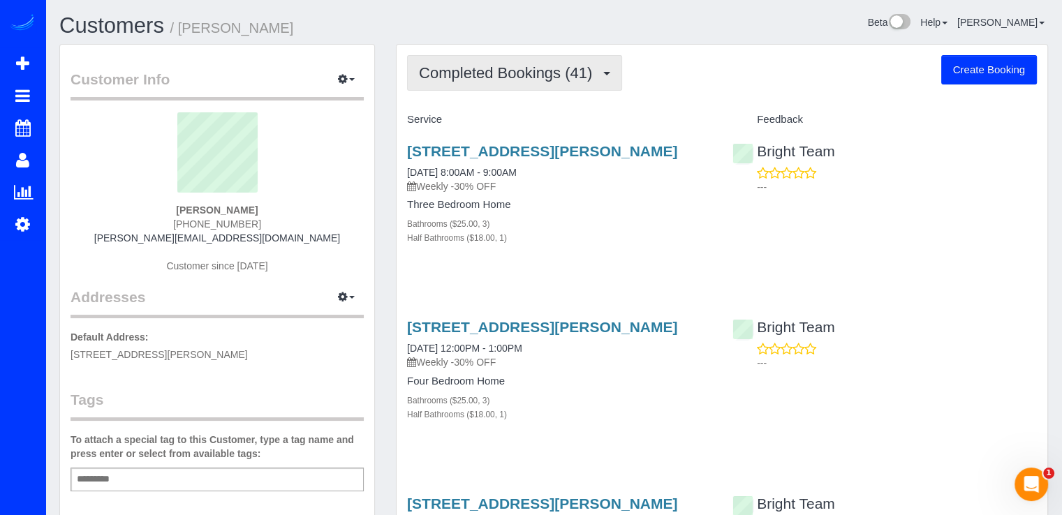
click at [590, 66] on span "Completed Bookings (41)" at bounding box center [509, 72] width 180 height 17
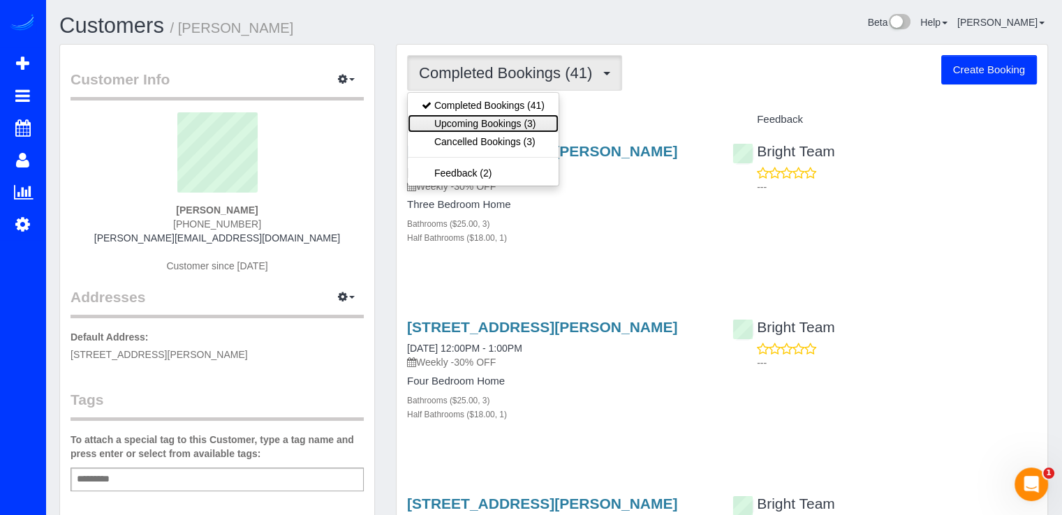
click at [539, 116] on link "Upcoming Bookings (3)" at bounding box center [483, 124] width 151 height 18
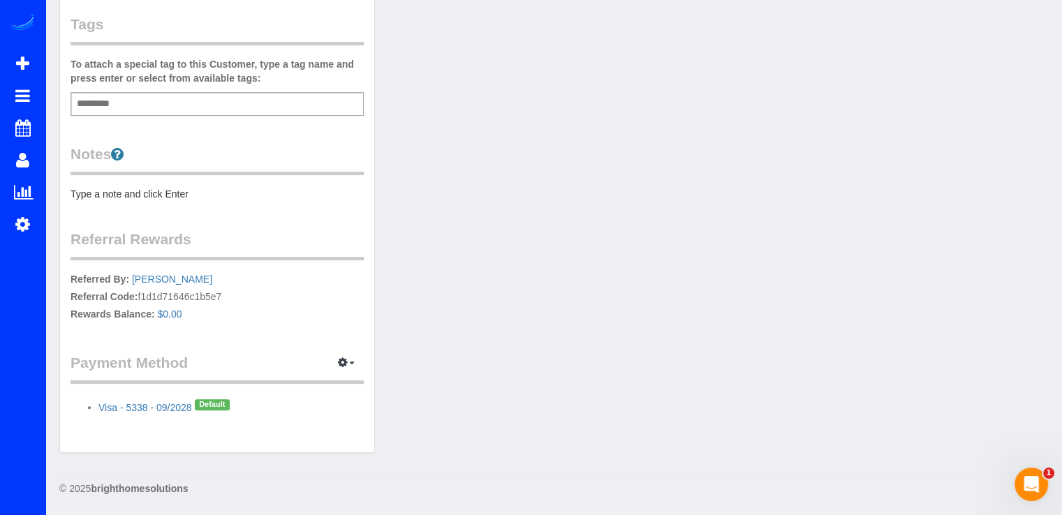
scroll to position [27, 0]
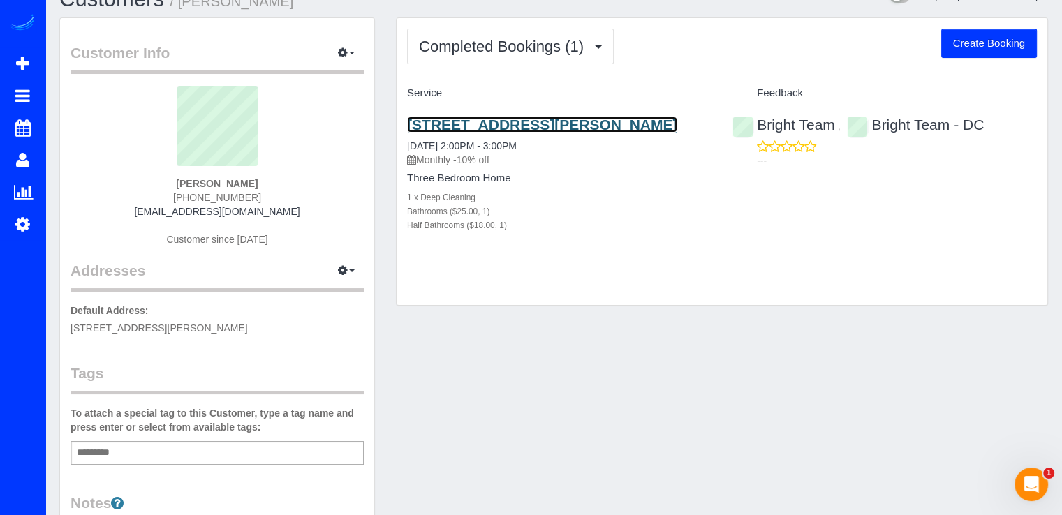
click at [534, 122] on link "[STREET_ADDRESS][PERSON_NAME]" at bounding box center [542, 125] width 270 height 16
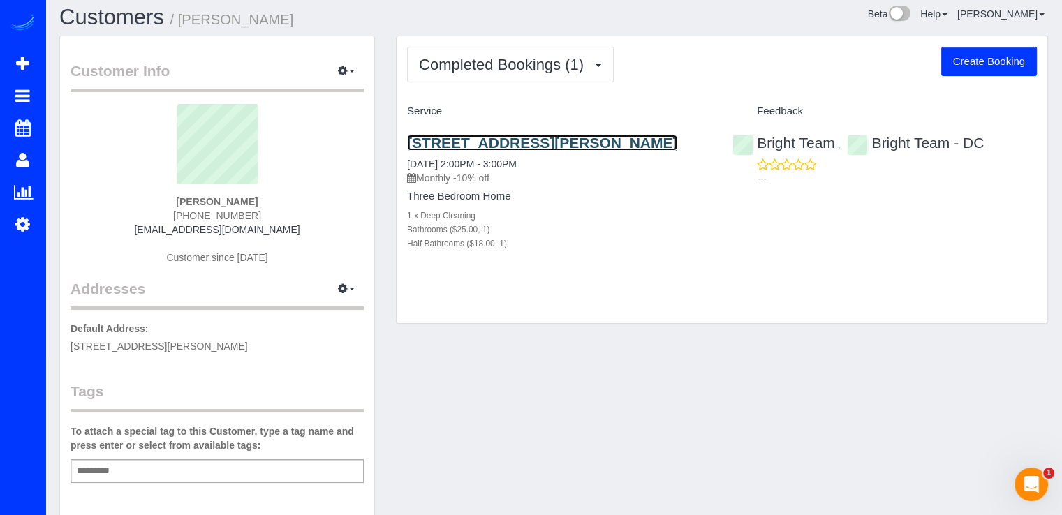
scroll to position [0, 0]
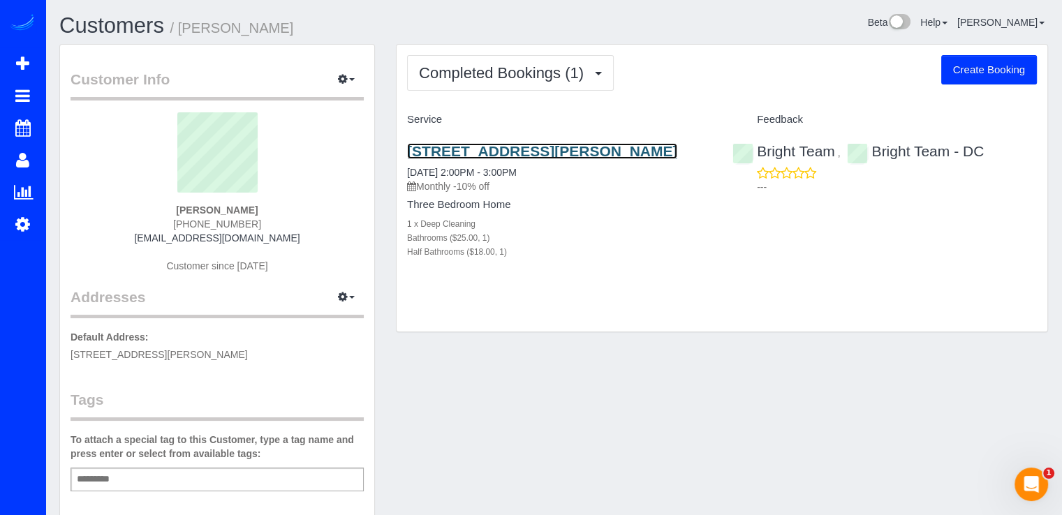
click at [517, 147] on link "[STREET_ADDRESS][PERSON_NAME]" at bounding box center [542, 151] width 270 height 16
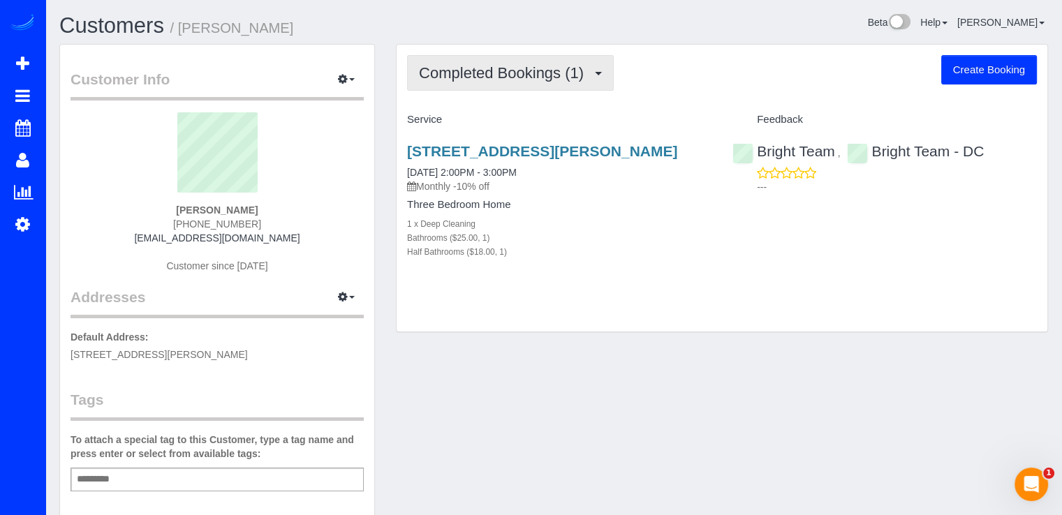
click at [564, 70] on span "Completed Bookings (1)" at bounding box center [505, 72] width 172 height 17
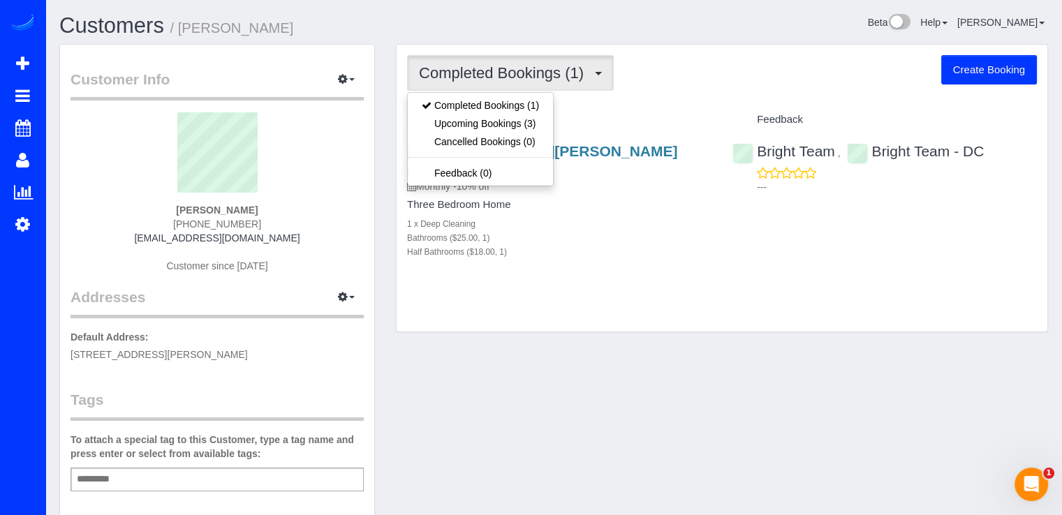
click at [597, 93] on div "Completed Bookings (1) Completed Bookings (1) Upcoming Bookings (3) Cancelled B…" at bounding box center [722, 189] width 651 height 288
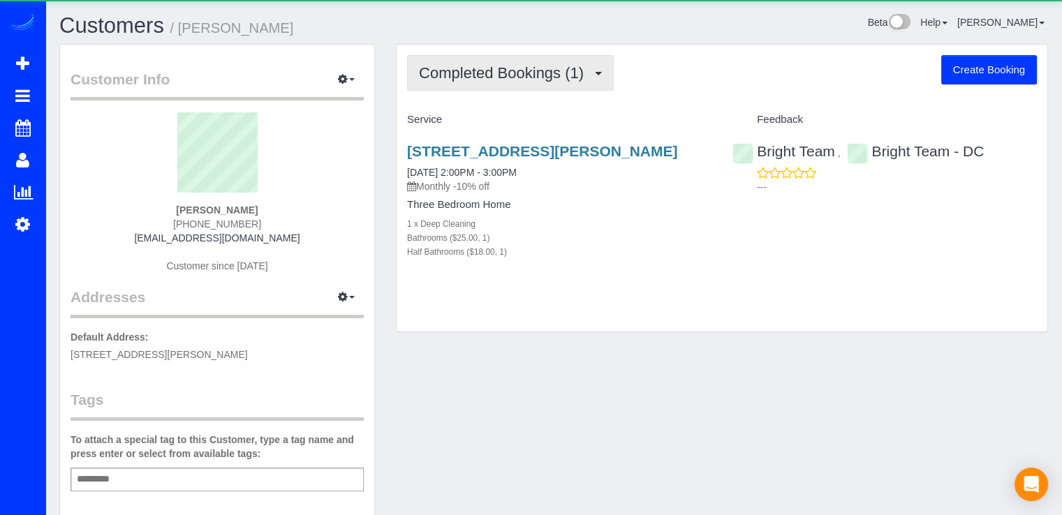
click at [453, 67] on span "Completed Bookings (1)" at bounding box center [505, 72] width 172 height 17
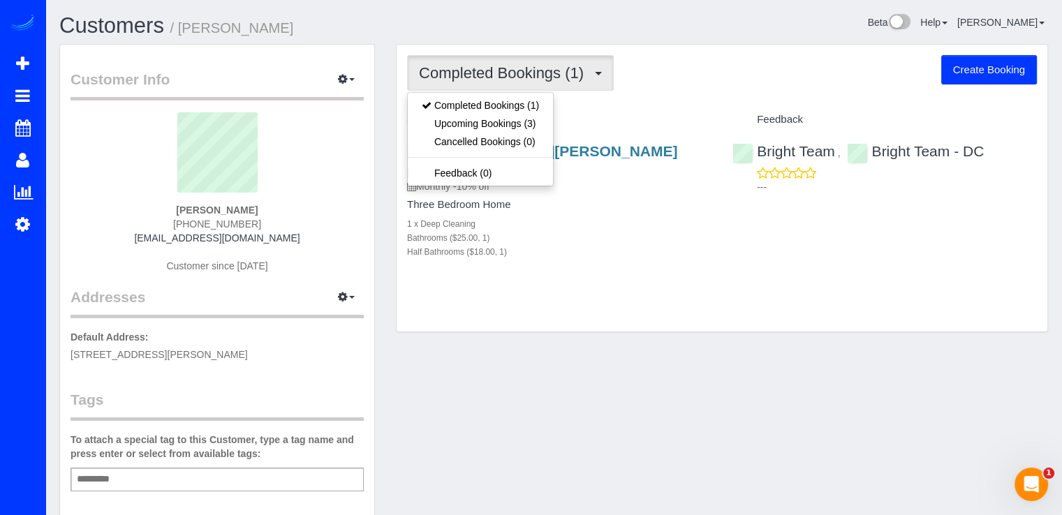
click at [657, 61] on div "Completed Bookings (1) Completed Bookings (1) Upcoming Bookings (3) Cancelled B…" at bounding box center [722, 73] width 630 height 36
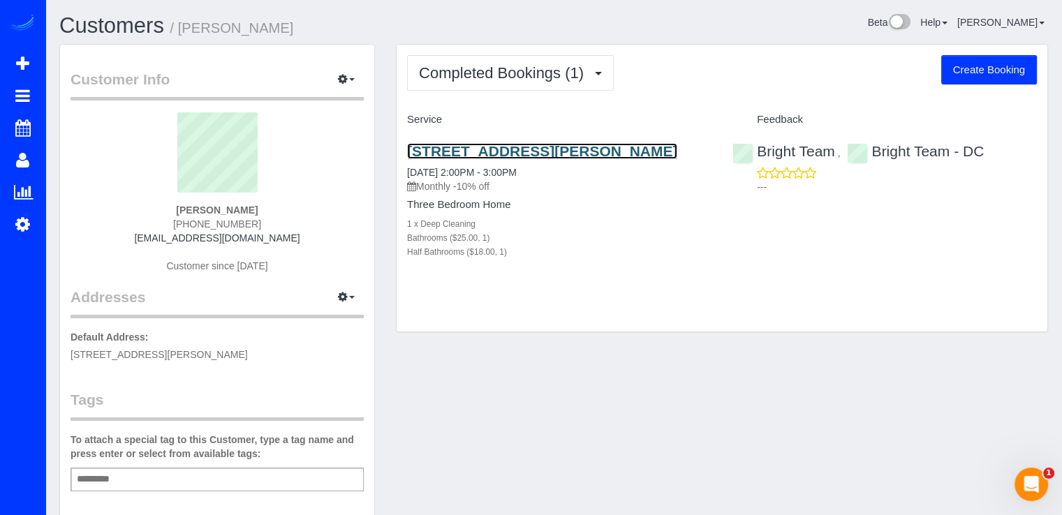
click at [451, 152] on link "[STREET_ADDRESS][PERSON_NAME]" at bounding box center [542, 151] width 270 height 16
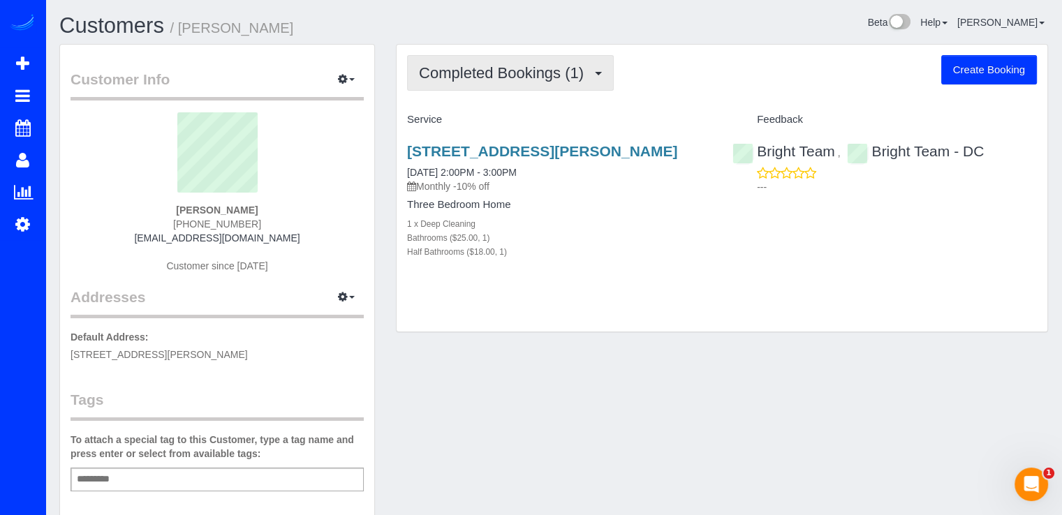
click at [538, 79] on span "Completed Bookings (1)" at bounding box center [505, 72] width 172 height 17
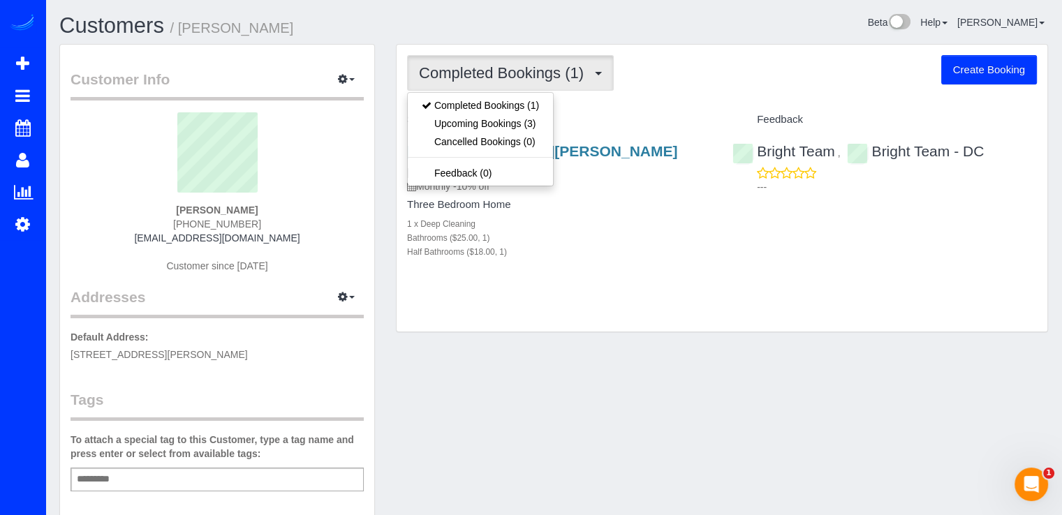
click at [617, 73] on div "Completed Bookings (1) Completed Bookings (1) Upcoming Bookings (3) Cancelled B…" at bounding box center [722, 73] width 630 height 36
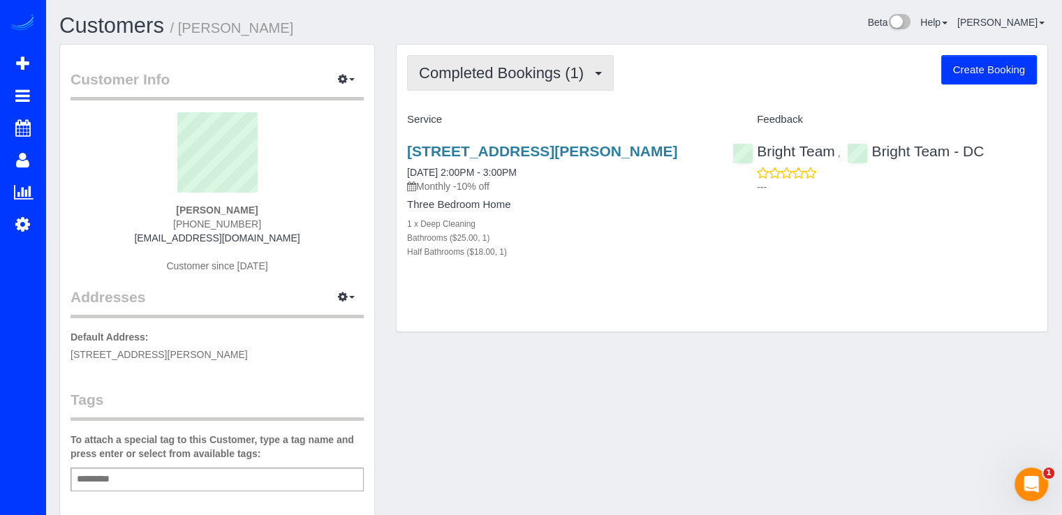
click at [545, 75] on span "Completed Bookings (1)" at bounding box center [505, 72] width 172 height 17
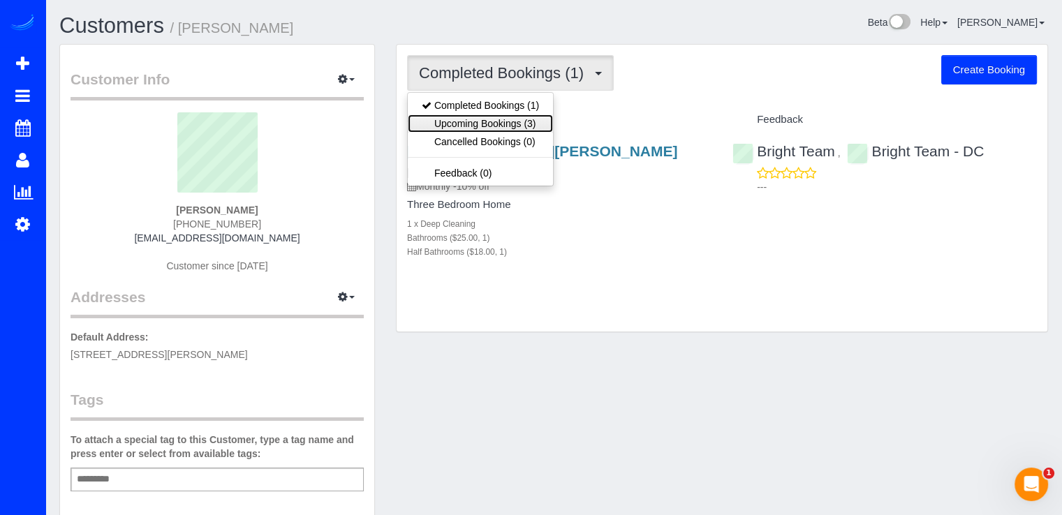
click at [507, 128] on link "Upcoming Bookings (3)" at bounding box center [480, 124] width 145 height 18
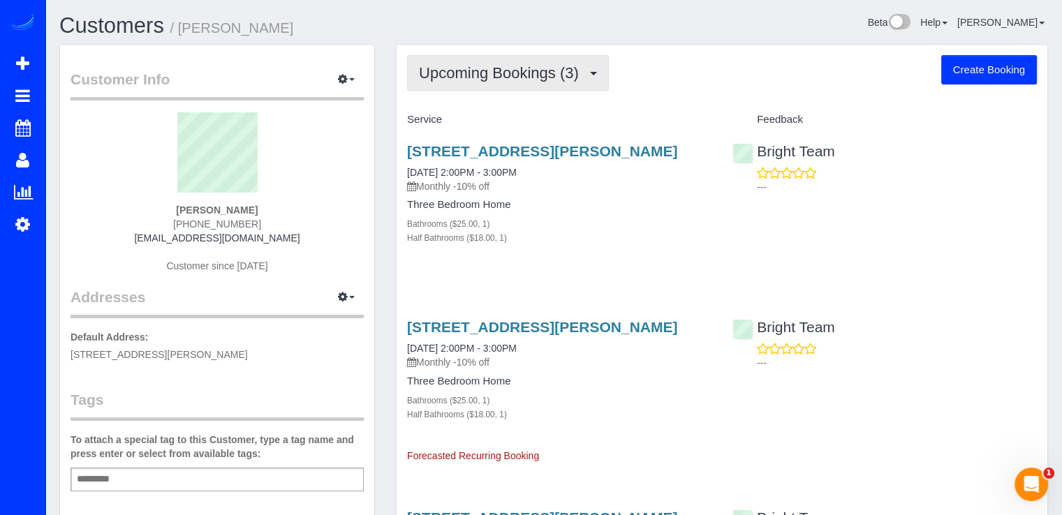
click at [572, 73] on span "Upcoming Bookings (3)" at bounding box center [502, 72] width 167 height 17
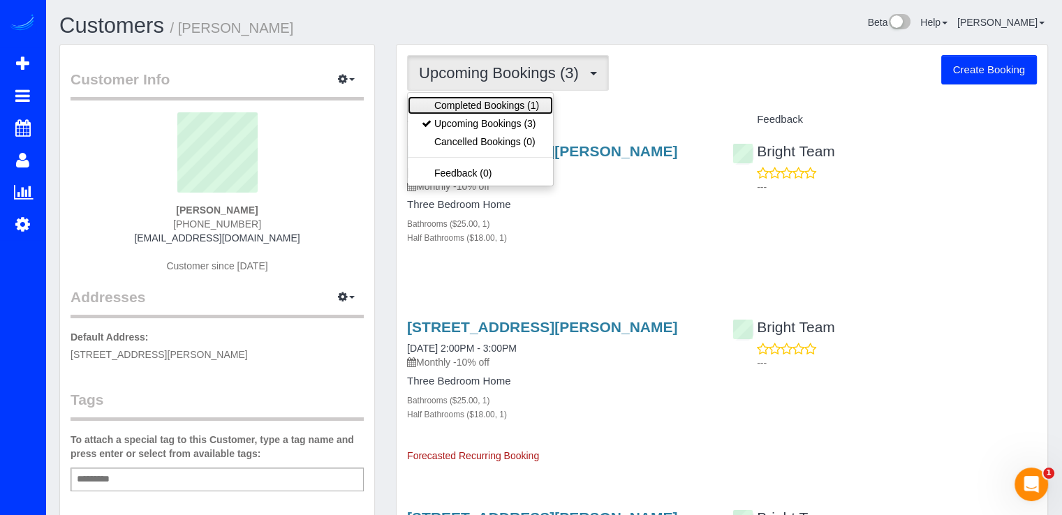
click at [537, 110] on link "Completed Bookings (1)" at bounding box center [480, 105] width 145 height 18
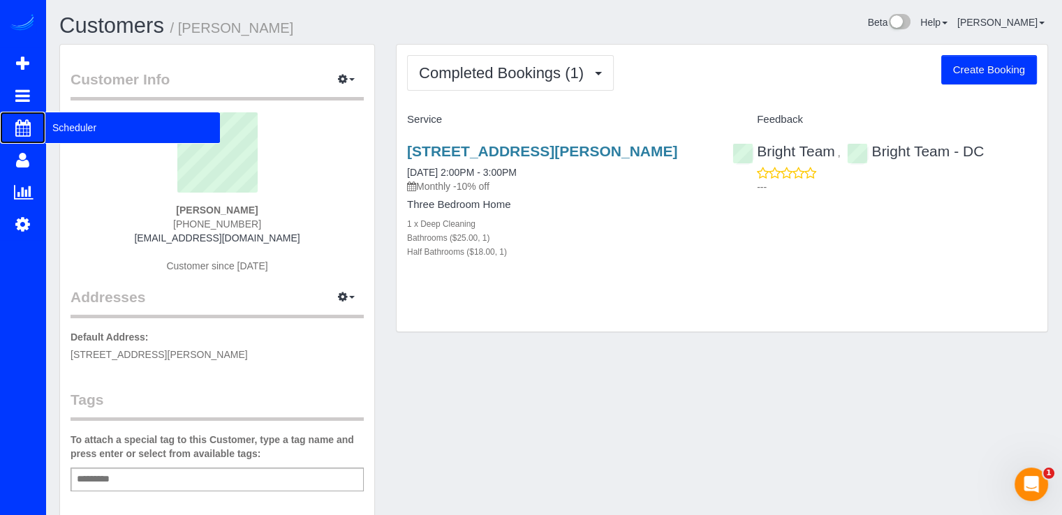
click at [64, 128] on span "Scheduler" at bounding box center [132, 128] width 175 height 32
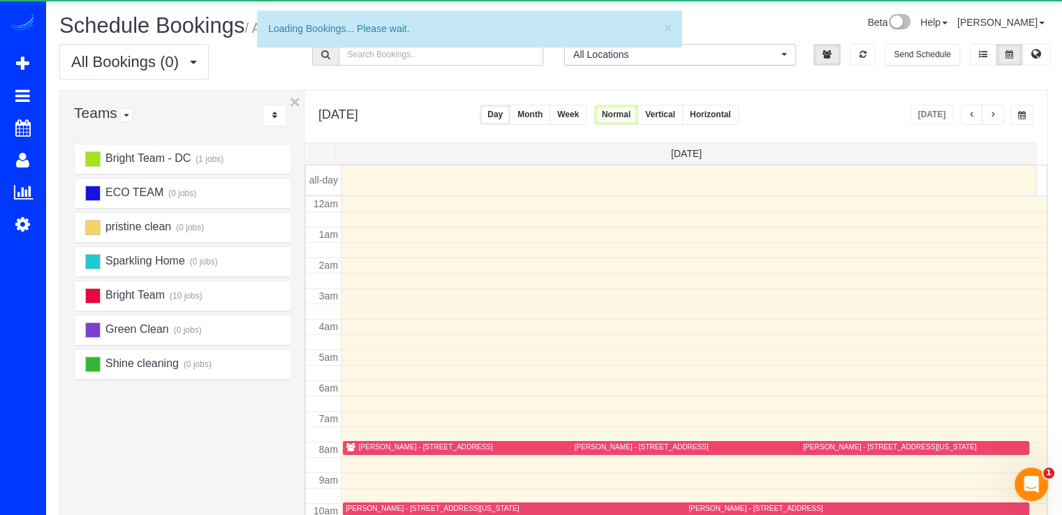
scroll to position [184, 0]
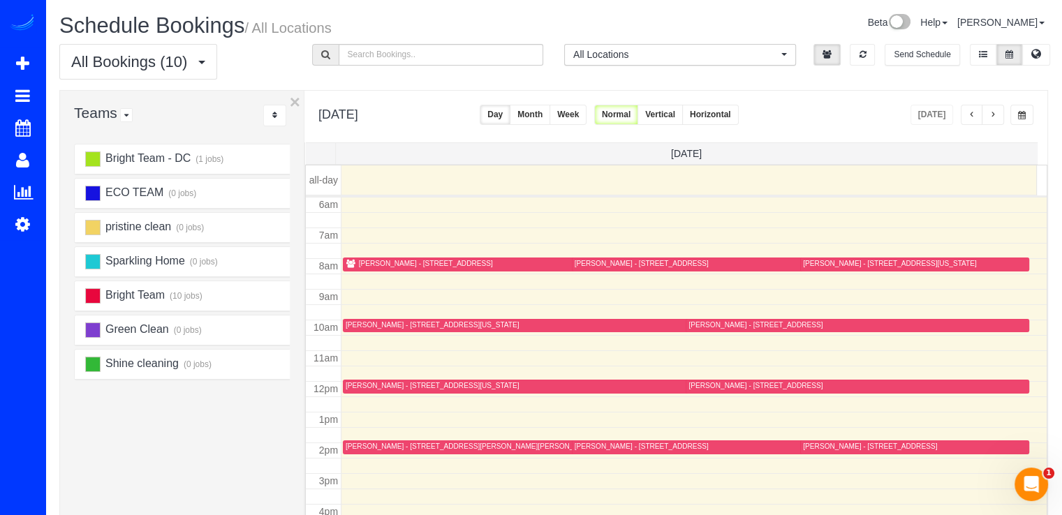
click at [992, 122] on button "button" at bounding box center [993, 115] width 22 height 20
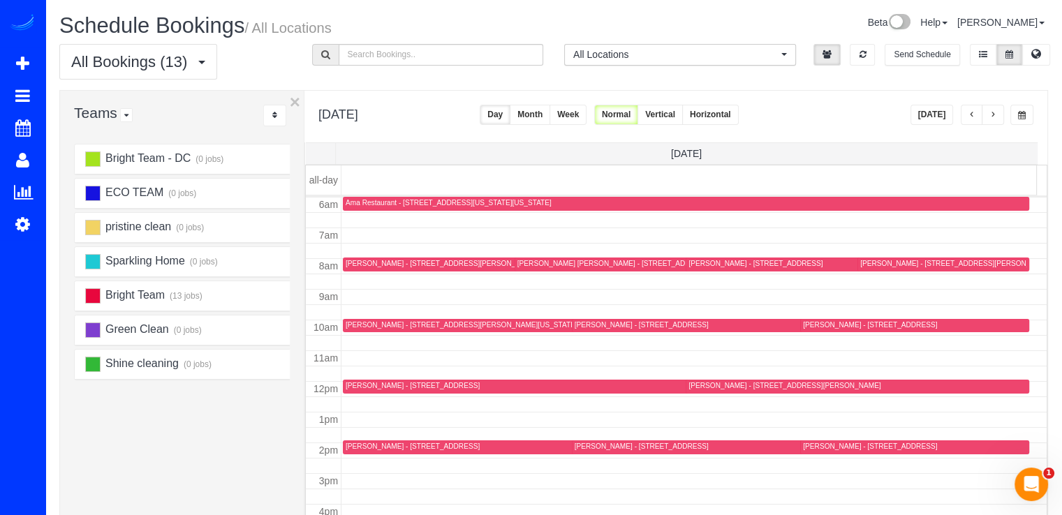
click at [998, 115] on button "button" at bounding box center [993, 115] width 22 height 20
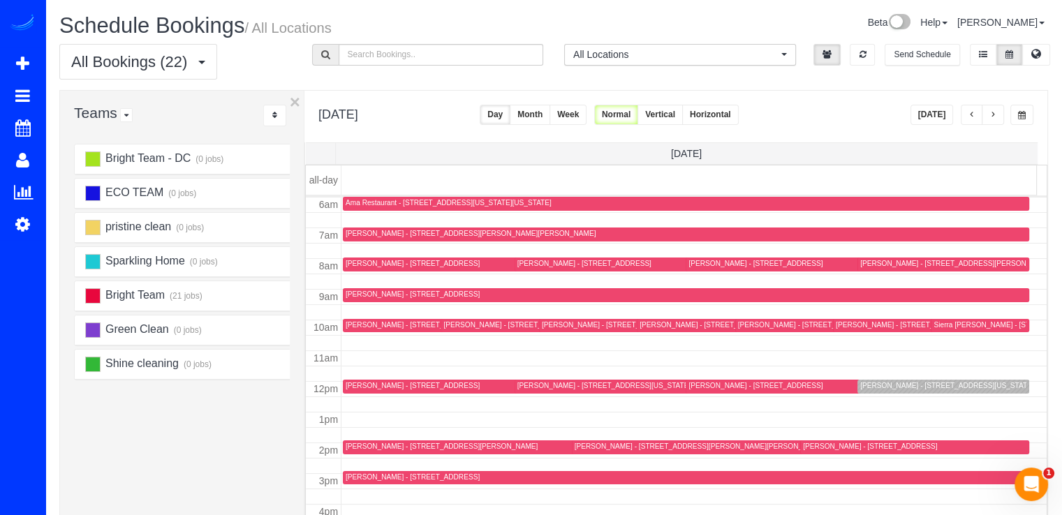
click at [860, 383] on div "Yadana Khin - 3401 38th St Nw, Apt 220, Washington, DC 20016" at bounding box center [946, 385] width 173 height 9
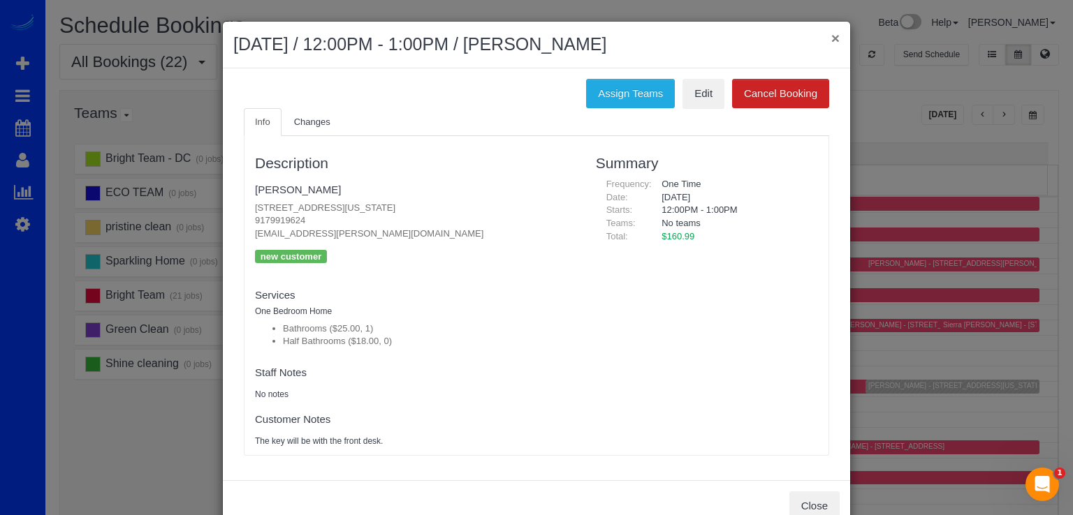
click at [831, 37] on button "×" at bounding box center [835, 38] width 8 height 15
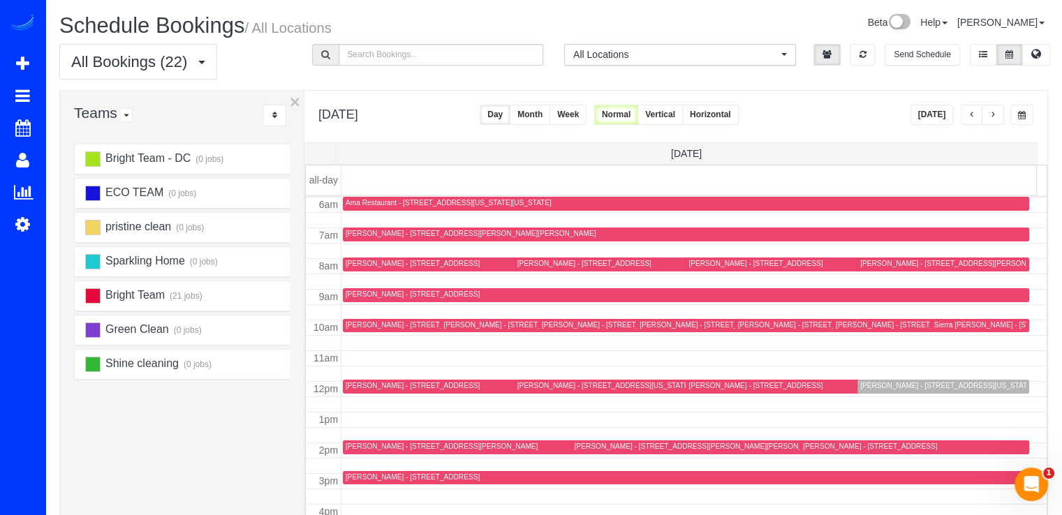
click at [975, 115] on span "button" at bounding box center [972, 115] width 7 height 8
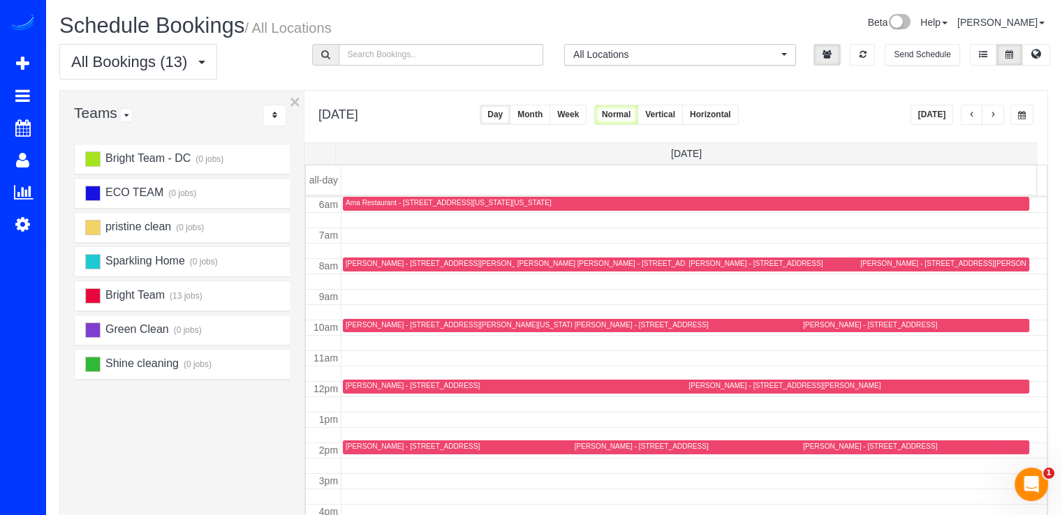
click at [997, 115] on span "button" at bounding box center [993, 115] width 7 height 8
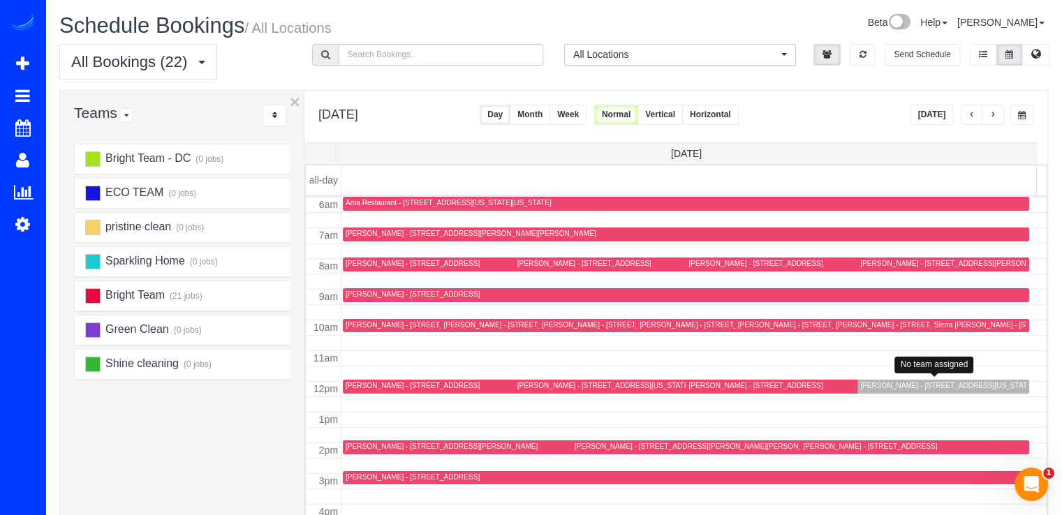
click at [874, 389] on div "Yadana Khin - 3401 38th St Nw, Apt 220, Washington, DC 20016" at bounding box center [943, 386] width 166 height 10
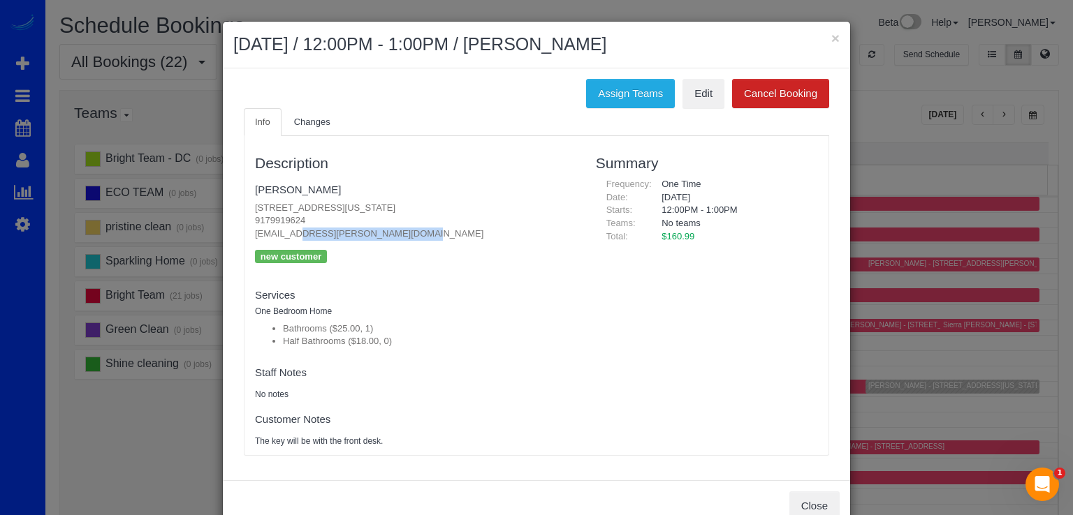
drag, startPoint x: 246, startPoint y: 237, endPoint x: 380, endPoint y: 236, distance: 134.1
click at [380, 236] on div "Description Yadana Khin 3401 38th St Nw, Apt 220, Washington, DC 20016 91799196…" at bounding box center [414, 295] width 341 height 304
copy p "maxr.s.peterson@gmail.com"
click at [834, 39] on button "×" at bounding box center [835, 38] width 8 height 15
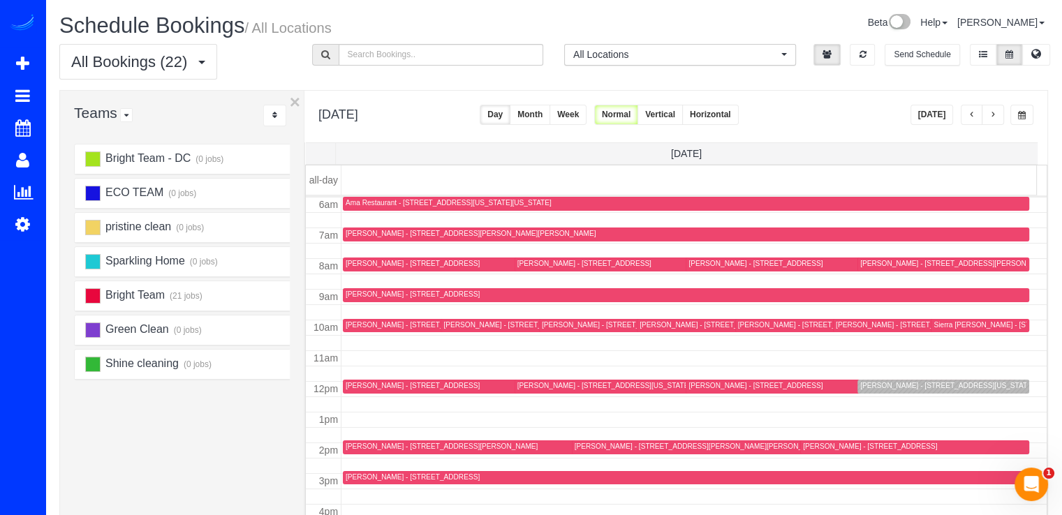
click at [359, 441] on div at bounding box center [564, 448] width 443 height 14
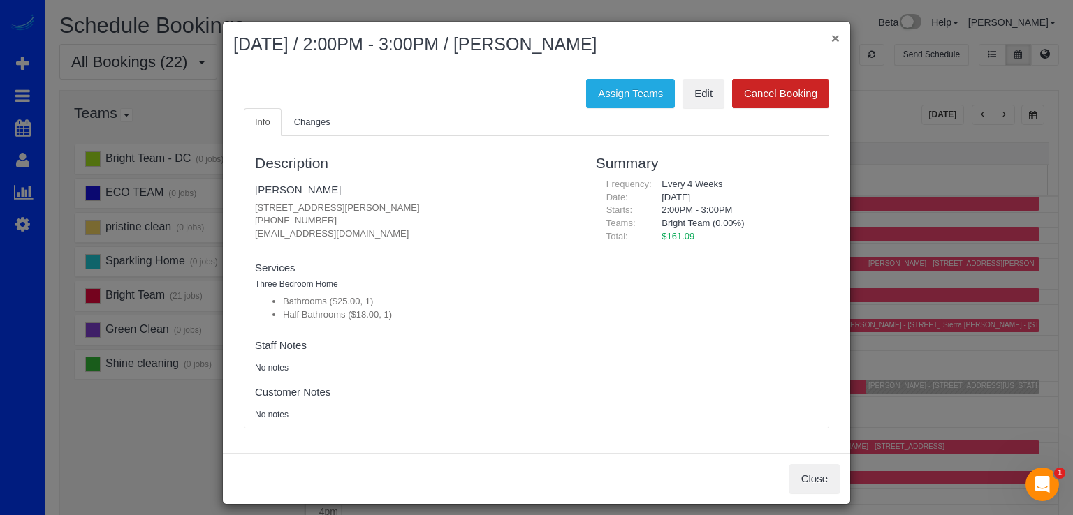
click at [831, 31] on button "×" at bounding box center [835, 38] width 8 height 15
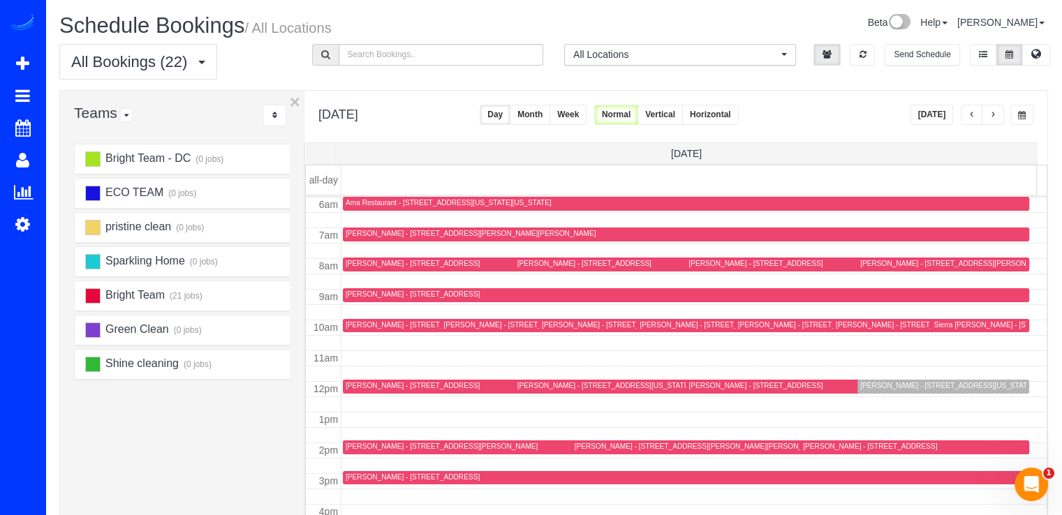
click at [976, 119] on button "button" at bounding box center [972, 115] width 22 height 20
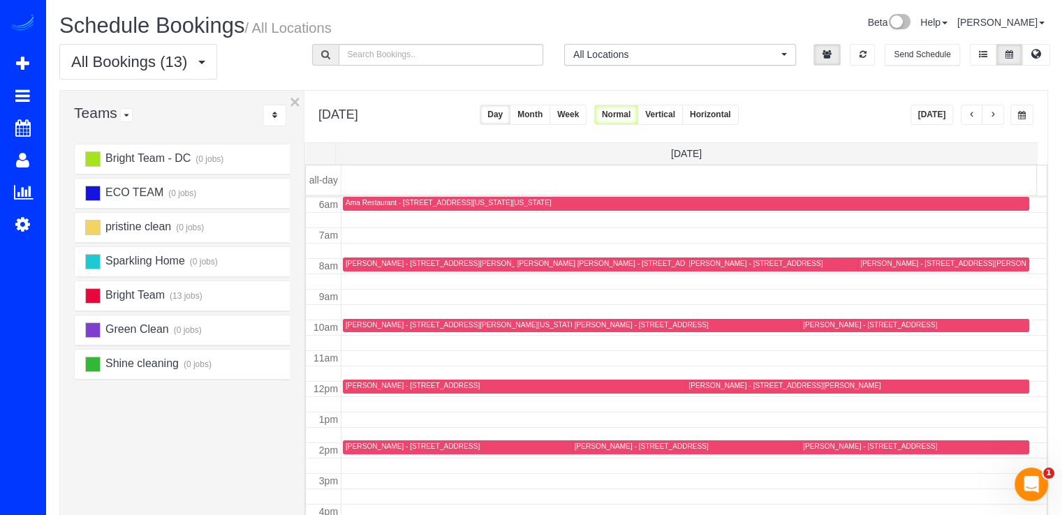
click at [997, 118] on button "button" at bounding box center [993, 115] width 22 height 20
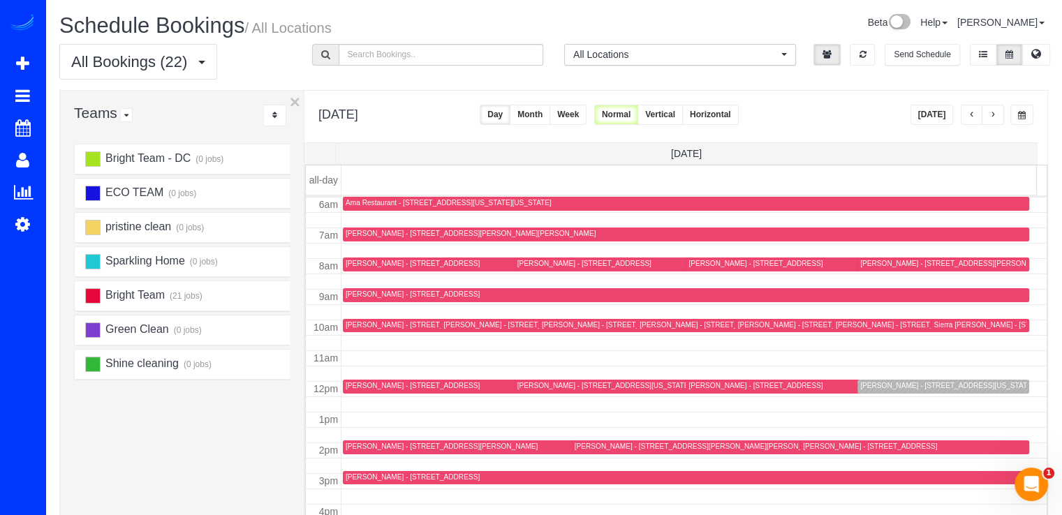
click at [967, 112] on button "button" at bounding box center [972, 115] width 22 height 20
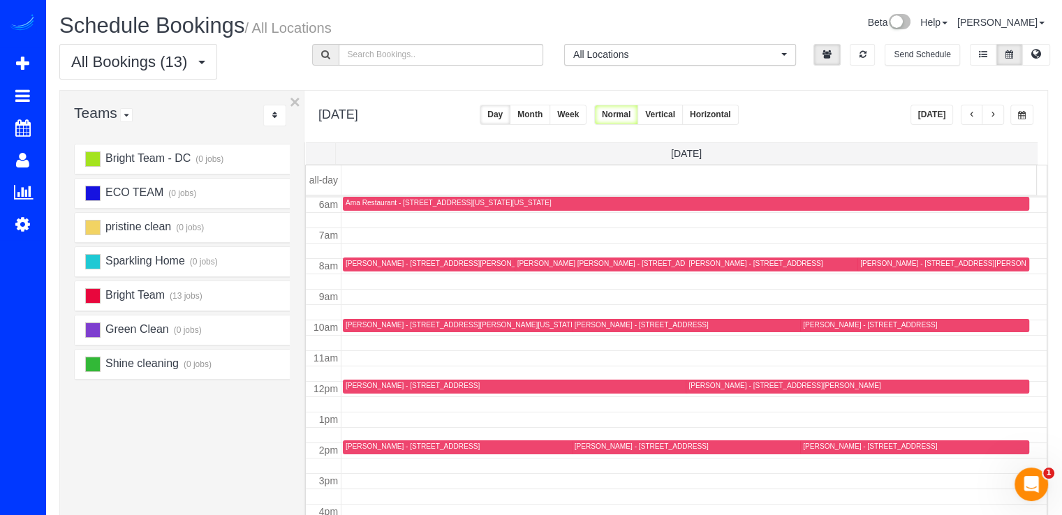
click at [995, 114] on span "button" at bounding box center [993, 115] width 7 height 8
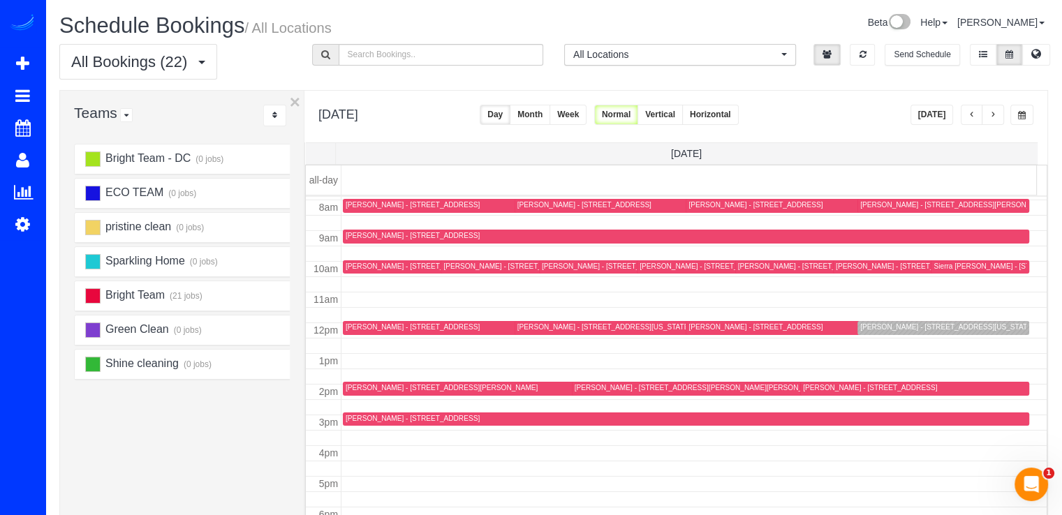
scroll to position [208, 0]
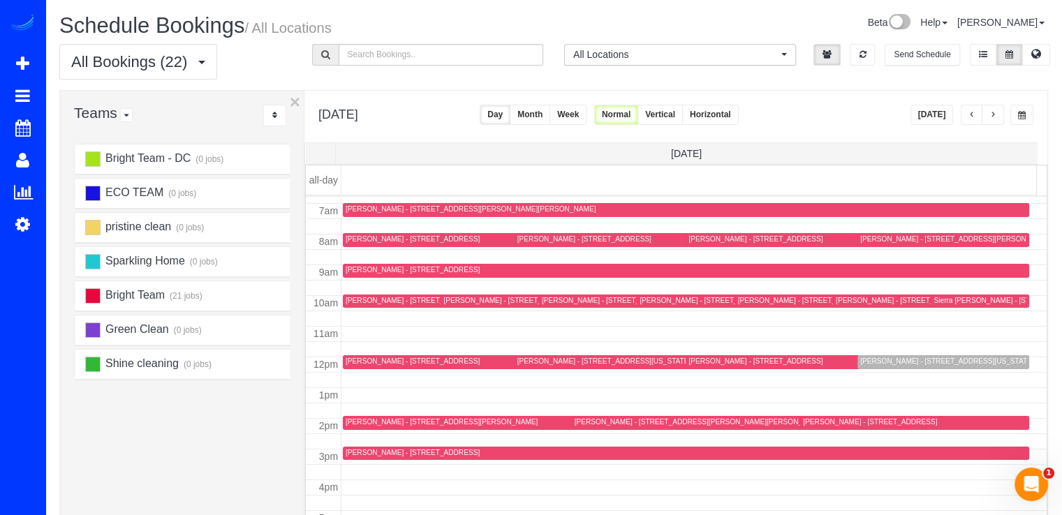
drag, startPoint x: 73, startPoint y: 186, endPoint x: 288, endPoint y: 38, distance: 260.7
click at [72, 186] on link "Customers" at bounding box center [132, 191] width 175 height 28
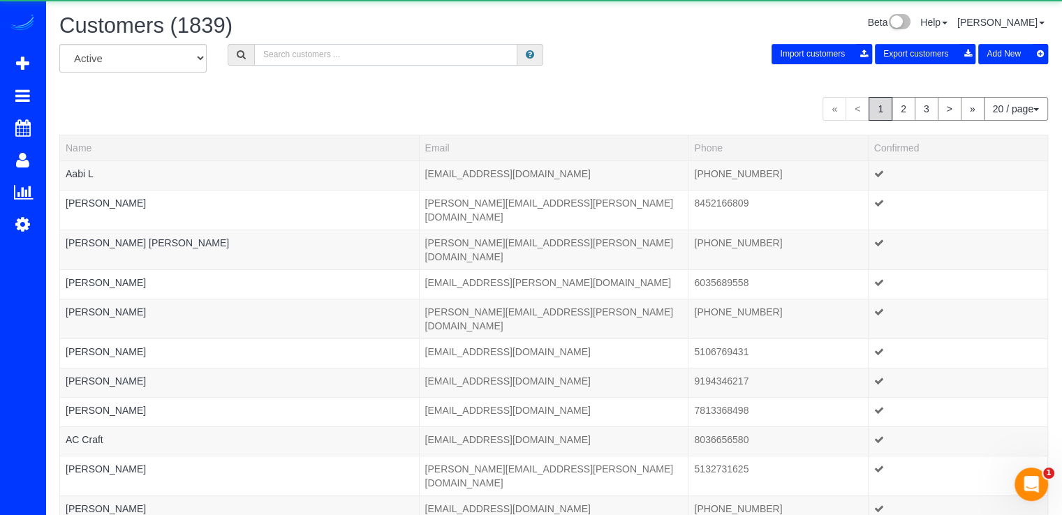
click at [324, 57] on input "text" at bounding box center [385, 55] width 263 height 22
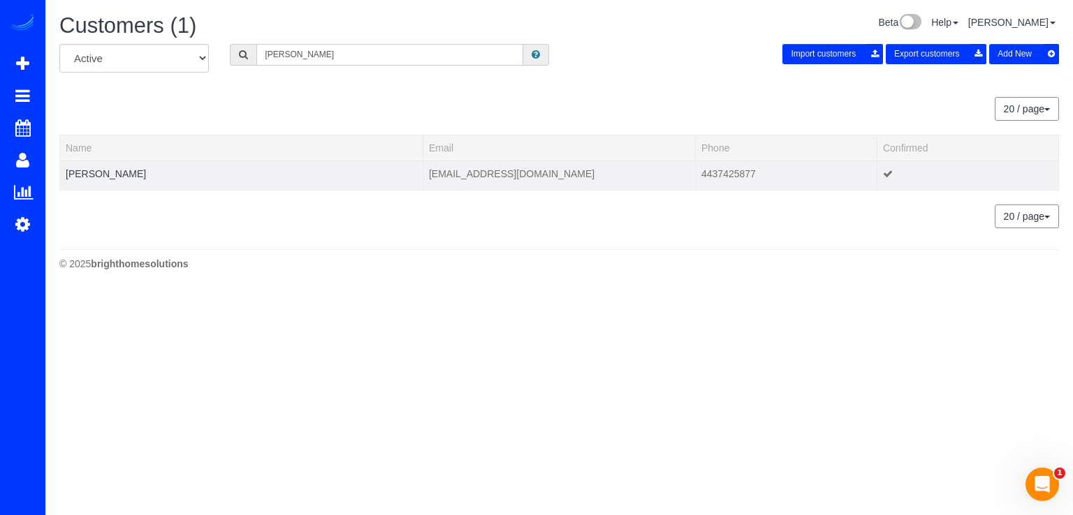
type input "linda b"
click at [95, 178] on td "Linda Bambrick" at bounding box center [241, 175] width 363 height 29
click at [96, 172] on link "Linda Bambrick" at bounding box center [106, 173] width 80 height 11
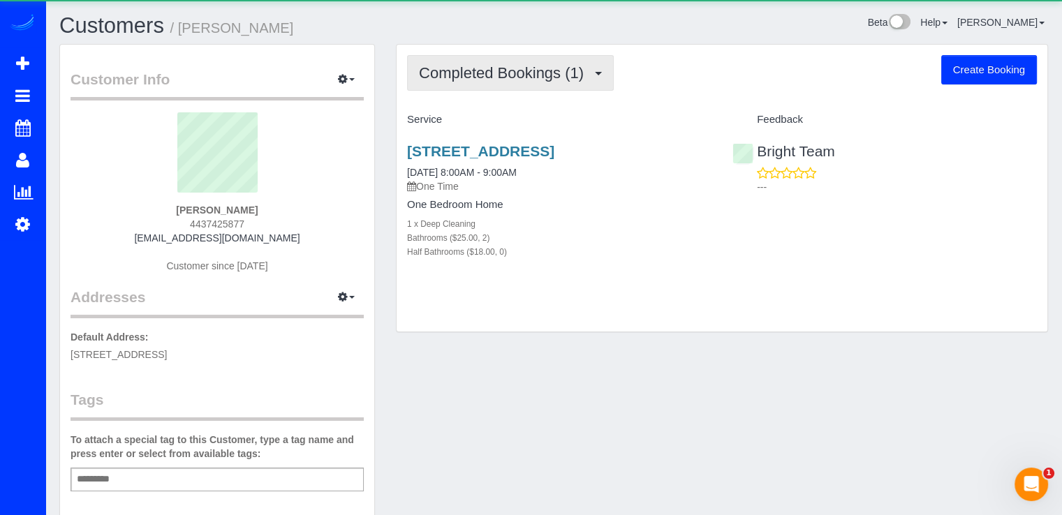
click at [475, 68] on span "Completed Bookings (1)" at bounding box center [505, 72] width 172 height 17
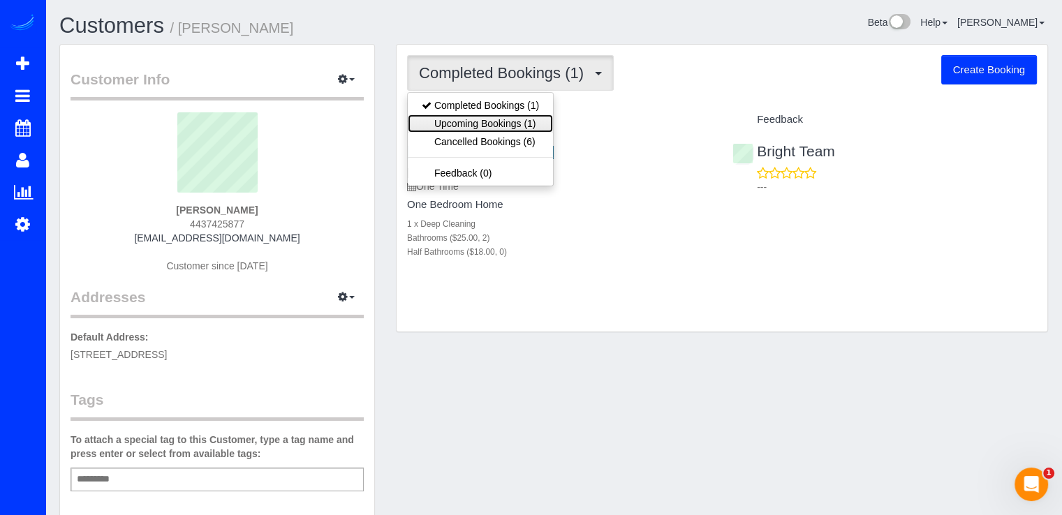
click at [508, 121] on link "Upcoming Bookings (1)" at bounding box center [480, 124] width 145 height 18
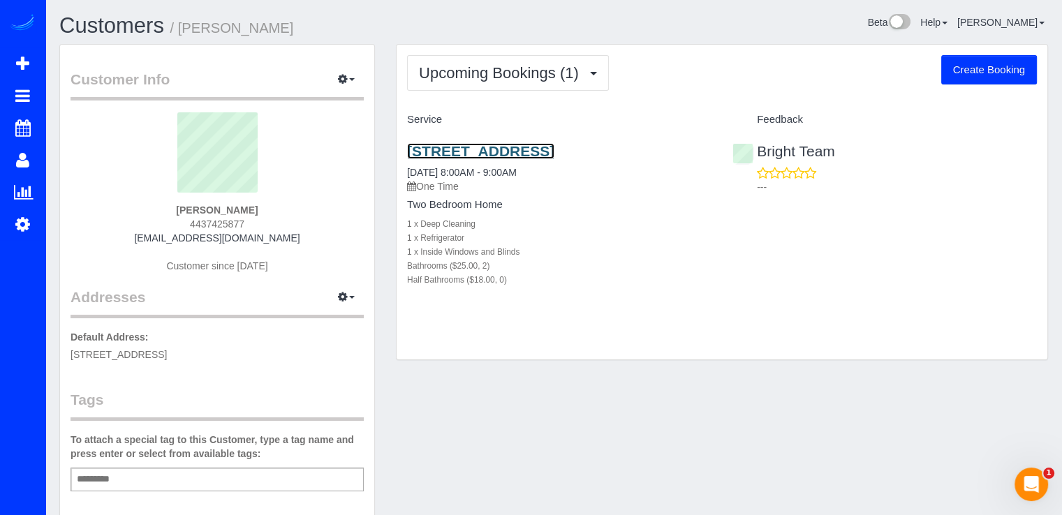
click at [481, 159] on link "13221 Oakland Hills Blvd Apt 403, Germantown, MD 20874" at bounding box center [480, 151] width 147 height 16
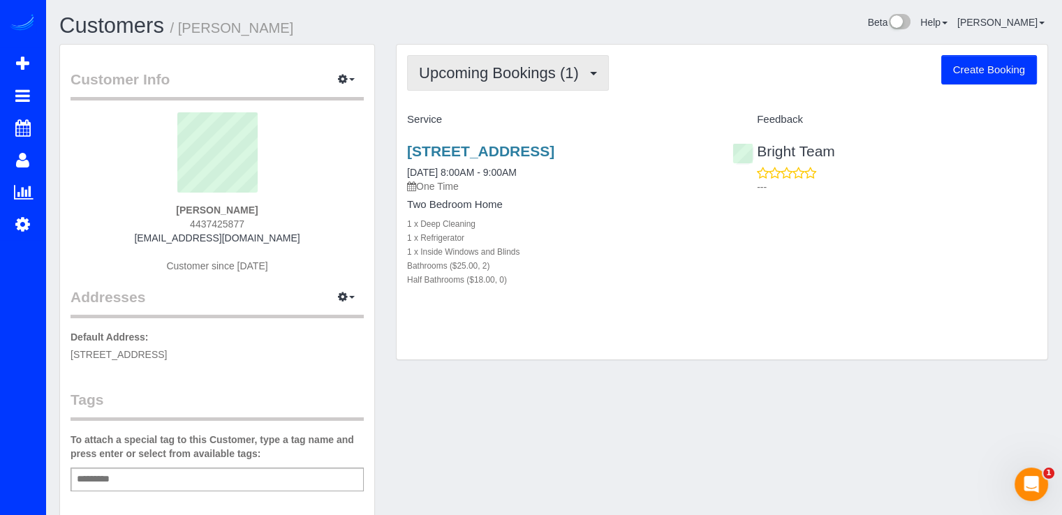
click at [474, 68] on span "Upcoming Bookings (1)" at bounding box center [502, 72] width 167 height 17
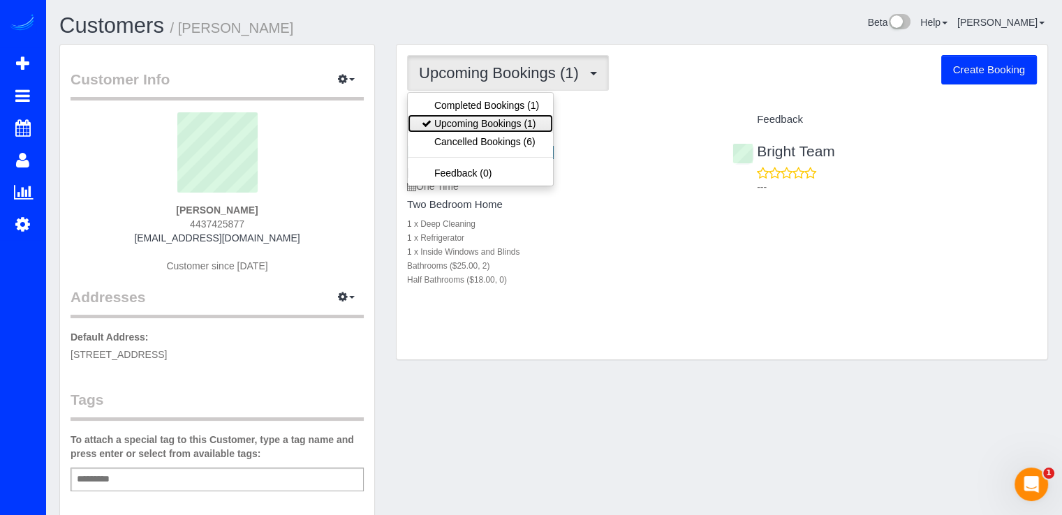
click at [489, 126] on link "Upcoming Bookings (1)" at bounding box center [480, 124] width 145 height 18
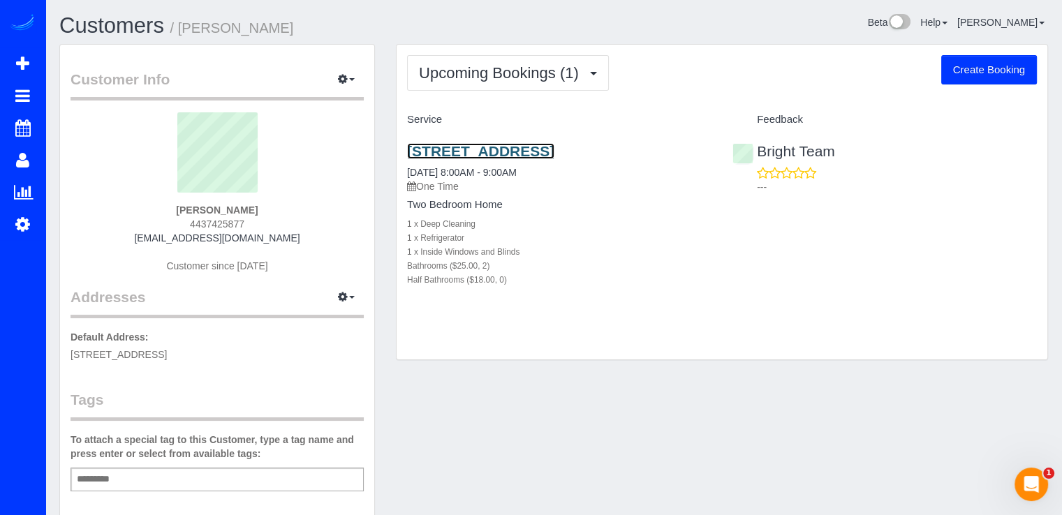
click at [473, 159] on link "13221 Oakland Hills Blvd Apt 403, Germantown, MD 20874" at bounding box center [480, 151] width 147 height 16
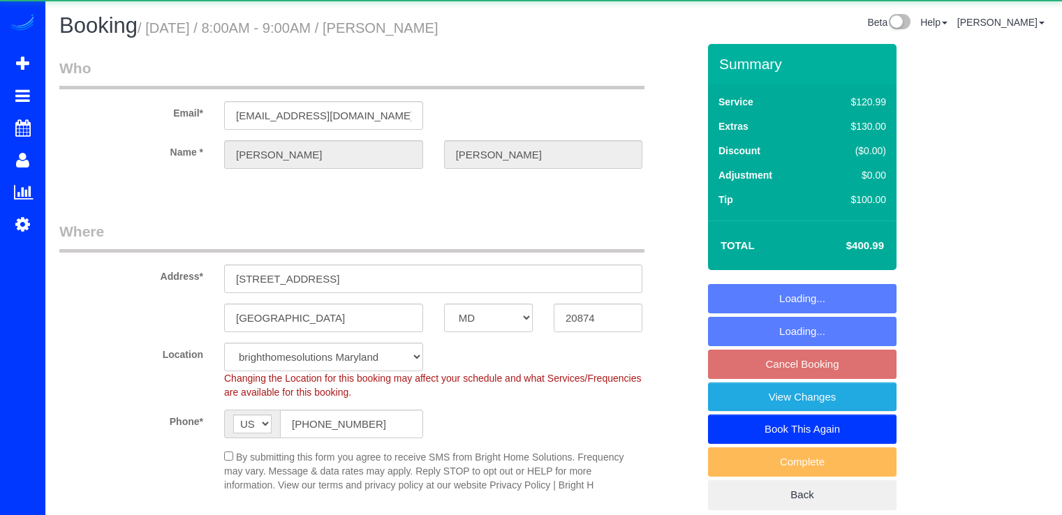
select select "MD"
select select "2"
select select "spot1"
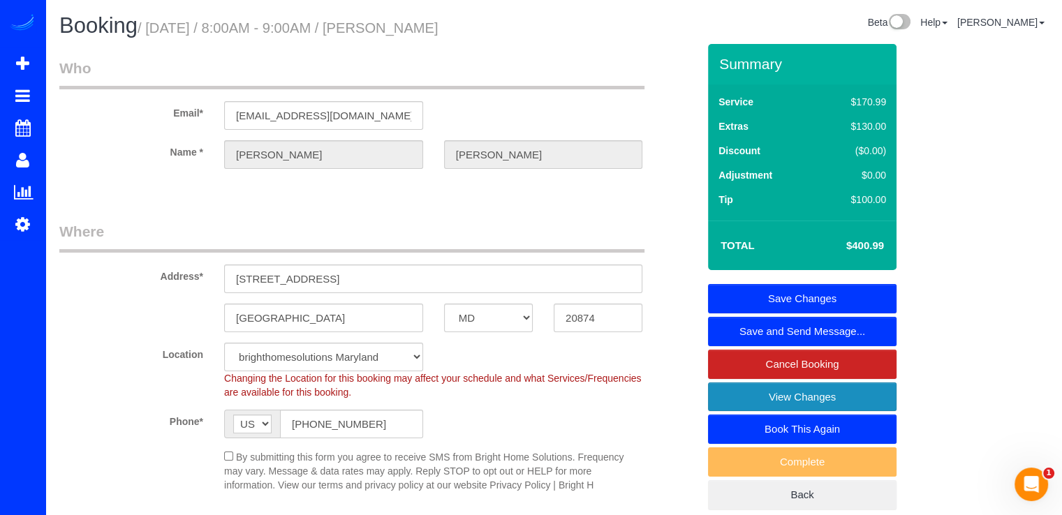
click at [724, 387] on link "View Changes" at bounding box center [802, 397] width 189 height 29
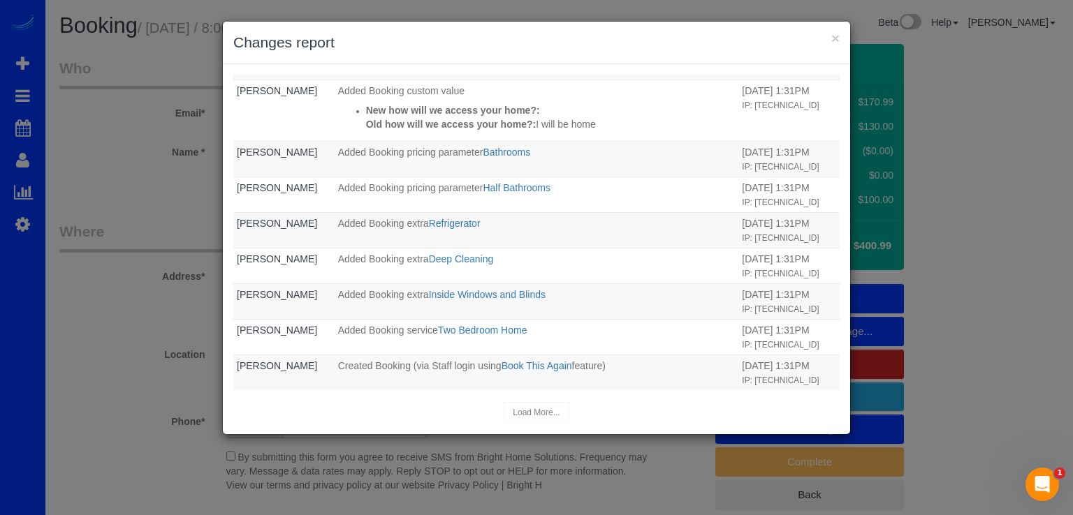
scroll to position [196, 0]
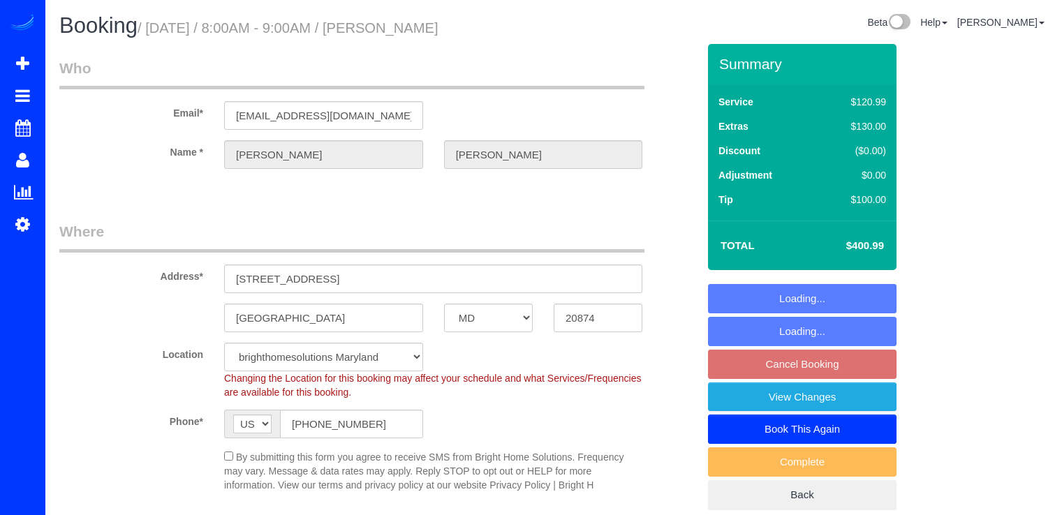
select select "MD"
select select "2"
select select "spot1"
